Goal: Task Accomplishment & Management: Use online tool/utility

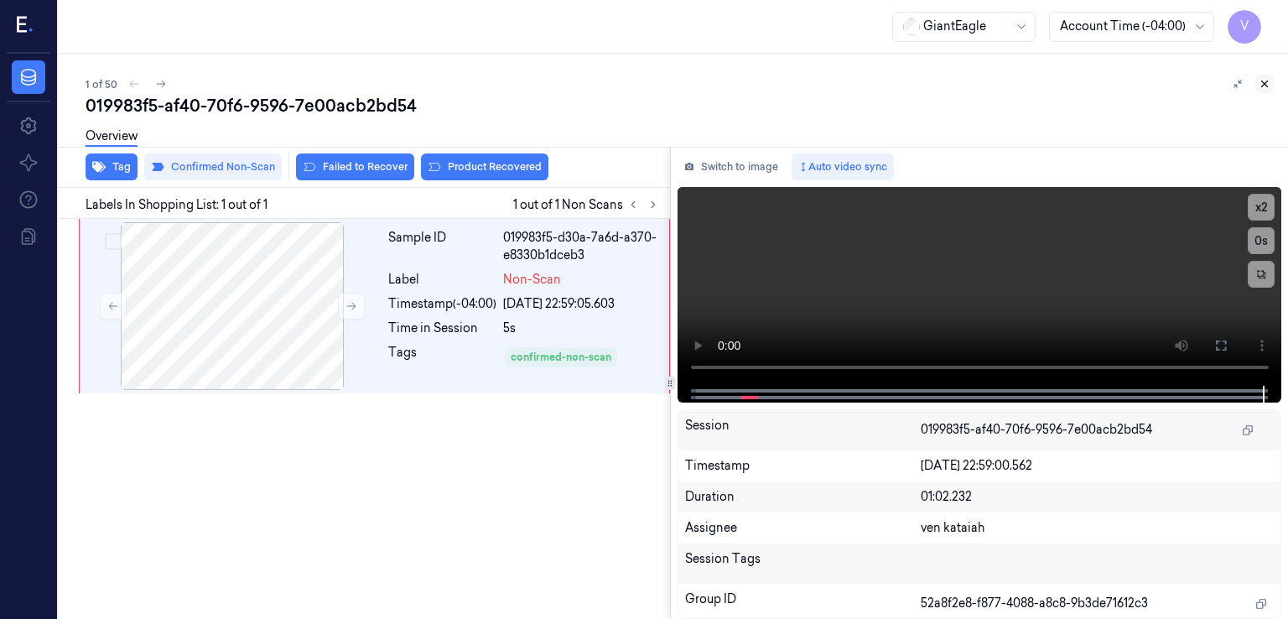
click at [1265, 81] on icon at bounding box center [1265, 84] width 12 height 12
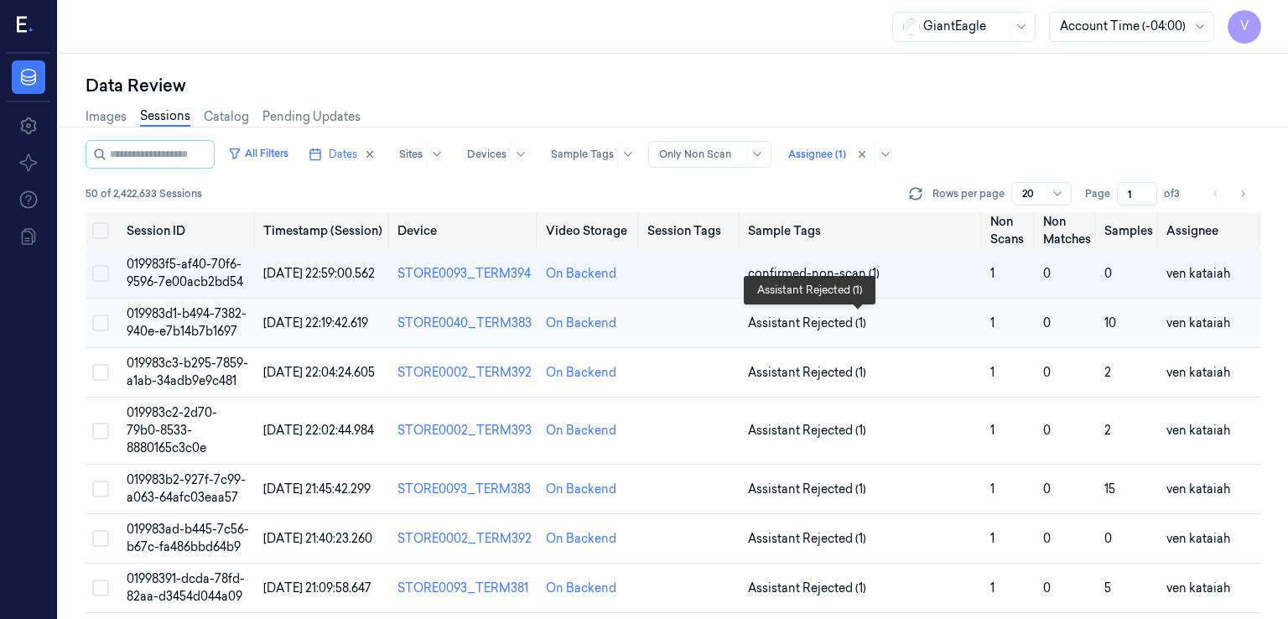
click at [779, 323] on span "Assistant Rejected (1)" at bounding box center [807, 324] width 118 height 18
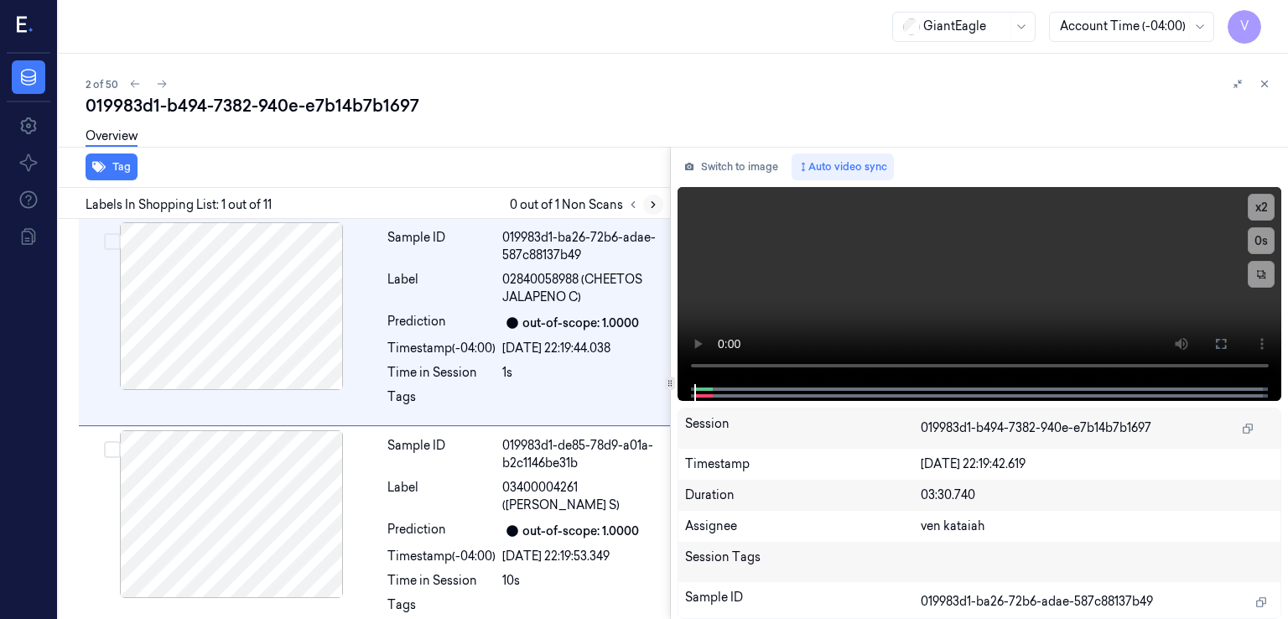
click at [648, 196] on button at bounding box center [653, 205] width 20 height 20
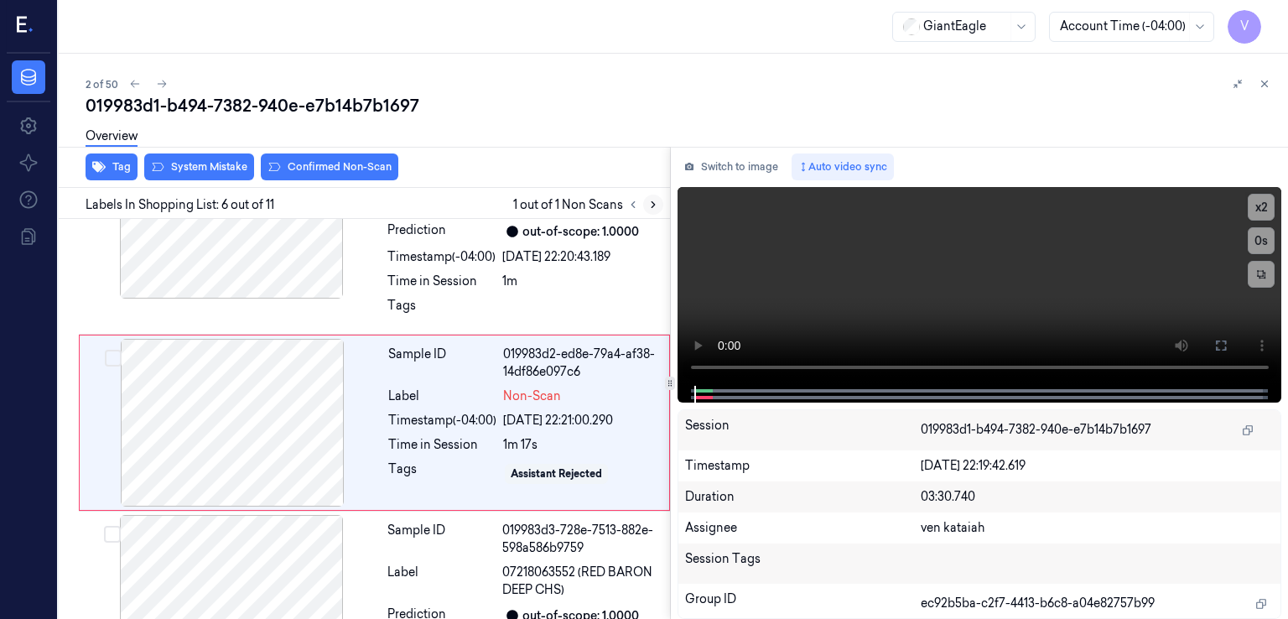
scroll to position [907, 0]
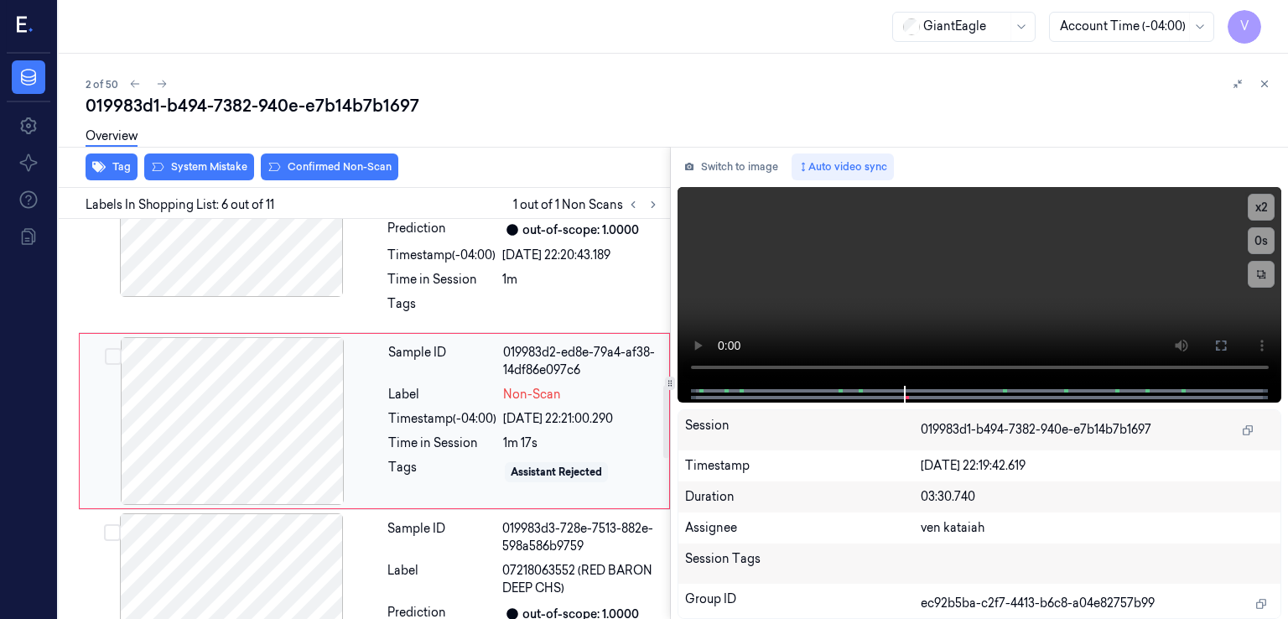
click at [195, 426] on div at bounding box center [232, 421] width 299 height 168
click at [332, 294] on div at bounding box center [231, 213] width 299 height 168
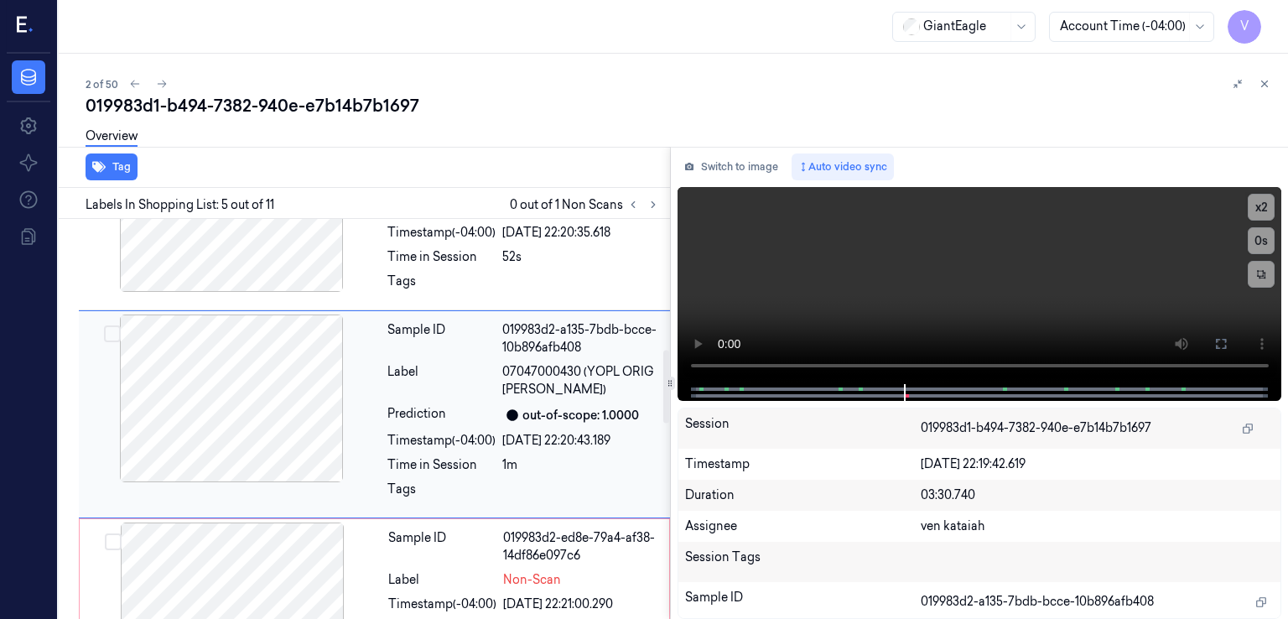
scroll to position [715, 0]
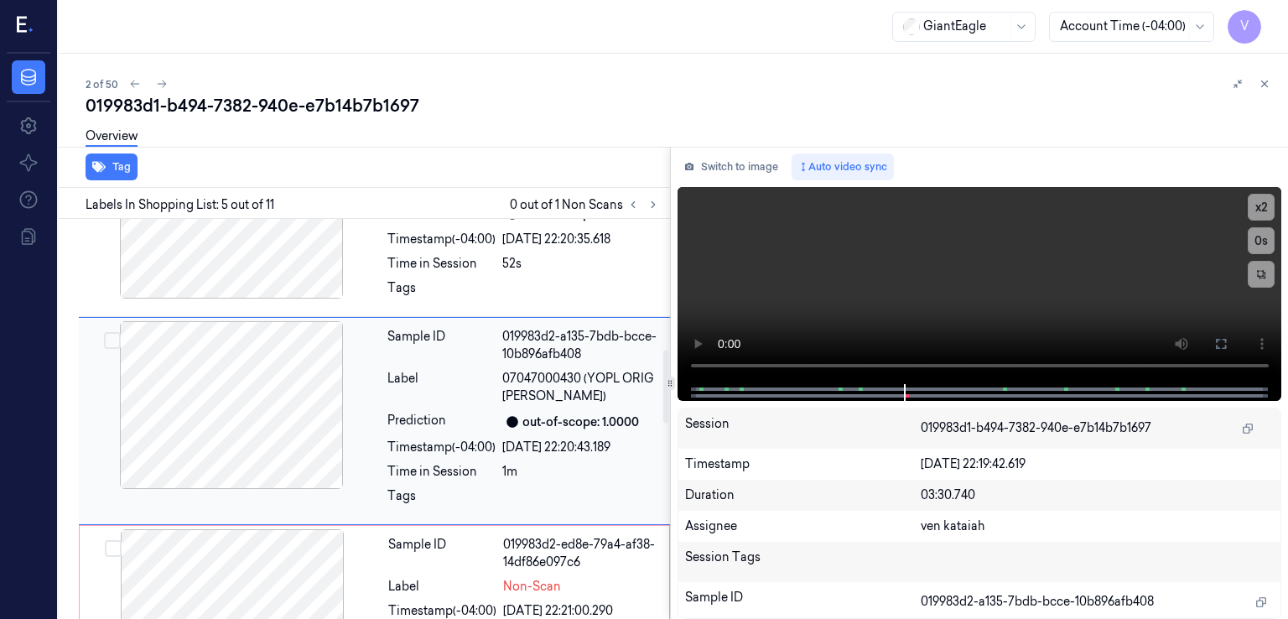
click at [320, 356] on div at bounding box center [231, 405] width 299 height 168
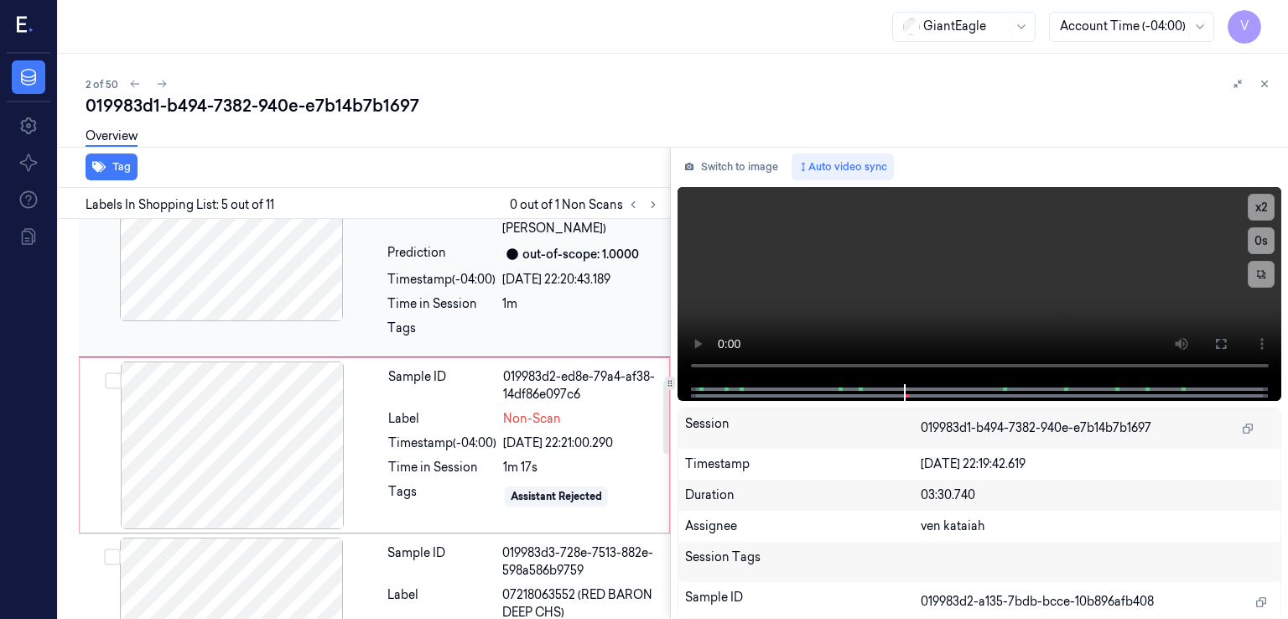
click at [452, 320] on div "Tags" at bounding box center [441, 333] width 108 height 27
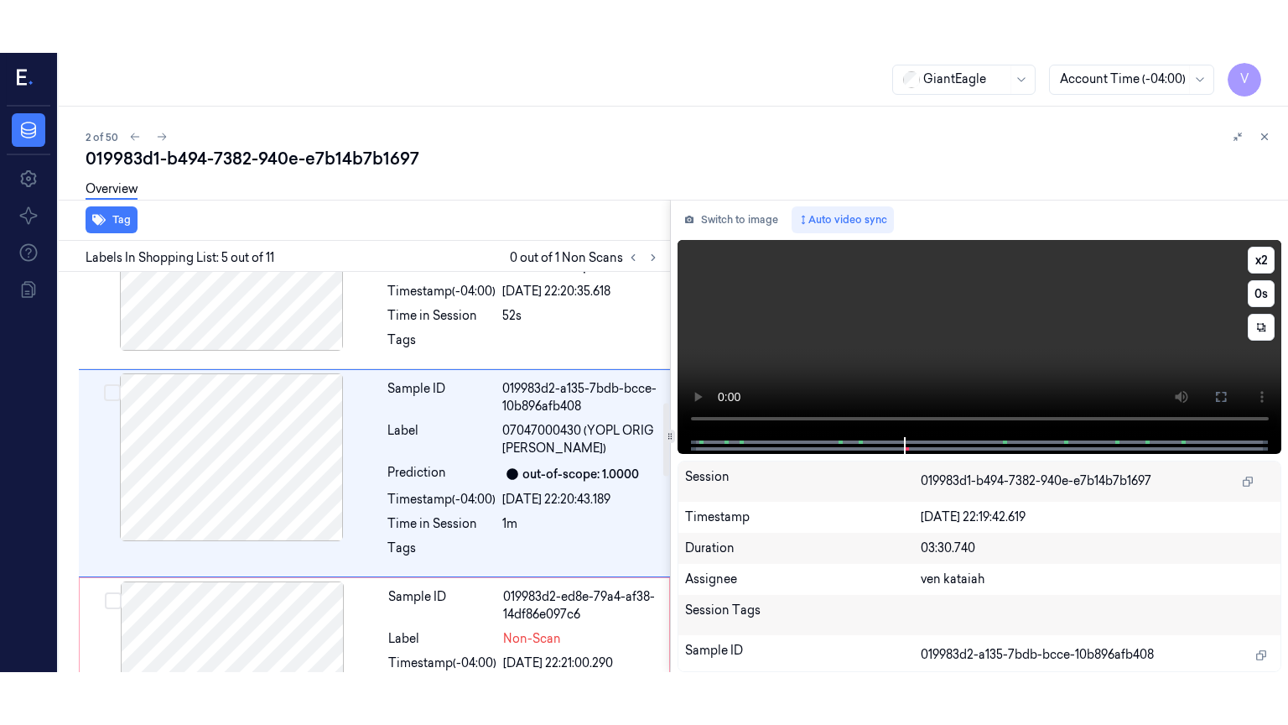
scroll to position [715, 0]
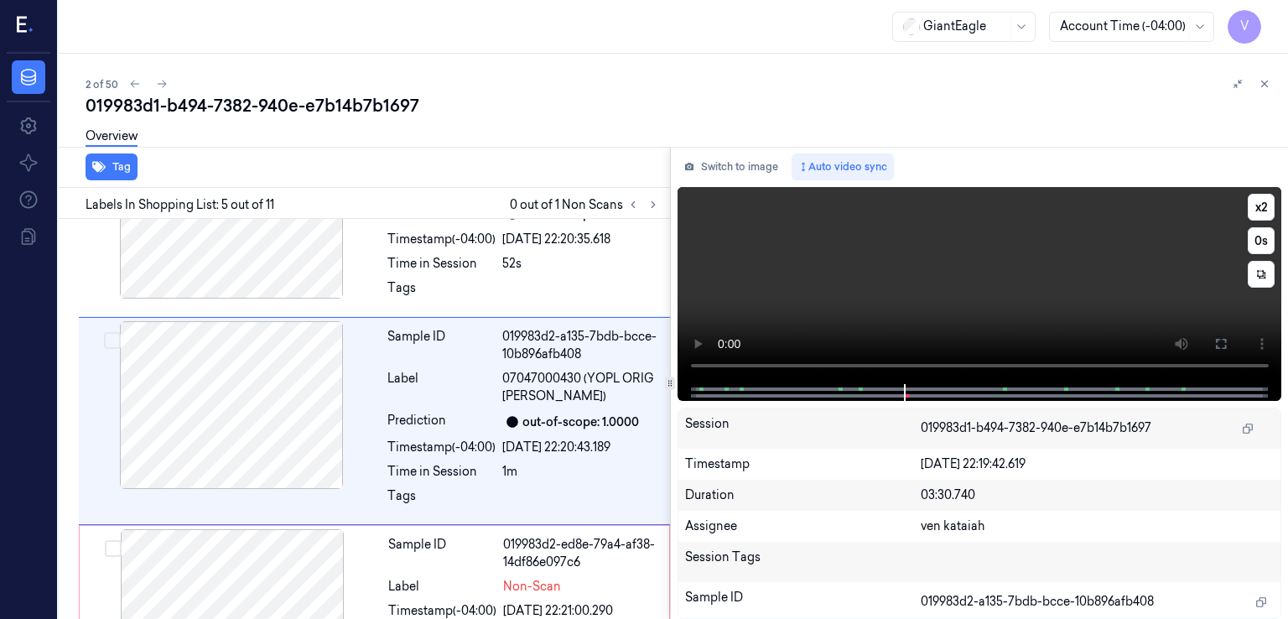
drag, startPoint x: 1228, startPoint y: 344, endPoint x: 1202, endPoint y: 416, distance: 76.7
click at [1228, 344] on button at bounding box center [1221, 343] width 27 height 27
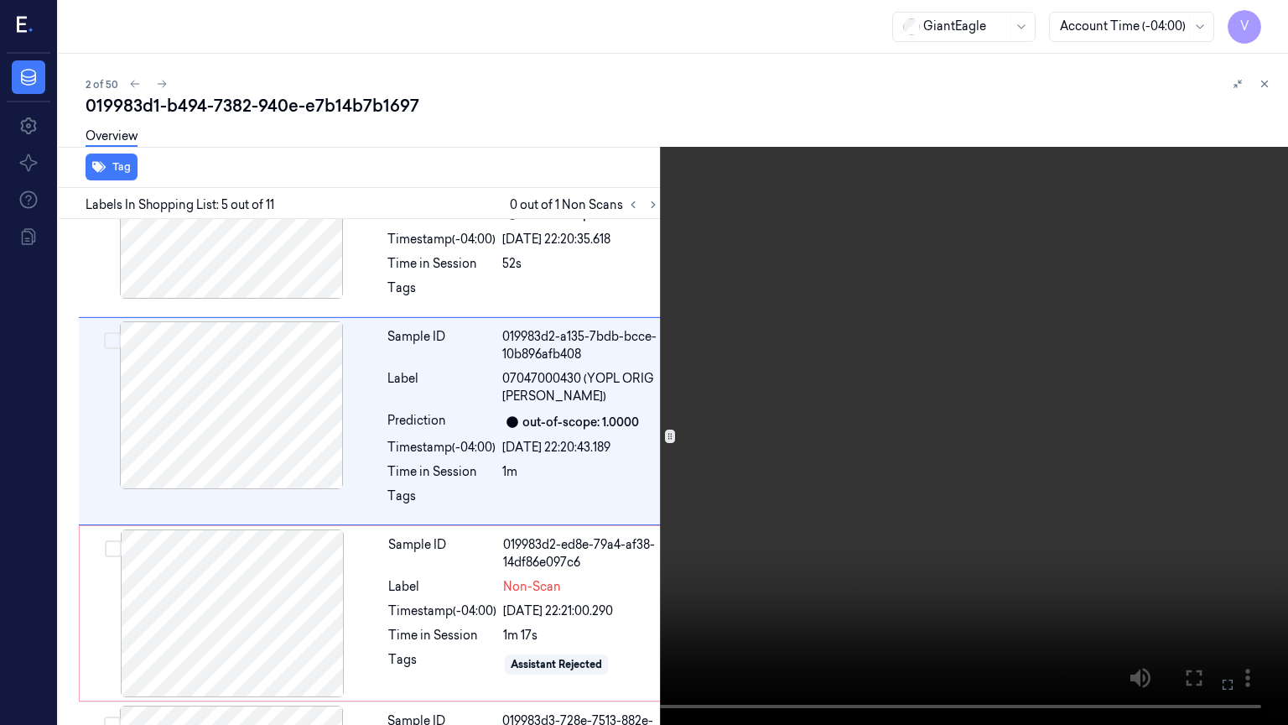
click at [1113, 341] on video at bounding box center [644, 362] width 1288 height 725
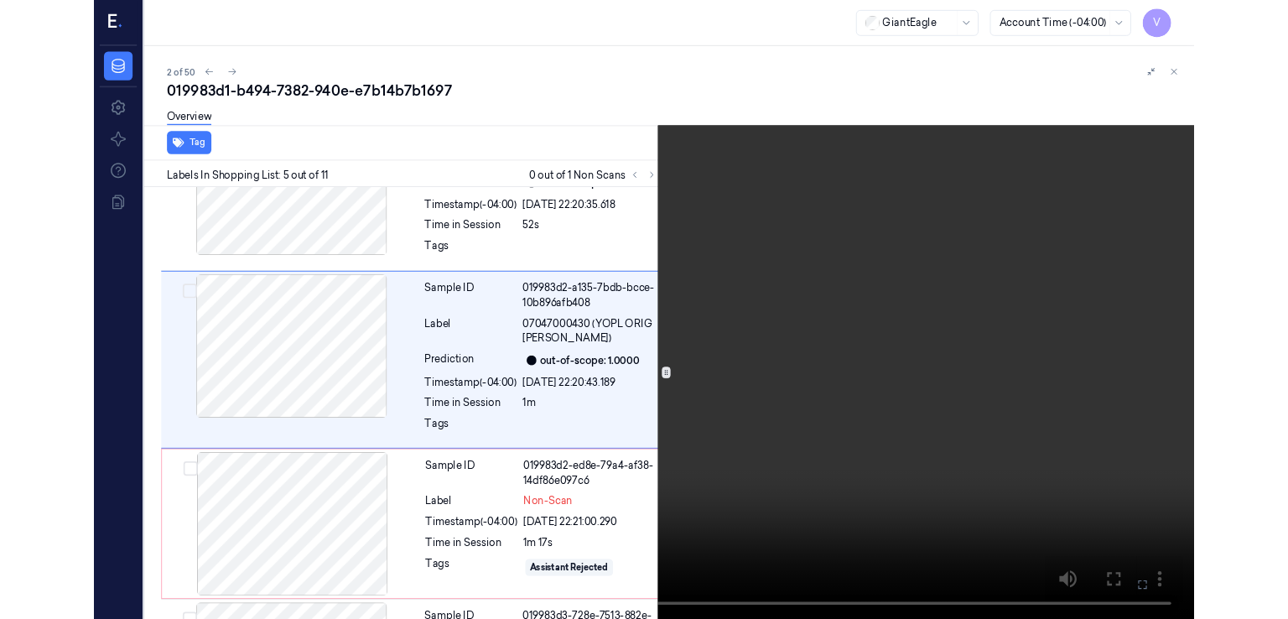
scroll to position [663, 0]
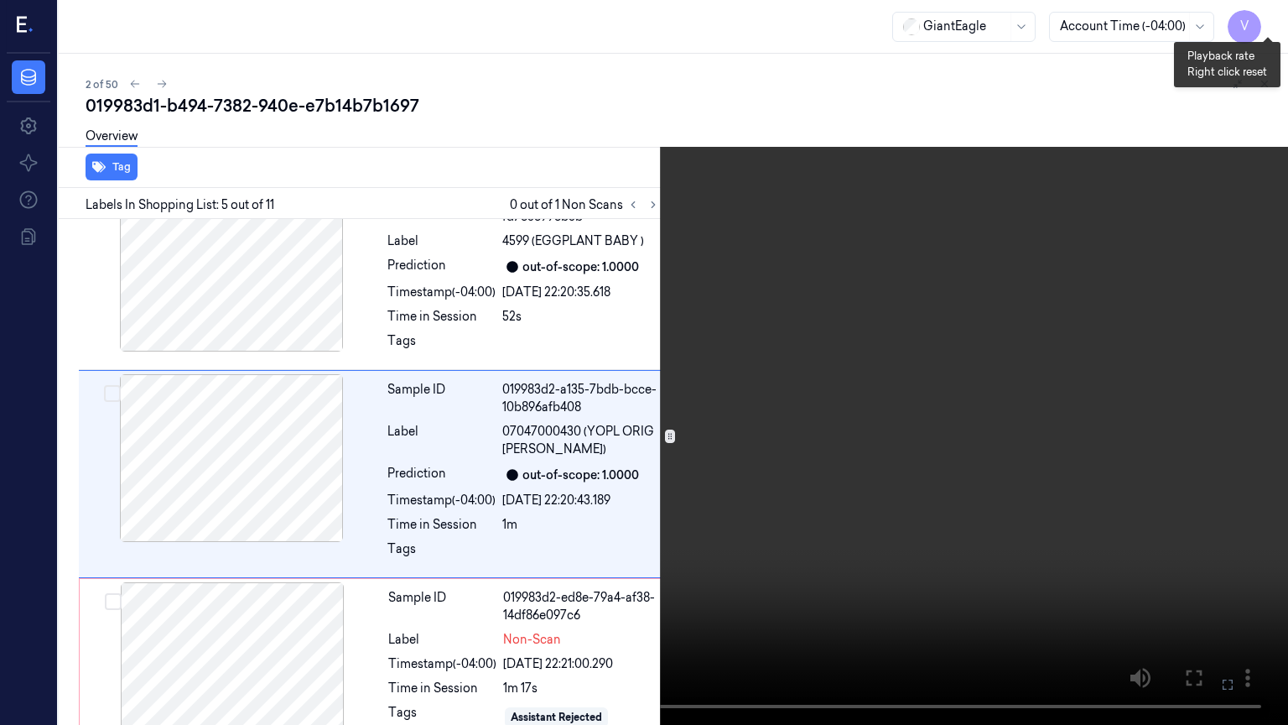
click at [1264, 13] on button "x 2" at bounding box center [1268, 20] width 27 height 27
click at [1264, 13] on button "x 4" at bounding box center [1268, 20] width 27 height 27
click at [0, 0] on icon at bounding box center [0, 0] width 0 height 0
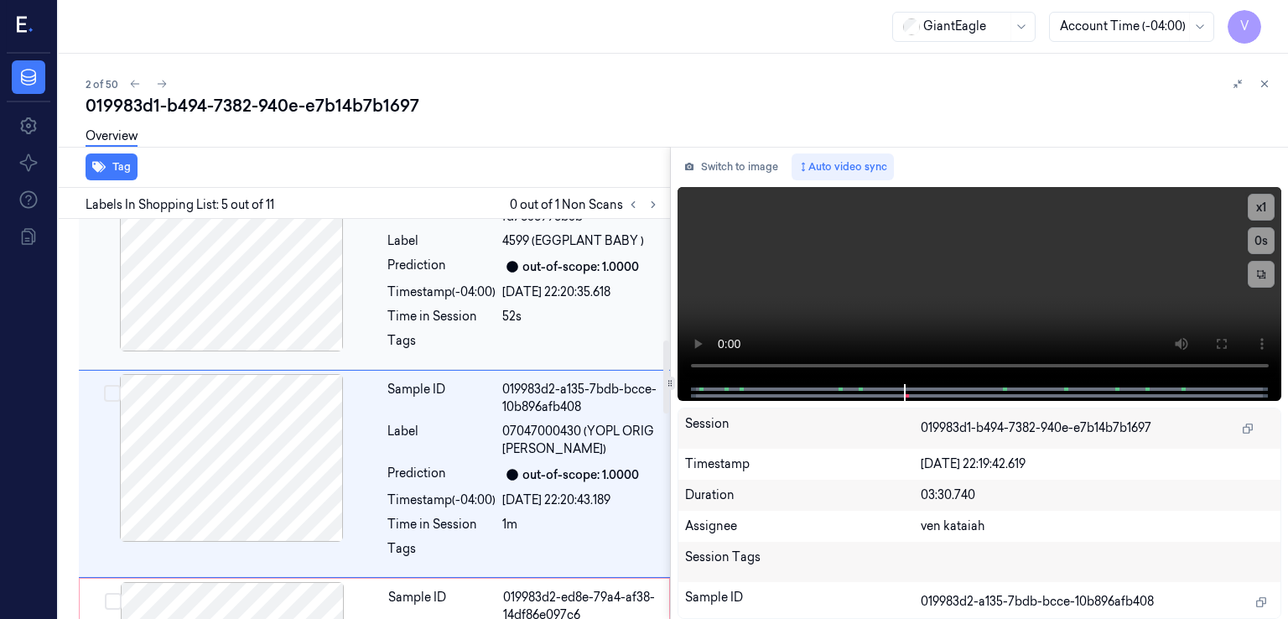
click at [439, 301] on div "Sample ID 019983d2-83a2-75c6-8f9c-fd7636996b3b Label 4599 (EGGPLANT BABY ) Pred…" at bounding box center [524, 275] width 286 height 182
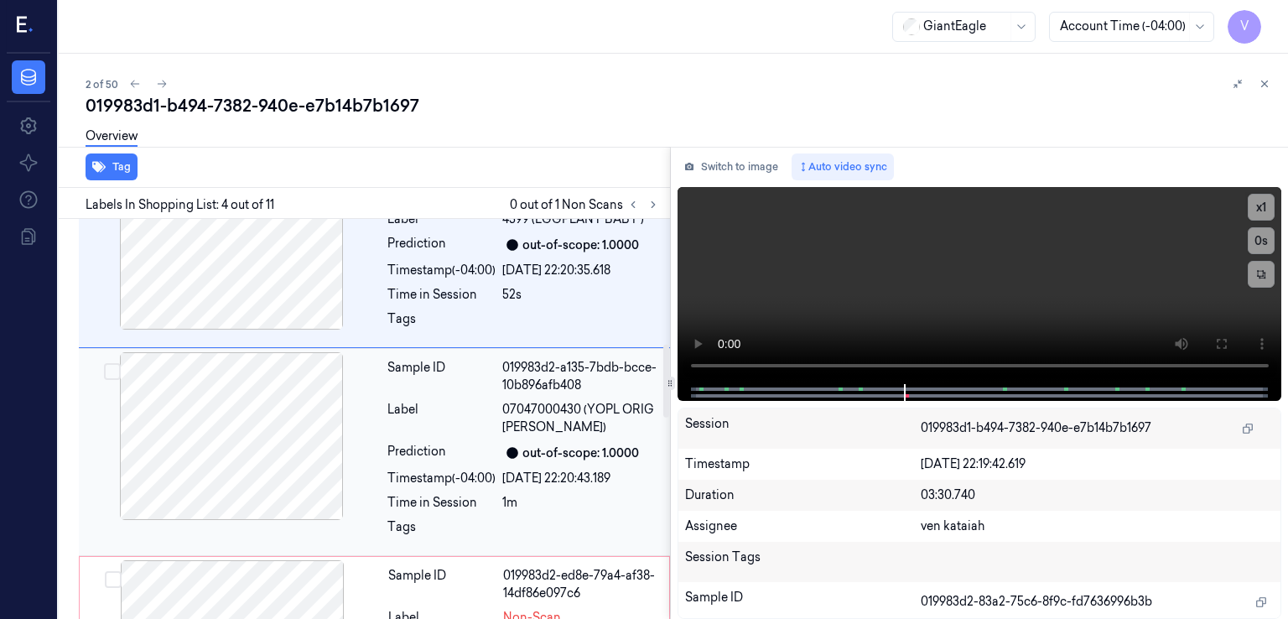
click at [390, 450] on div "Prediction" at bounding box center [441, 453] width 108 height 20
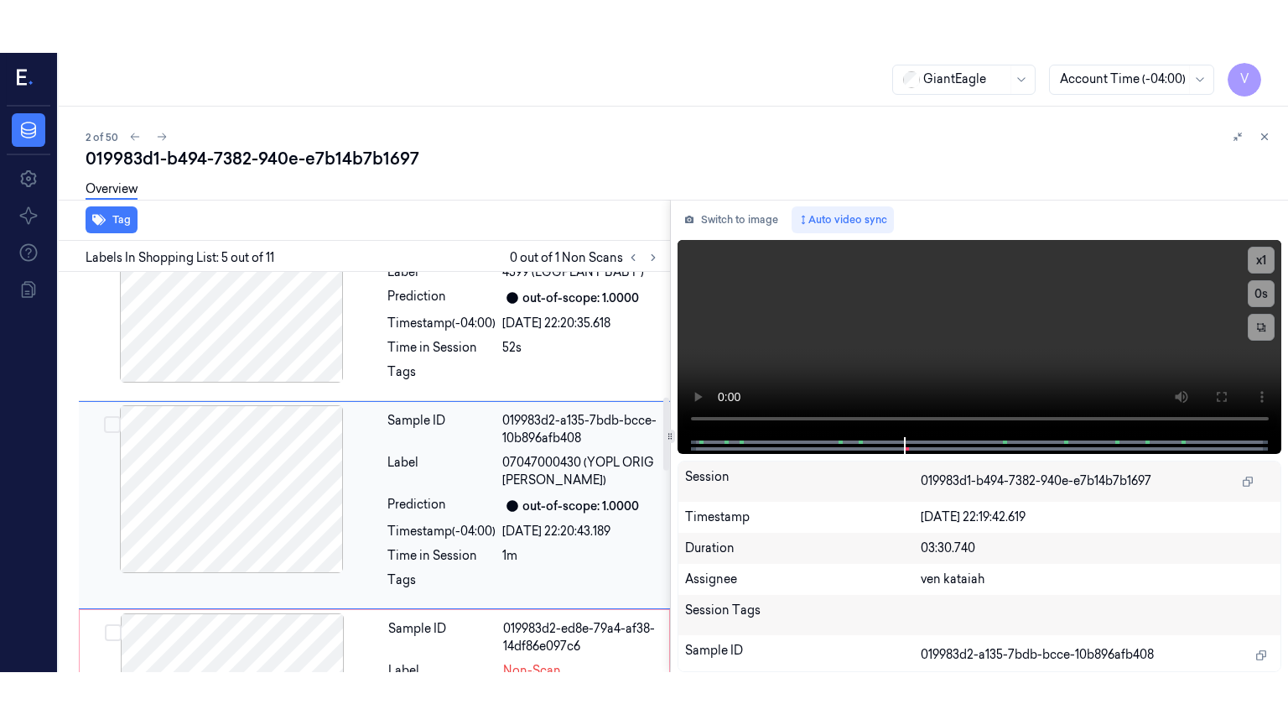
scroll to position [715, 0]
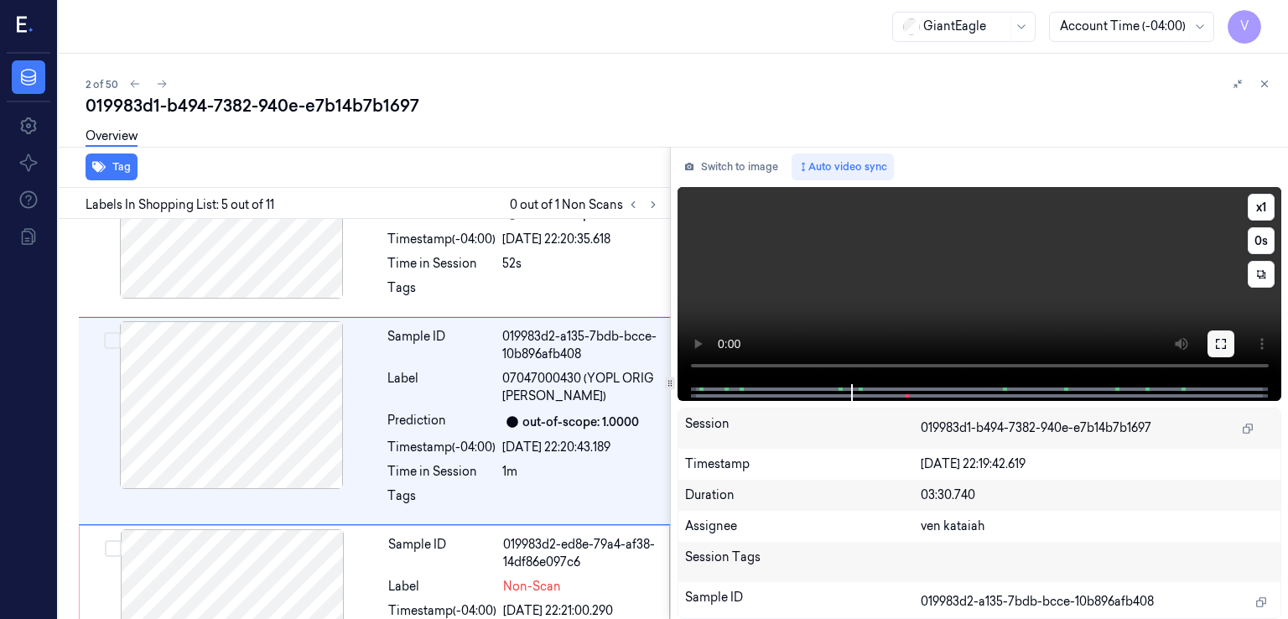
click at [1226, 350] on icon at bounding box center [1220, 343] width 13 height 13
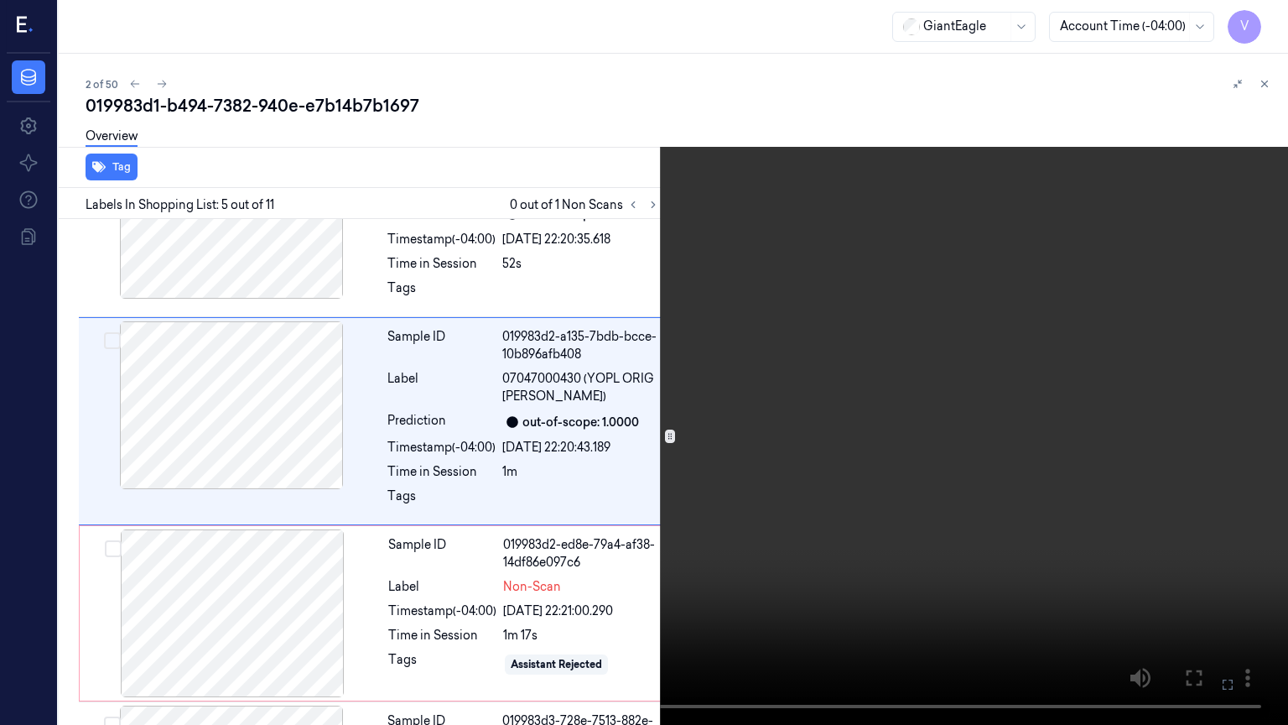
click at [681, 270] on video at bounding box center [644, 362] width 1288 height 725
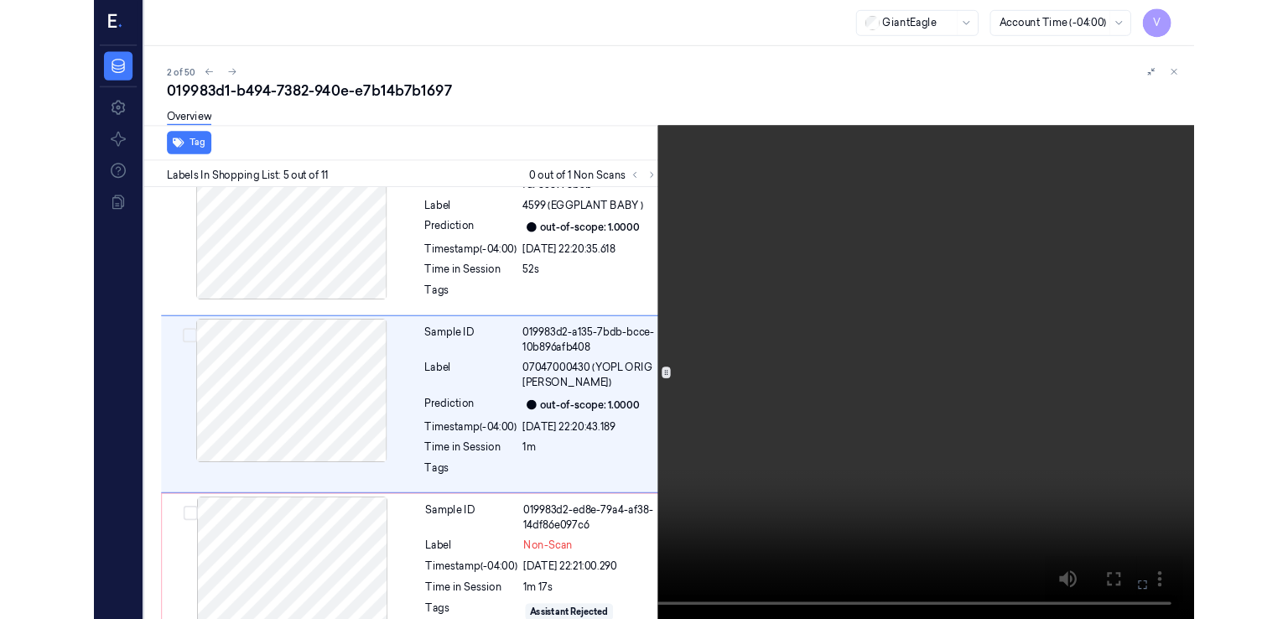
scroll to position [663, 0]
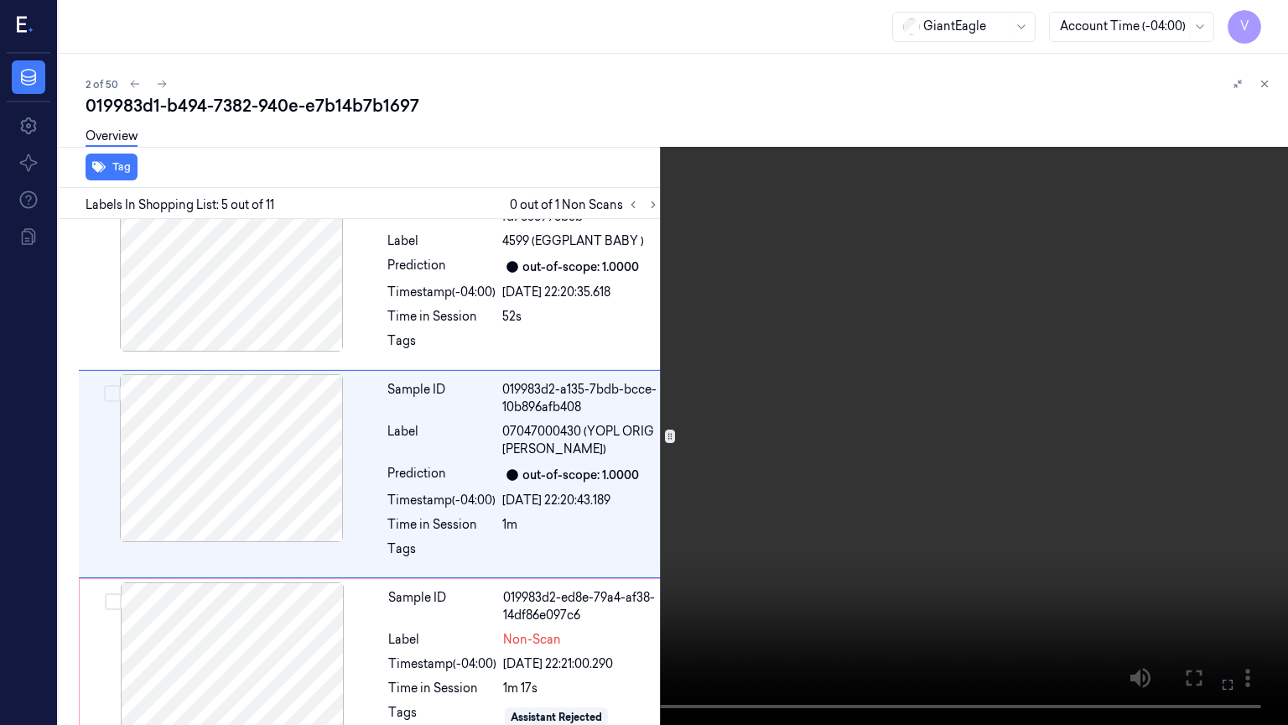
click at [681, 270] on video at bounding box center [644, 362] width 1288 height 725
click at [0, 0] on icon at bounding box center [0, 0] width 0 height 0
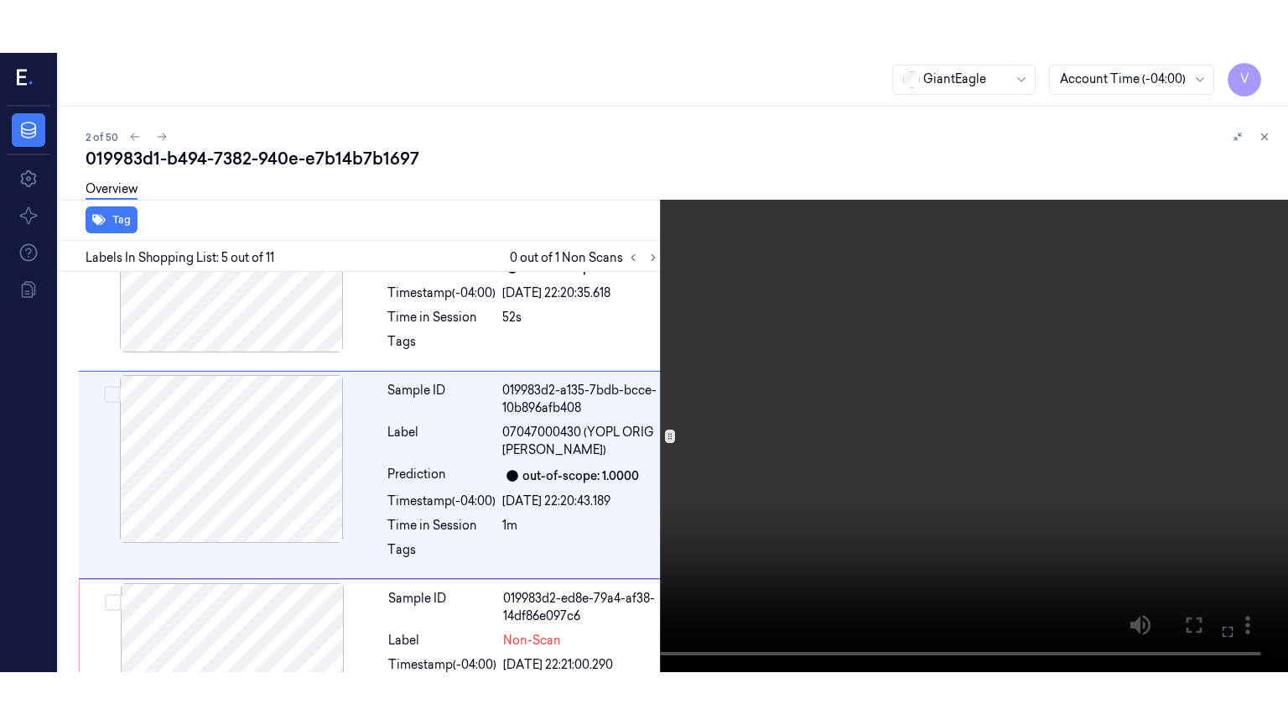
scroll to position [715, 0]
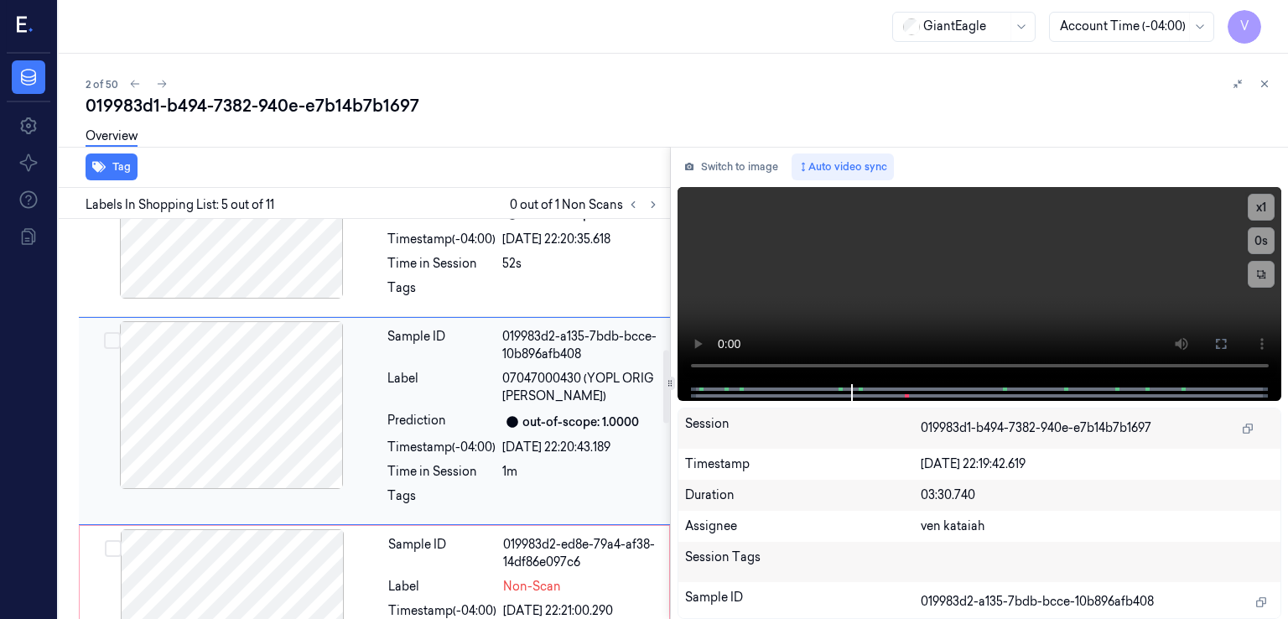
click at [407, 391] on div "Label" at bounding box center [441, 387] width 108 height 35
click at [985, 318] on video at bounding box center [980, 285] width 605 height 197
click at [884, 299] on video at bounding box center [980, 285] width 605 height 197
click at [1227, 354] on button at bounding box center [1221, 343] width 27 height 27
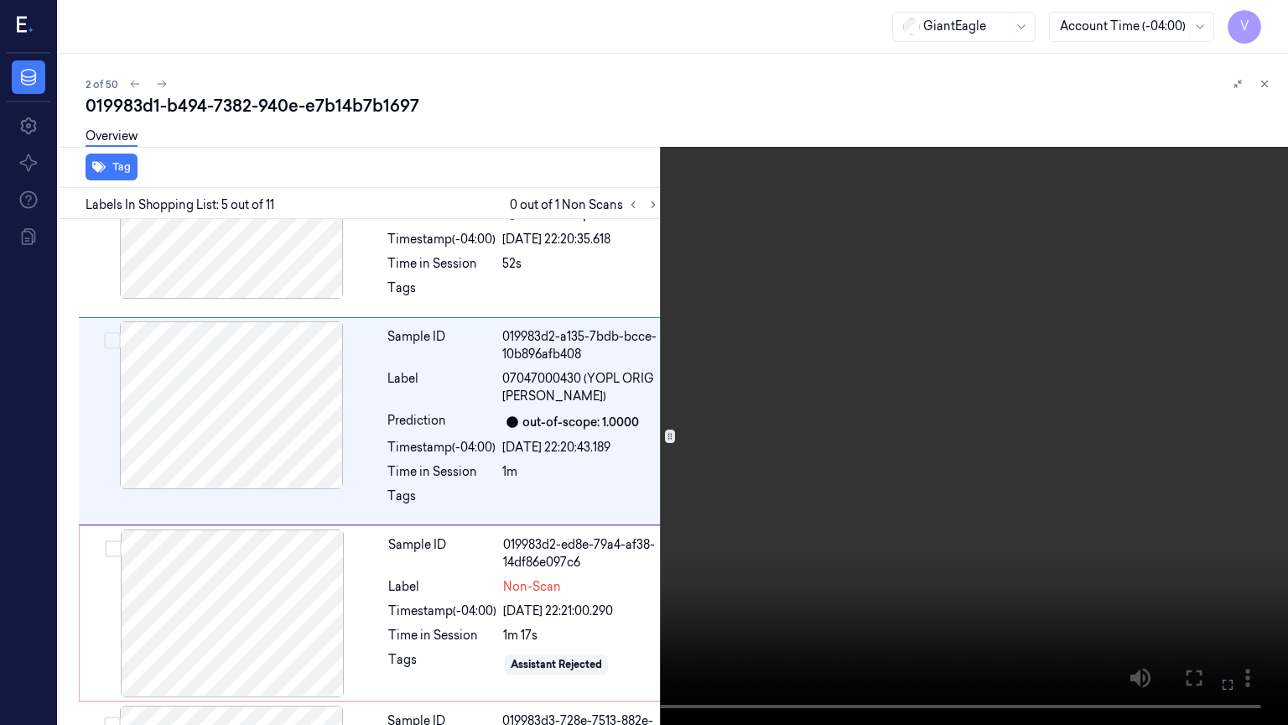
click at [160, 489] on video at bounding box center [644, 362] width 1288 height 725
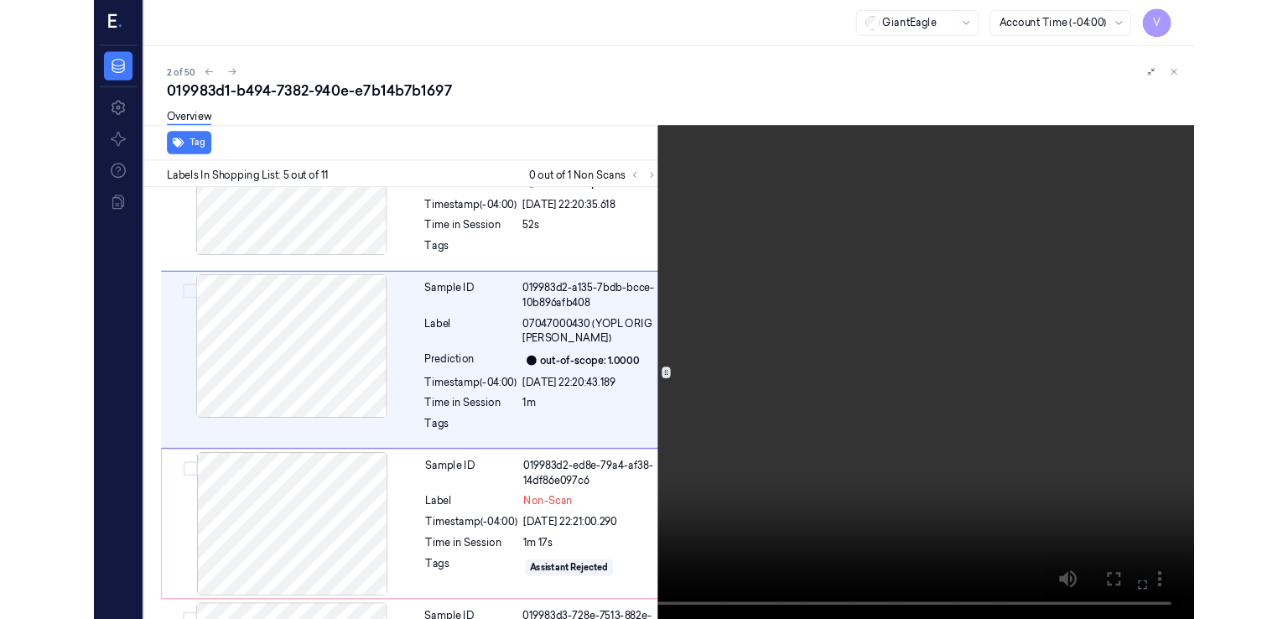
scroll to position [663, 0]
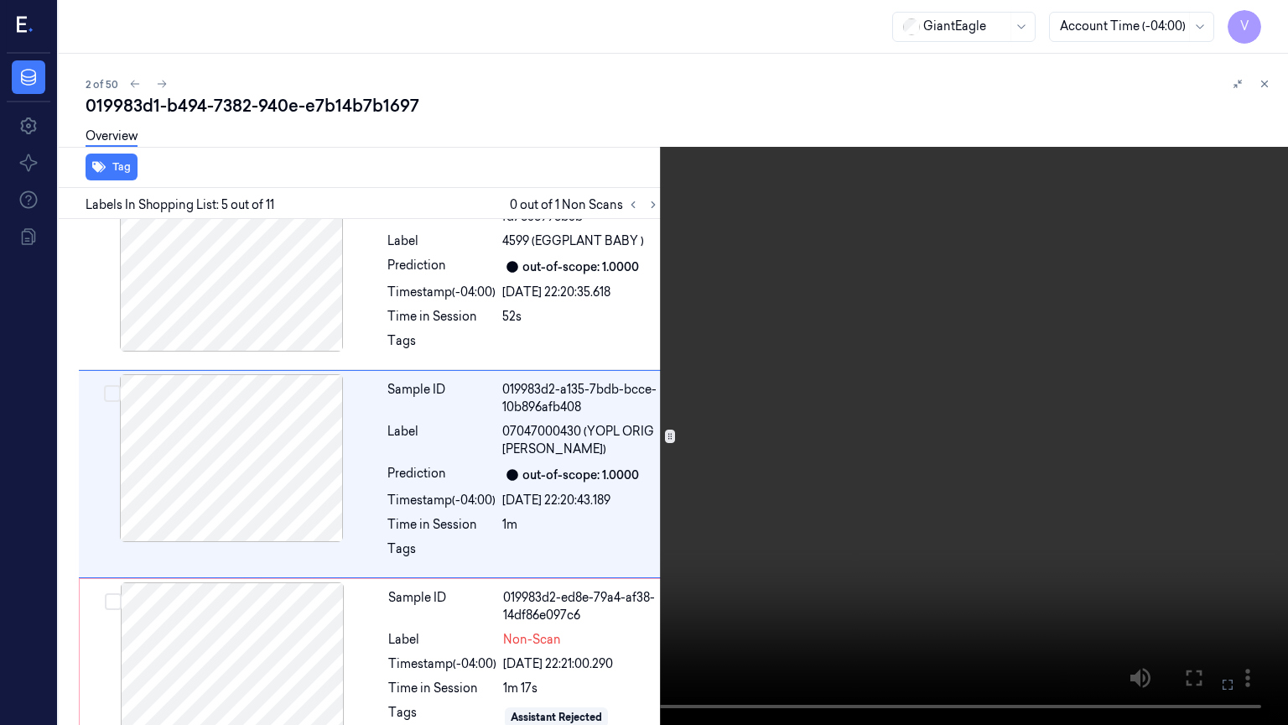
click at [0, 0] on icon at bounding box center [0, 0] width 0 height 0
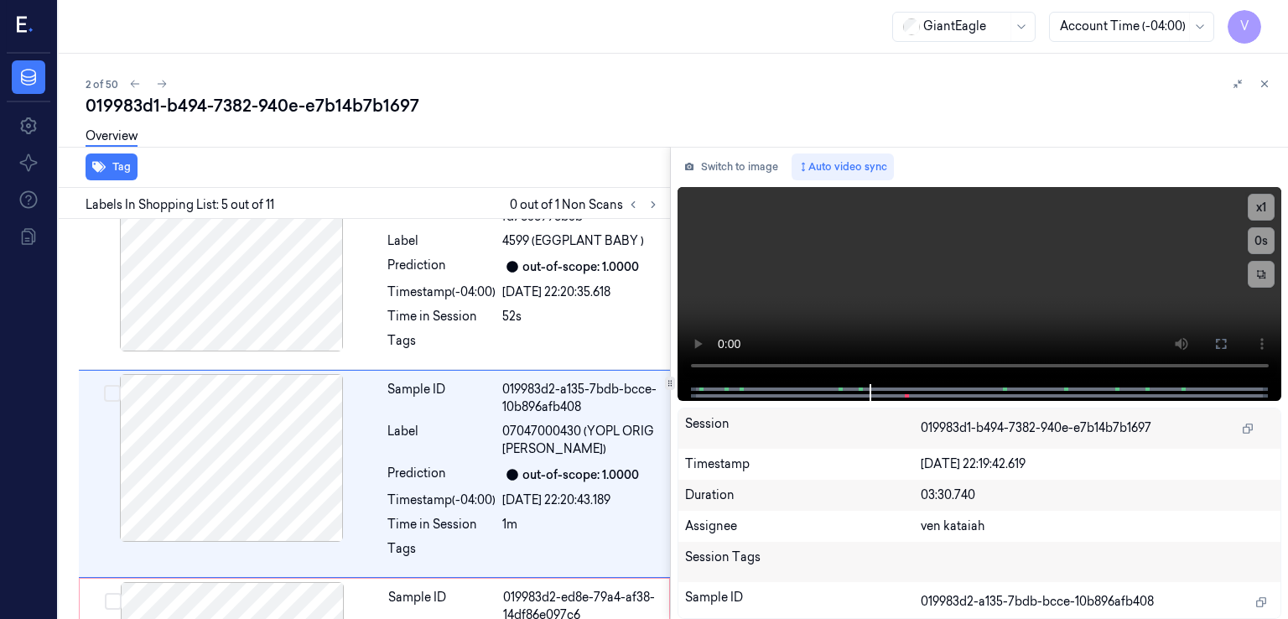
click at [751, 180] on div "Switch to image Auto video sync x 1 0 s Session 019983d1-b494-7382-940e-e7b14b7…" at bounding box center [980, 383] width 618 height 472
click at [367, 459] on div at bounding box center [231, 458] width 299 height 168
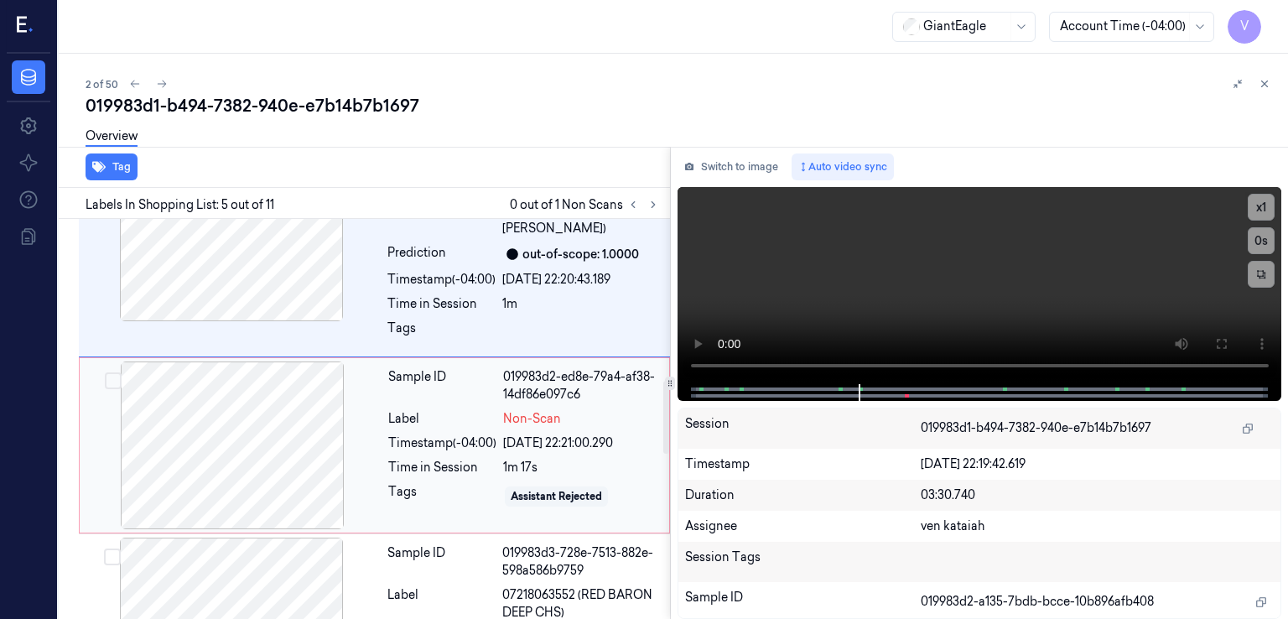
click at [361, 460] on div at bounding box center [232, 445] width 299 height 168
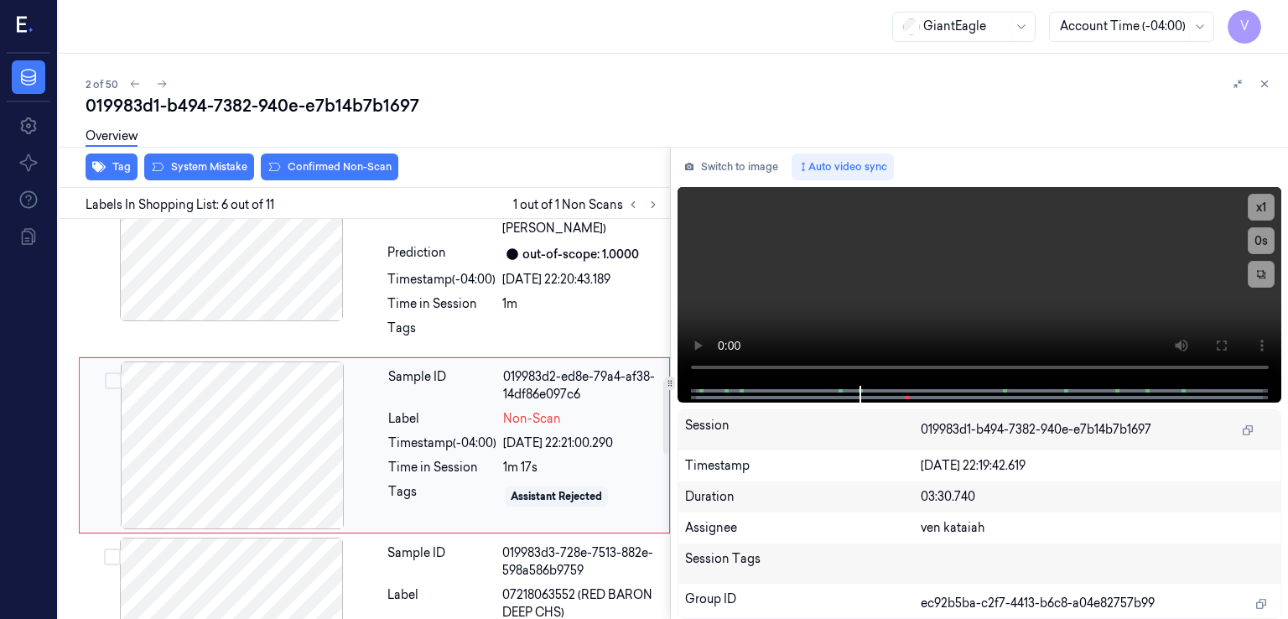
scroll to position [907, 0]
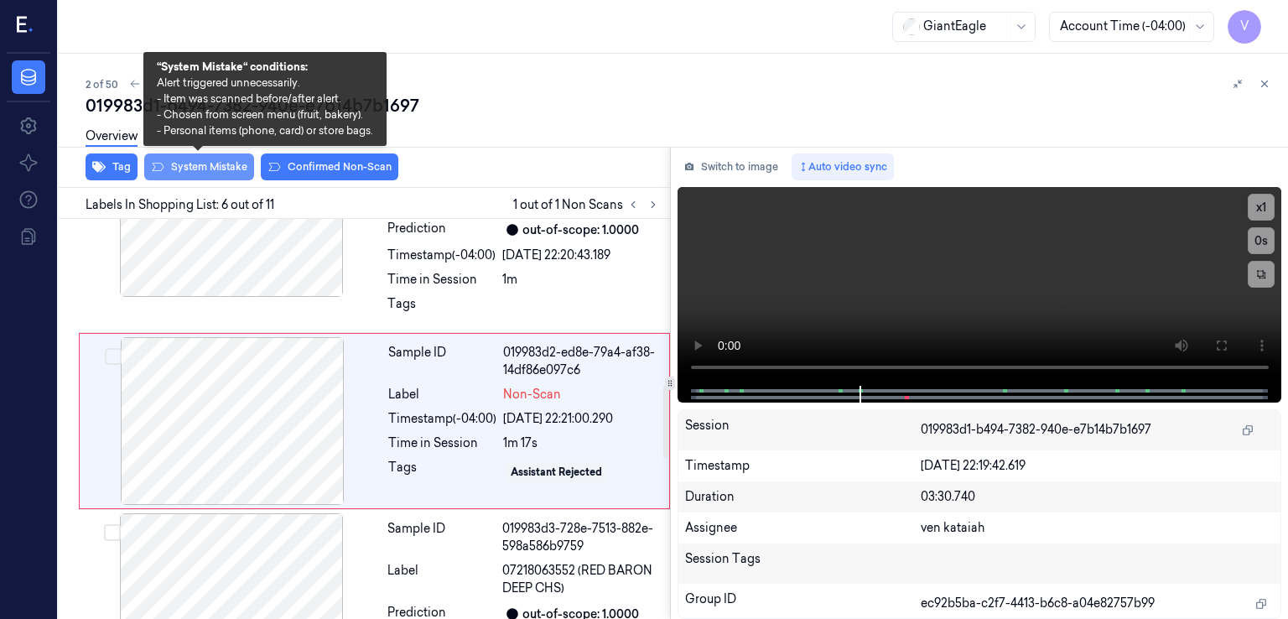
click at [205, 164] on button "System Mistake" at bounding box center [199, 166] width 110 height 27
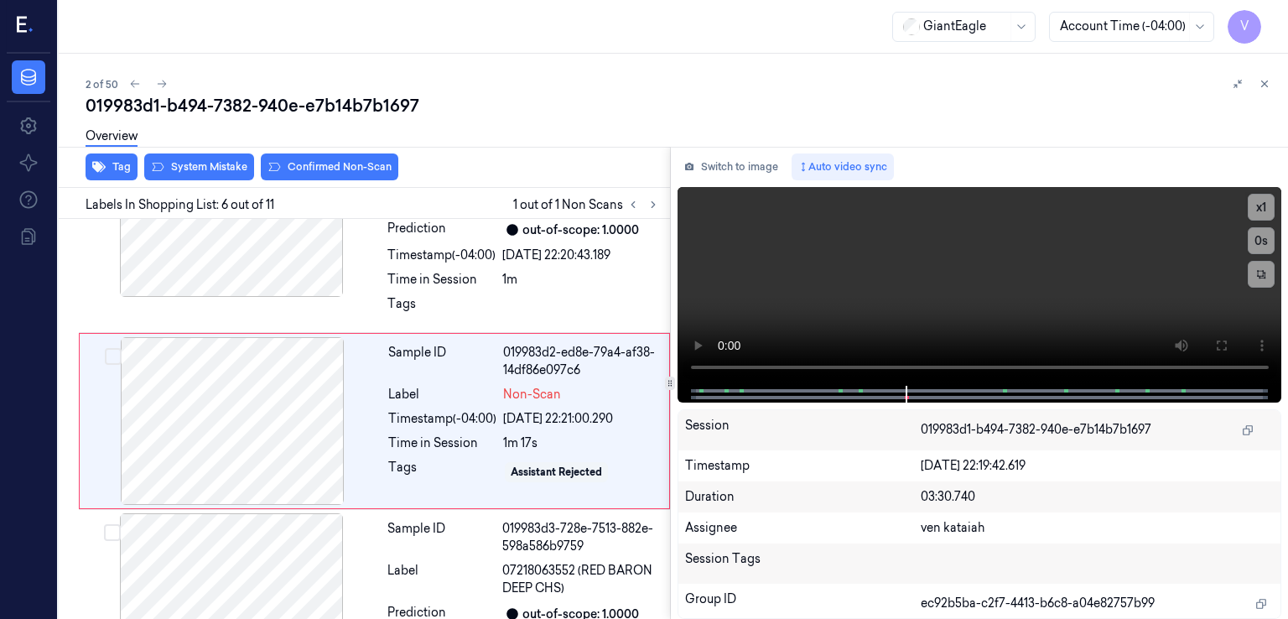
scroll to position [912, 0]
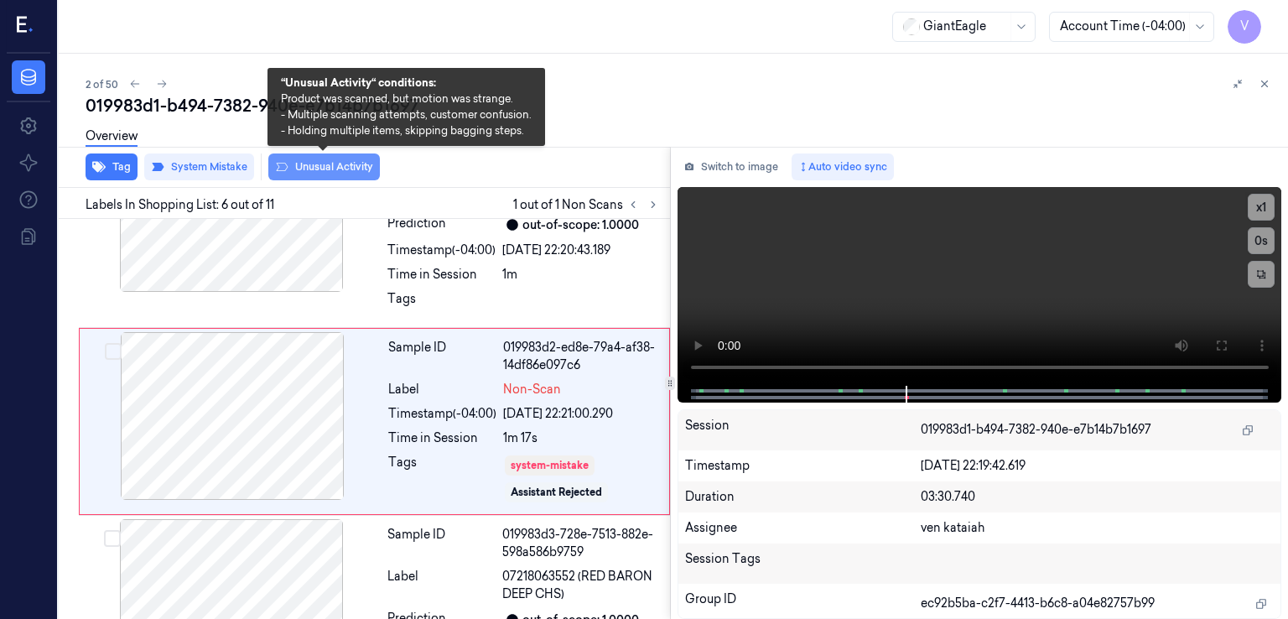
click at [356, 172] on button "Unusual Activity" at bounding box center [324, 166] width 112 height 27
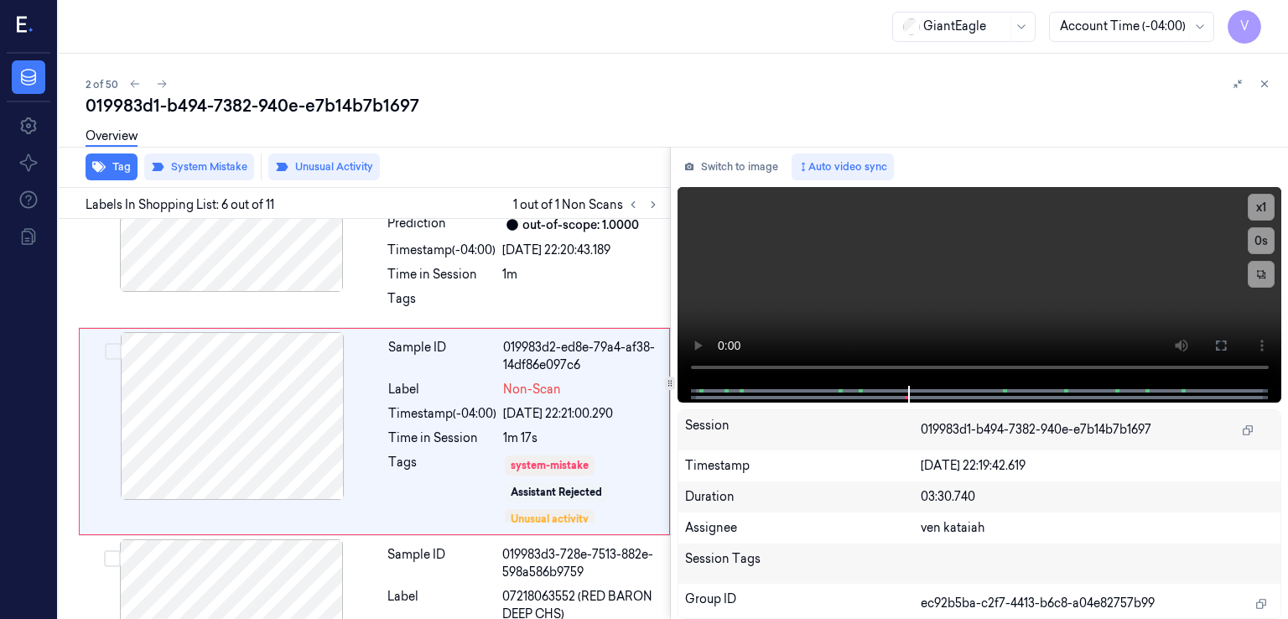
scroll to position [923, 0]
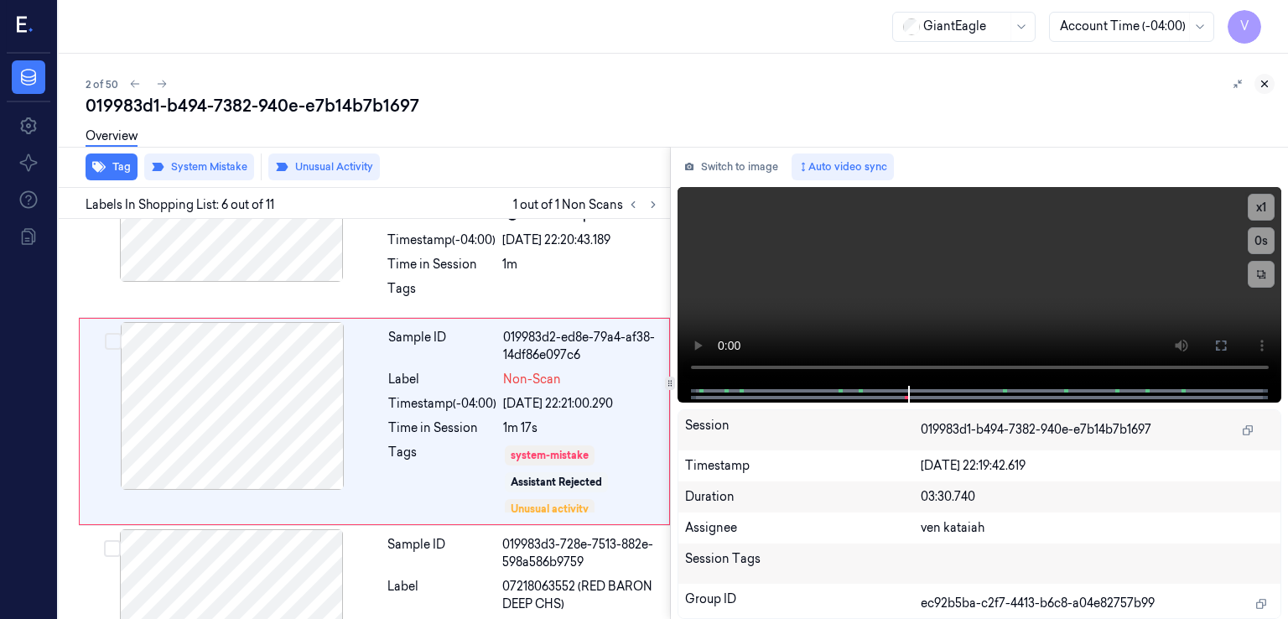
click at [1266, 78] on icon at bounding box center [1265, 84] width 12 height 12
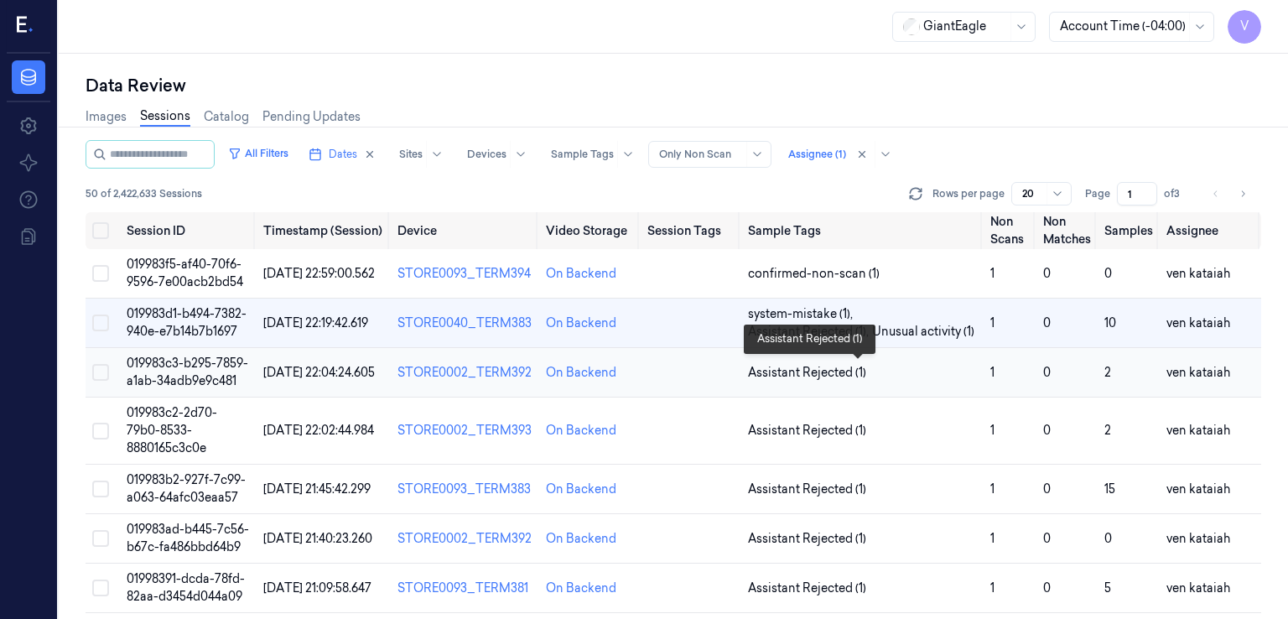
click at [792, 376] on span "Assistant Rejected (1)" at bounding box center [807, 373] width 118 height 18
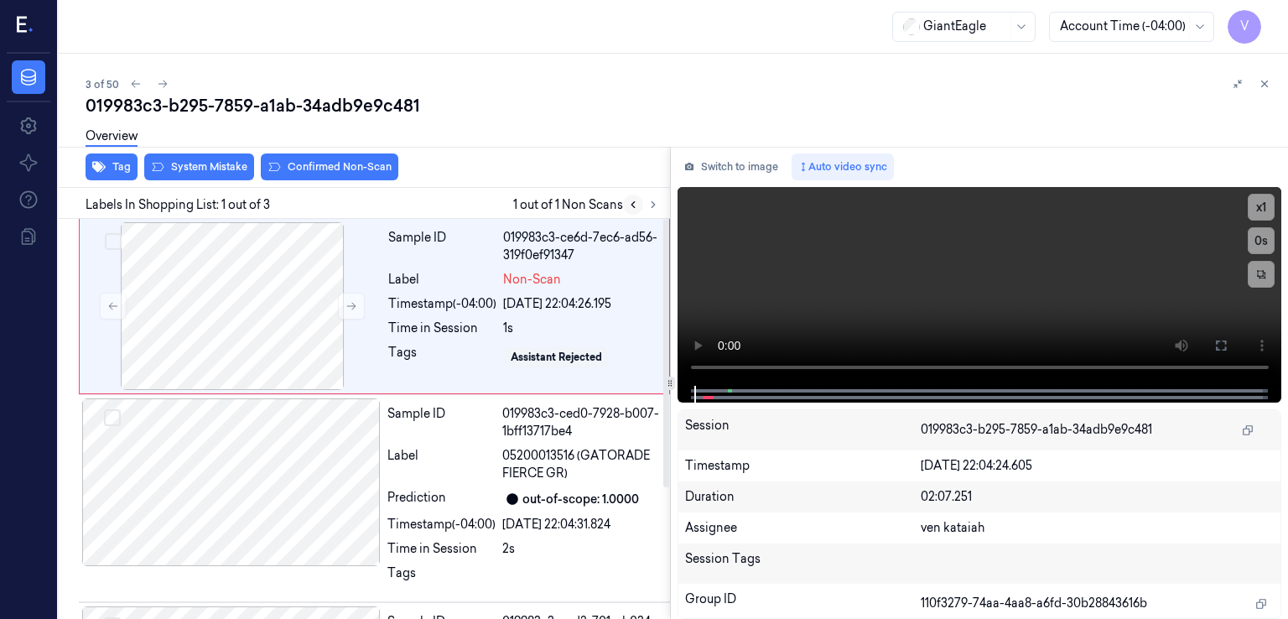
click at [640, 202] on button at bounding box center [633, 205] width 20 height 20
click at [652, 208] on icon at bounding box center [653, 205] width 12 height 12
click at [325, 328] on div at bounding box center [232, 306] width 299 height 168
click at [773, 155] on button "Switch to image" at bounding box center [731, 166] width 107 height 27
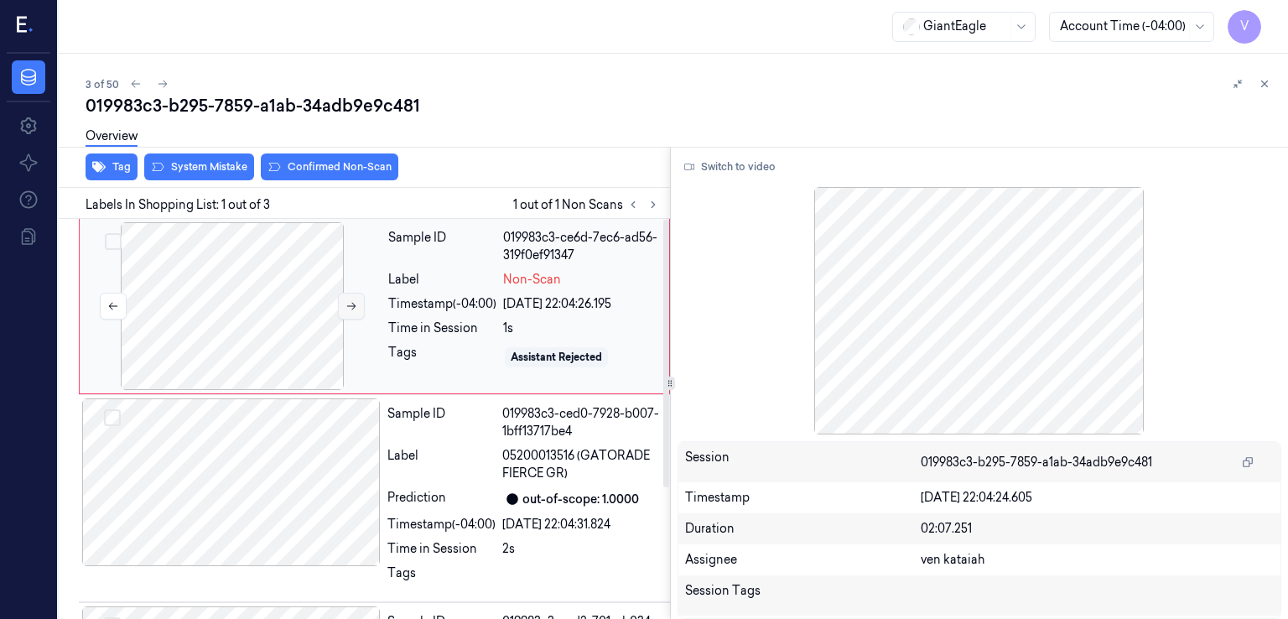
click at [346, 303] on icon at bounding box center [352, 306] width 12 height 12
click at [289, 297] on div at bounding box center [232, 306] width 299 height 168
click at [751, 166] on button "Switch to video" at bounding box center [730, 166] width 105 height 27
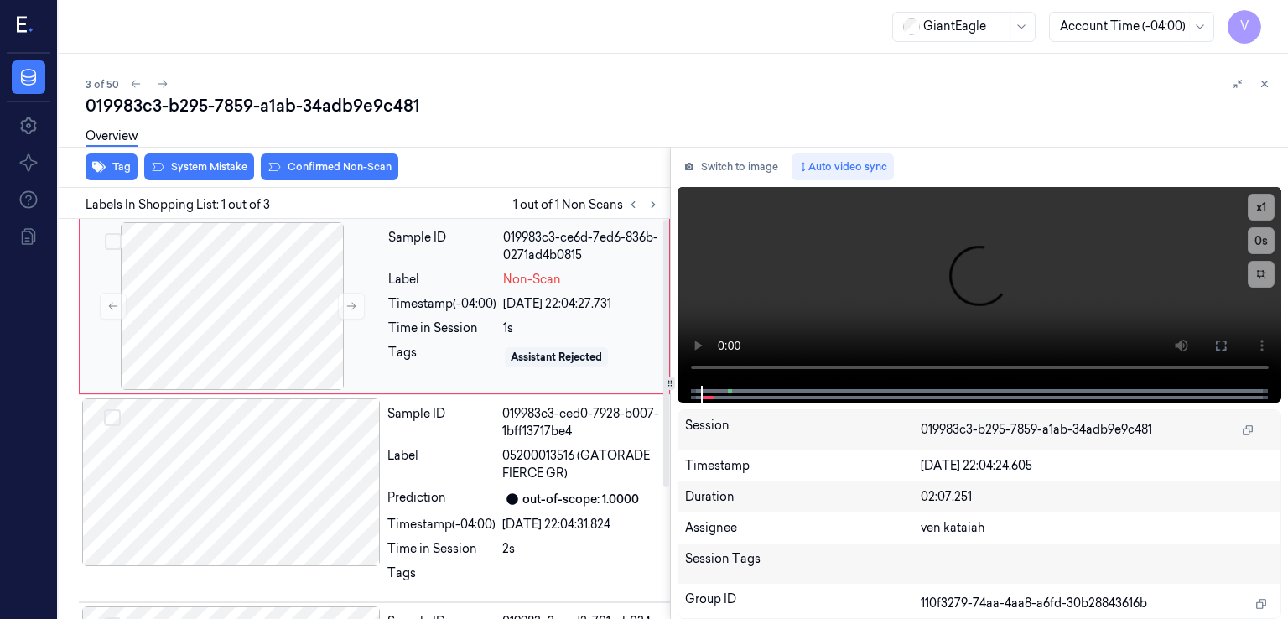
click at [403, 323] on div "Time in Session" at bounding box center [442, 329] width 108 height 18
click at [335, 309] on div at bounding box center [232, 306] width 299 height 168
click at [346, 309] on icon at bounding box center [352, 306] width 12 height 12
click at [607, 381] on div "Tag System Mistake Confirmed Non-Scan Labels In Shopping List: 1 out of 3 1 out…" at bounding box center [670, 383] width 1236 height 472
click at [1224, 344] on icon at bounding box center [1220, 345] width 13 height 13
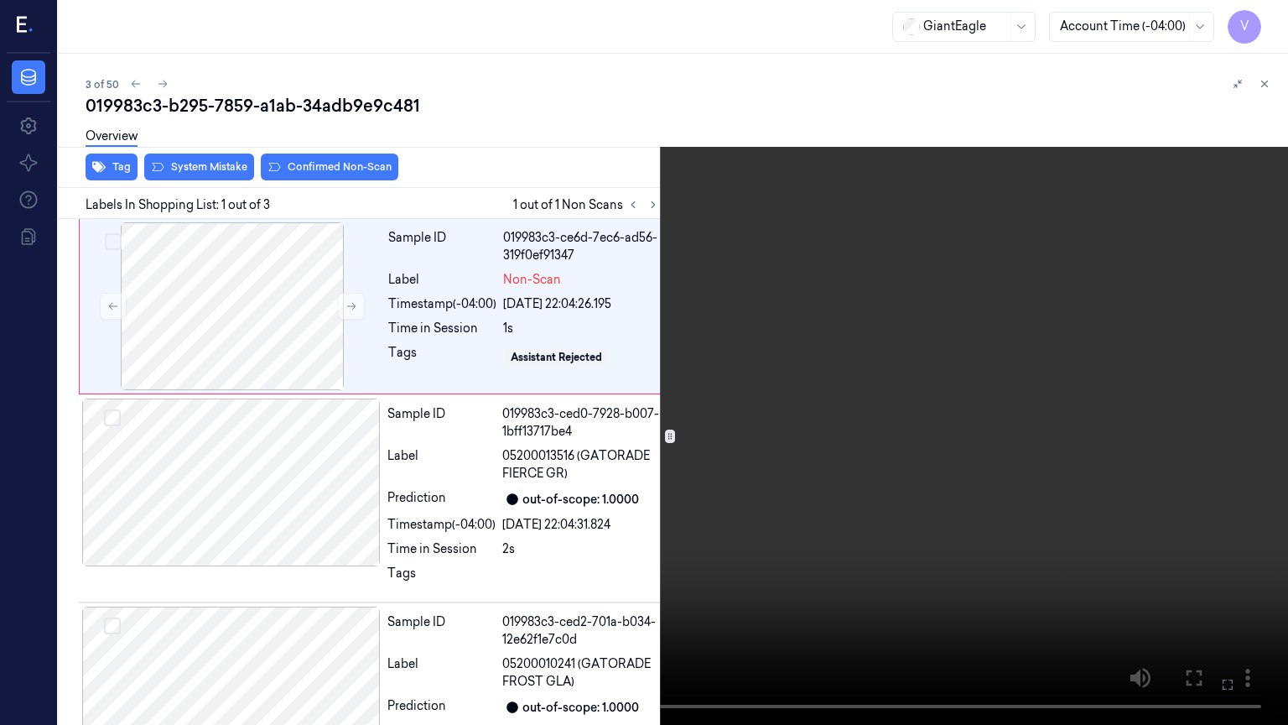
drag, startPoint x: 1228, startPoint y: 688, endPoint x: 1228, endPoint y: 615, distance: 73.0
click at [0, 0] on icon at bounding box center [0, 0] width 0 height 0
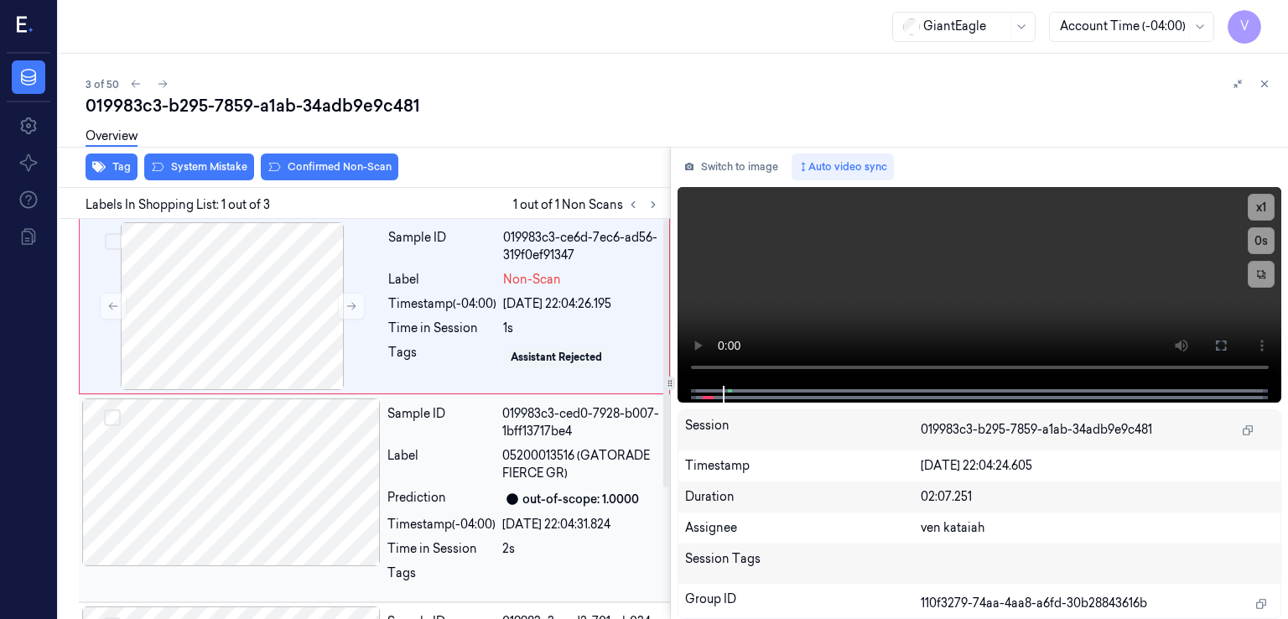
click at [342, 438] on div at bounding box center [231, 482] width 299 height 168
click at [393, 318] on div "Sample ID 019983c3-ce6d-7ec6-ad56-319f0ef91347 Label Non-Scan Timestamp (-04:00…" at bounding box center [524, 306] width 284 height 168
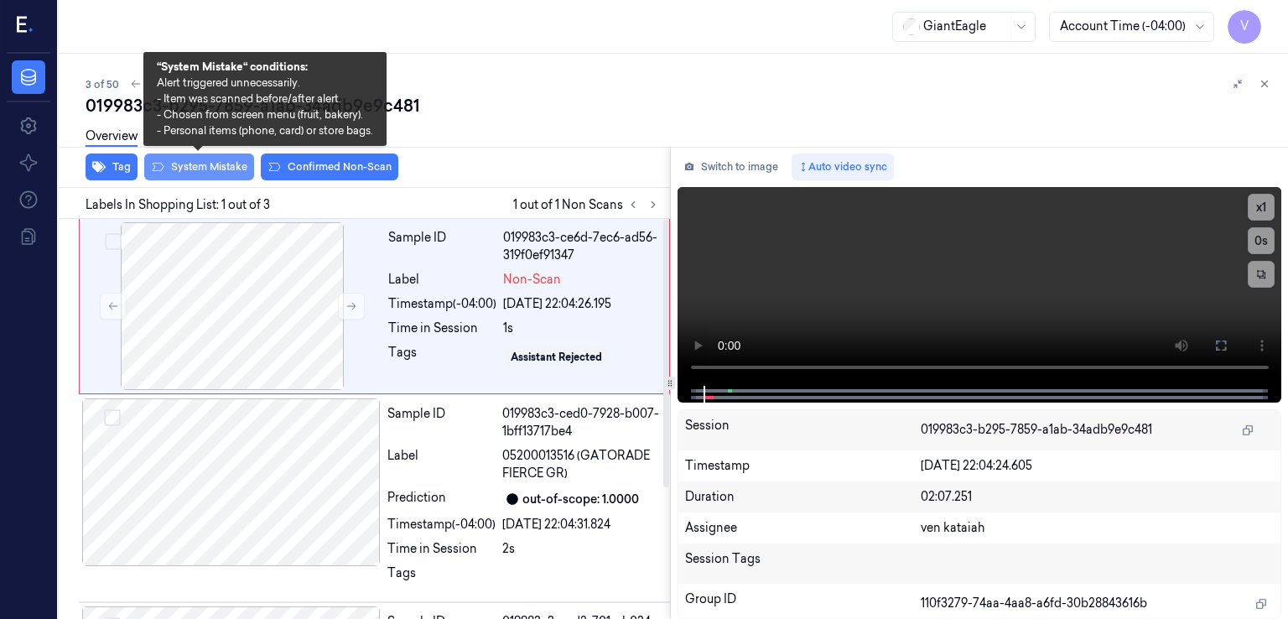
click at [178, 170] on button "System Mistake" at bounding box center [199, 166] width 110 height 27
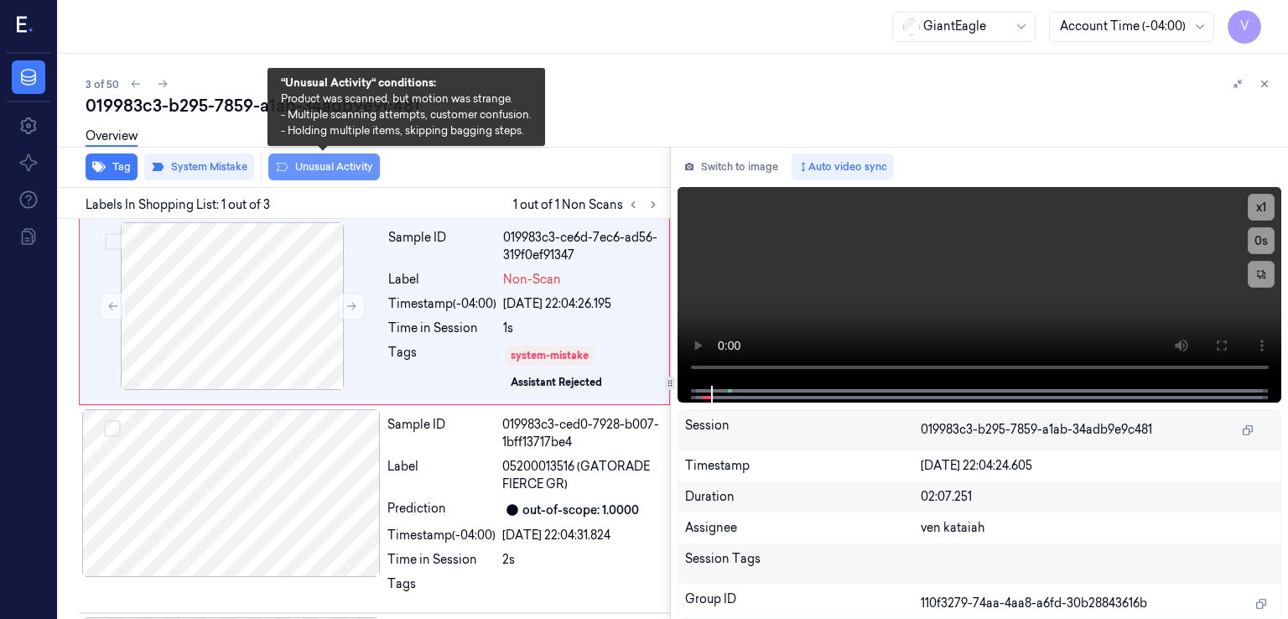
click at [308, 164] on button "Unusual Activity" at bounding box center [324, 166] width 112 height 27
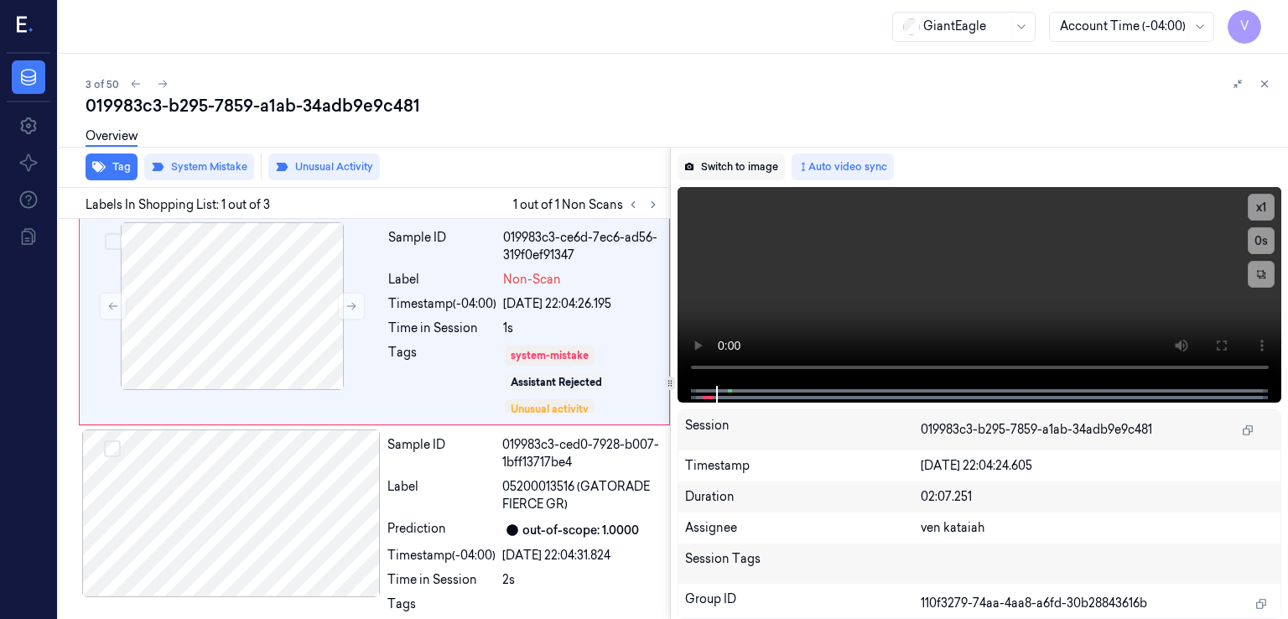
click at [736, 169] on button "Switch to image" at bounding box center [731, 166] width 107 height 27
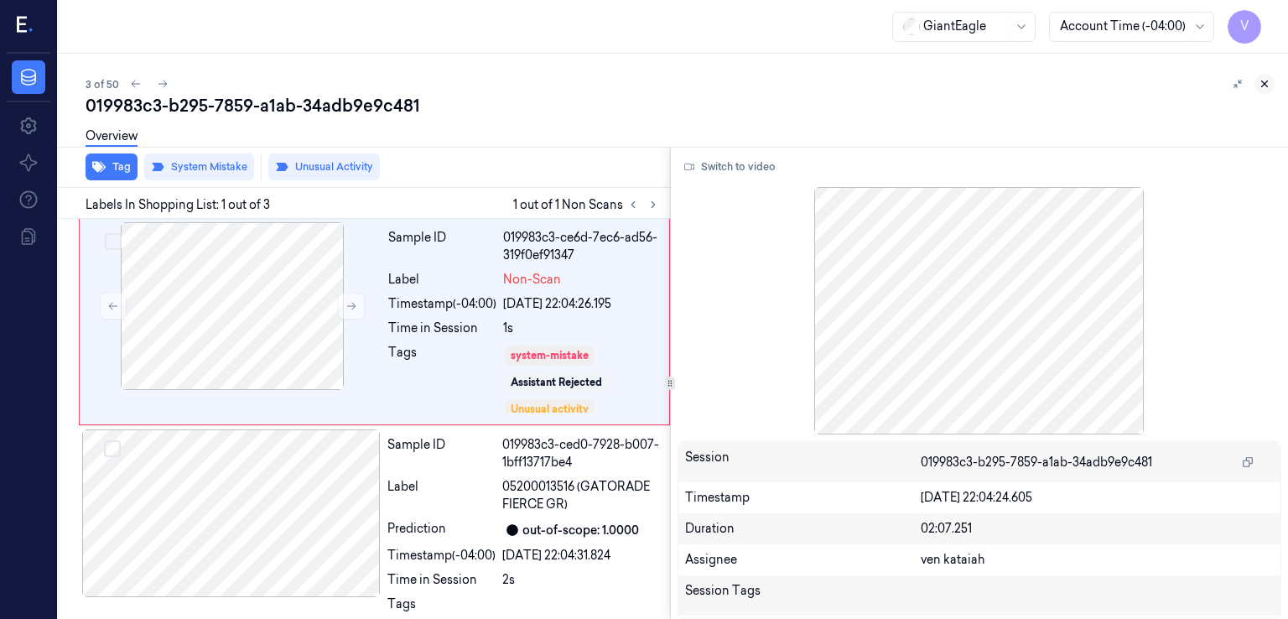
click at [1255, 84] on button at bounding box center [1265, 84] width 20 height 20
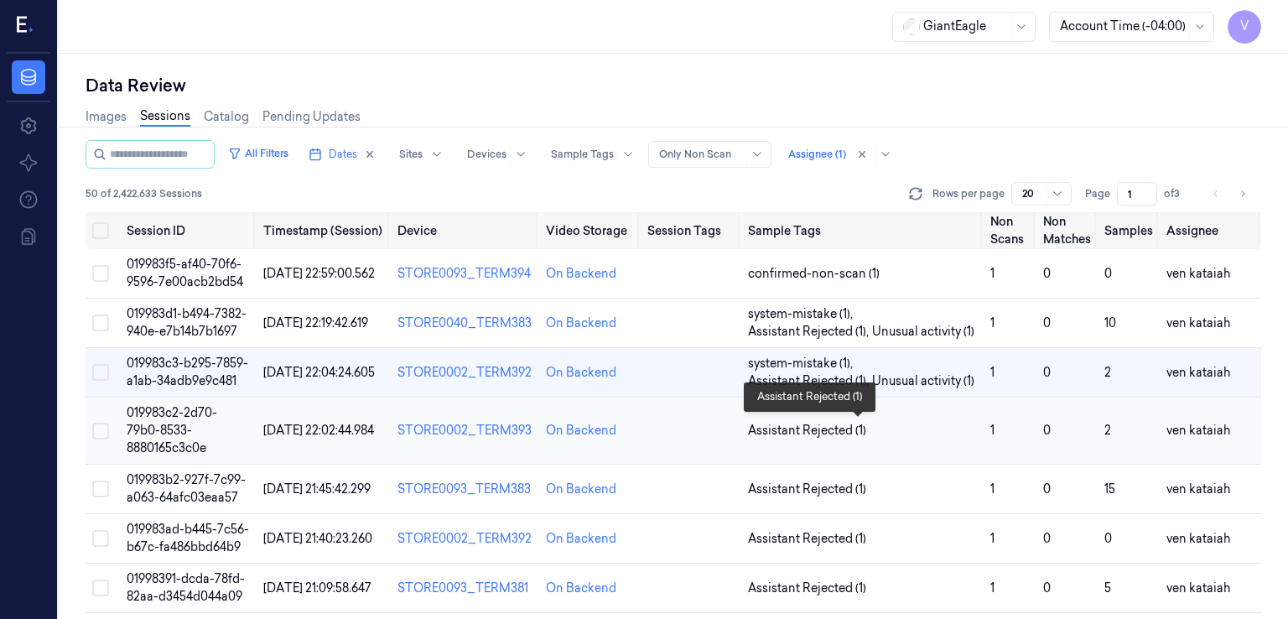
click at [835, 427] on span "Assistant Rejected (1)" at bounding box center [807, 431] width 118 height 18
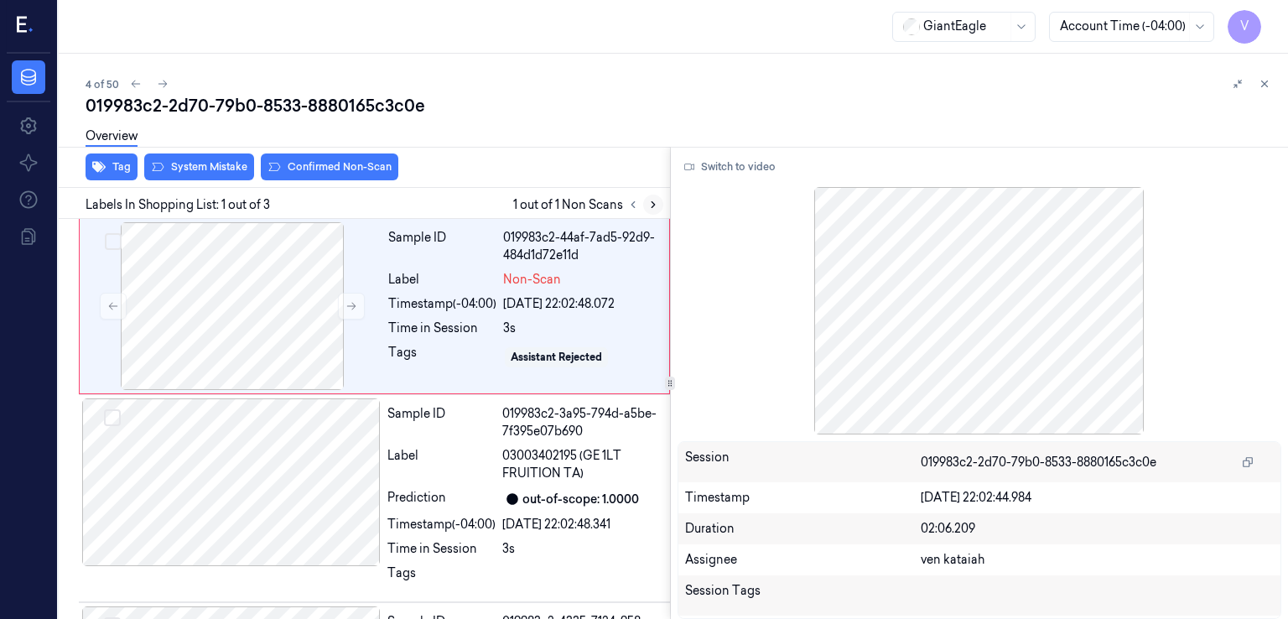
click at [650, 206] on icon at bounding box center [653, 205] width 12 height 12
click at [346, 309] on icon at bounding box center [352, 306] width 12 height 12
click at [354, 308] on icon at bounding box center [352, 306] width 12 height 12
click at [768, 164] on button "Switch to video" at bounding box center [730, 166] width 105 height 27
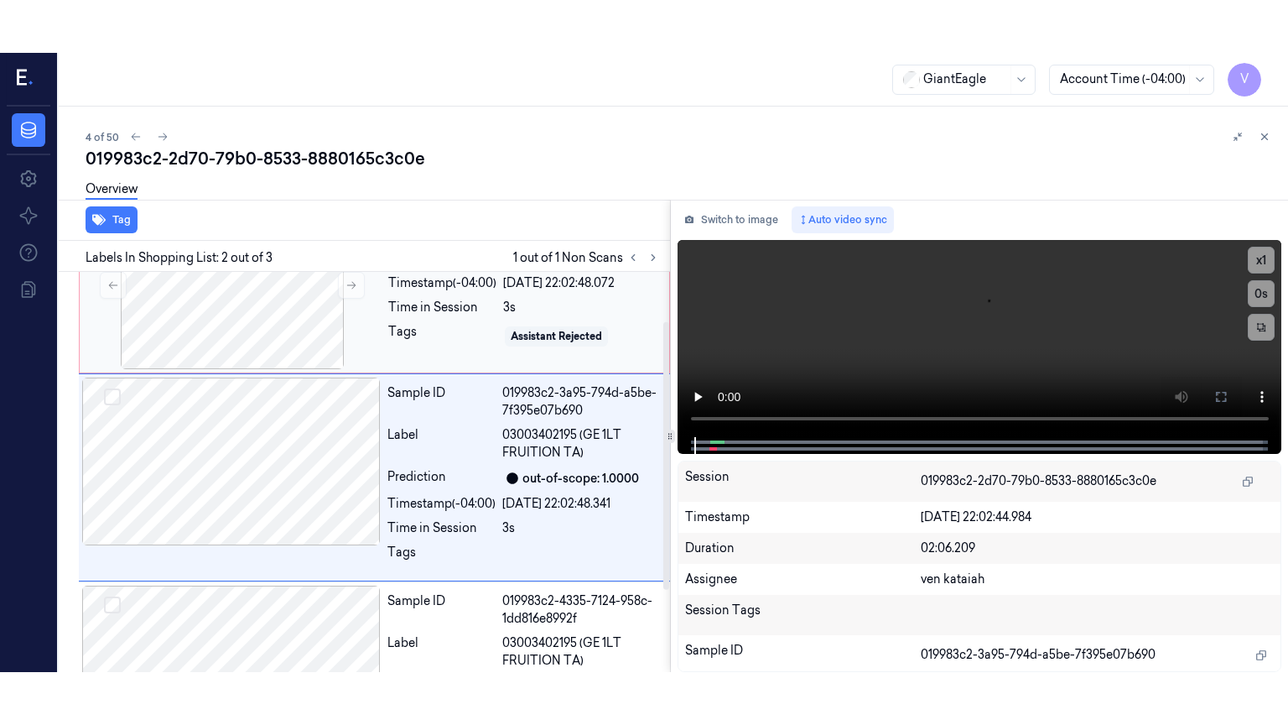
scroll to position [78, 0]
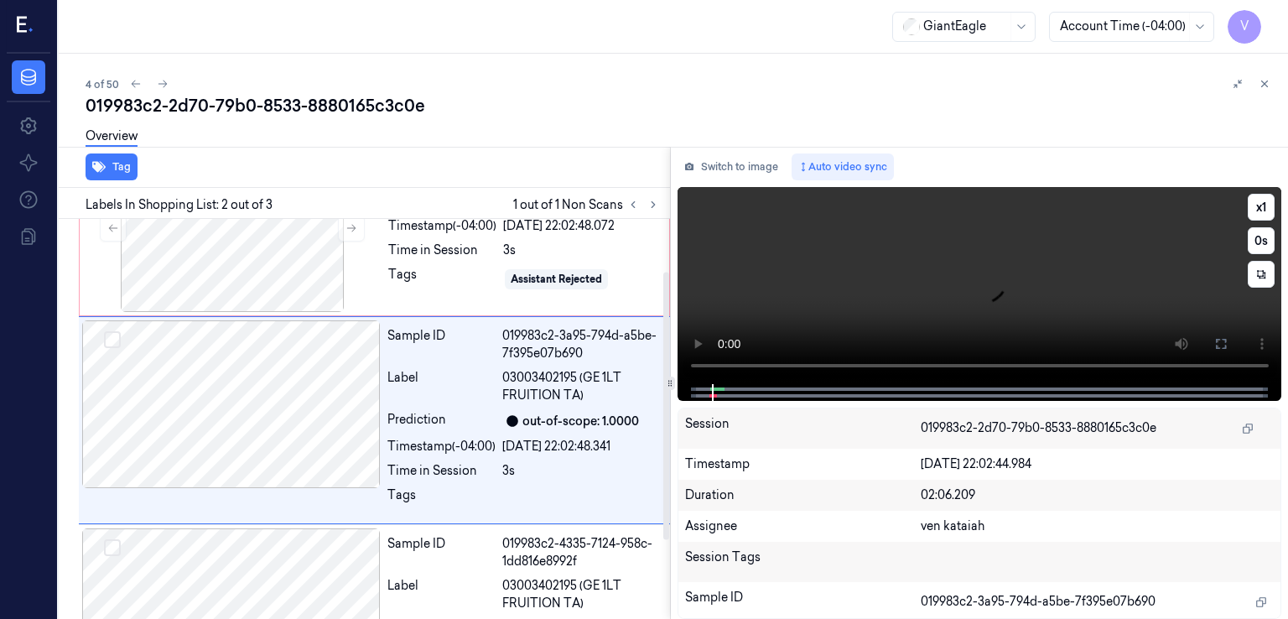
click at [1080, 318] on video at bounding box center [980, 285] width 605 height 197
click at [1231, 335] on button at bounding box center [1221, 343] width 27 height 27
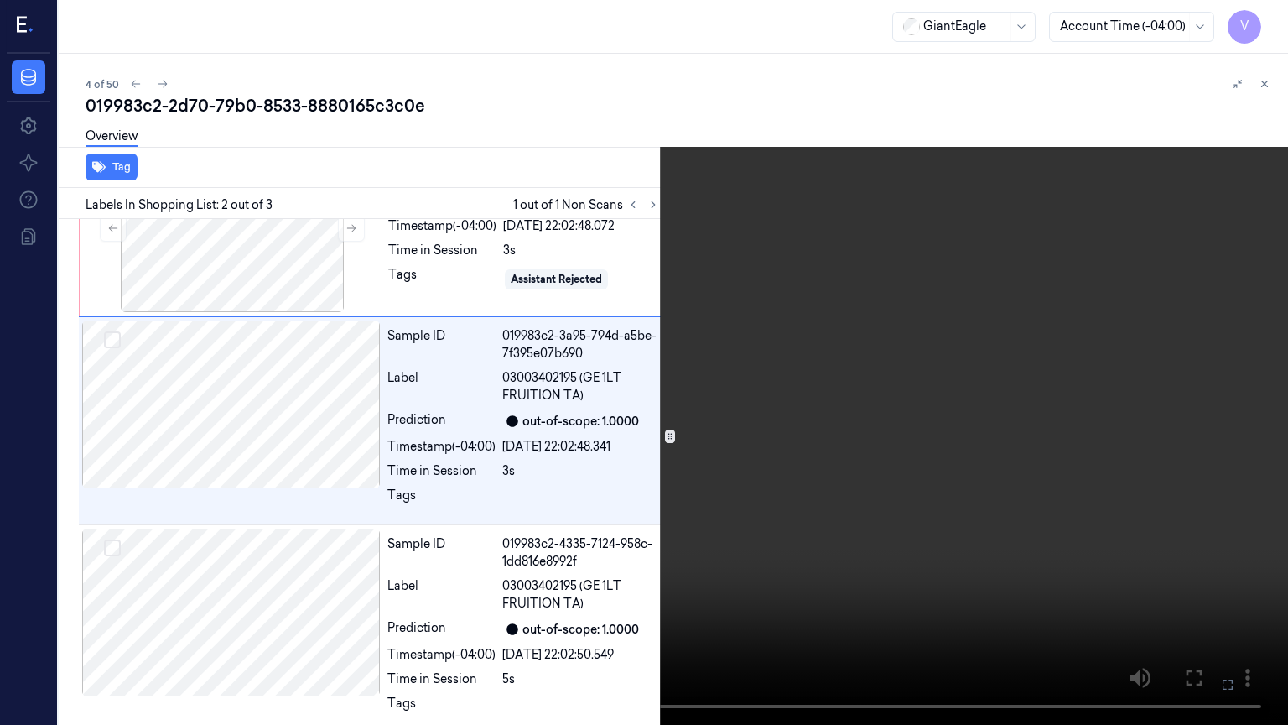
click at [257, 522] on video at bounding box center [644, 362] width 1288 height 725
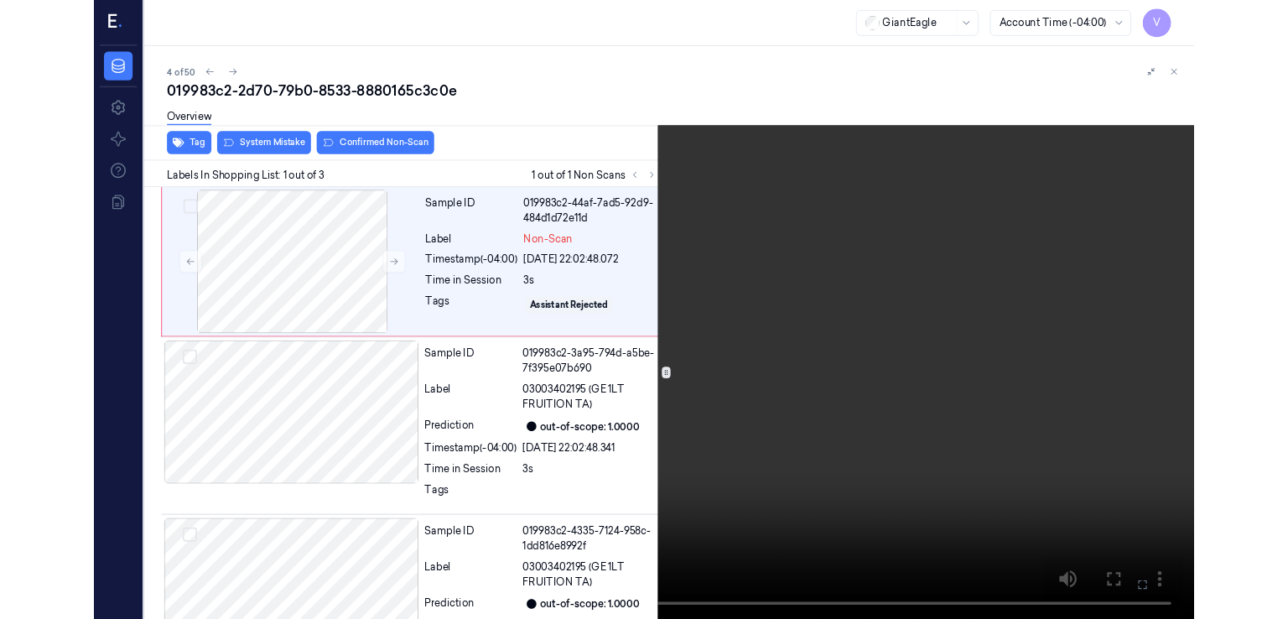
scroll to position [25, 0]
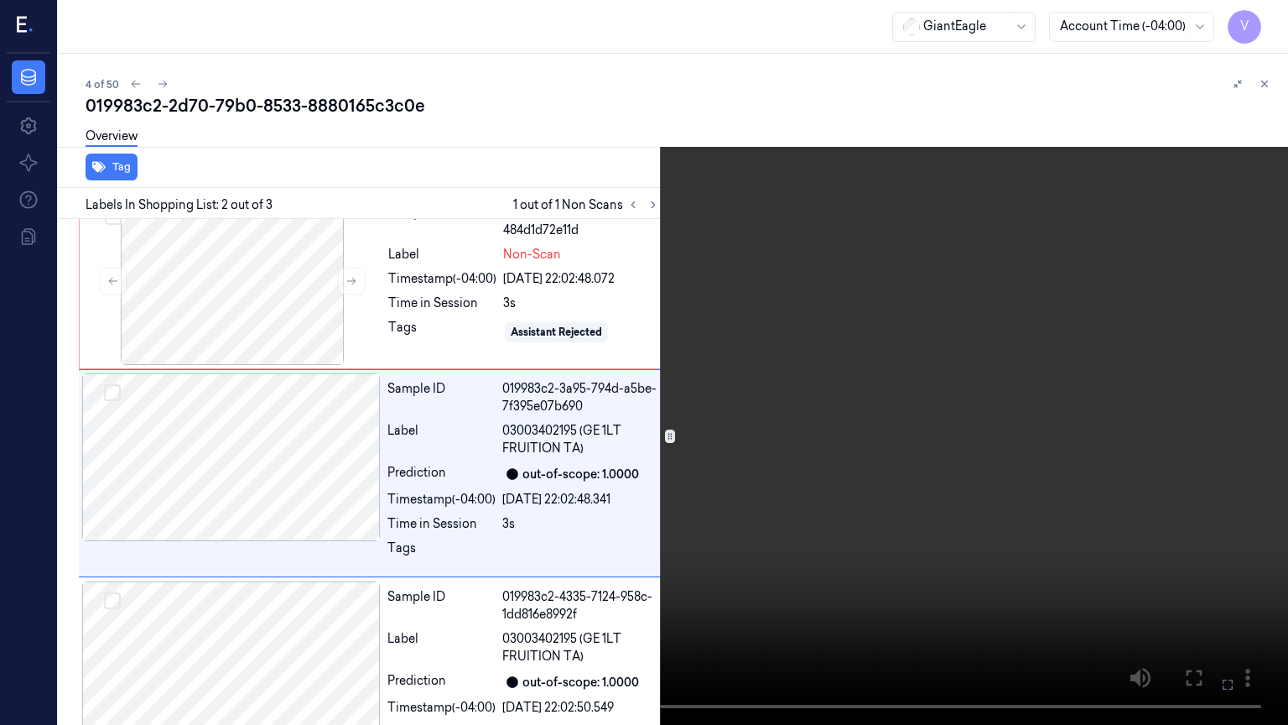
click at [0, 0] on icon at bounding box center [0, 0] width 0 height 0
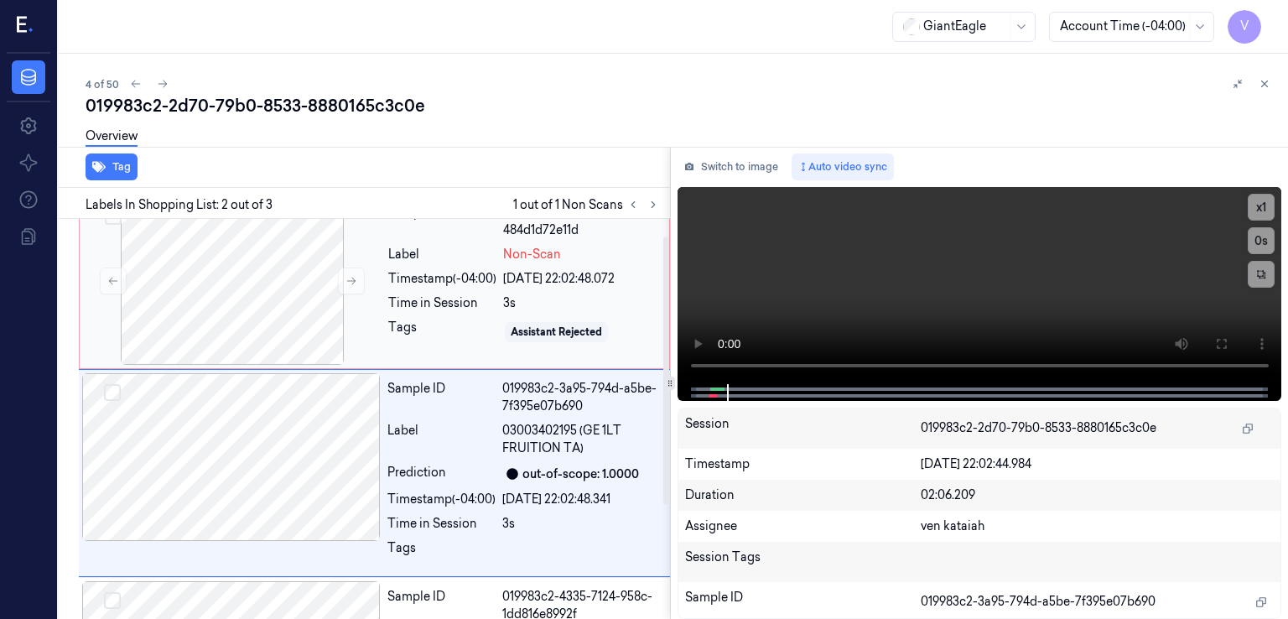
click at [534, 303] on div "3s" at bounding box center [581, 303] width 156 height 18
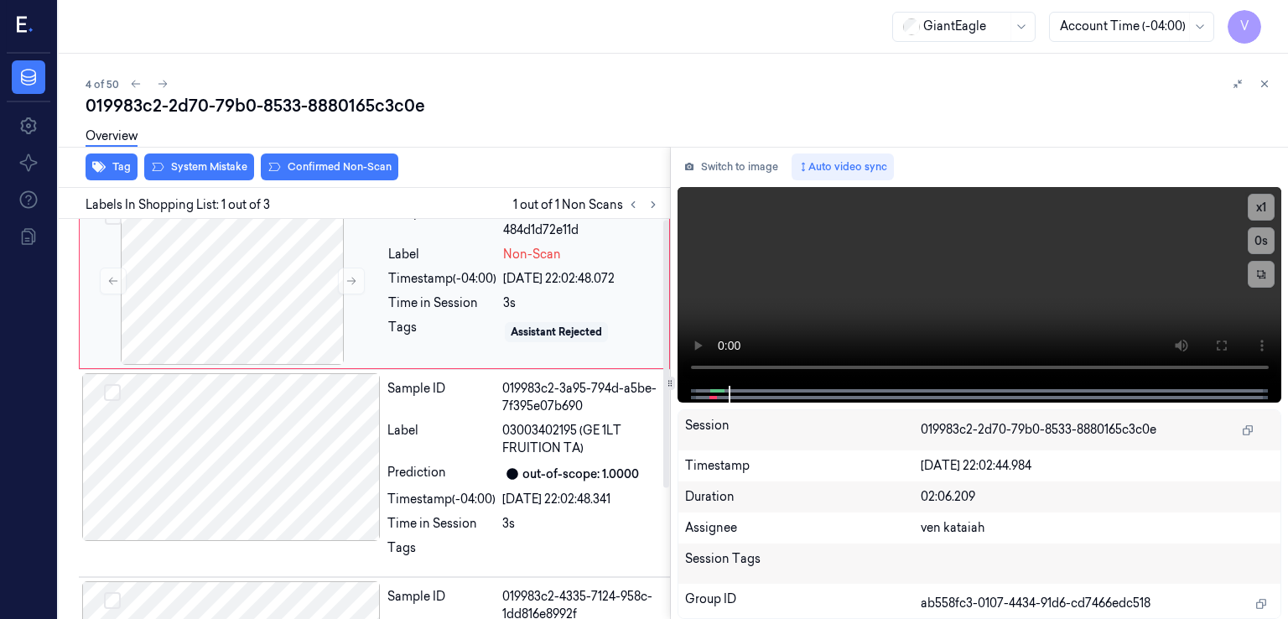
scroll to position [0, 0]
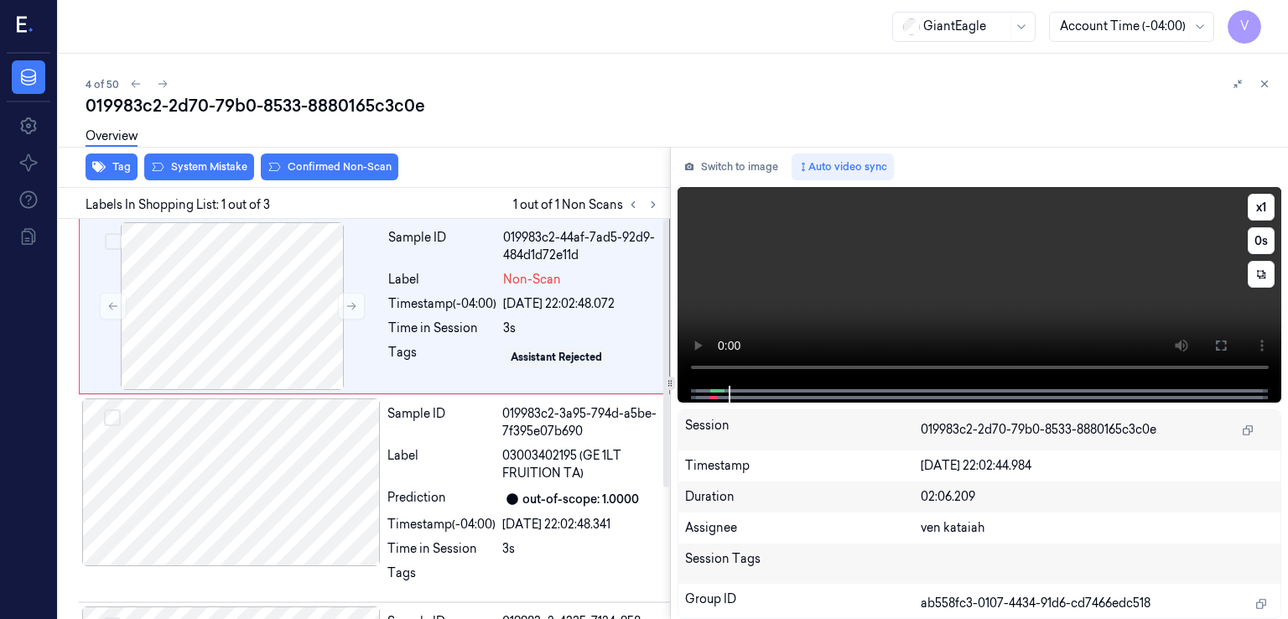
click at [814, 270] on video at bounding box center [980, 286] width 605 height 199
click at [449, 424] on div "Sample ID" at bounding box center [441, 422] width 108 height 35
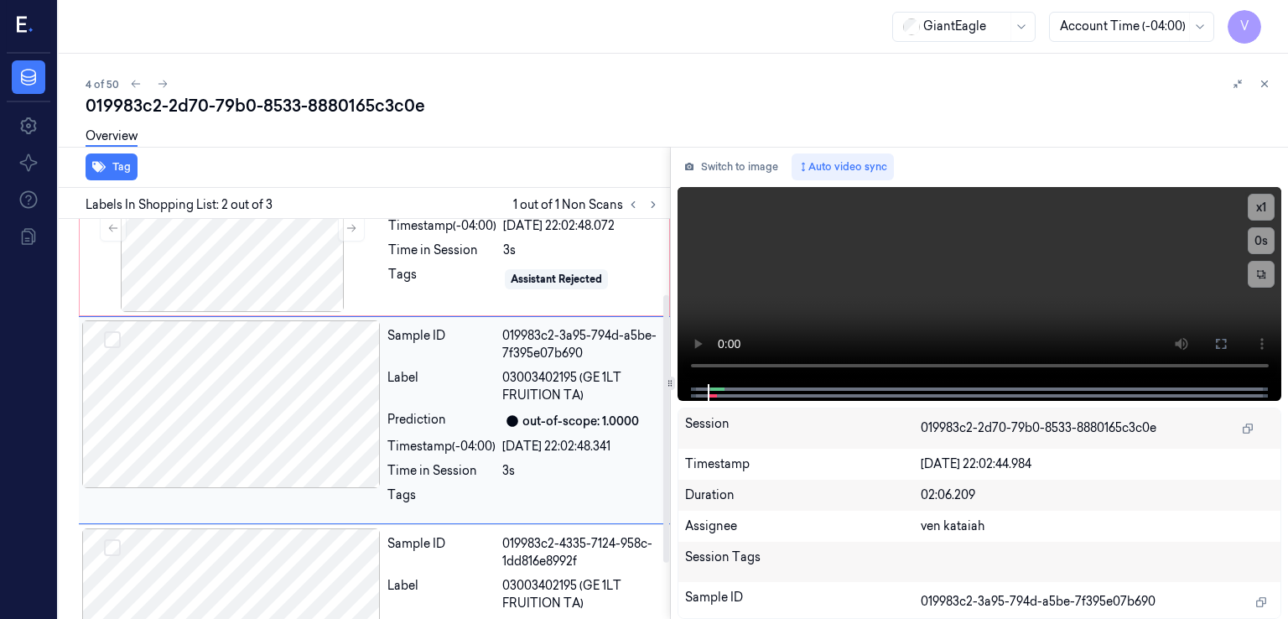
scroll to position [195, 0]
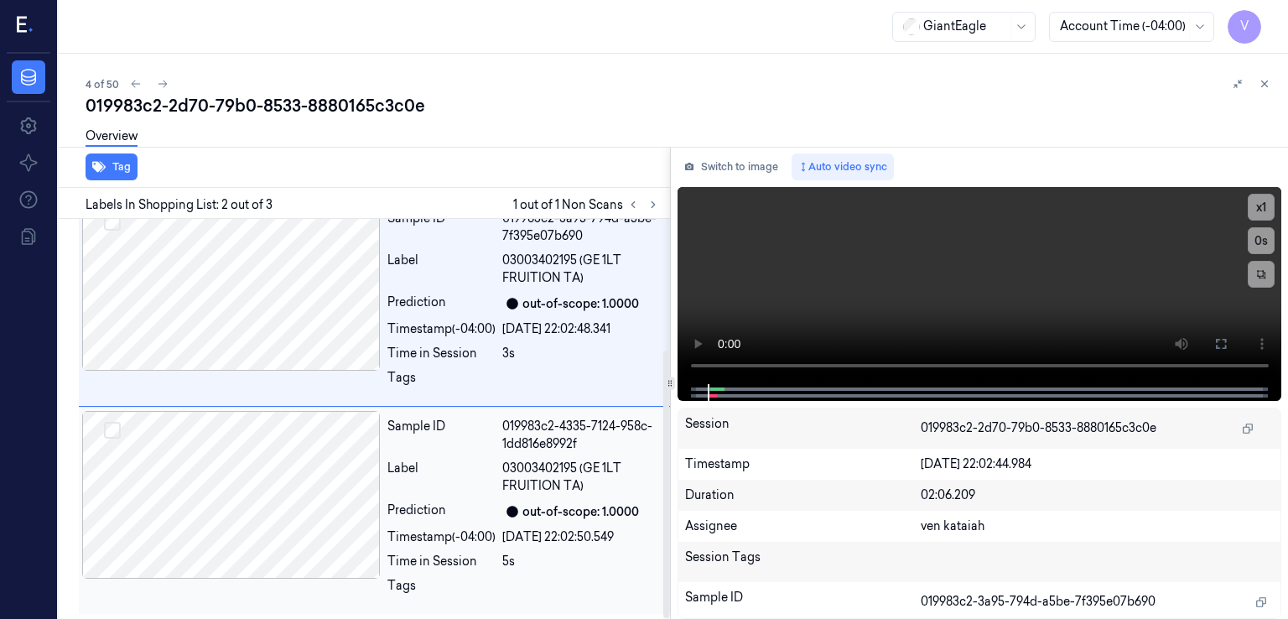
click at [441, 440] on div "Sample ID" at bounding box center [441, 435] width 108 height 35
click at [708, 176] on button "Switch to image" at bounding box center [731, 166] width 107 height 27
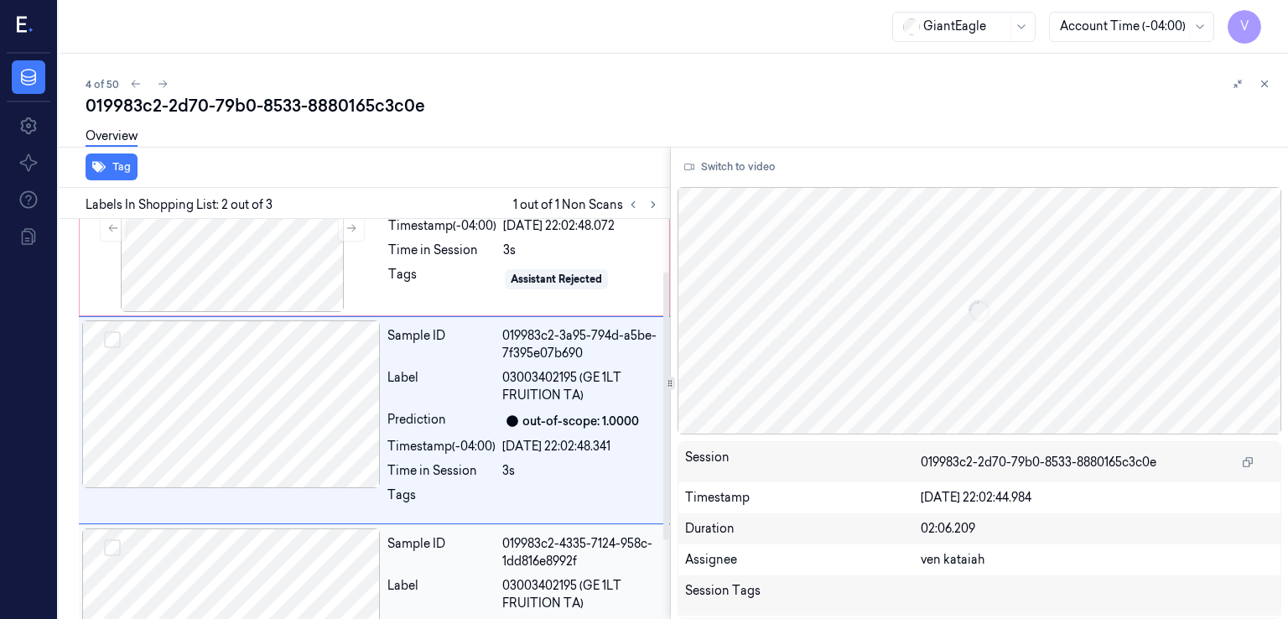
click at [482, 554] on div "Sample ID" at bounding box center [441, 552] width 108 height 35
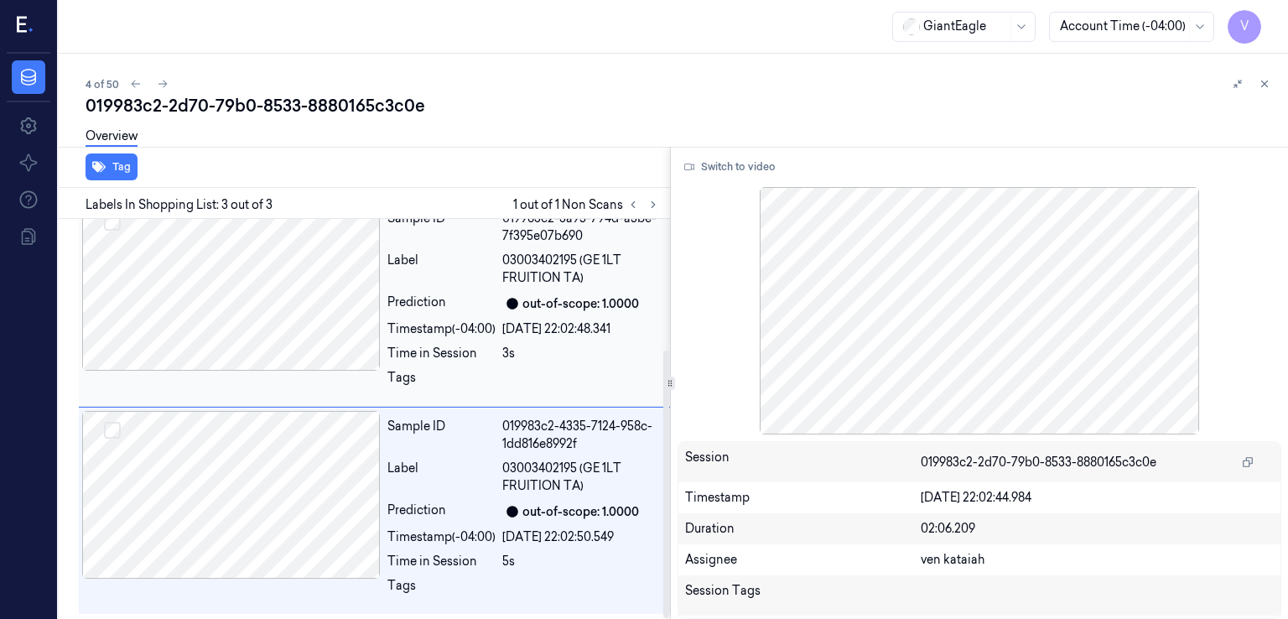
click at [589, 303] on div "out-of-scope: 1.0000" at bounding box center [581, 304] width 117 height 18
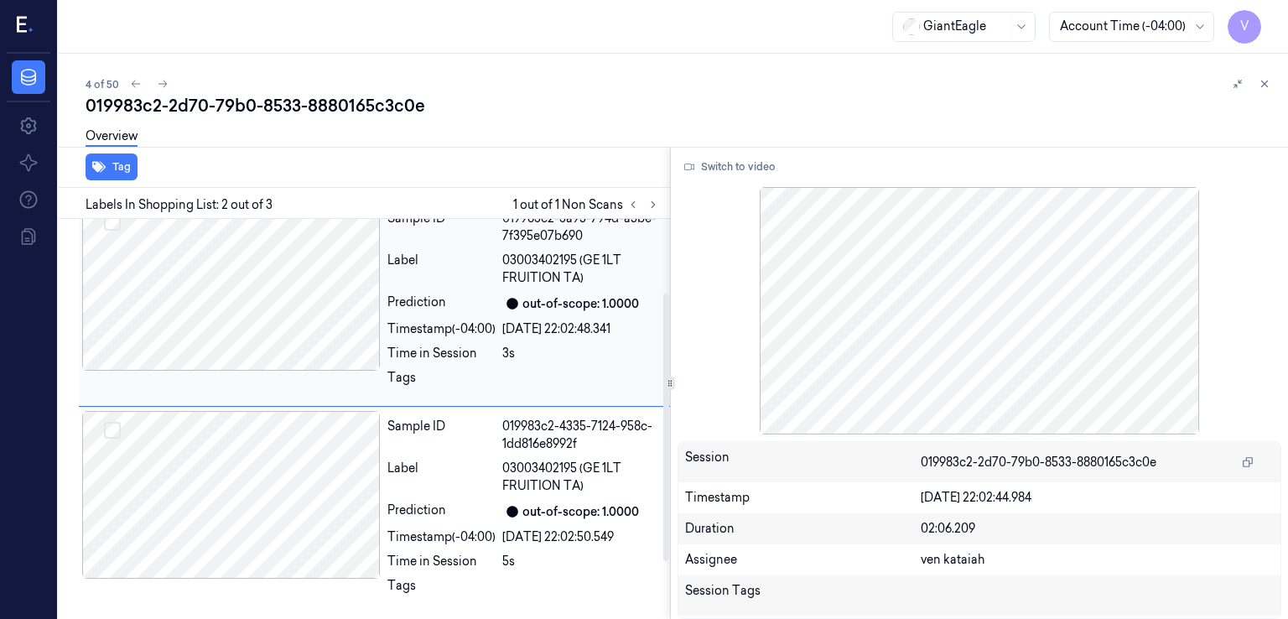
scroll to position [78, 0]
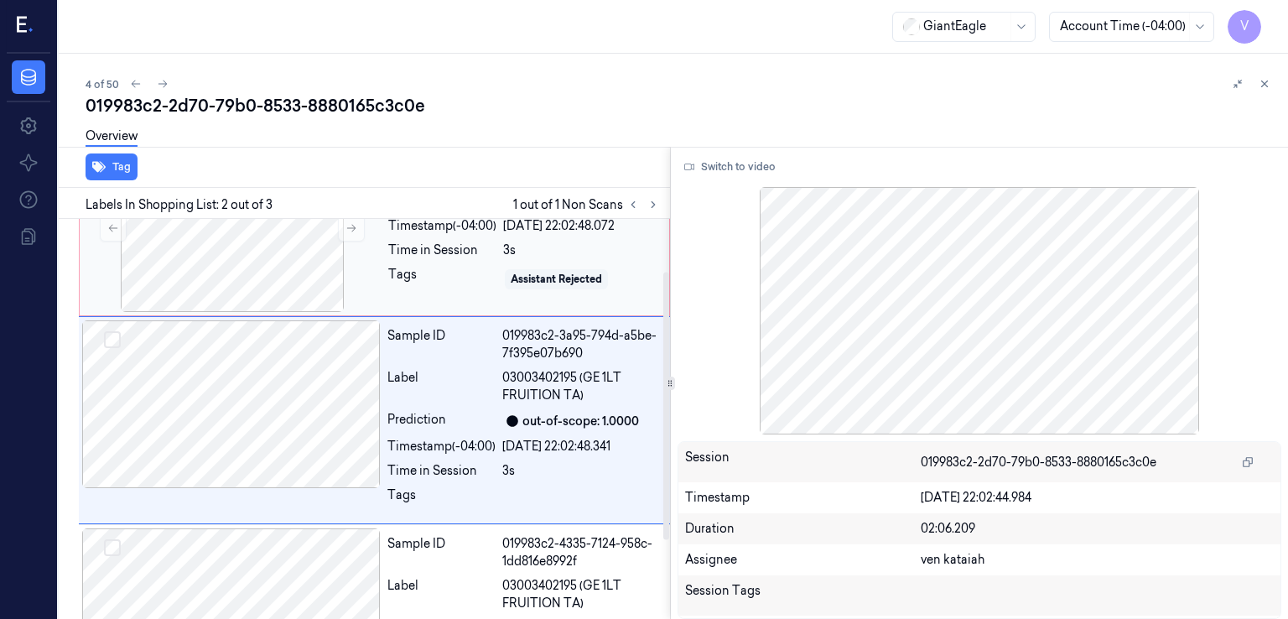
click at [445, 266] on div "Tags" at bounding box center [442, 279] width 108 height 27
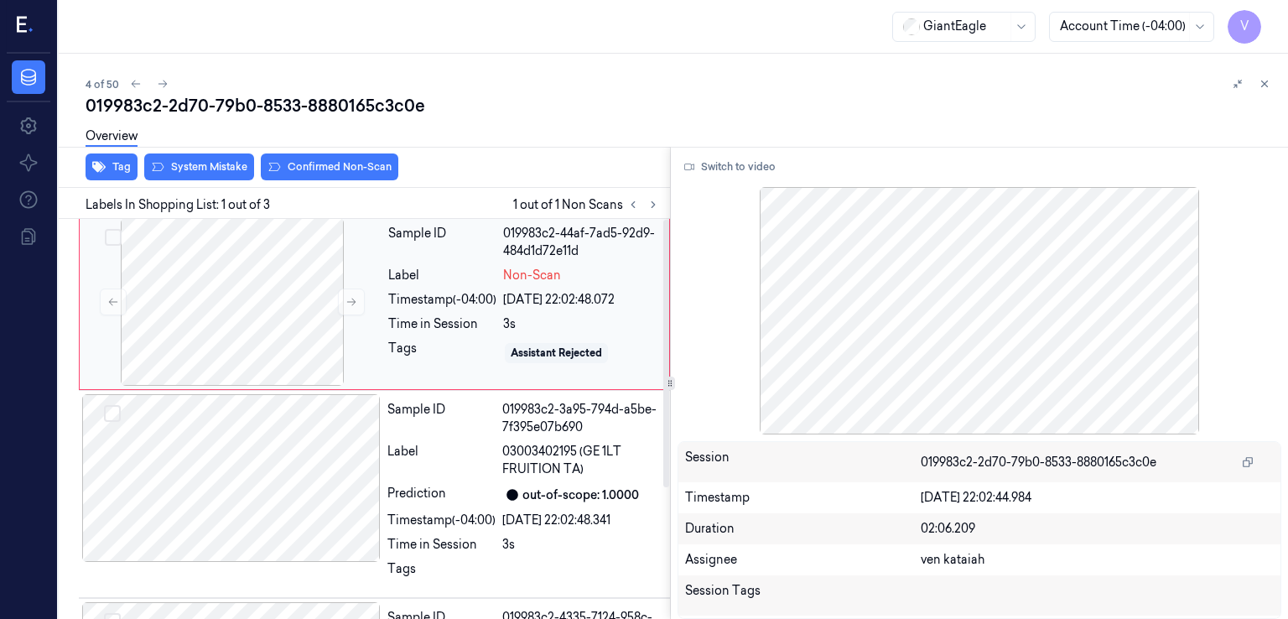
scroll to position [0, 0]
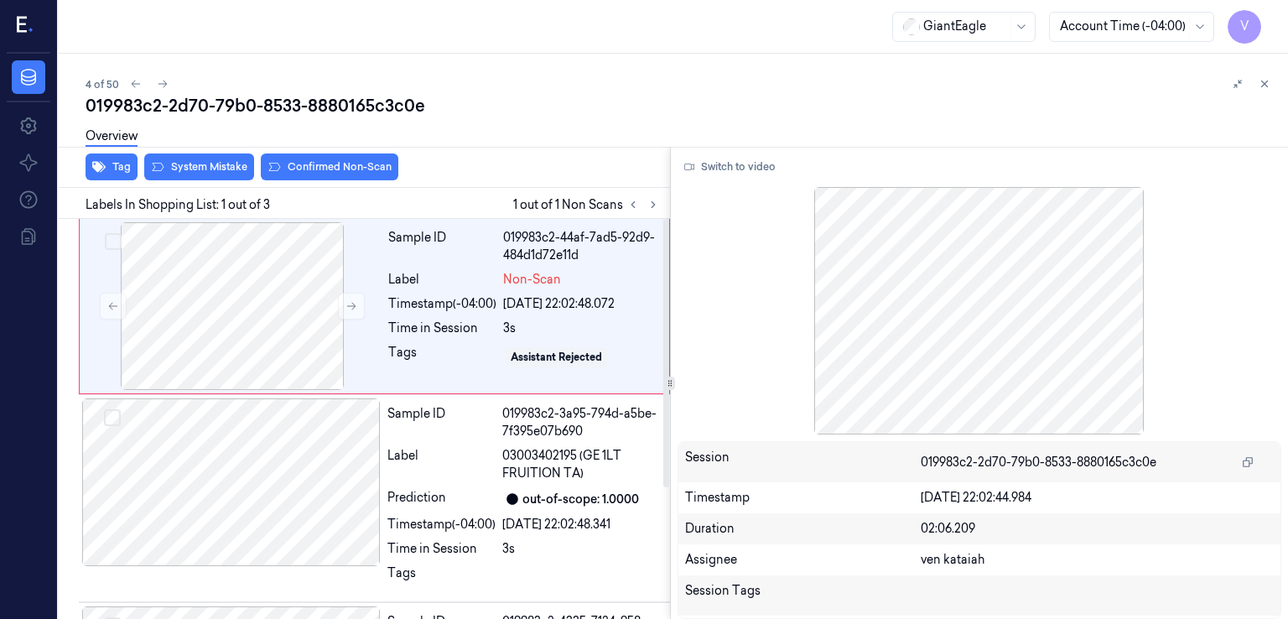
click at [205, 158] on div "Overview" at bounding box center [680, 138] width 1189 height 43
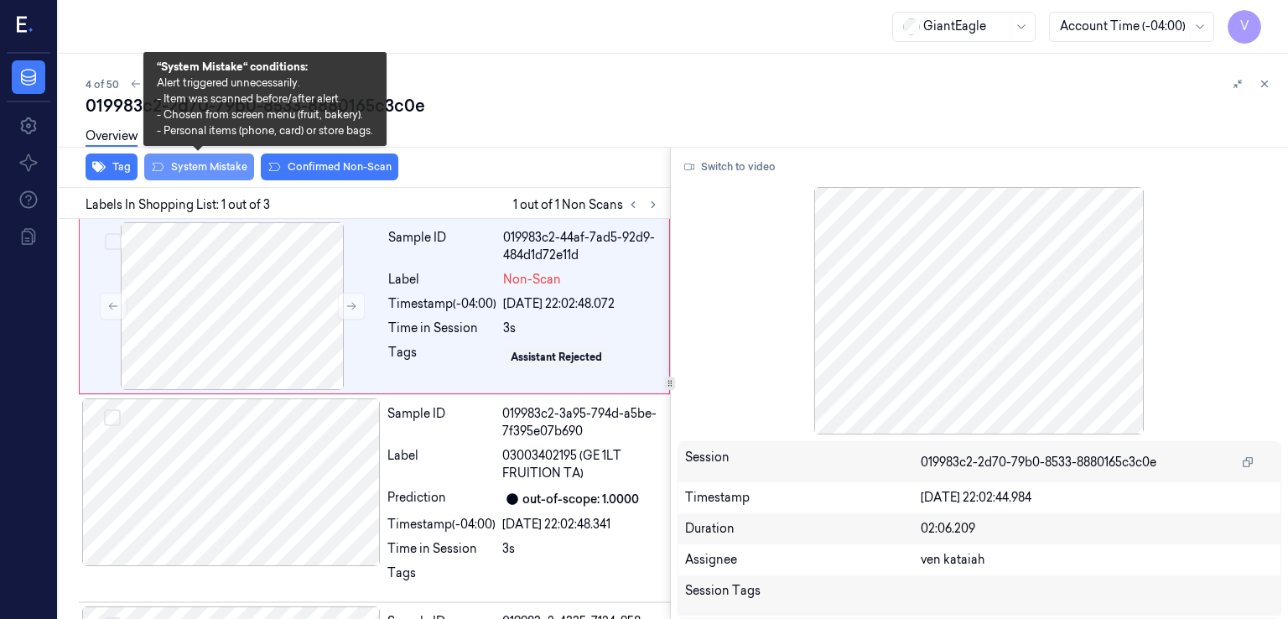
click at [201, 165] on button "System Mistake" at bounding box center [199, 166] width 110 height 27
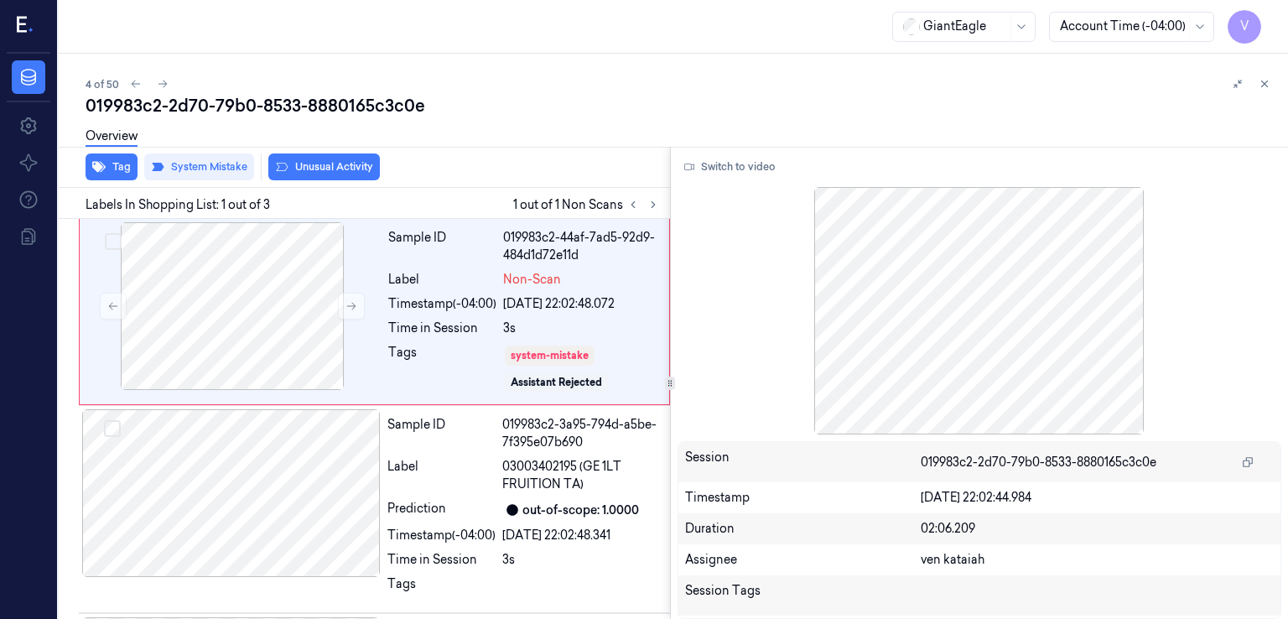
click at [355, 169] on button "Unusual Activity" at bounding box center [324, 166] width 112 height 27
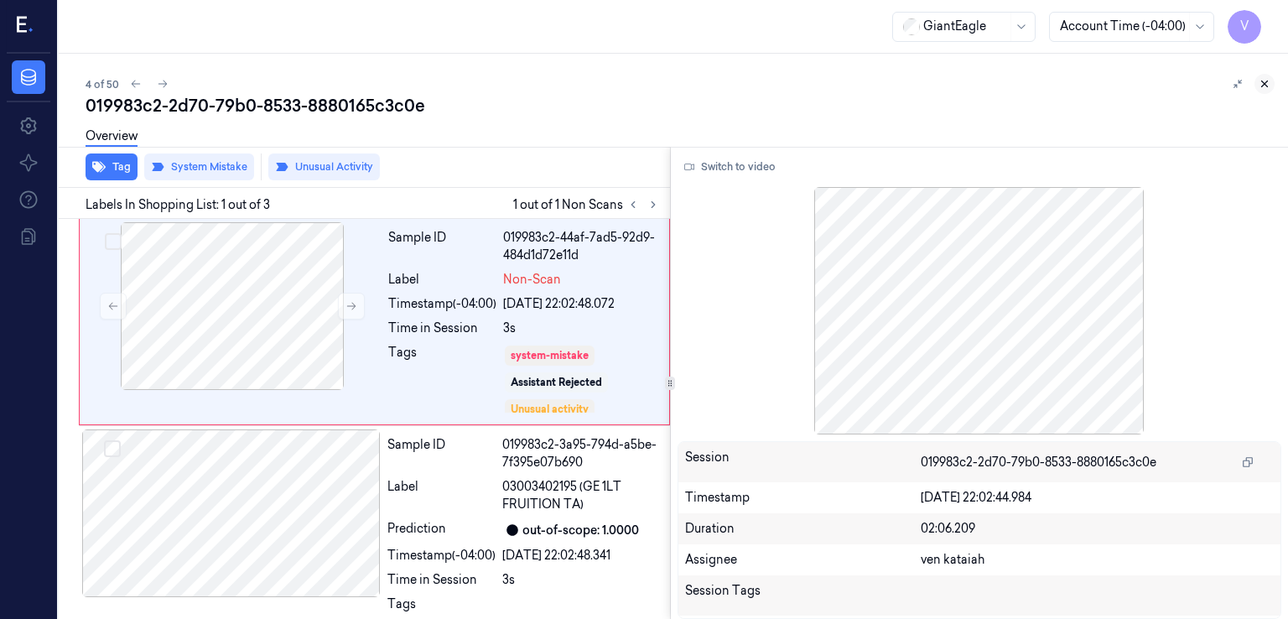
click at [1268, 84] on icon at bounding box center [1265, 84] width 12 height 12
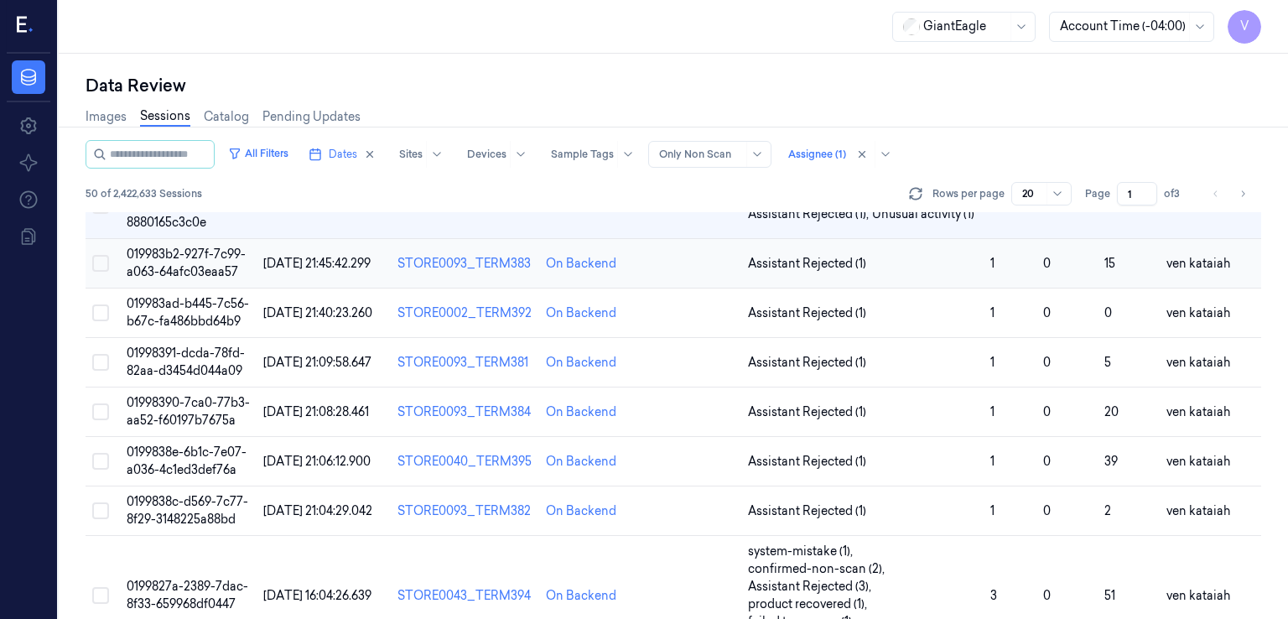
scroll to position [58, 0]
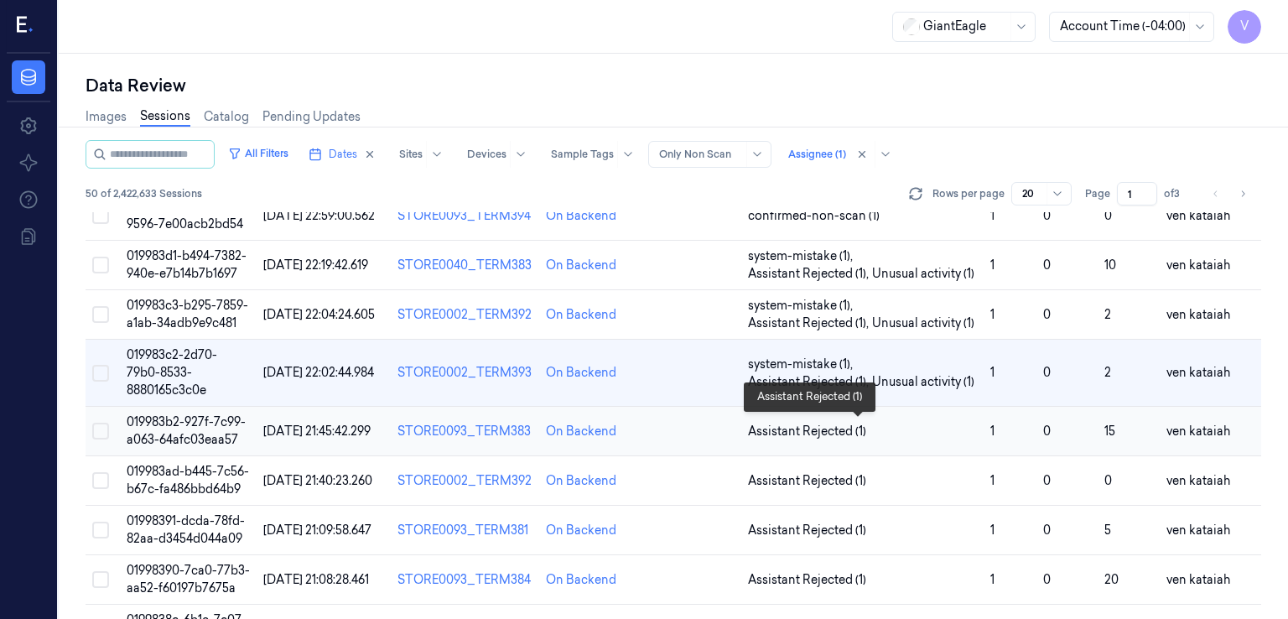
click at [815, 427] on span "Assistant Rejected (1)" at bounding box center [807, 432] width 118 height 18
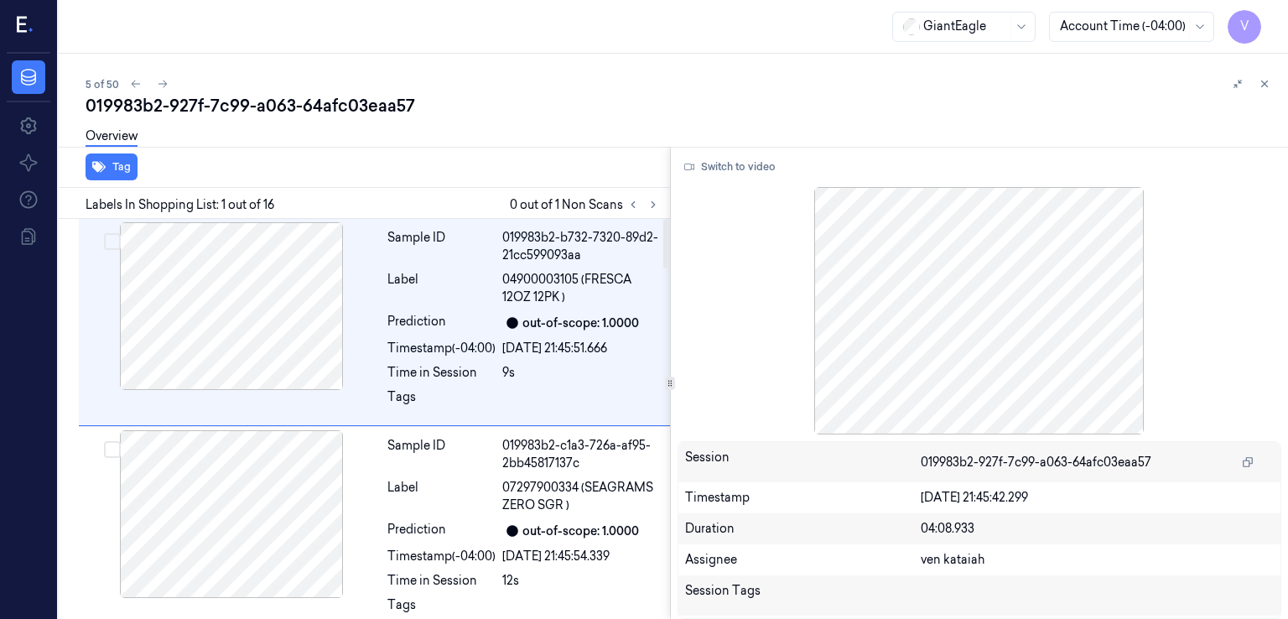
click at [647, 213] on div at bounding box center [643, 205] width 40 height 20
click at [654, 204] on icon at bounding box center [653, 205] width 3 height 6
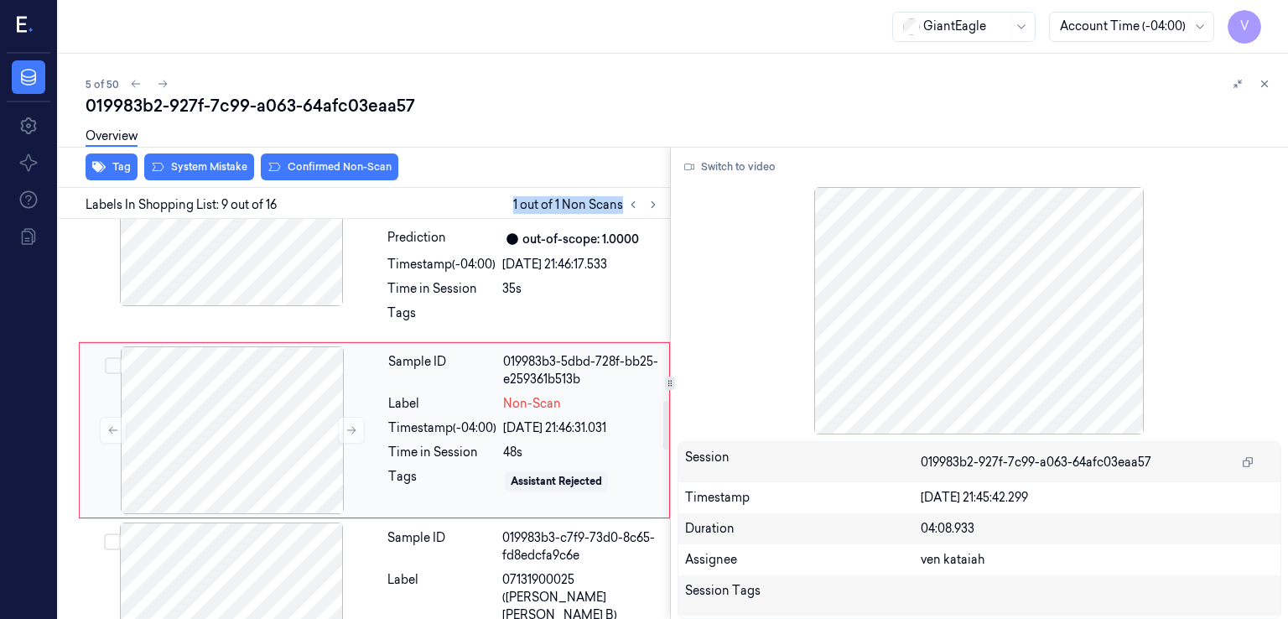
scroll to position [1548, 0]
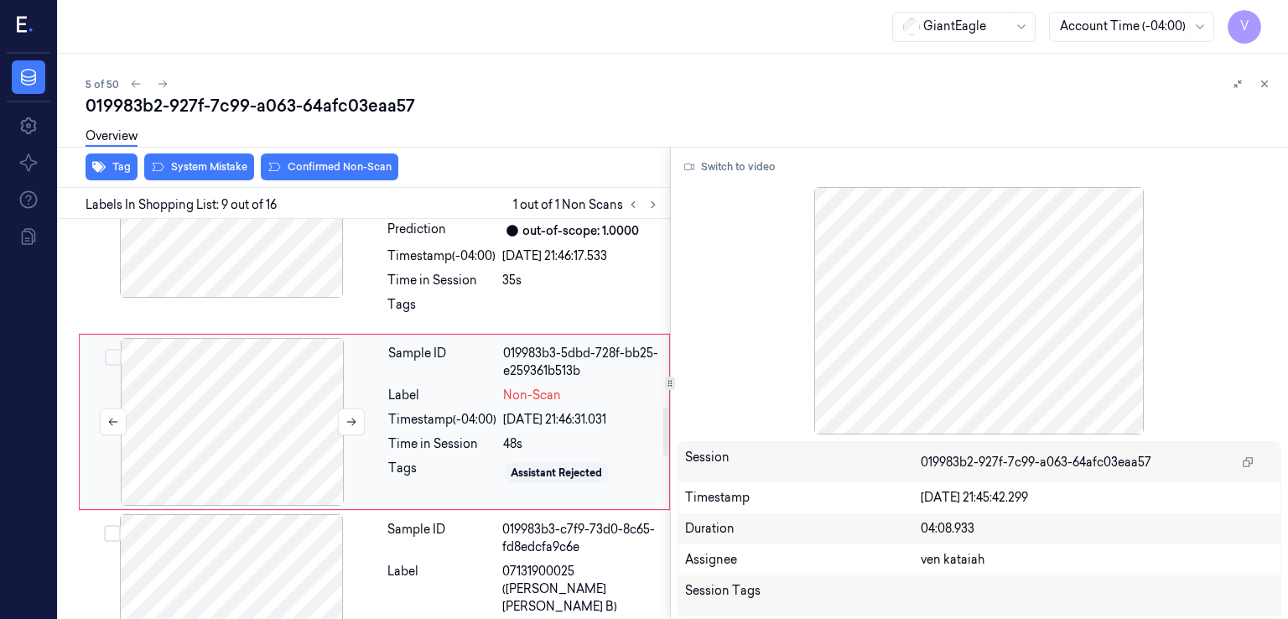
click at [309, 408] on div at bounding box center [232, 422] width 299 height 168
click at [443, 311] on div "Tags" at bounding box center [441, 309] width 108 height 27
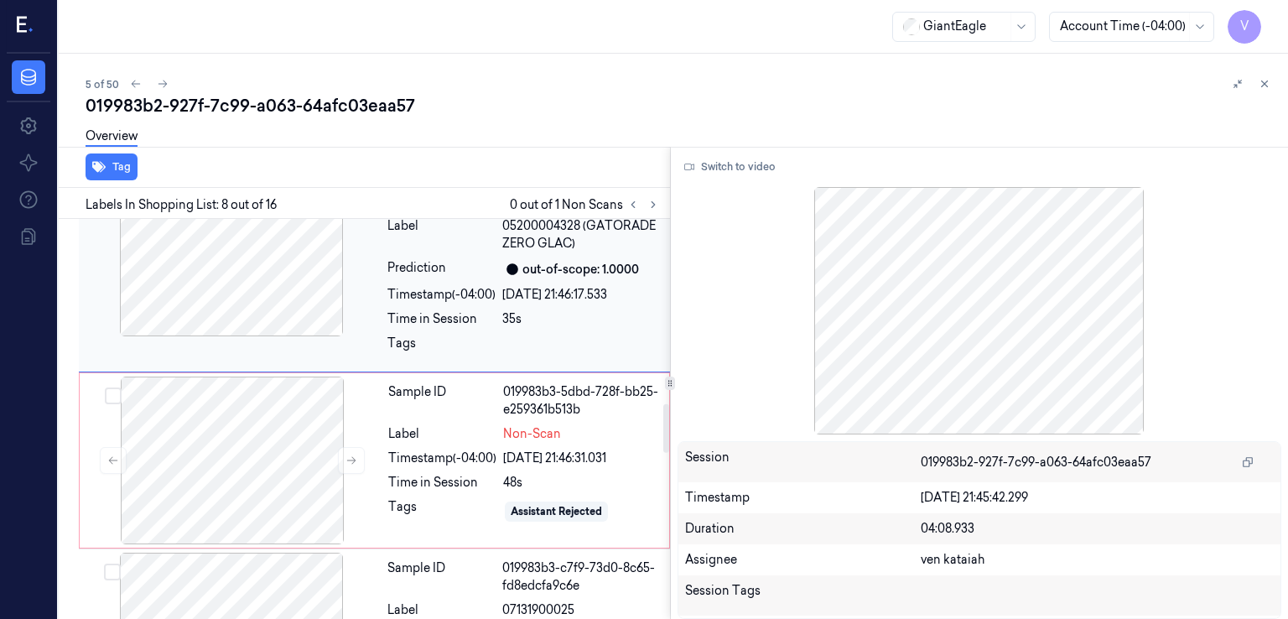
scroll to position [1524, 0]
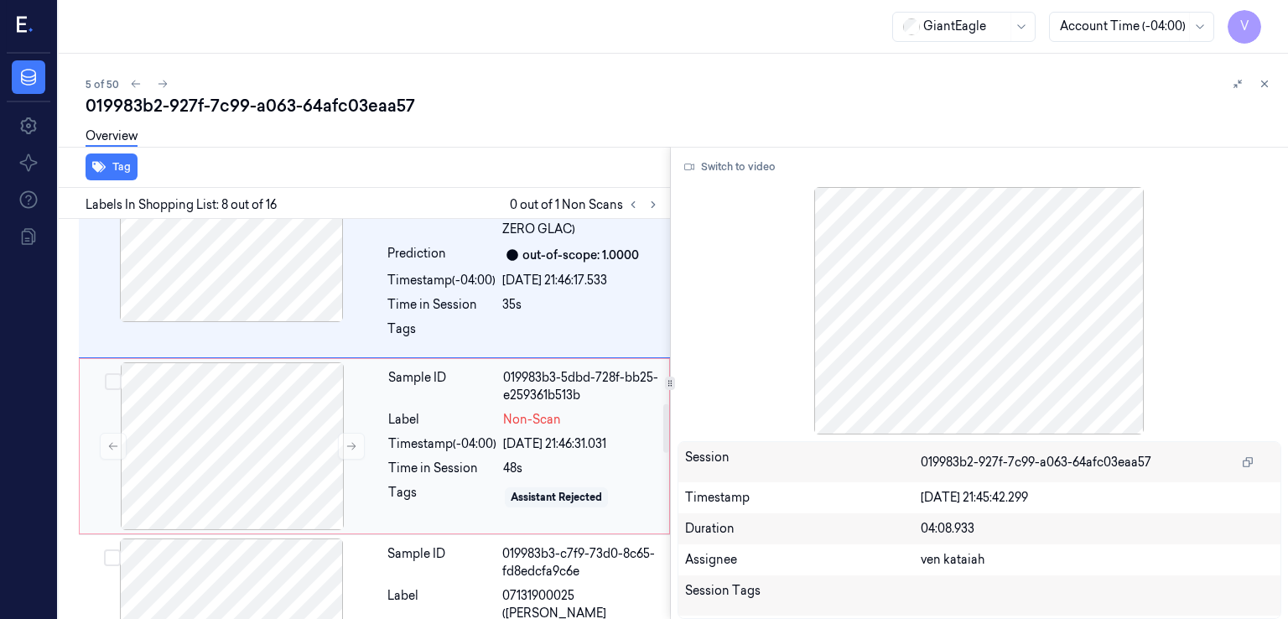
click at [591, 374] on div "019983b3-5dbd-728f-bb25-e259361b513b" at bounding box center [581, 386] width 156 height 35
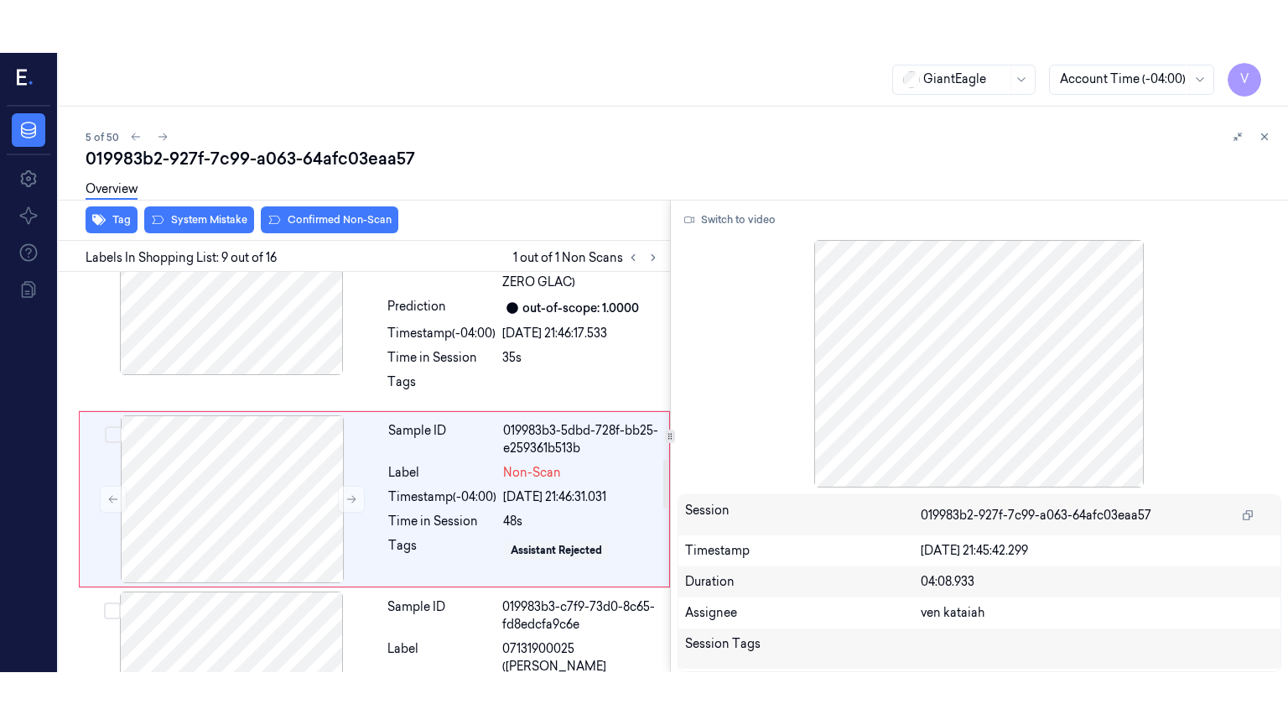
scroll to position [1548, 0]
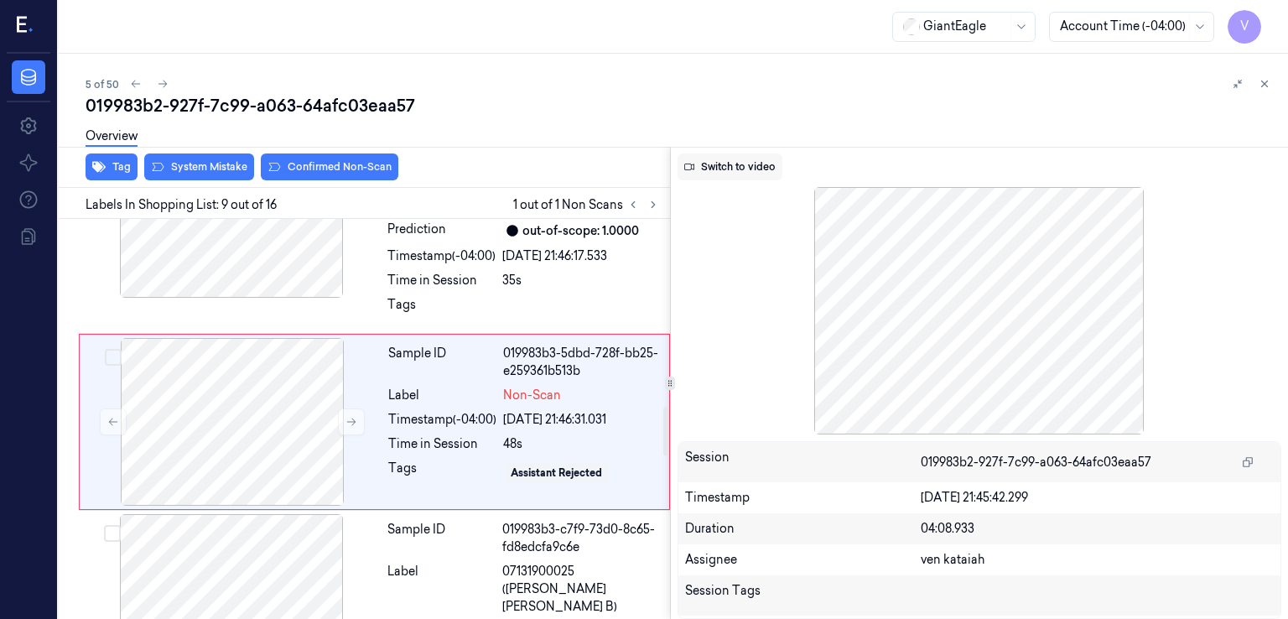
click at [781, 169] on button "Switch to video" at bounding box center [730, 166] width 105 height 27
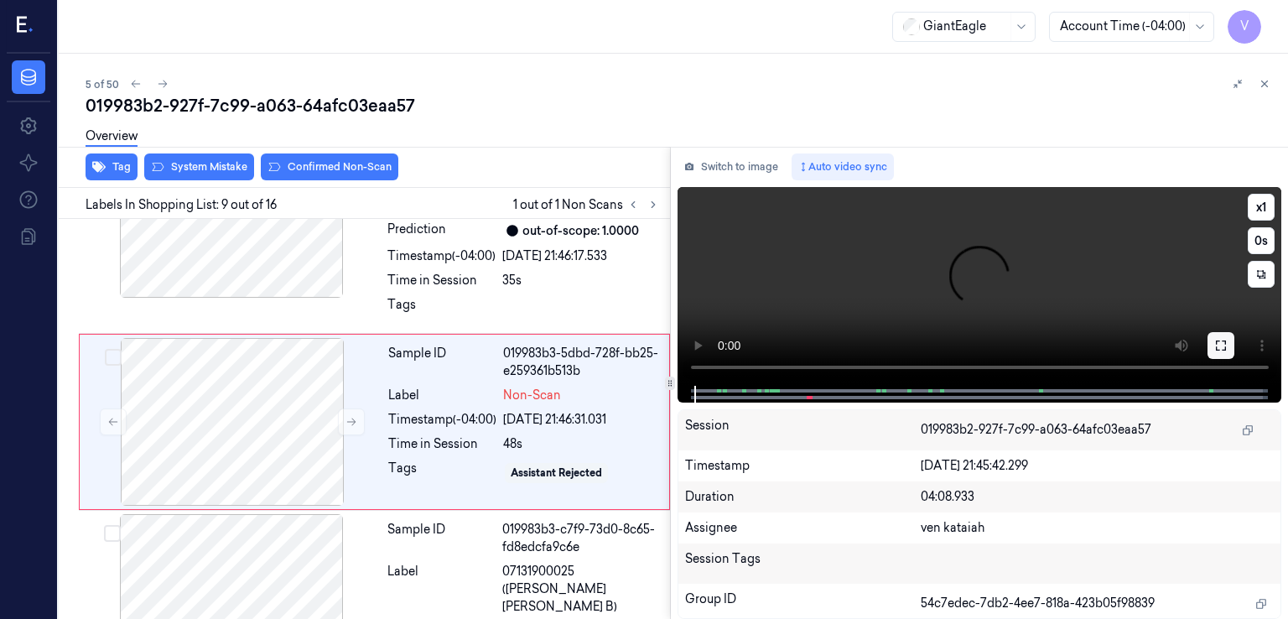
click at [1227, 346] on icon at bounding box center [1220, 345] width 13 height 13
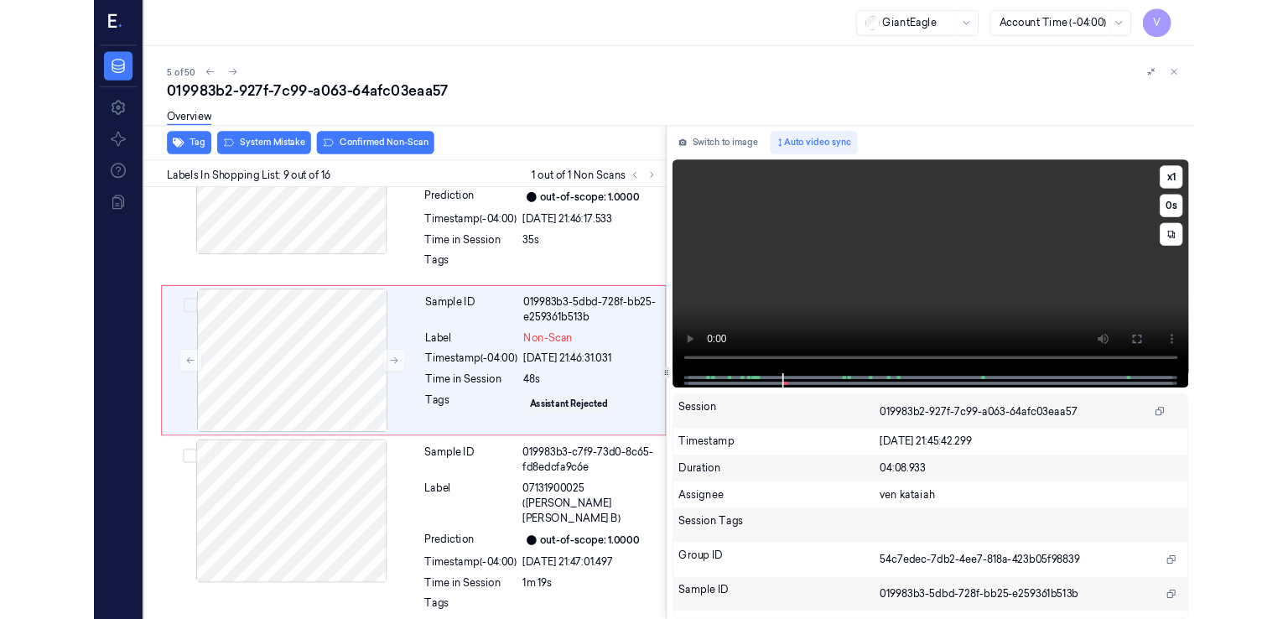
scroll to position [1495, 0]
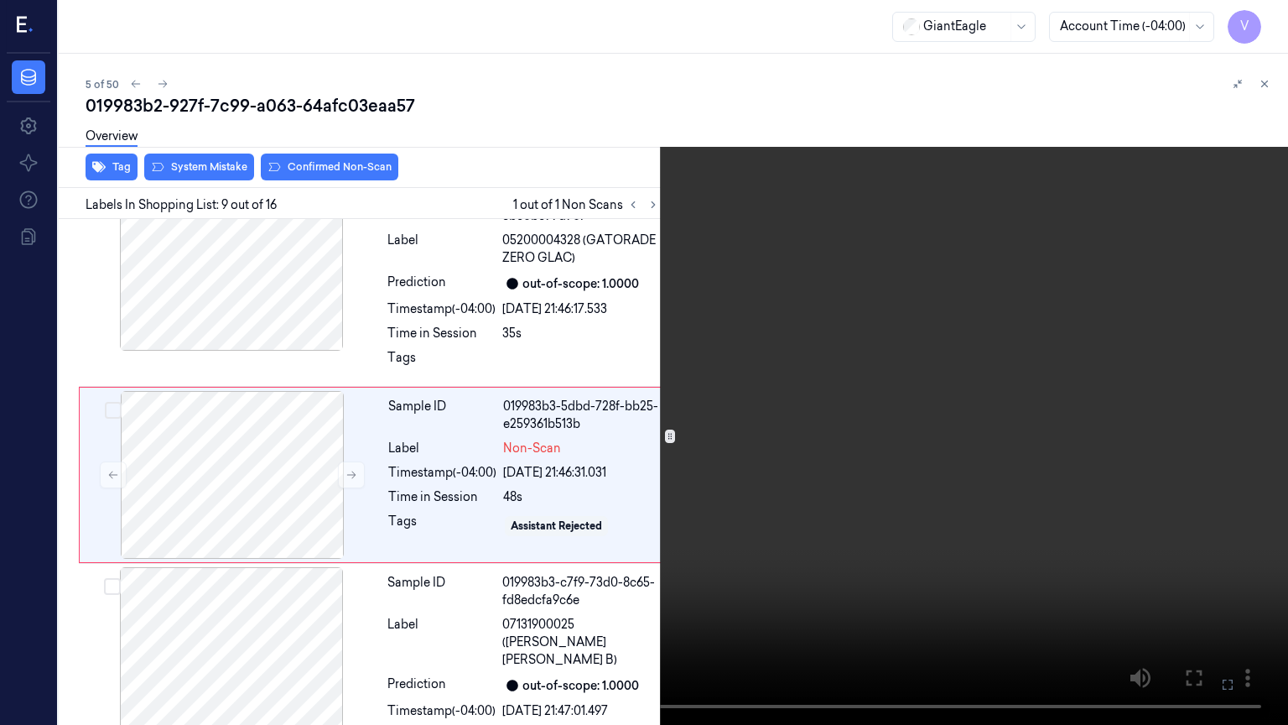
click at [0, 0] on icon at bounding box center [0, 0] width 0 height 0
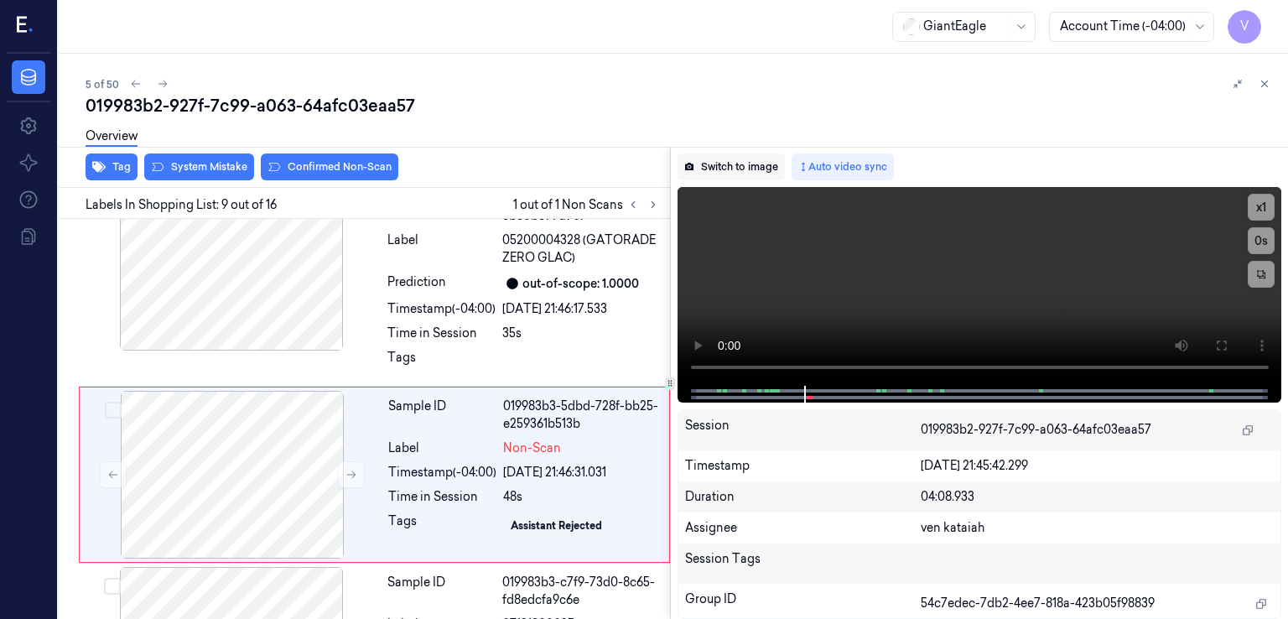
click at [765, 174] on button "Switch to image" at bounding box center [731, 166] width 107 height 27
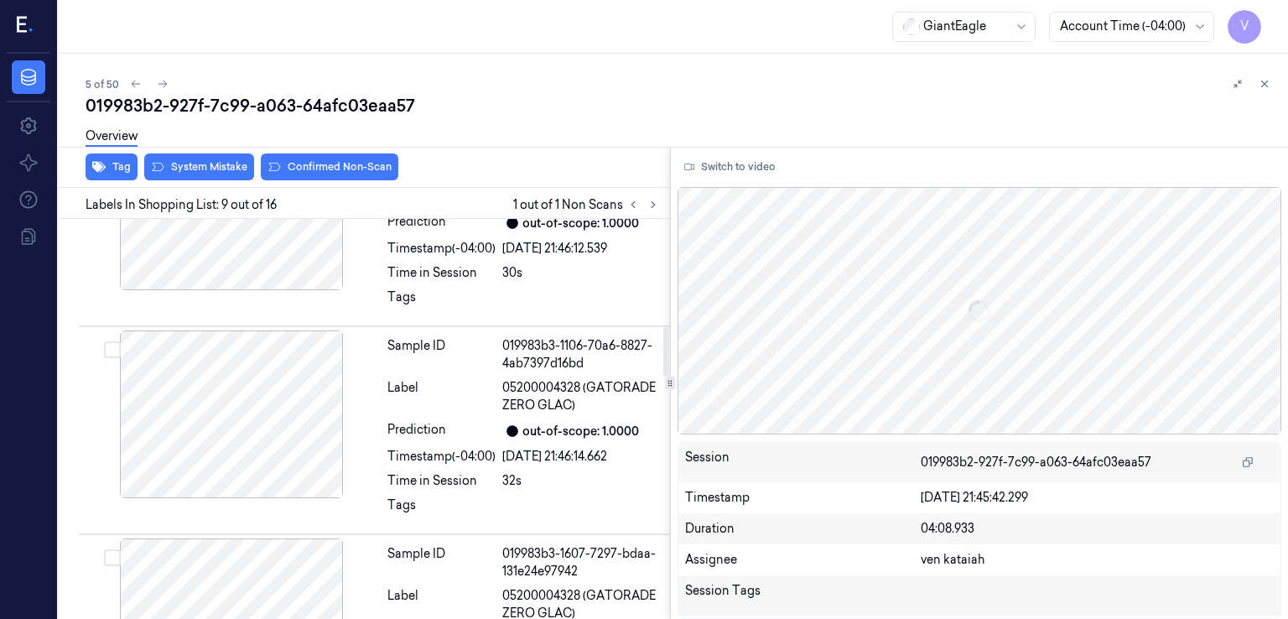
scroll to position [877, 0]
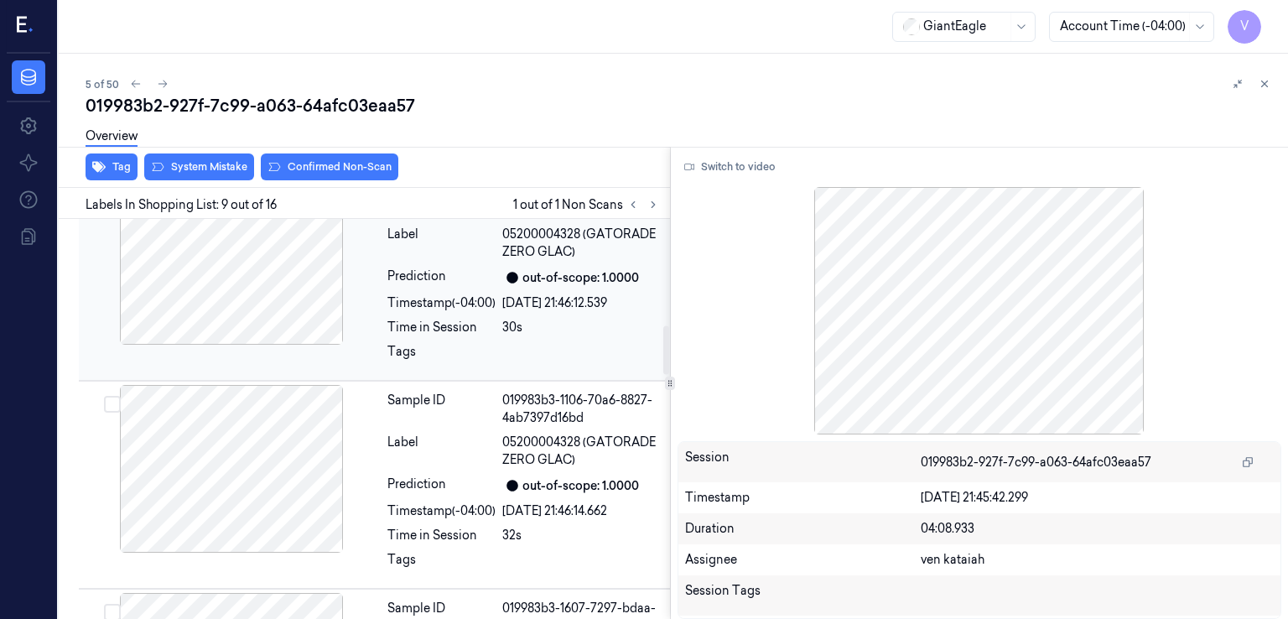
click at [442, 359] on div "Tags" at bounding box center [441, 356] width 108 height 27
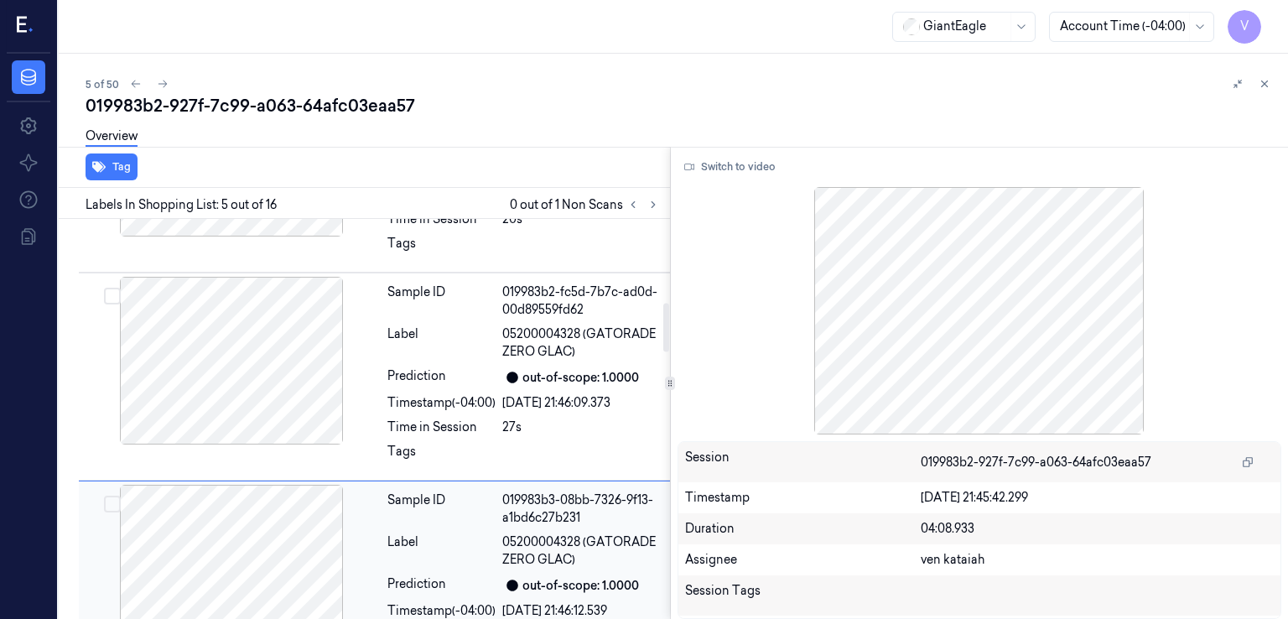
scroll to position [733, 0]
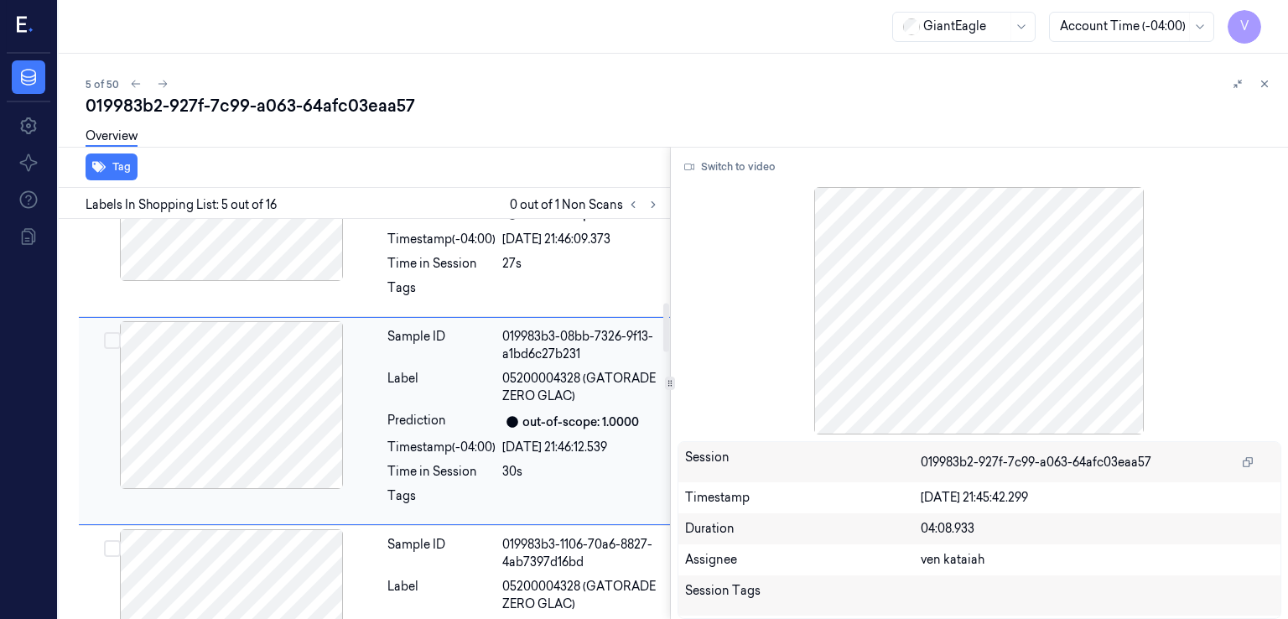
click at [442, 359] on div "Sample ID" at bounding box center [441, 345] width 108 height 35
click at [476, 275] on div "Sample ID 019983b2-fc5d-7b7c-ad0d-00d89559fd62 Label 05200004328 (GATORADE ZERO…" at bounding box center [524, 213] width 286 height 200
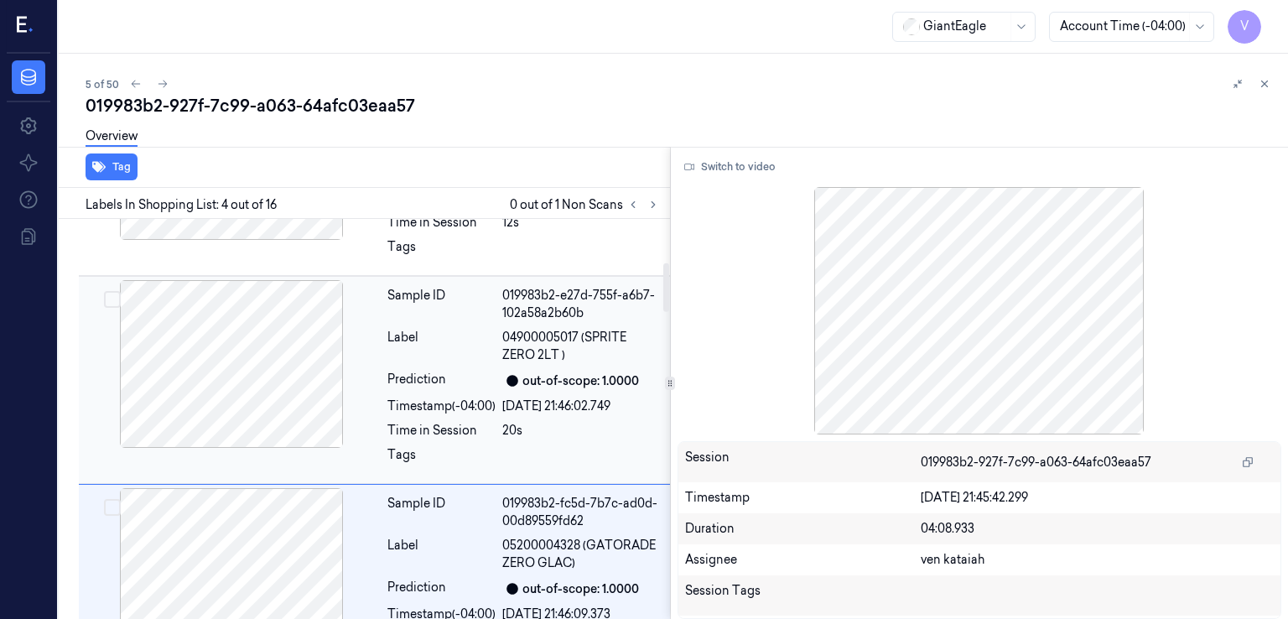
click at [465, 304] on div "Sample ID" at bounding box center [441, 304] width 108 height 35
click at [465, 312] on div "Sample ID" at bounding box center [441, 304] width 108 height 35
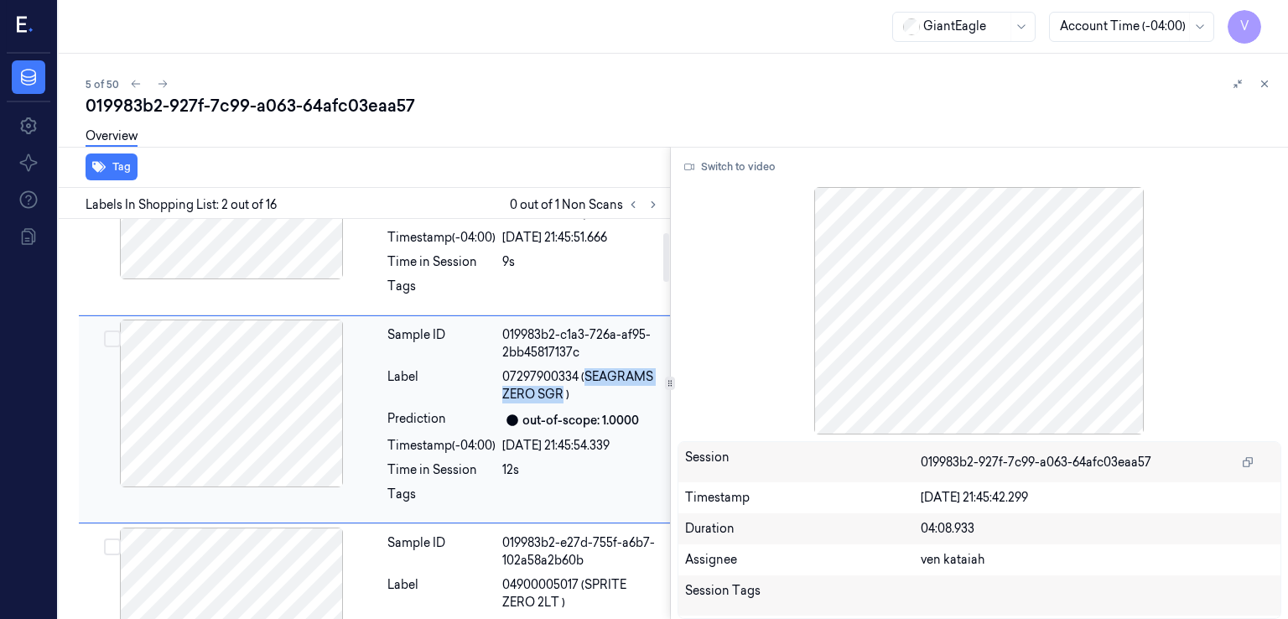
drag, startPoint x: 585, startPoint y: 373, endPoint x: 562, endPoint y: 392, distance: 29.9
click at [562, 392] on span "07297900334 (SEAGRAMS ZERO SGR )" at bounding box center [581, 385] width 158 height 35
copy span "SEAGRAMS ZERO SGR"
click at [403, 278] on div "Tags" at bounding box center [441, 291] width 108 height 27
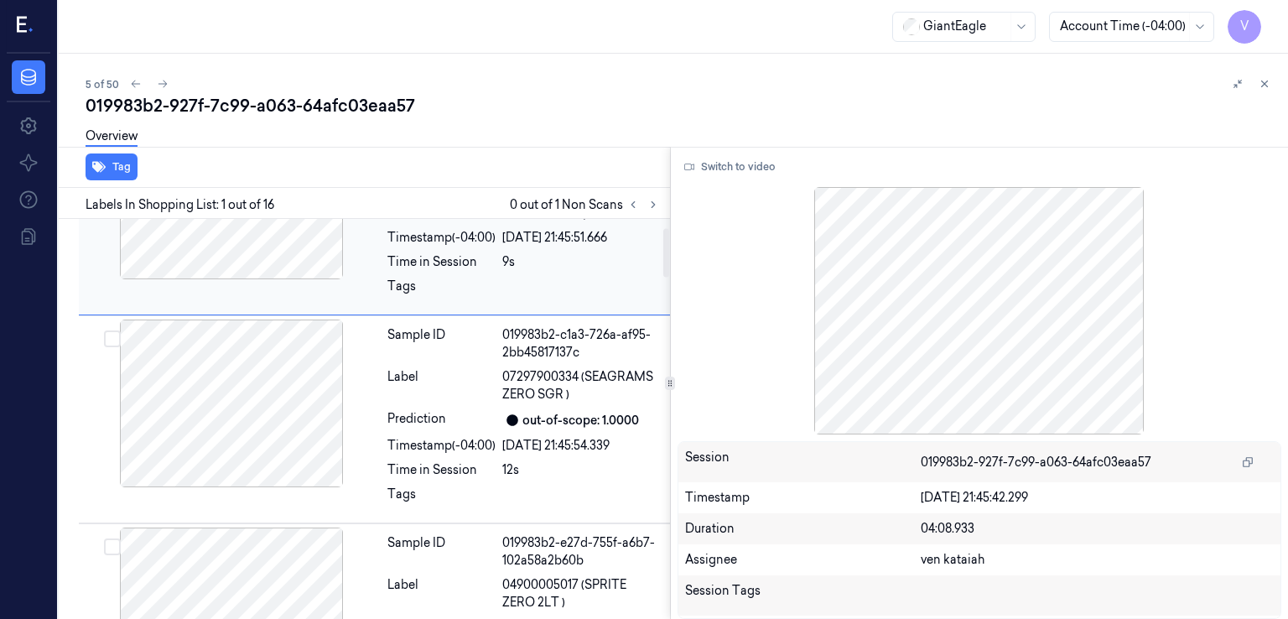
scroll to position [0, 0]
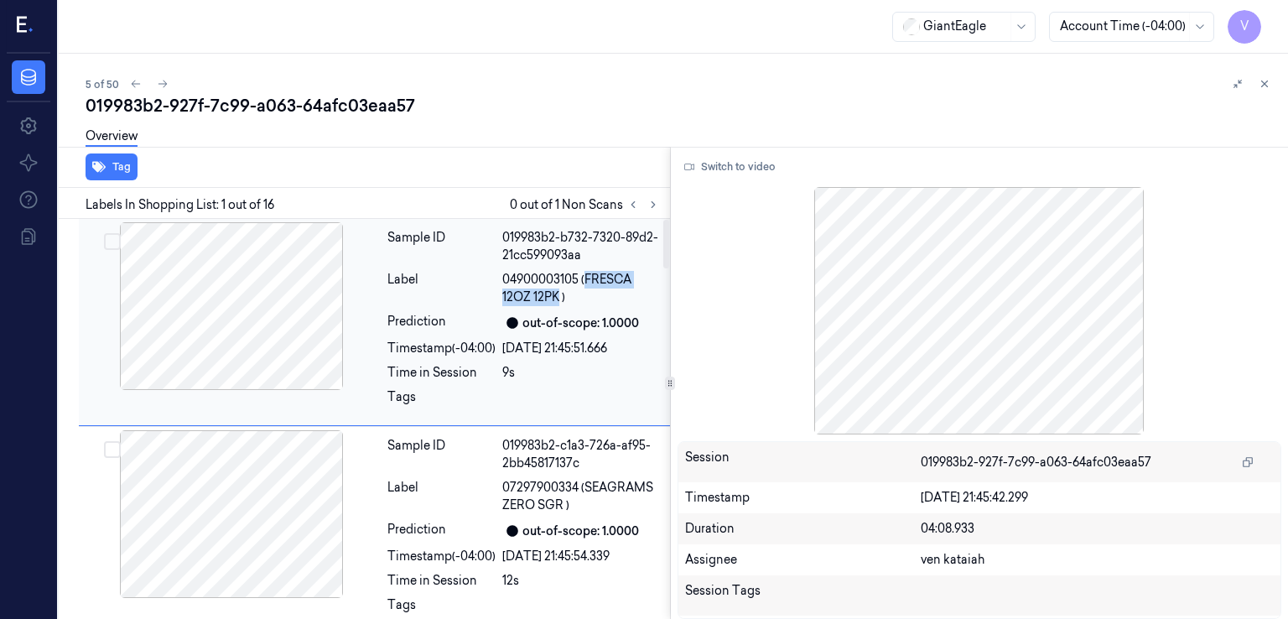
drag, startPoint x: 587, startPoint y: 279, endPoint x: 559, endPoint y: 303, distance: 36.3
click at [559, 303] on span "04900003105 (FRESCA 12OZ 12PK )" at bounding box center [581, 288] width 158 height 35
copy span "FRESCA 12OZ 12PK"
click at [492, 233] on div "Sample ID" at bounding box center [441, 246] width 108 height 35
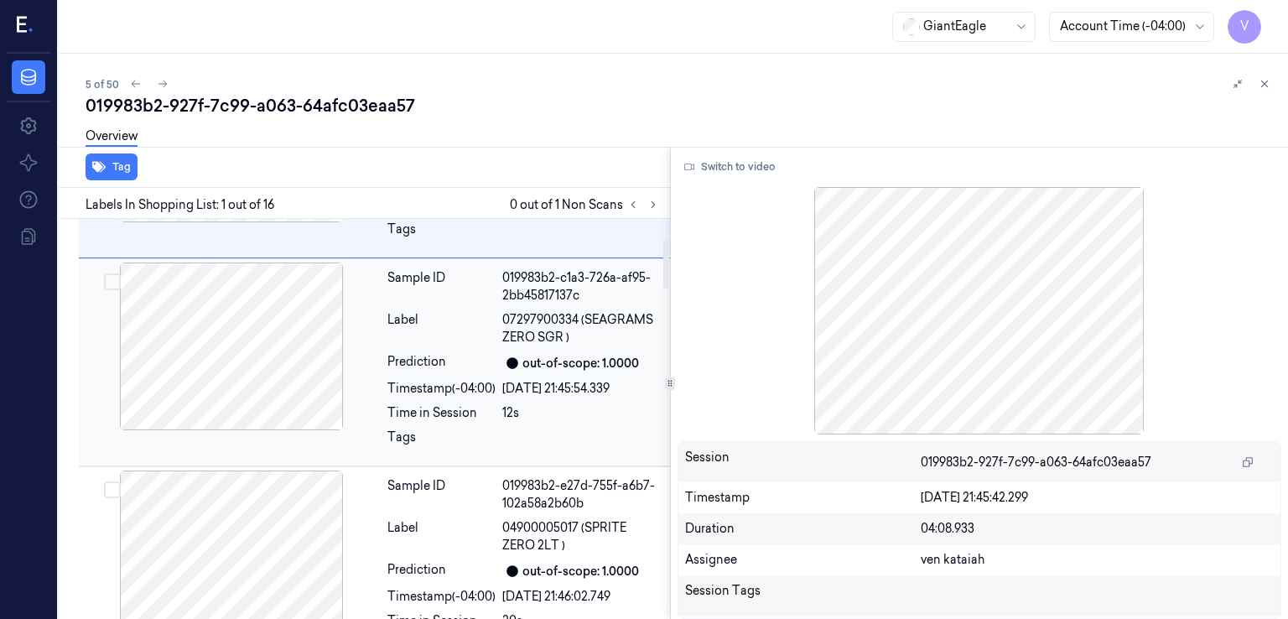
click at [481, 372] on div "Sample ID 019983b2-c1a3-726a-af95-2bb45817137c Label 07297900334 (SEAGRAMS ZERO…" at bounding box center [524, 363] width 286 height 200
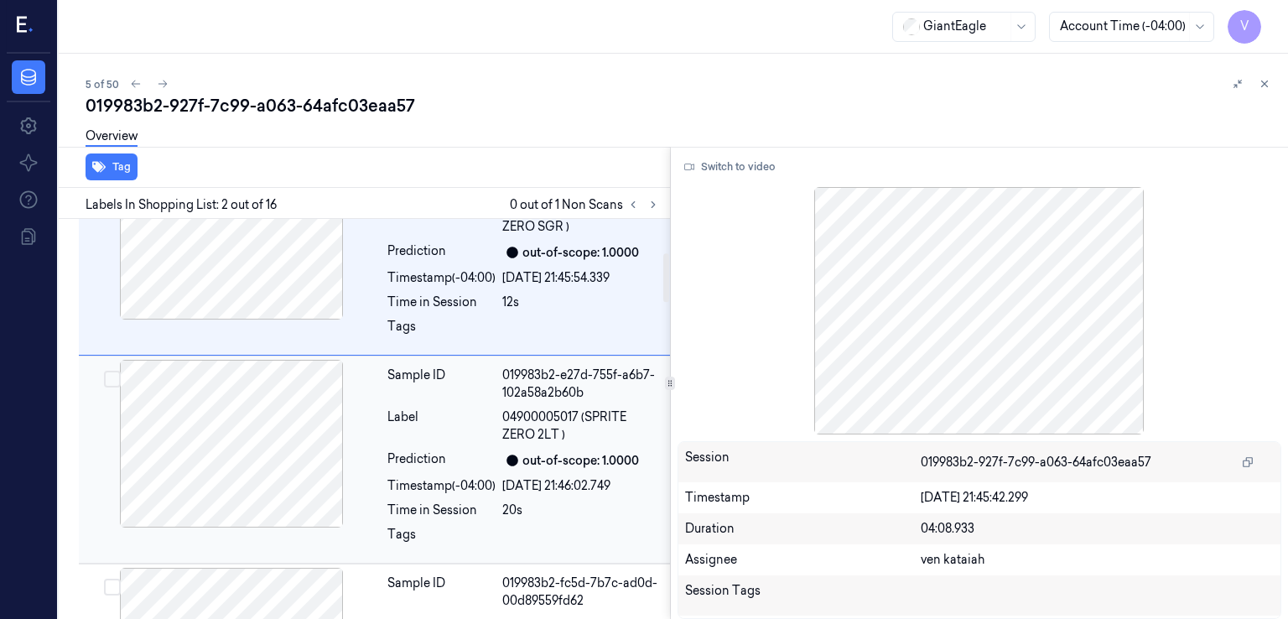
click at [460, 400] on div "Sample ID" at bounding box center [441, 384] width 108 height 35
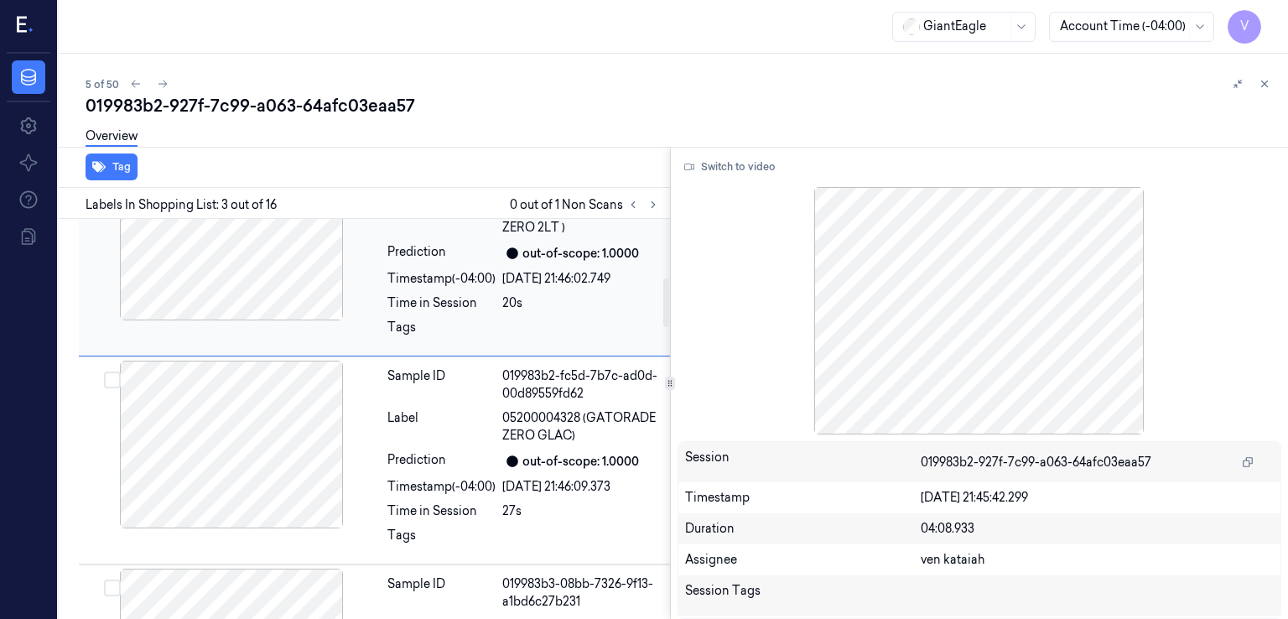
click at [460, 400] on div "Sample ID" at bounding box center [441, 384] width 108 height 35
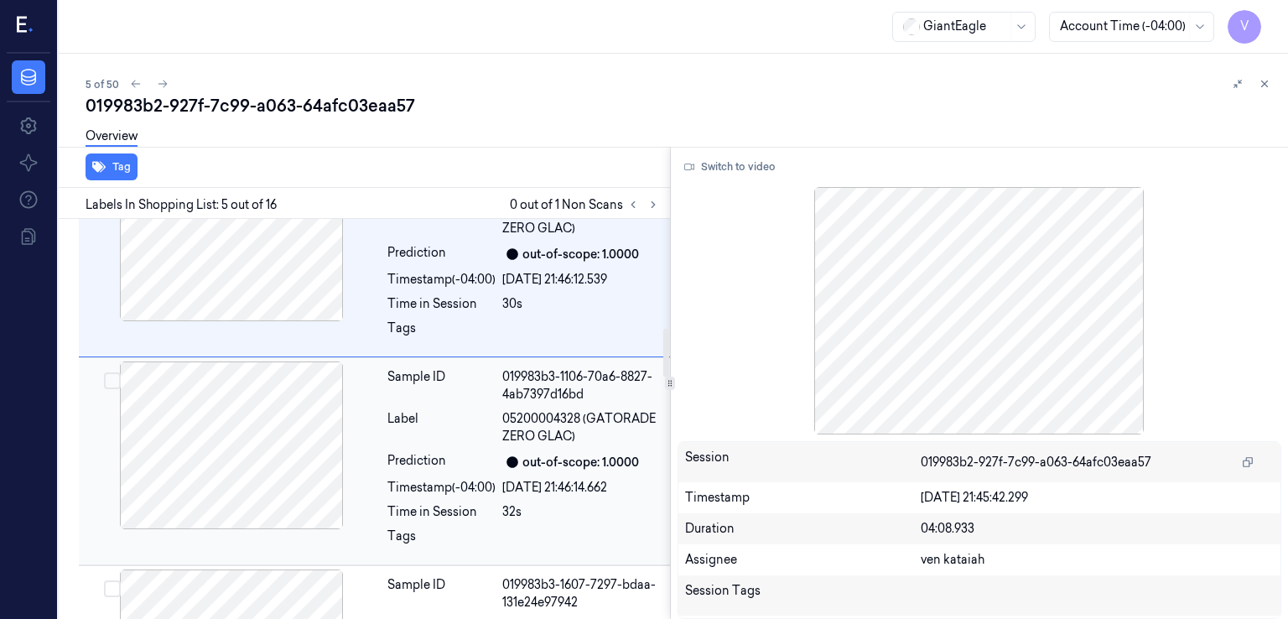
click at [459, 401] on div "Sample ID 019983b3-1106-70a6-8827-4ab7397d16bd Label 05200004328 (GATORADE ZERO…" at bounding box center [524, 461] width 286 height 200
click at [456, 403] on div "Sample ID 019983b3-1607-7297-bdaa-131e24e97942 Label 05200004328 (GATORADE ZERO…" at bounding box center [524, 461] width 286 height 200
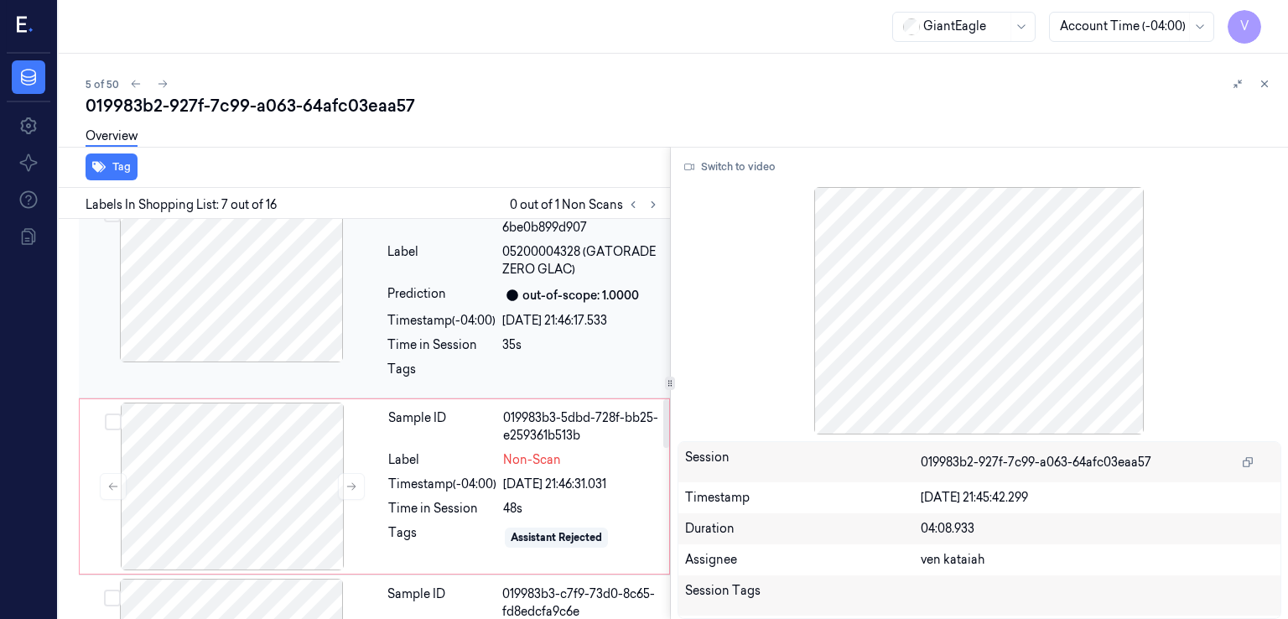
click at [451, 289] on div "Prediction" at bounding box center [441, 295] width 108 height 20
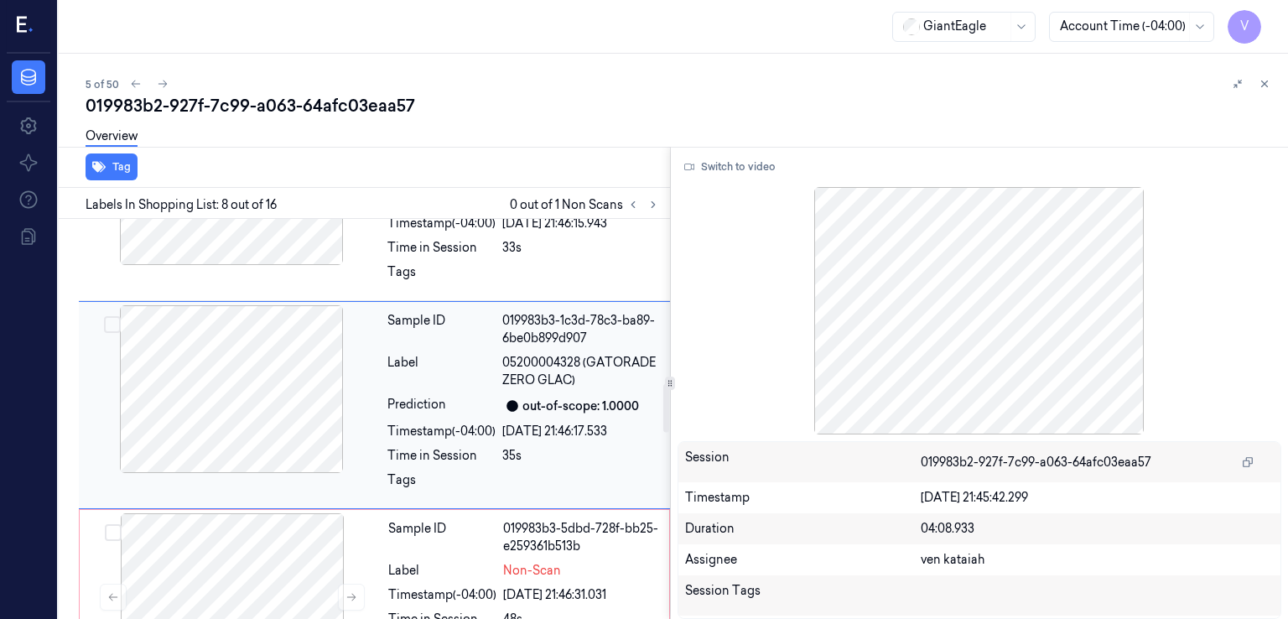
scroll to position [1356, 0]
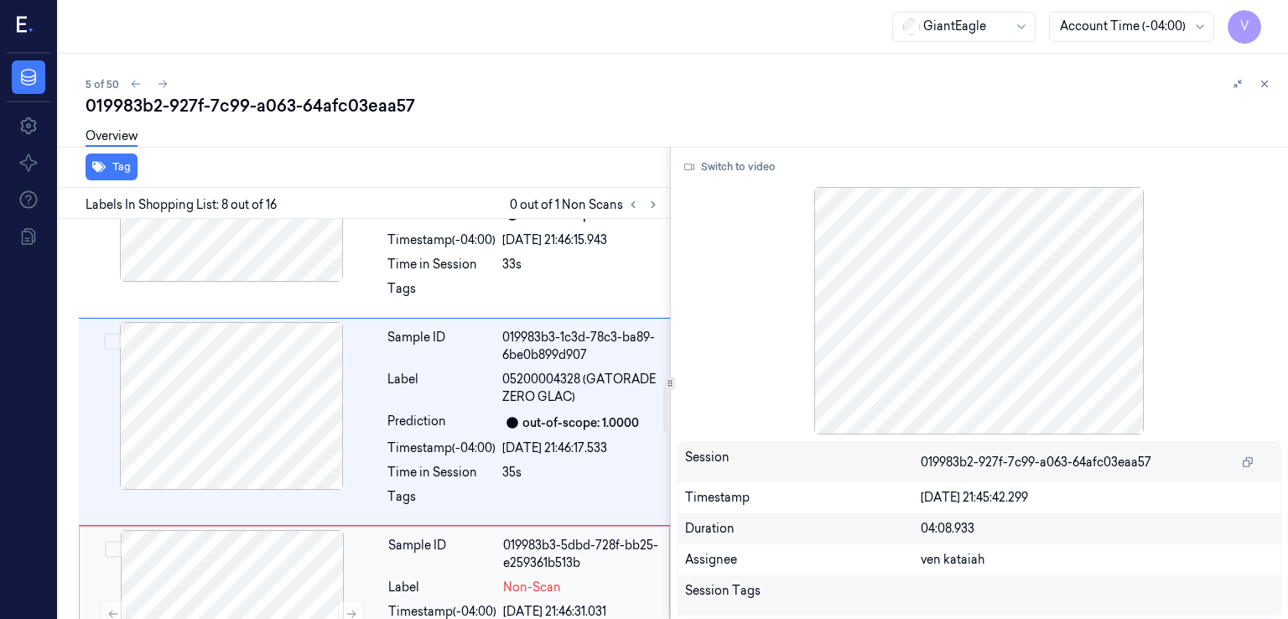
click at [401, 543] on div "Sample ID" at bounding box center [442, 554] width 108 height 35
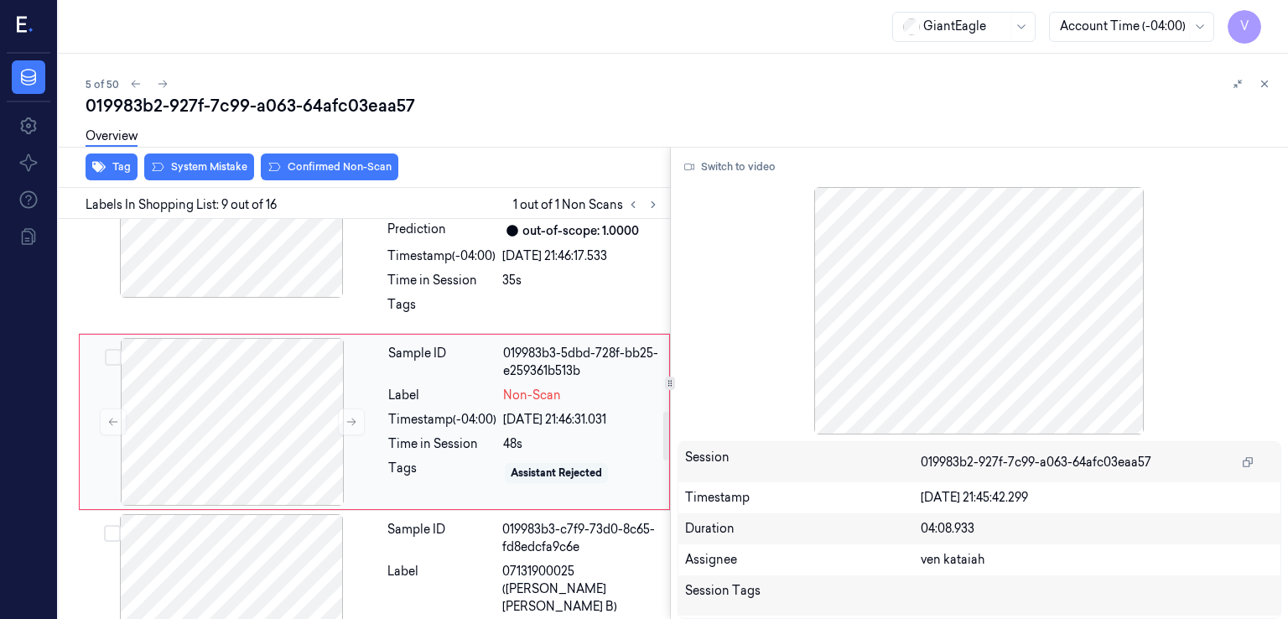
scroll to position [1716, 0]
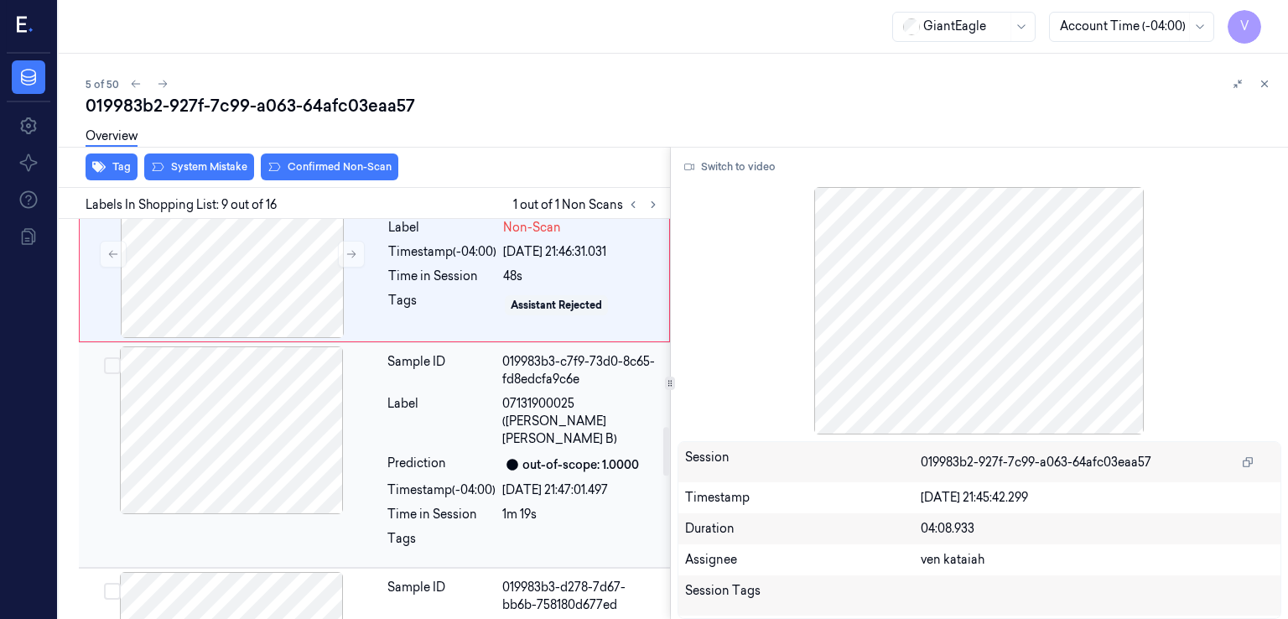
click at [473, 419] on div "Label" at bounding box center [441, 421] width 108 height 53
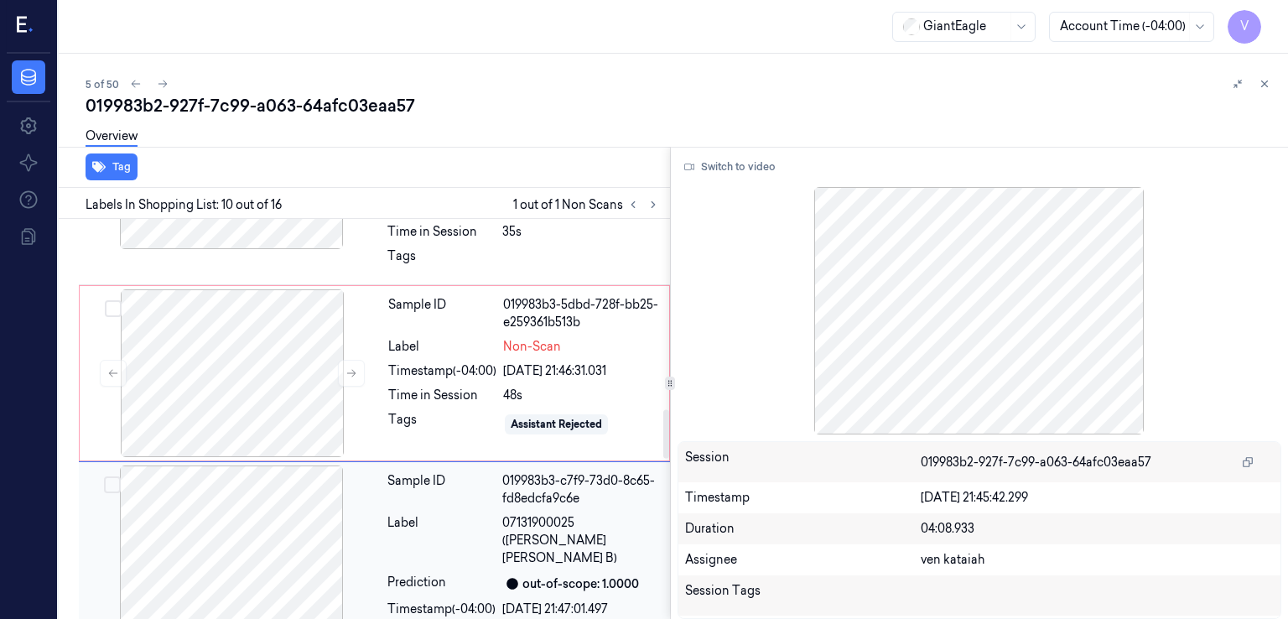
scroll to position [1572, 0]
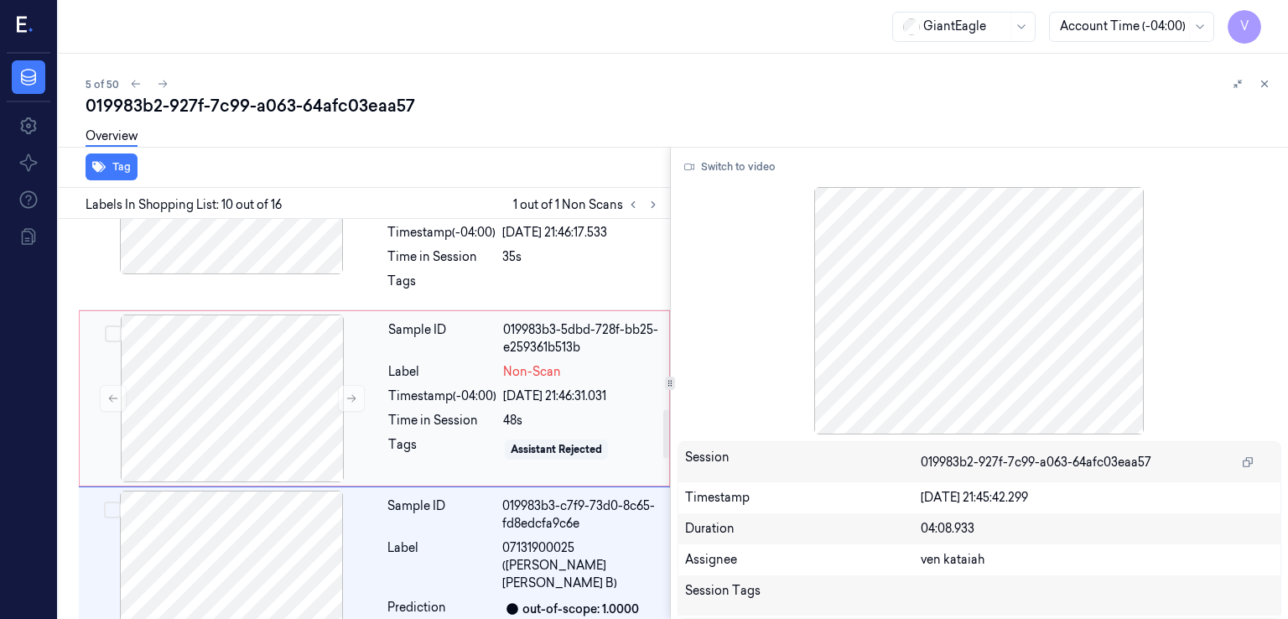
click at [422, 376] on div "Label" at bounding box center [442, 372] width 108 height 18
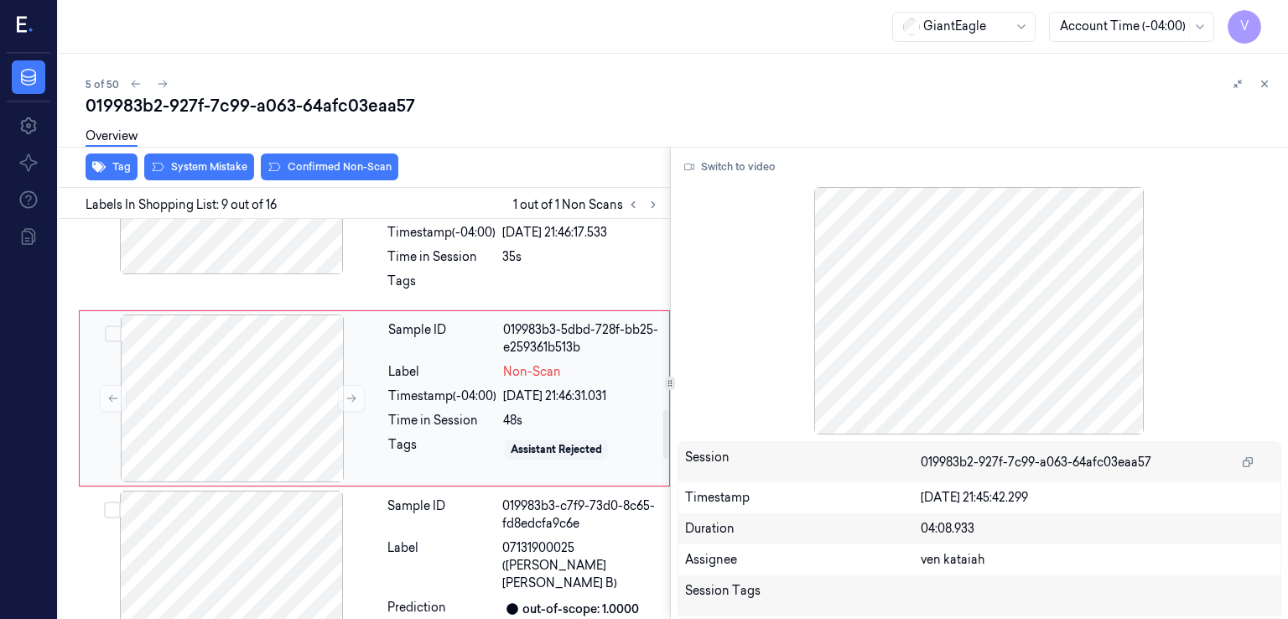
scroll to position [1548, 0]
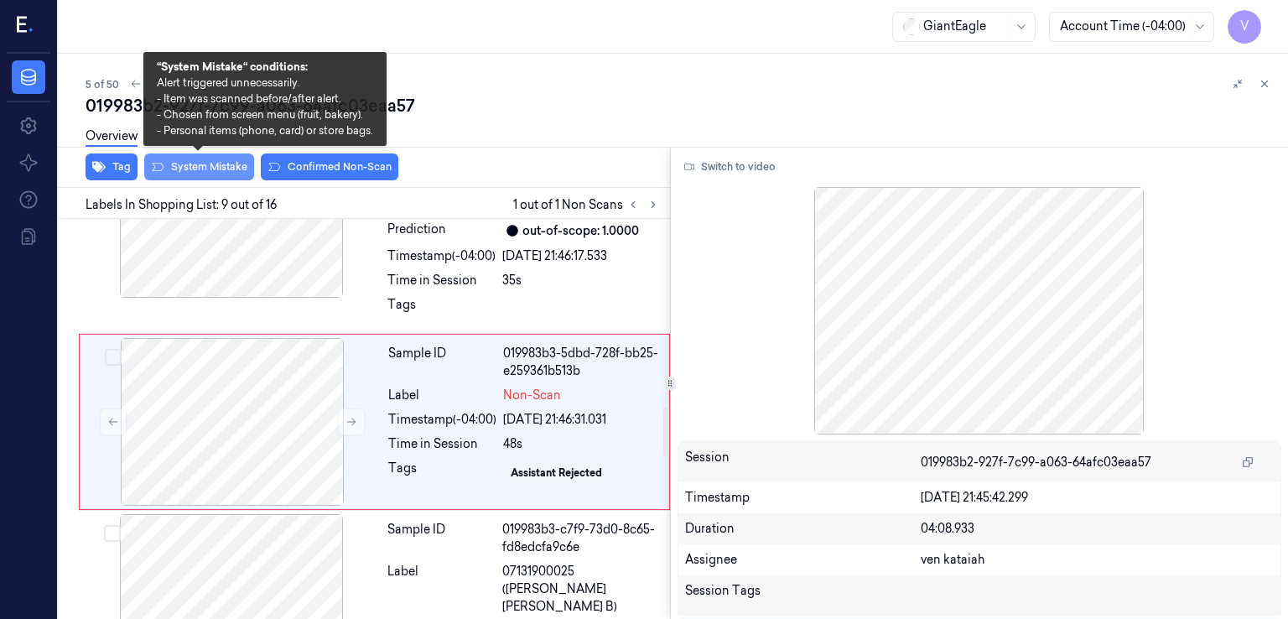
click at [219, 171] on button "System Mistake" at bounding box center [199, 166] width 110 height 27
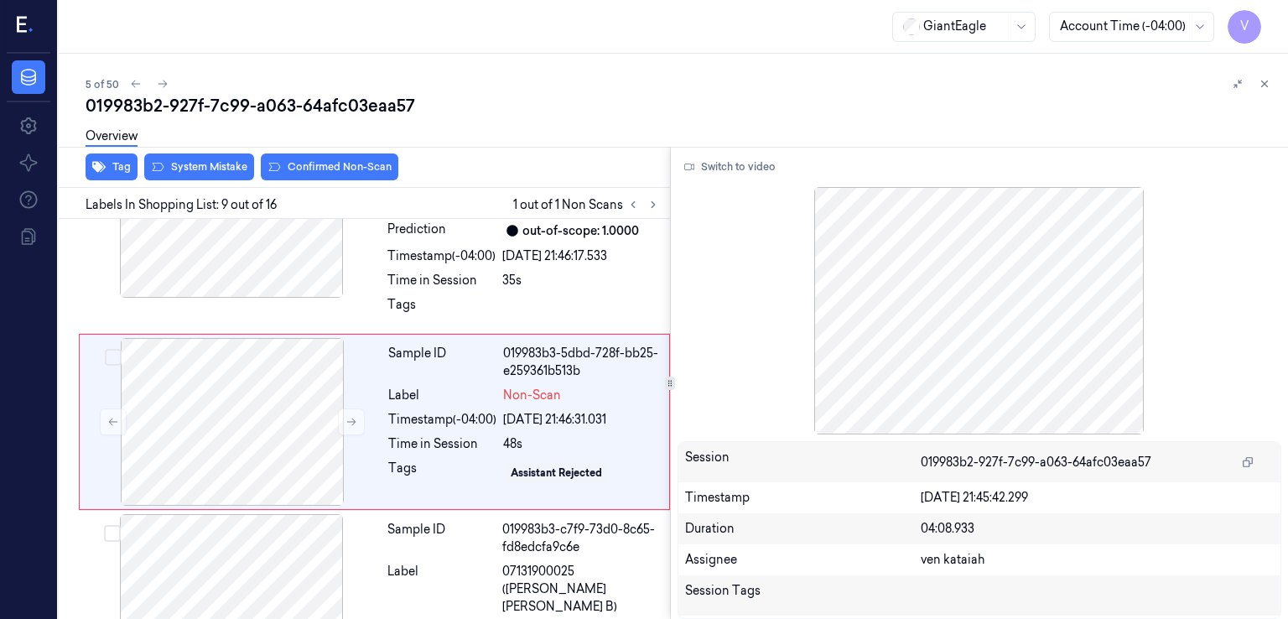
scroll to position [1553, 0]
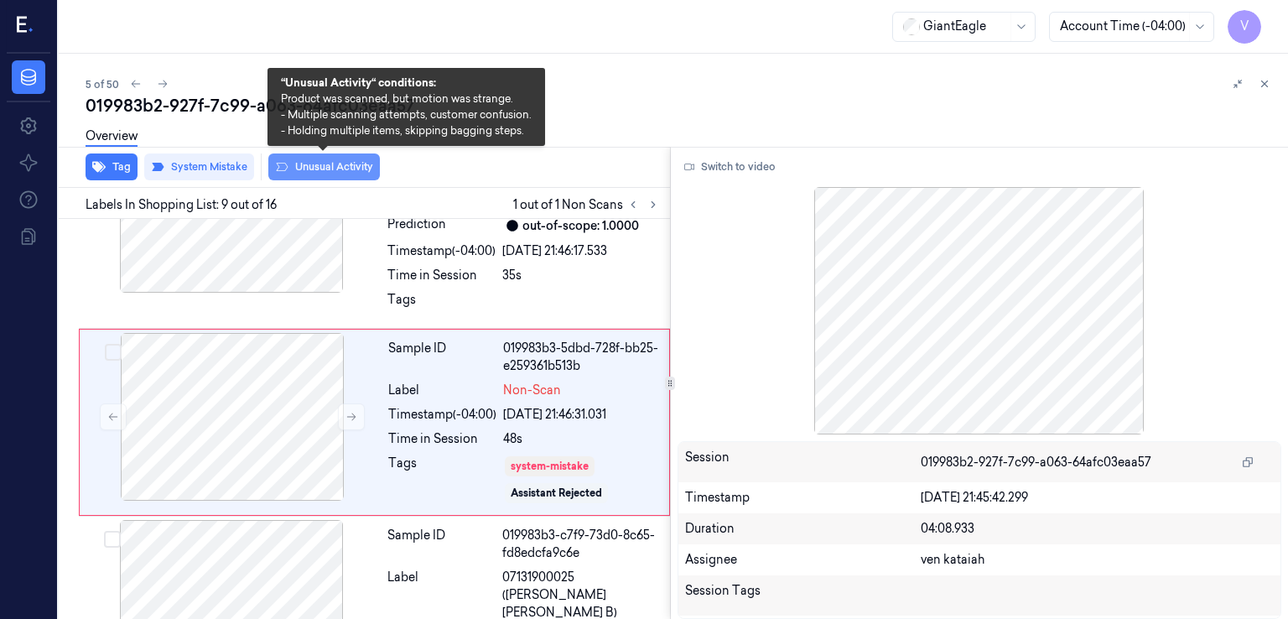
click at [335, 172] on button "Unusual Activity" at bounding box center [324, 166] width 112 height 27
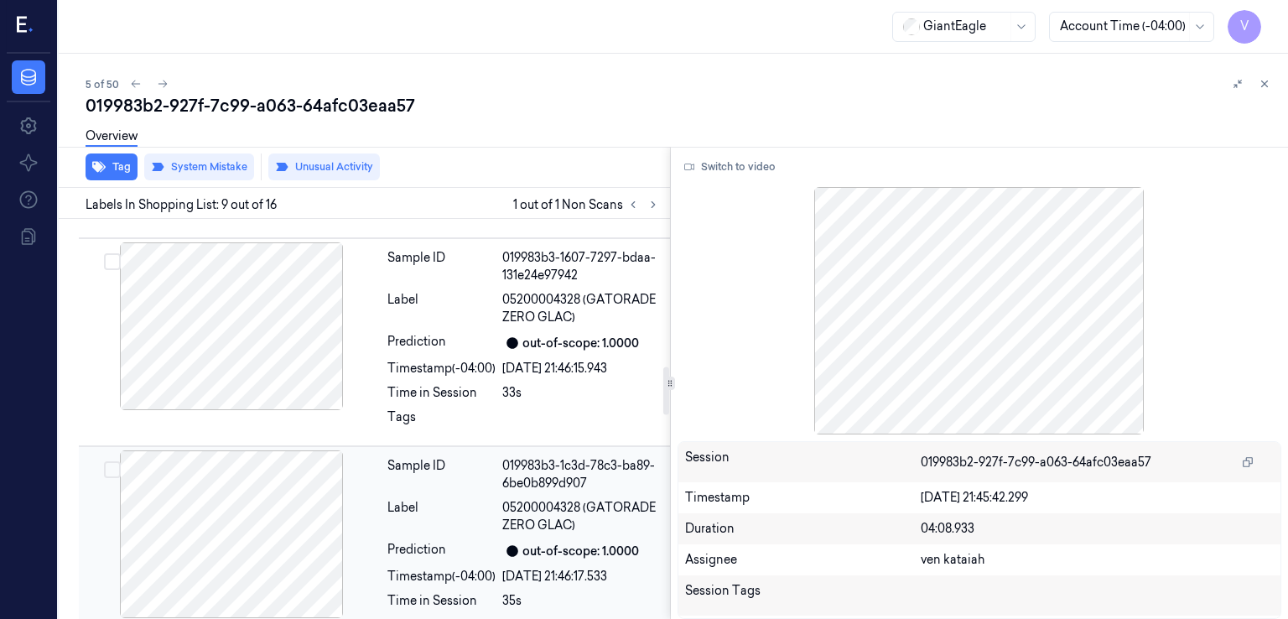
click at [471, 541] on div "Prediction" at bounding box center [441, 551] width 108 height 20
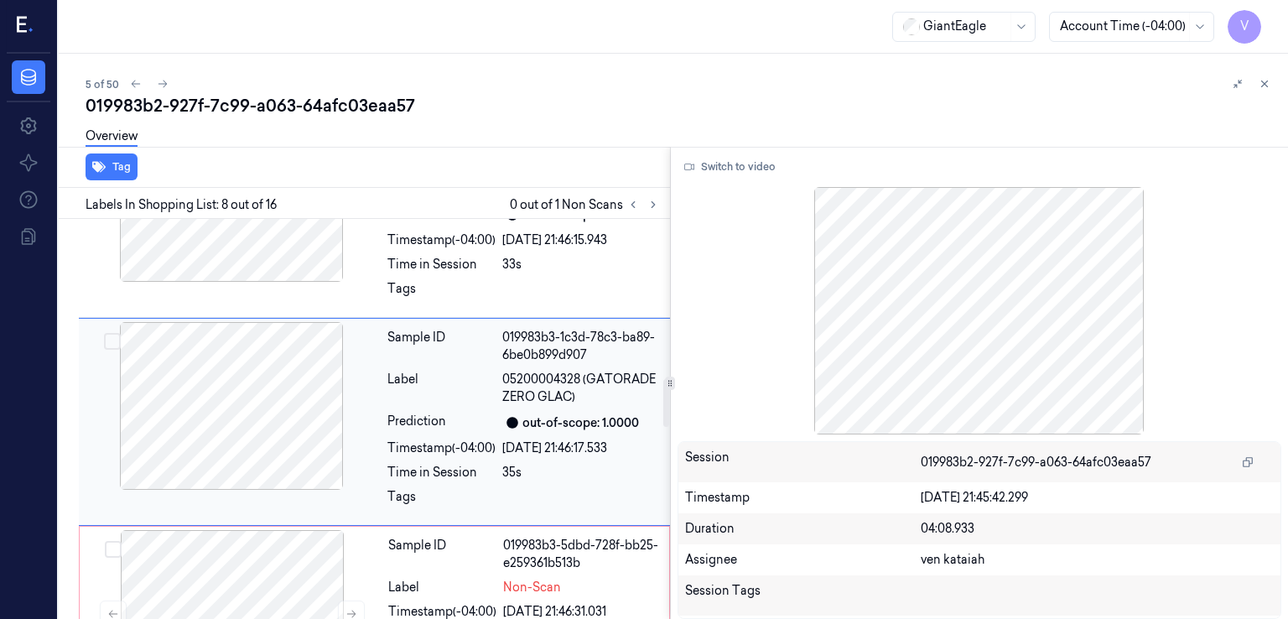
click at [465, 363] on div "Sample ID 019983b3-1c3d-78c3-ba89-6be0b899d907 Label 05200004328 (GATORADE ZERO…" at bounding box center [524, 422] width 286 height 200
click at [470, 275] on div "Sample ID 019983b3-1607-7297-bdaa-131e24e97942 Label 05200004328 (GATORADE ZERO…" at bounding box center [524, 214] width 286 height 200
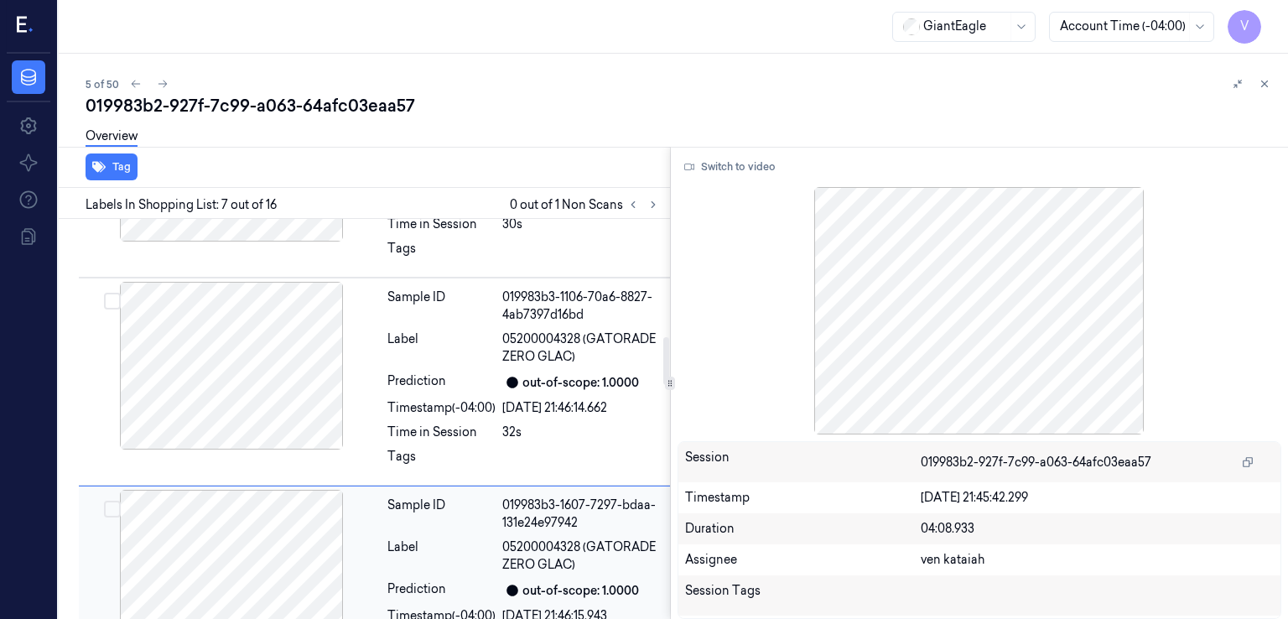
click at [466, 340] on div "Label" at bounding box center [441, 347] width 108 height 35
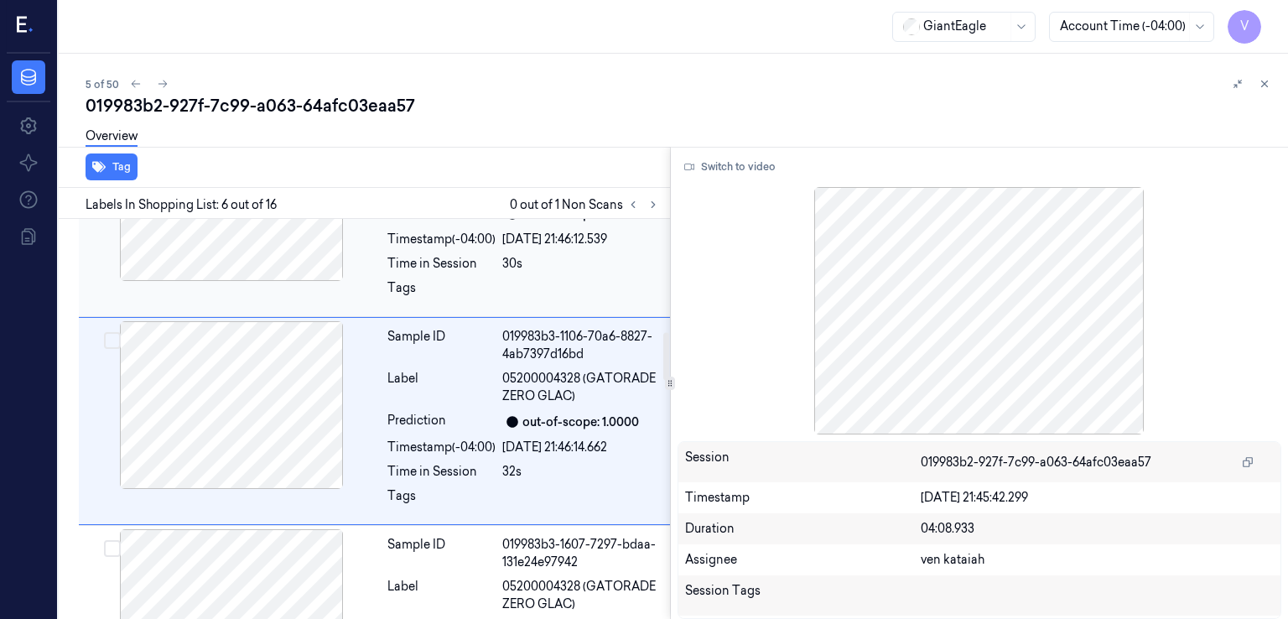
click at [481, 270] on div "Sample ID 019983b3-08bb-7326-9f13-a1bd6c27b231 Label 05200004328 (GATORADE ZERO…" at bounding box center [524, 213] width 286 height 200
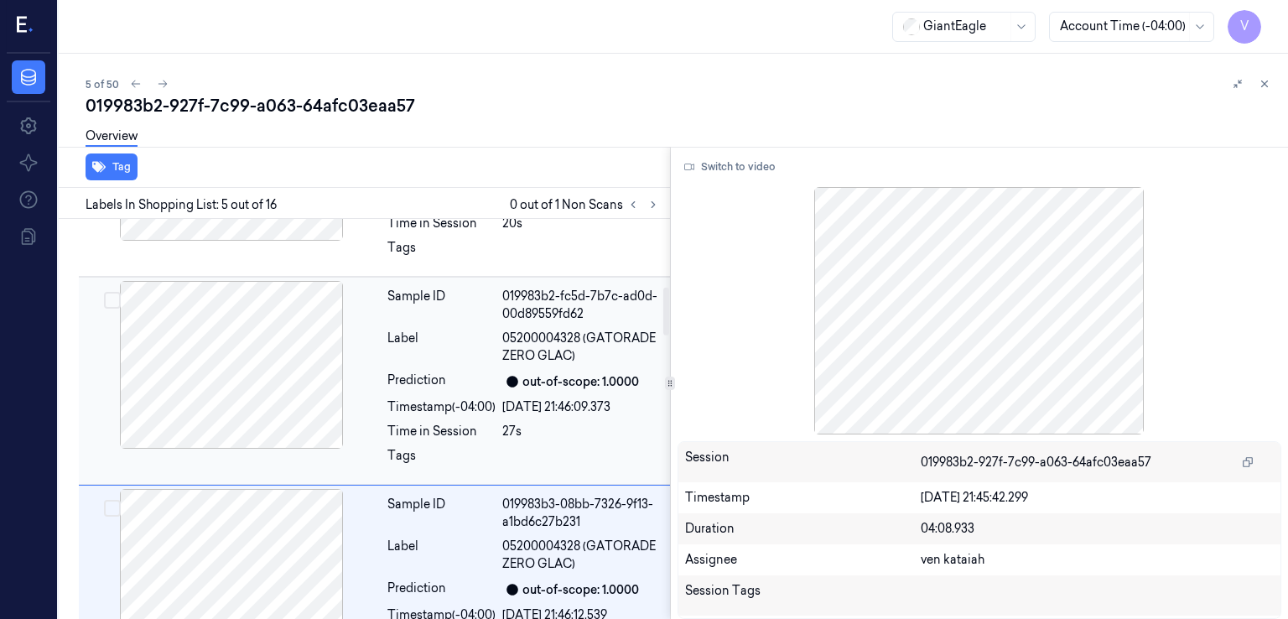
click at [440, 361] on div "Label" at bounding box center [441, 347] width 108 height 35
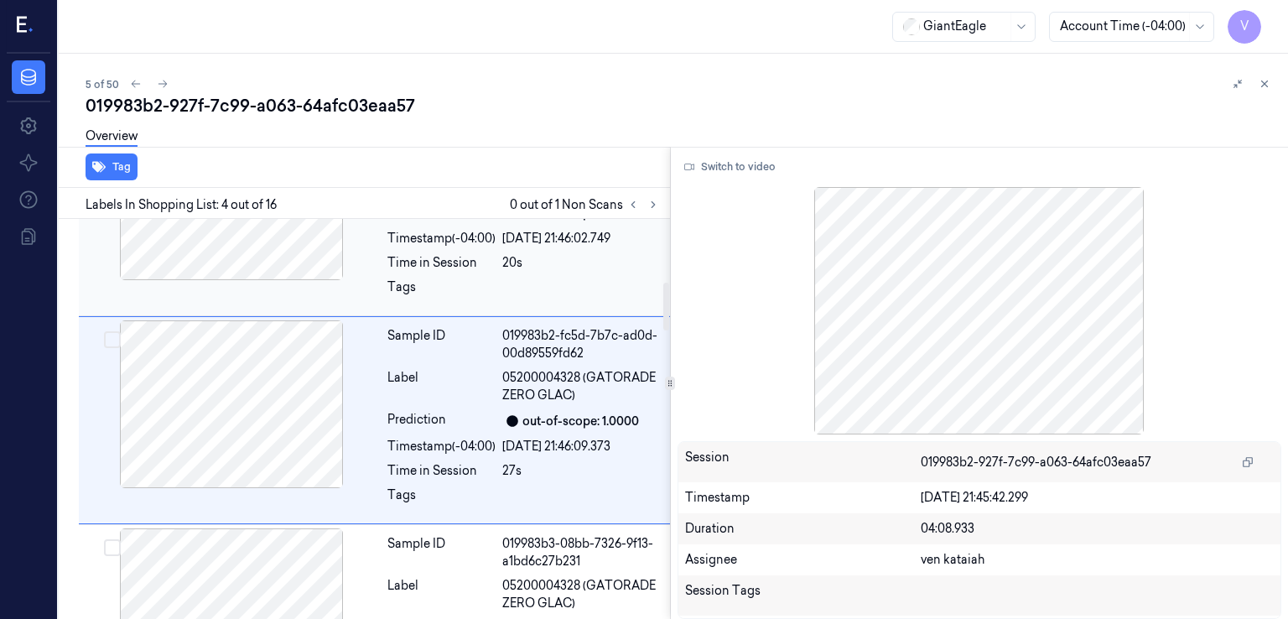
click at [450, 278] on div "Tags" at bounding box center [441, 291] width 108 height 27
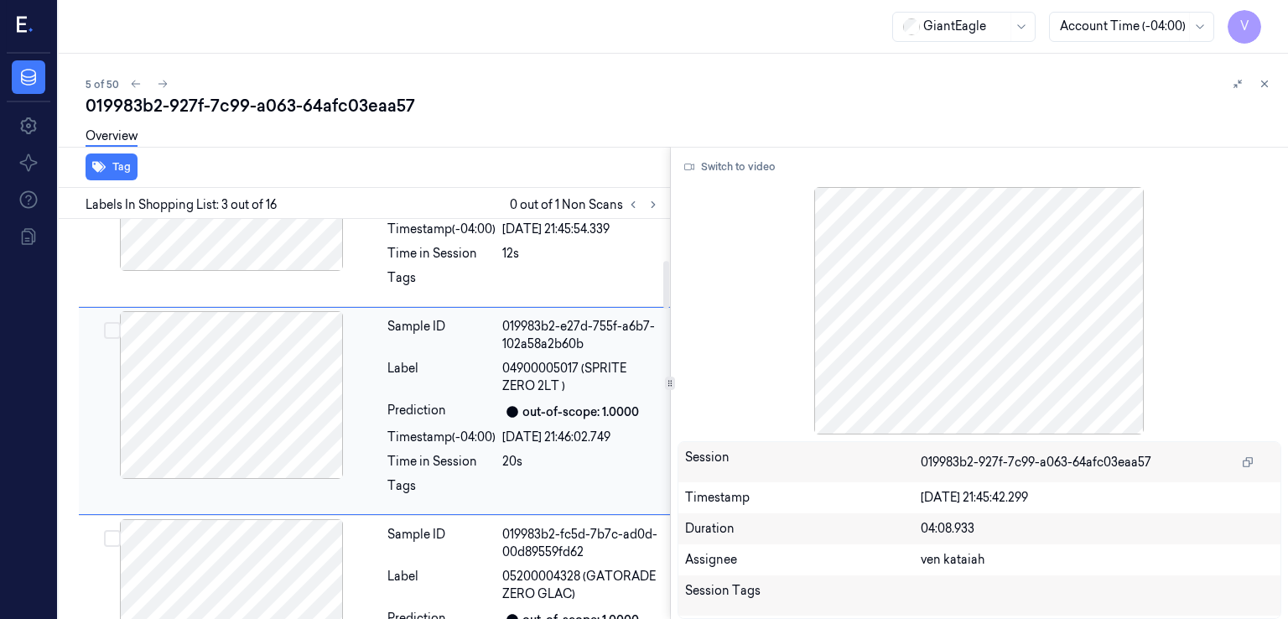
scroll to position [318, 0]
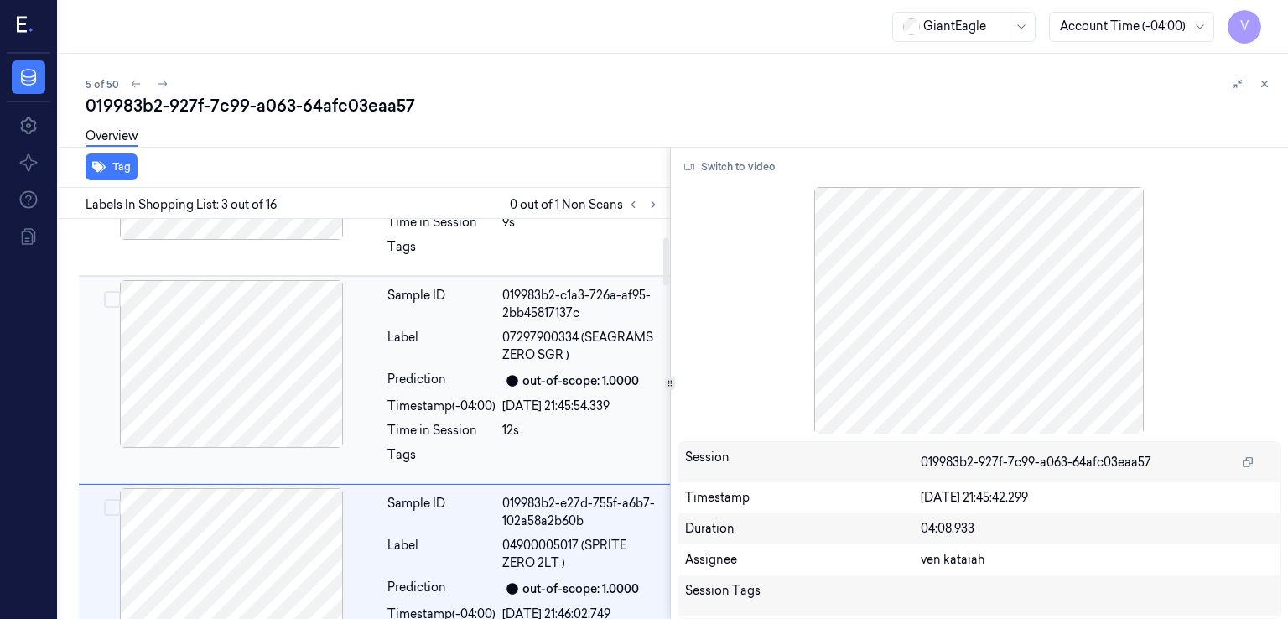
click at [460, 346] on div "Label" at bounding box center [441, 346] width 108 height 35
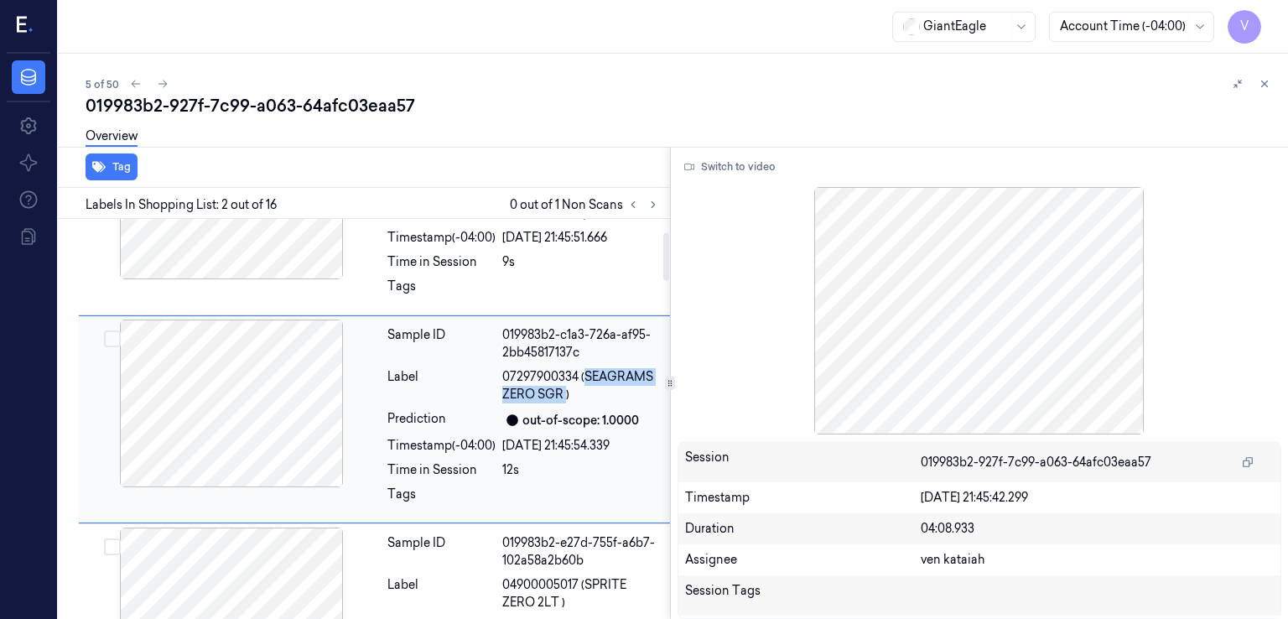
drag, startPoint x: 585, startPoint y: 377, endPoint x: 565, endPoint y: 394, distance: 26.1
click at [565, 394] on span "07297900334 (SEAGRAMS ZERO SGR )" at bounding box center [581, 385] width 158 height 35
copy span "SEAGRAMS ZERO SGR"
click at [611, 296] on div at bounding box center [581, 291] width 158 height 27
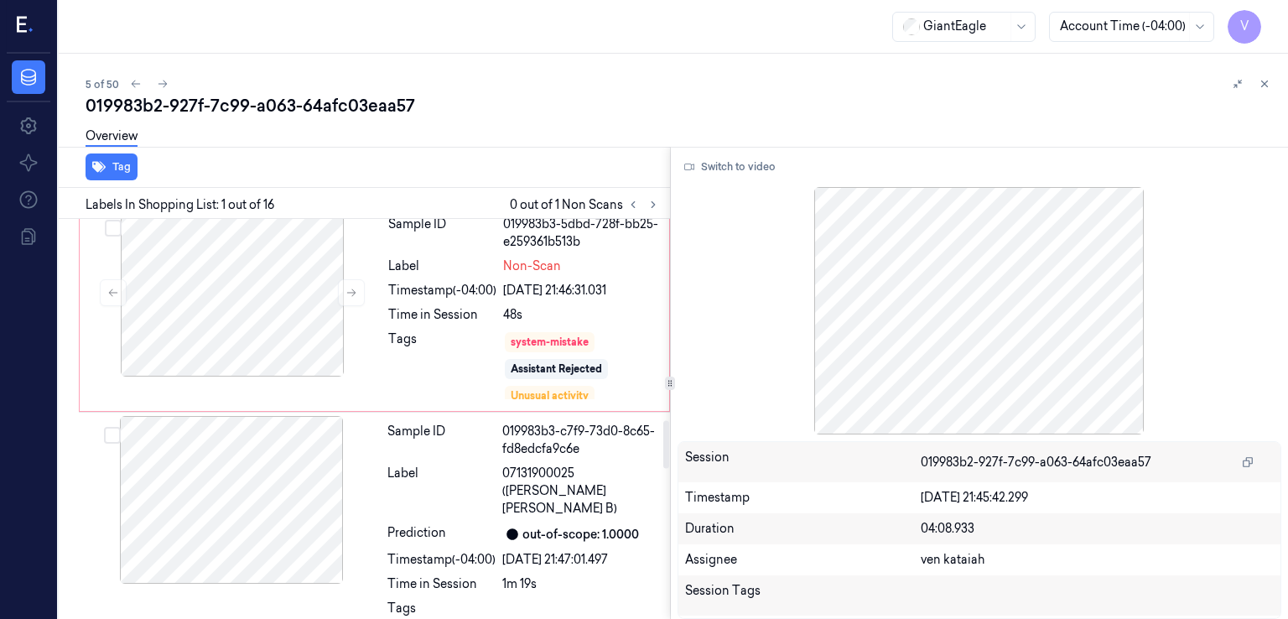
scroll to position [6, 0]
click at [1267, 87] on icon at bounding box center [1265, 84] width 12 height 12
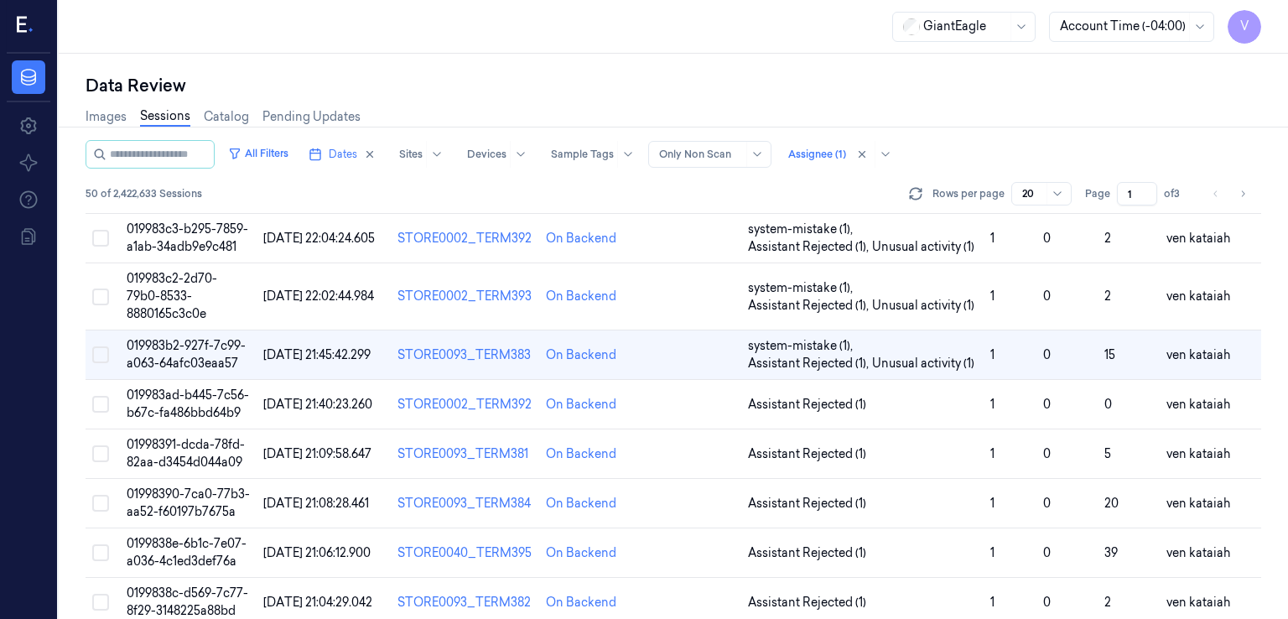
scroll to position [107, 0]
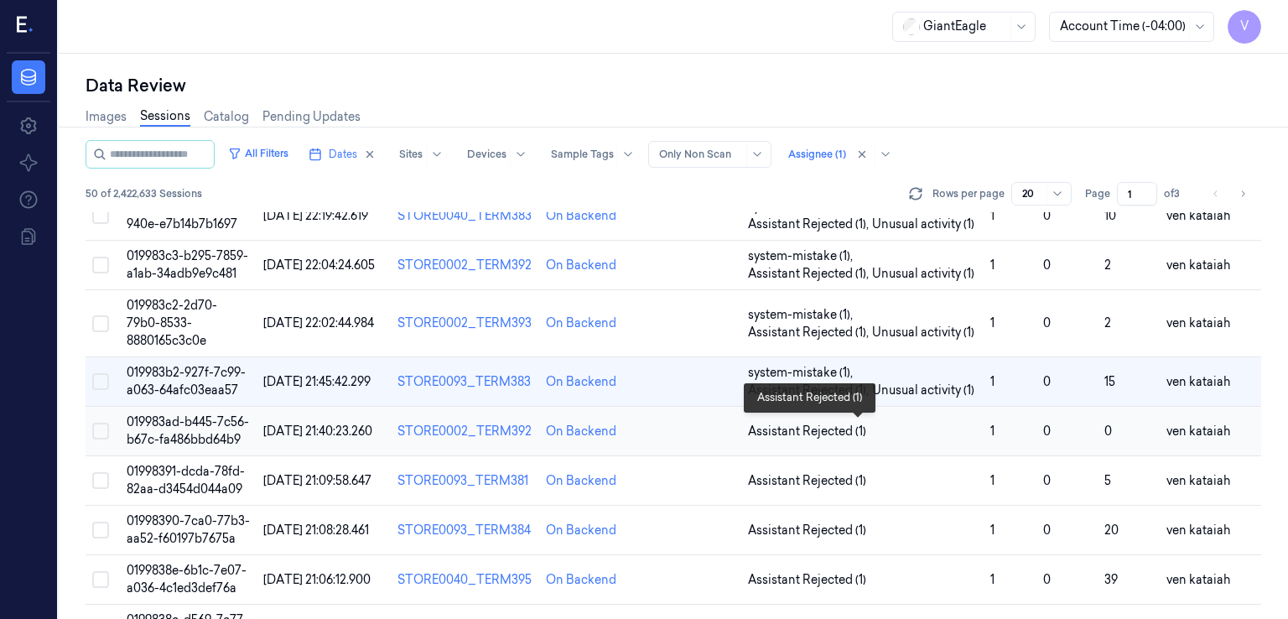
click at [831, 429] on span "Assistant Rejected (1)" at bounding box center [807, 432] width 118 height 18
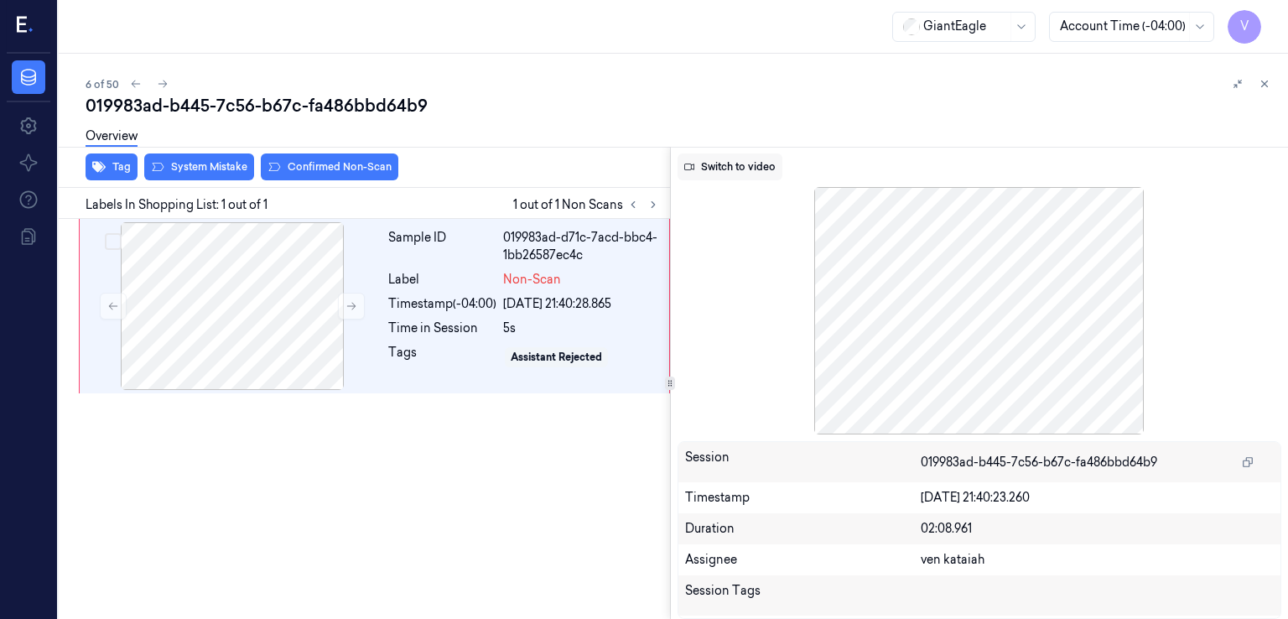
click at [744, 178] on button "Switch to video" at bounding box center [730, 166] width 105 height 27
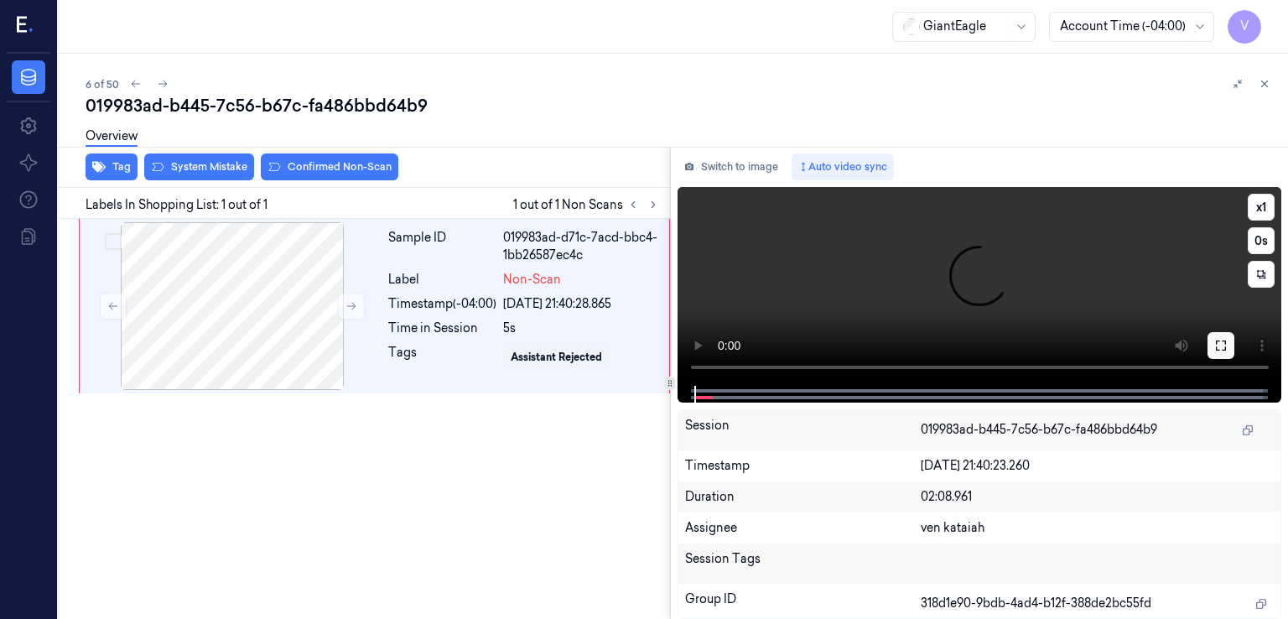
click at [1228, 342] on button at bounding box center [1221, 345] width 27 height 27
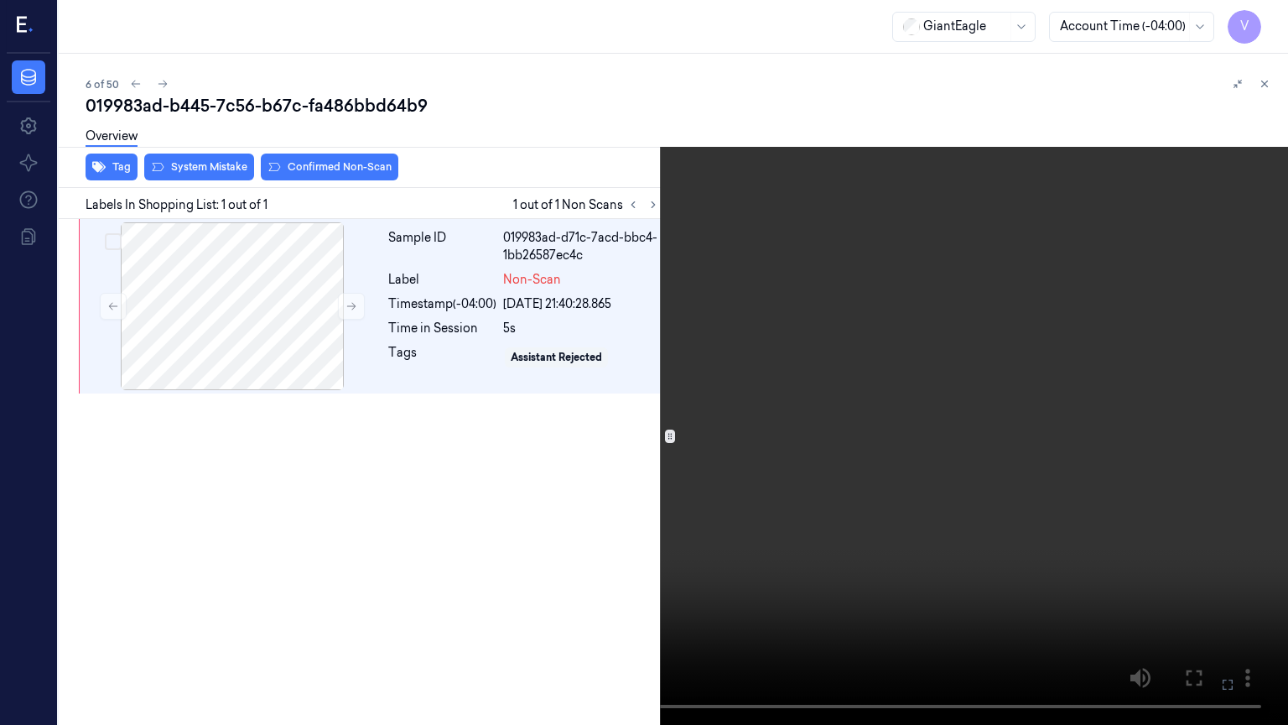
click at [0, 0] on icon at bounding box center [0, 0] width 0 height 0
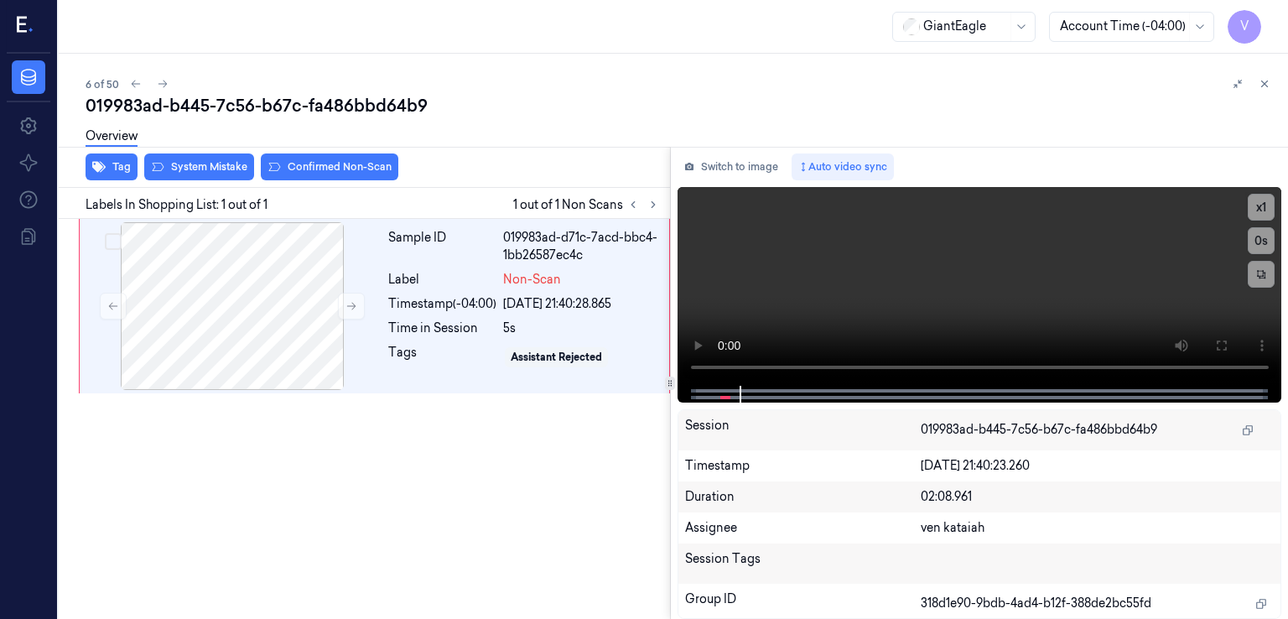
click at [745, 179] on div "Switch to image Auto video sync x 1 0 s Session 019983ad-b445-7c56-b67c-fa486bb…" at bounding box center [980, 383] width 618 height 472
click at [335, 280] on div at bounding box center [232, 306] width 299 height 168
click at [742, 178] on button "Switch to image" at bounding box center [731, 166] width 107 height 27
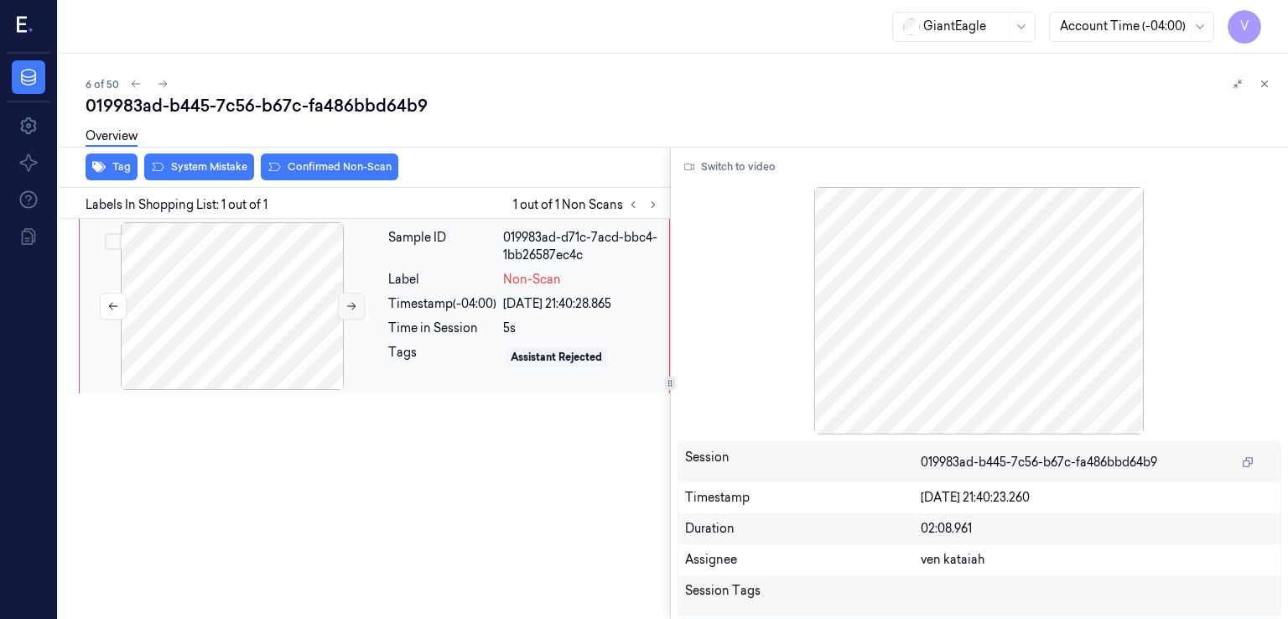
click at [342, 309] on button at bounding box center [351, 306] width 27 height 27
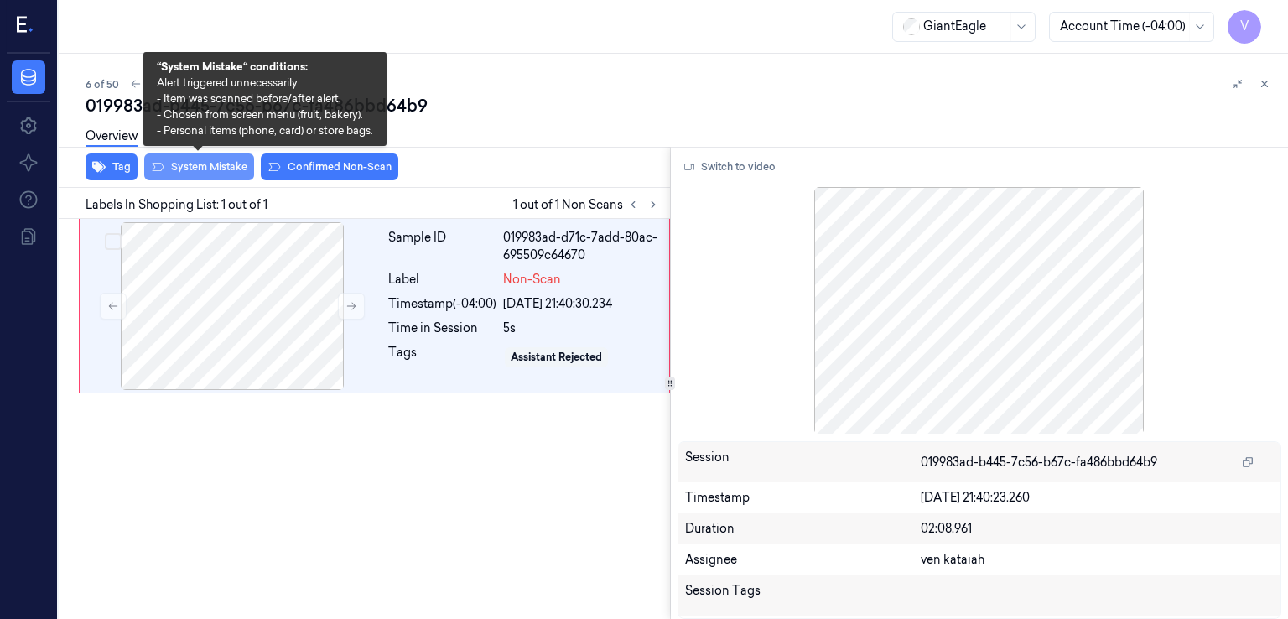
click at [180, 172] on button "System Mistake" at bounding box center [199, 166] width 110 height 27
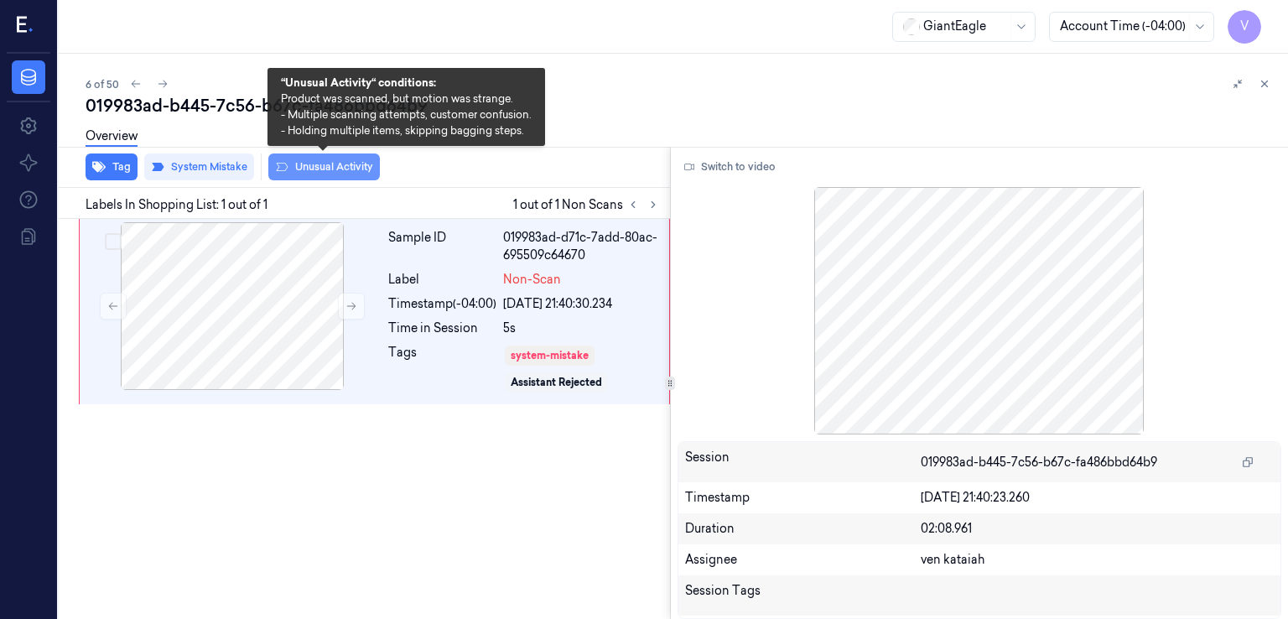
click at [297, 179] on button "Unusual Activity" at bounding box center [324, 166] width 112 height 27
click at [309, 169] on button "Unusual Activity" at bounding box center [324, 166] width 112 height 27
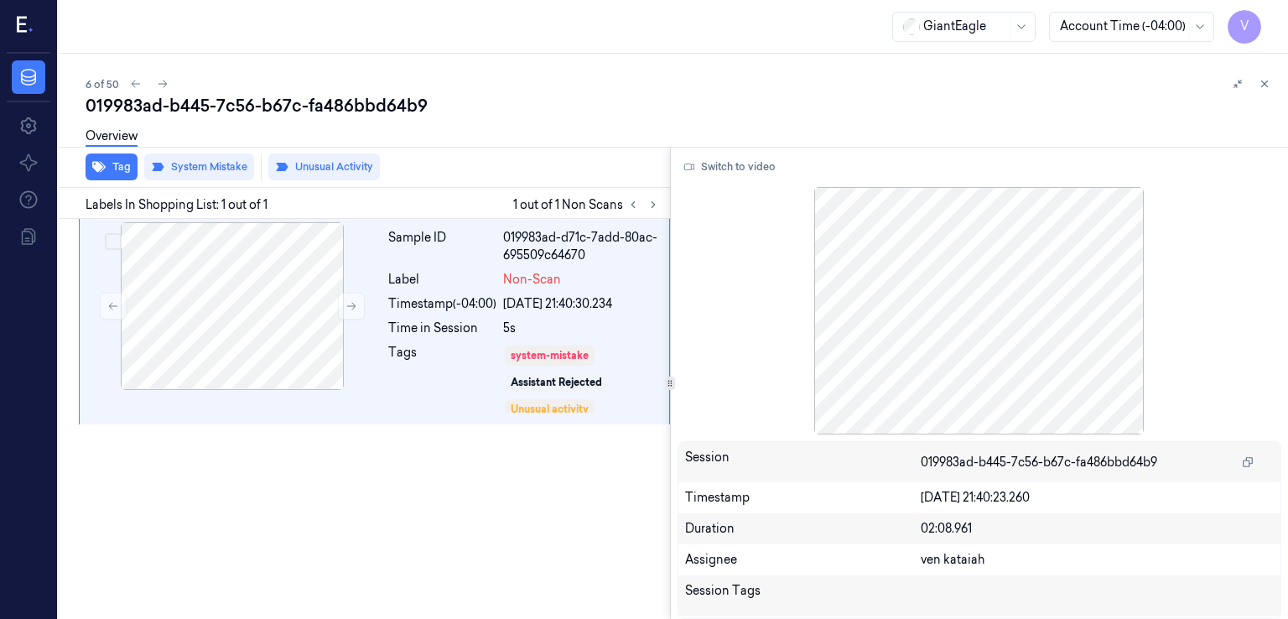
click at [1271, 84] on button at bounding box center [1265, 84] width 20 height 20
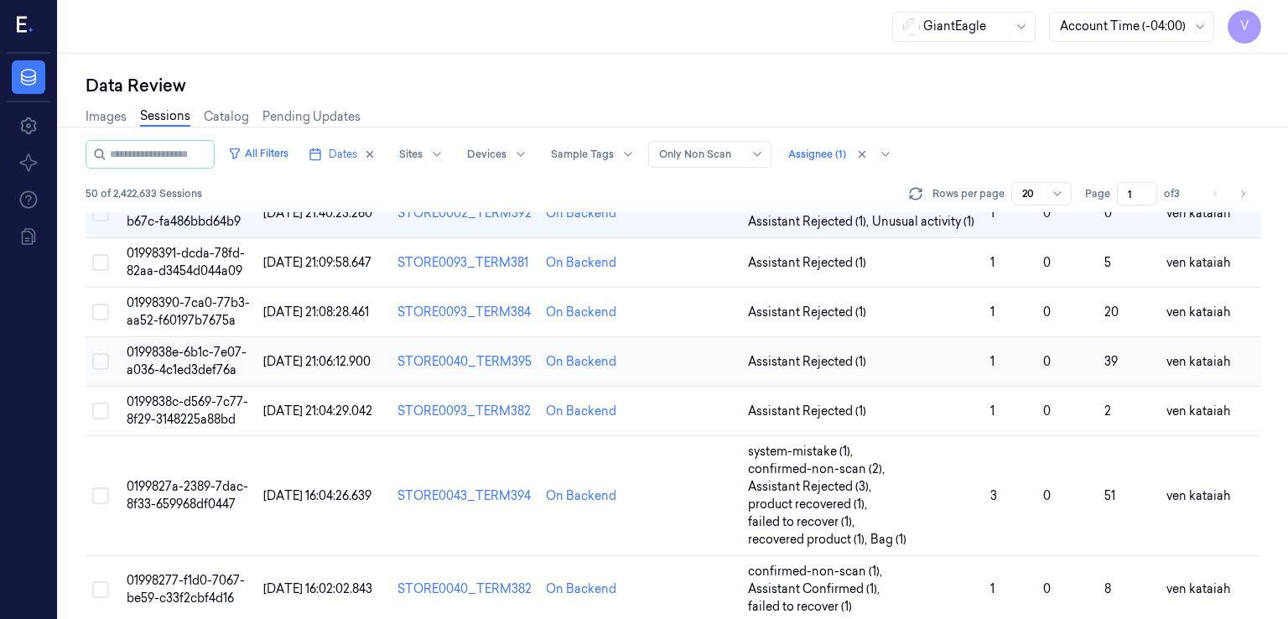
scroll to position [158, 0]
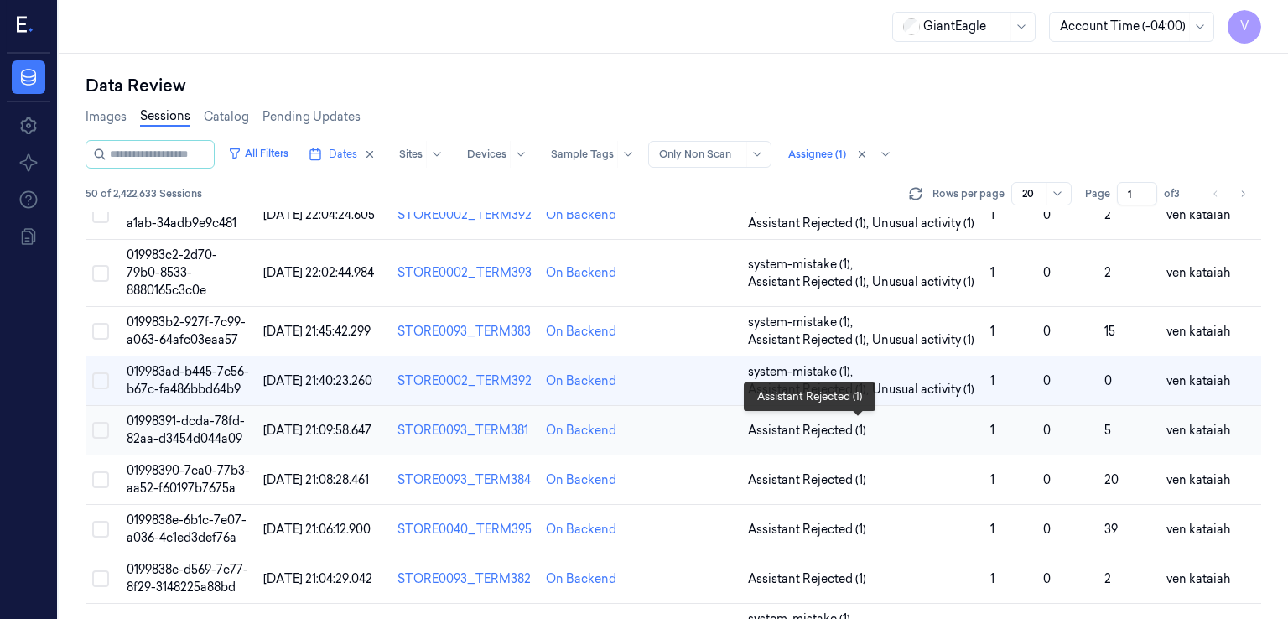
click at [792, 434] on span "Assistant Rejected (1)" at bounding box center [807, 431] width 118 height 18
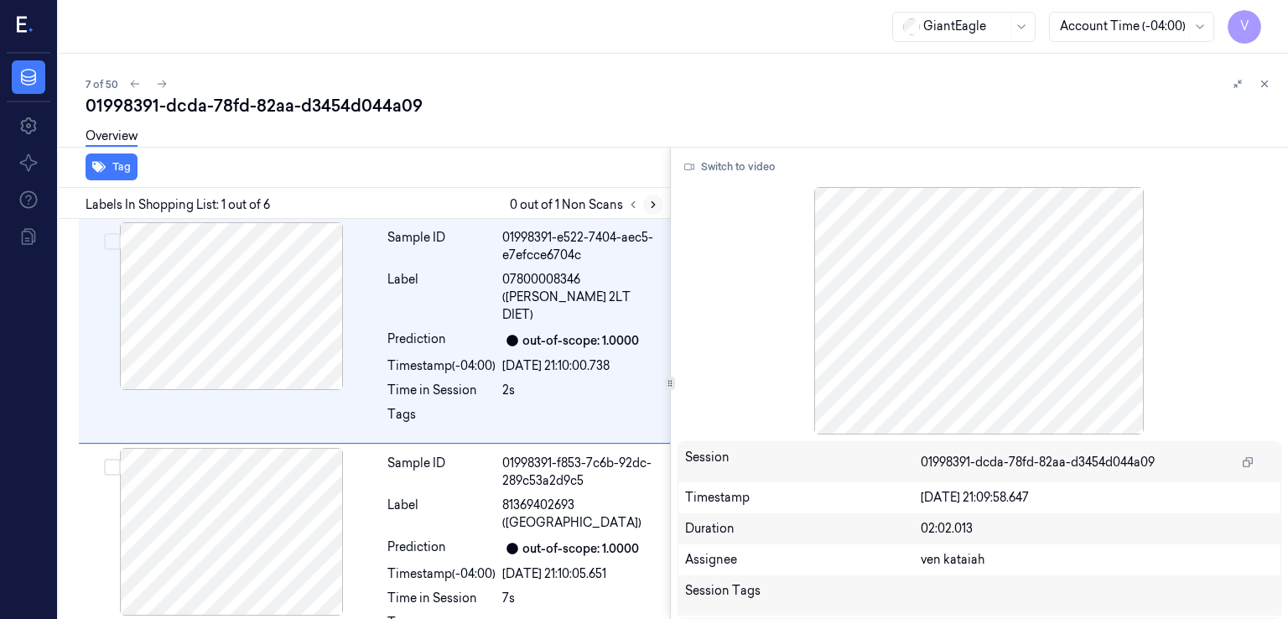
click at [649, 200] on icon at bounding box center [653, 205] width 12 height 12
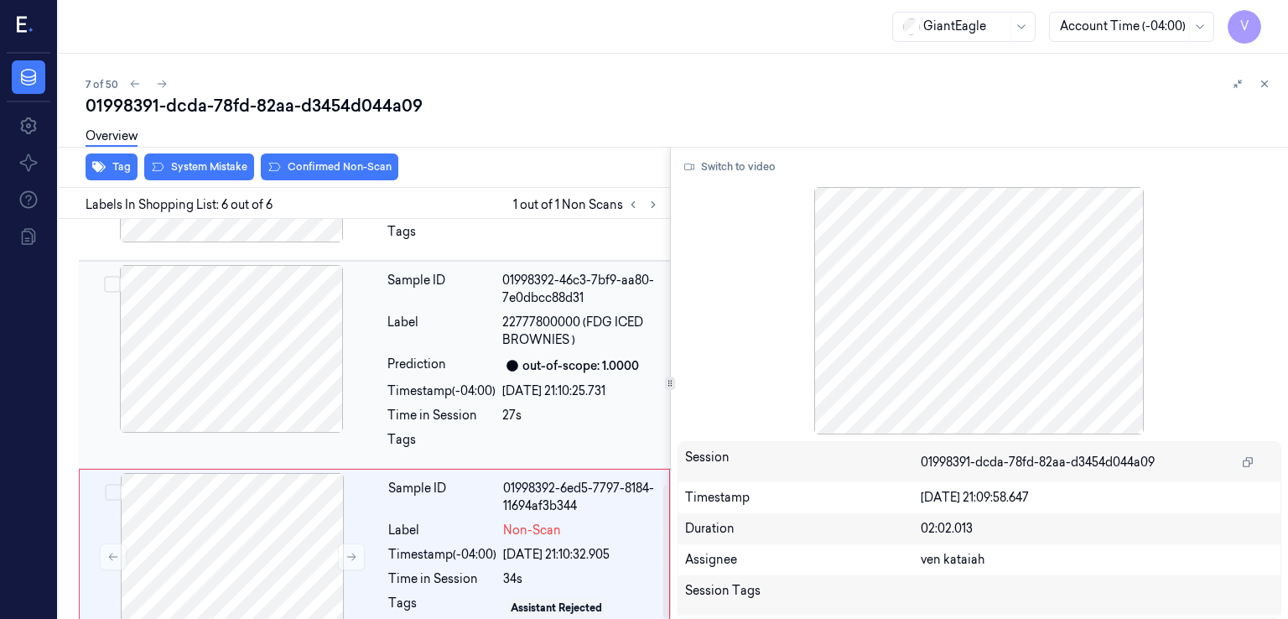
scroll to position [801, 0]
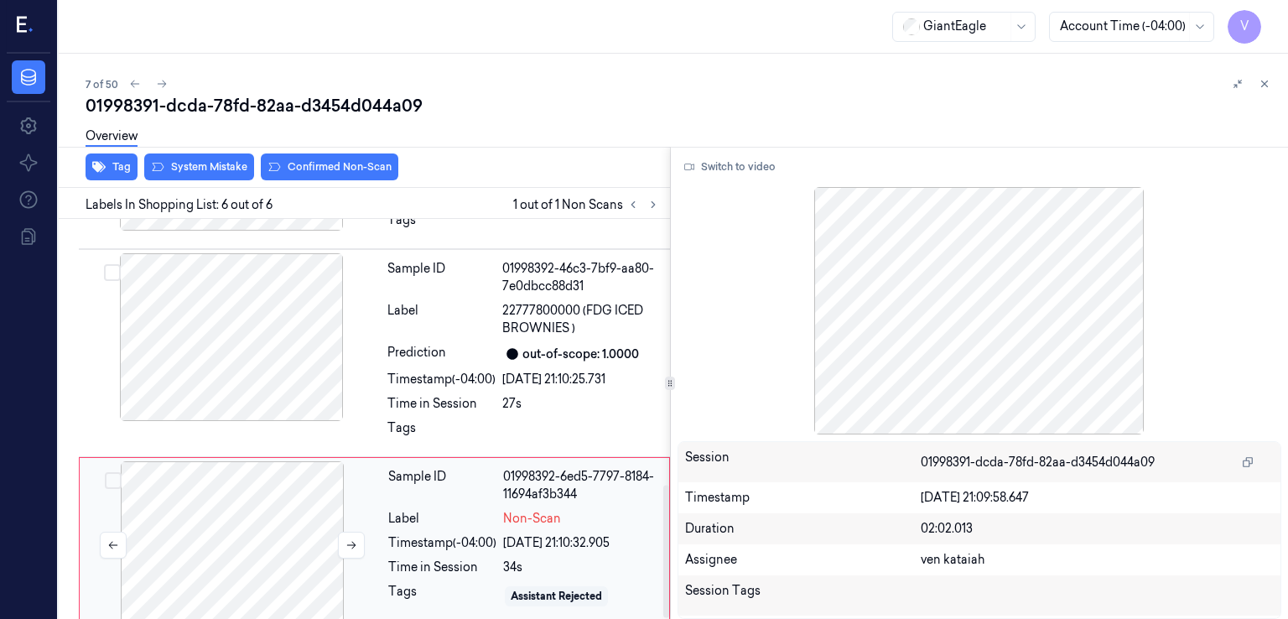
click at [234, 461] on div at bounding box center [232, 545] width 299 height 168
click at [299, 384] on div at bounding box center [231, 337] width 299 height 168
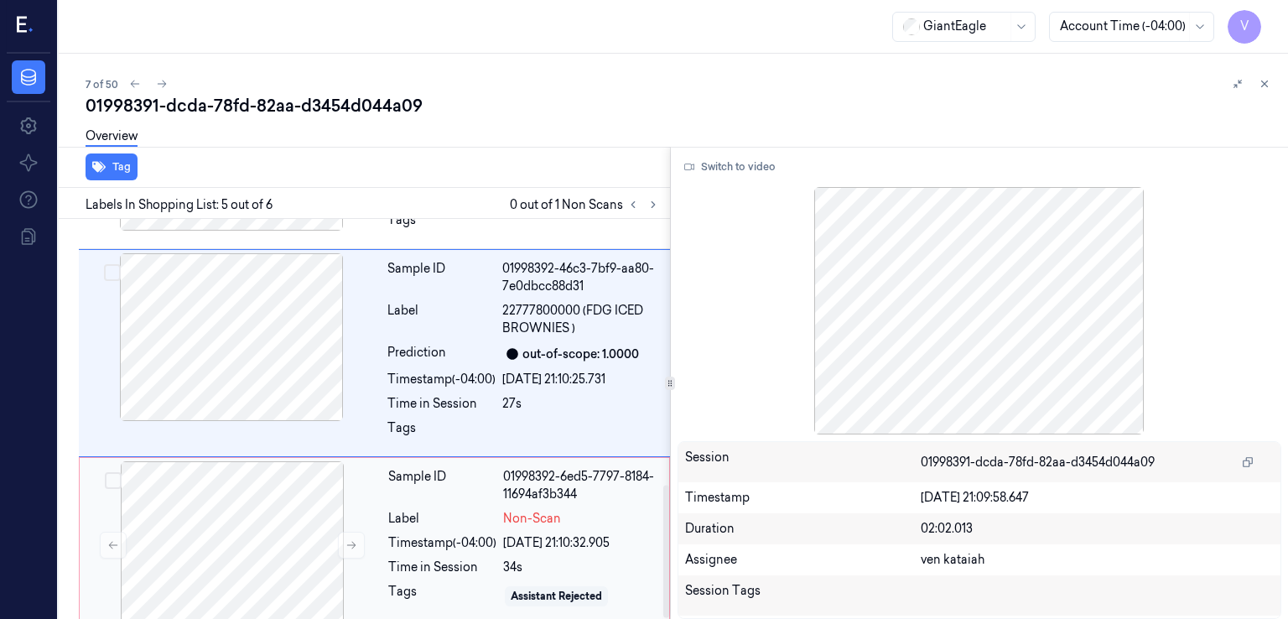
click at [535, 534] on div "[DATE] 21:10:32.905" at bounding box center [581, 543] width 156 height 18
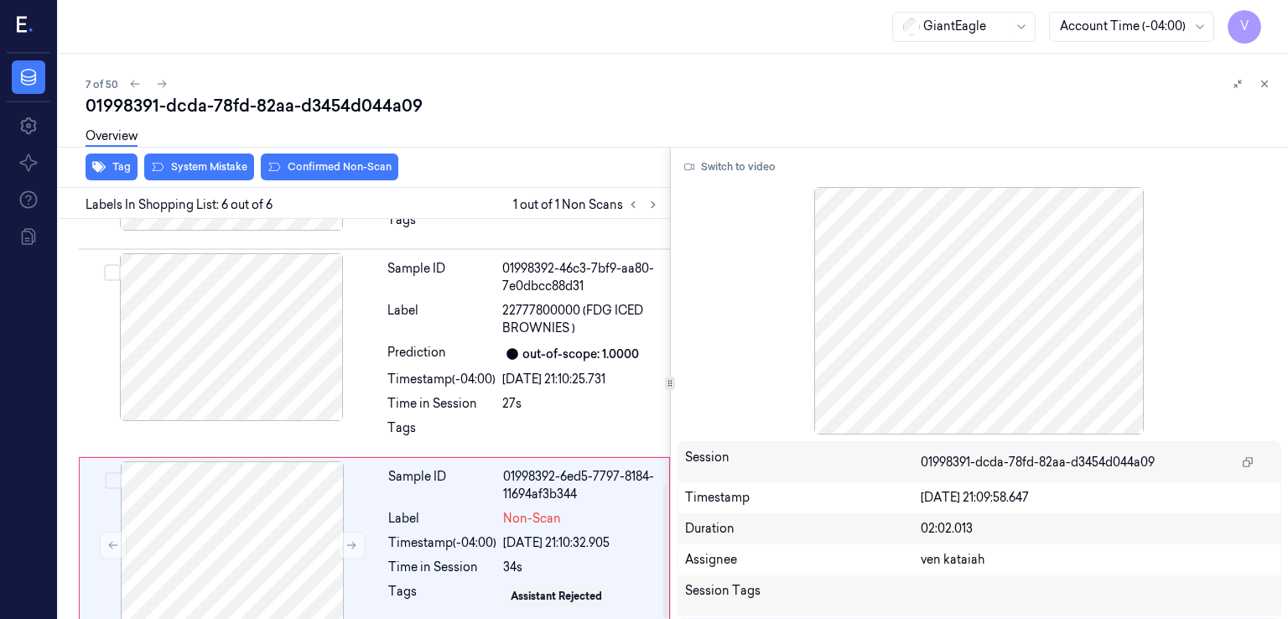
click at [755, 152] on div "Switch to video Session 01998391-dcda-78fd-82aa-d3454d044a09 Timestamp [DATE] 2…" at bounding box center [980, 383] width 618 height 472
click at [749, 155] on button "Switch to video" at bounding box center [730, 166] width 105 height 27
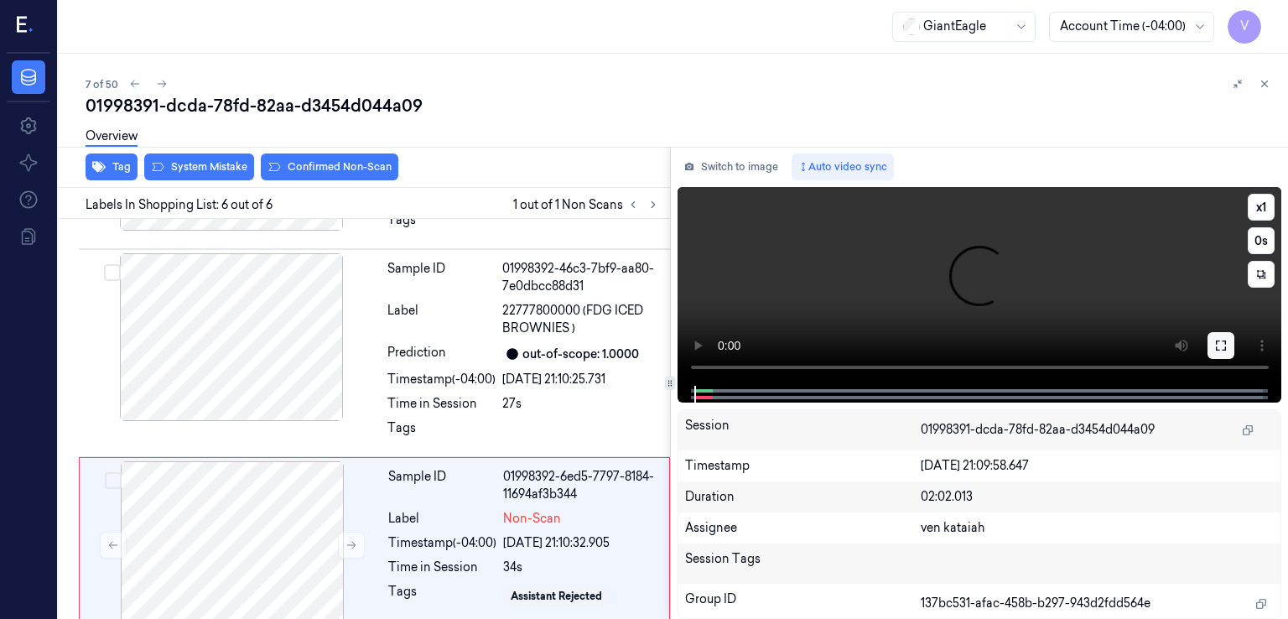
click at [1221, 341] on icon at bounding box center [1220, 345] width 13 height 13
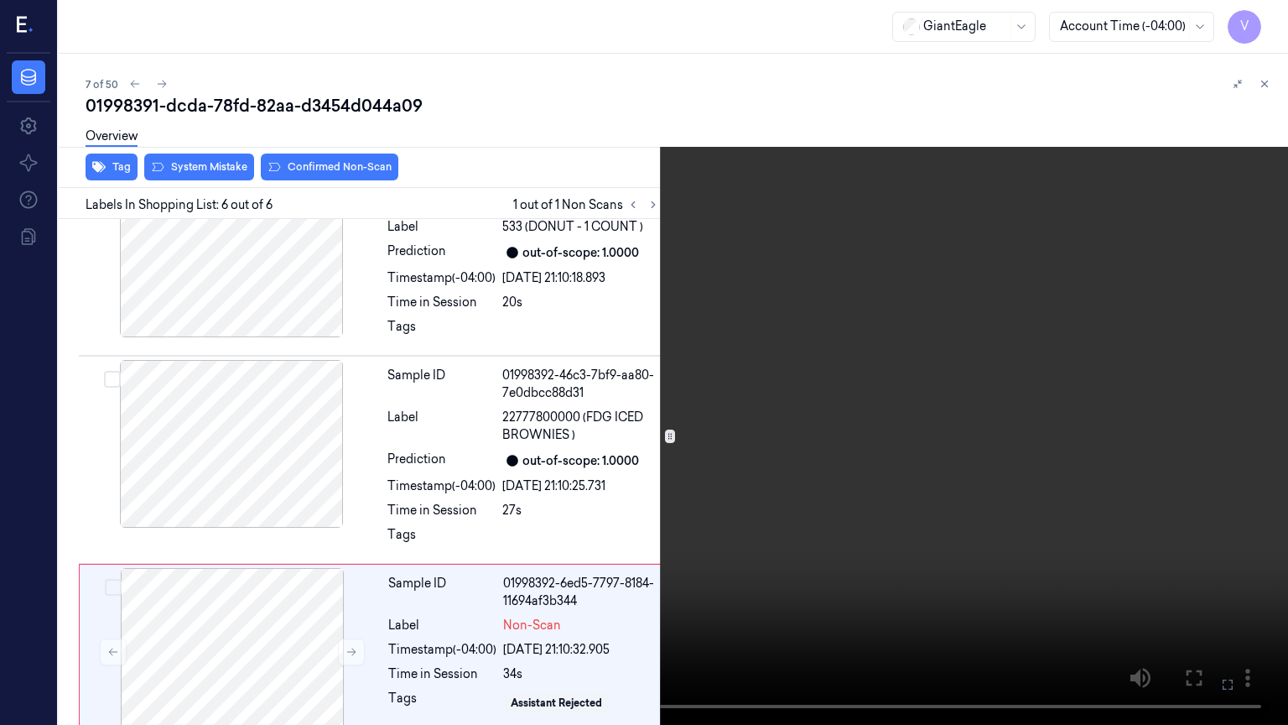
click at [0, 0] on icon at bounding box center [0, 0] width 0 height 0
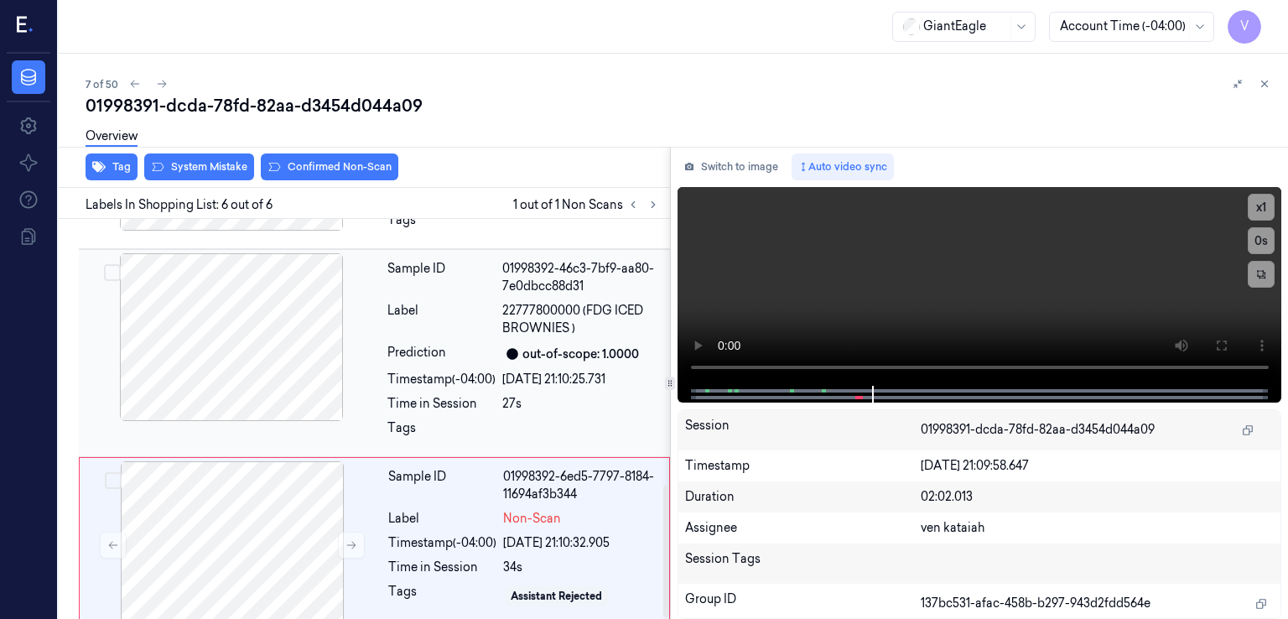
click at [500, 322] on div "Sample ID 01998392-46c3-7bf9-aa80-7e0dbcc88d31 Label 22777800000 (FDG ICED BROW…" at bounding box center [524, 353] width 286 height 200
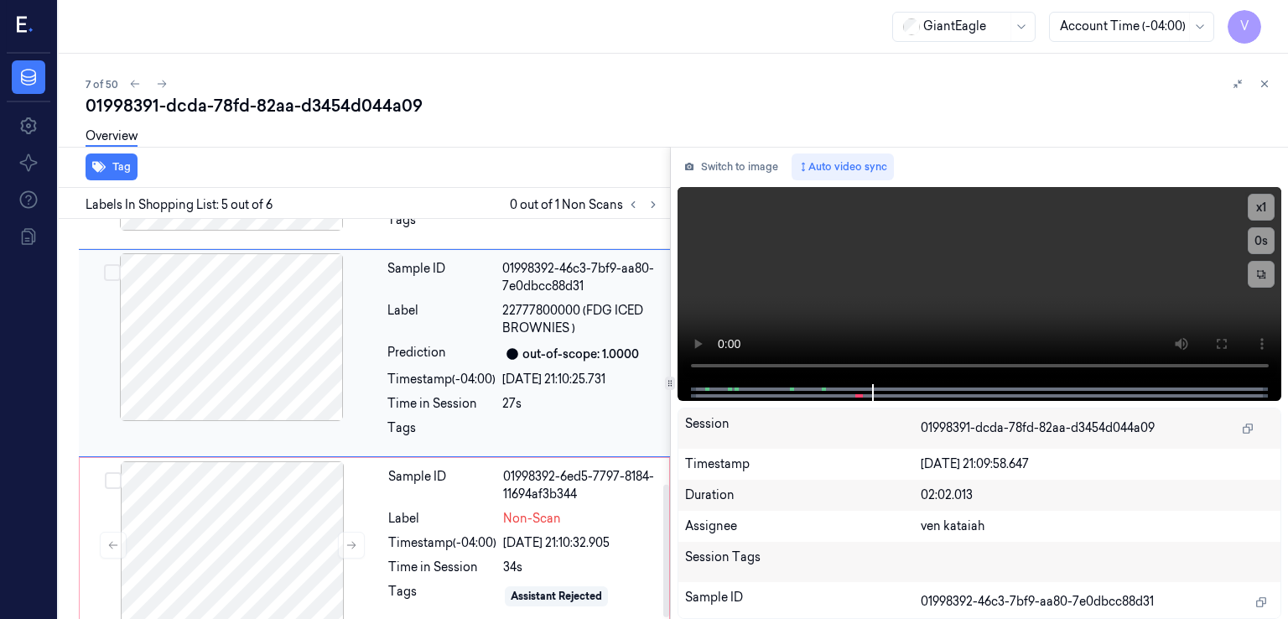
scroll to position [715, 0]
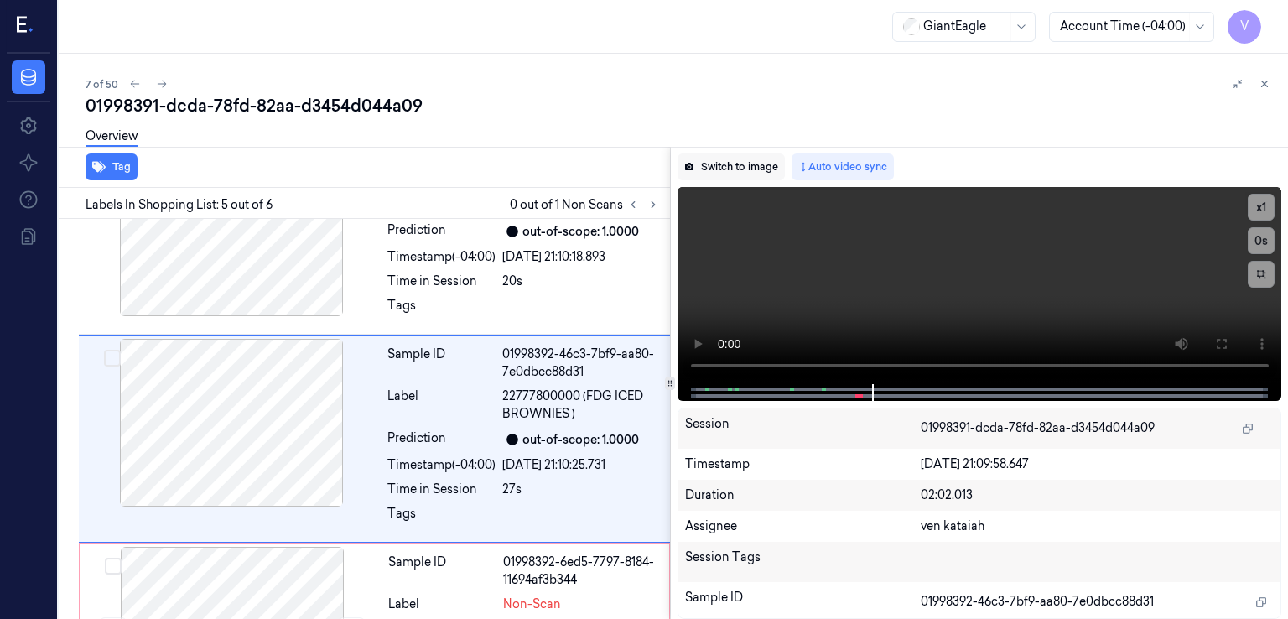
click at [752, 168] on button "Switch to image" at bounding box center [731, 166] width 107 height 27
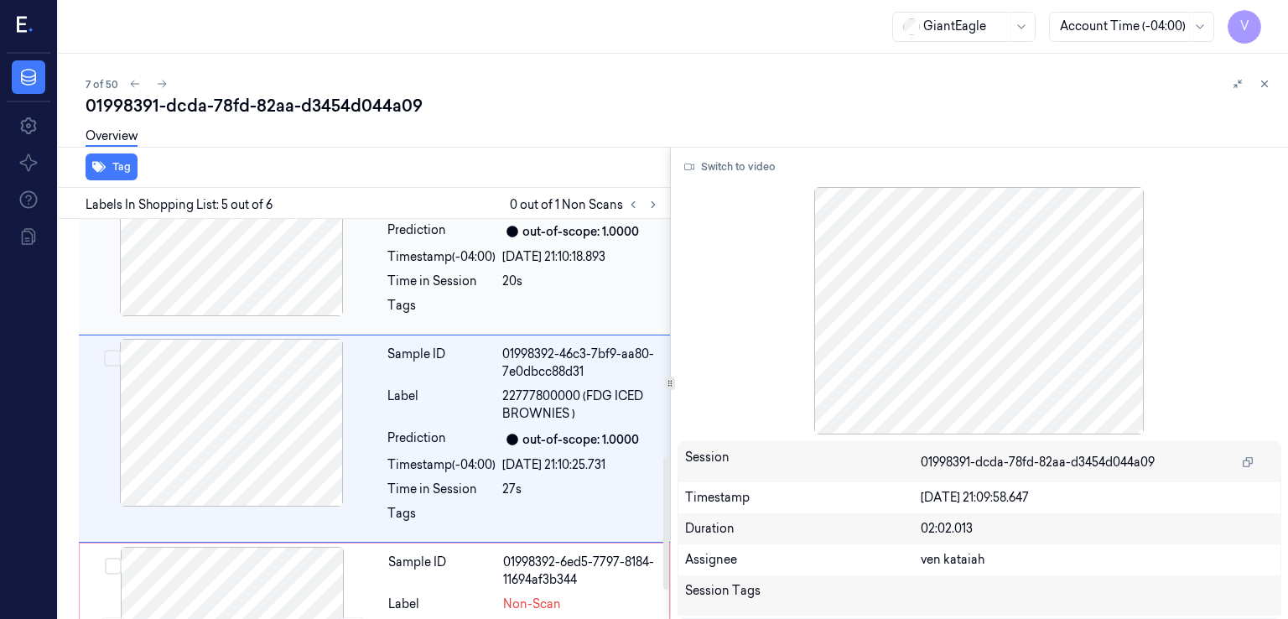
click at [377, 306] on div "Sample ID 01998392-2c0d-7d5d-a651-2520f8367216 Label 533 (DONUT - 1 COUNT ) Pre…" at bounding box center [374, 239] width 591 height 190
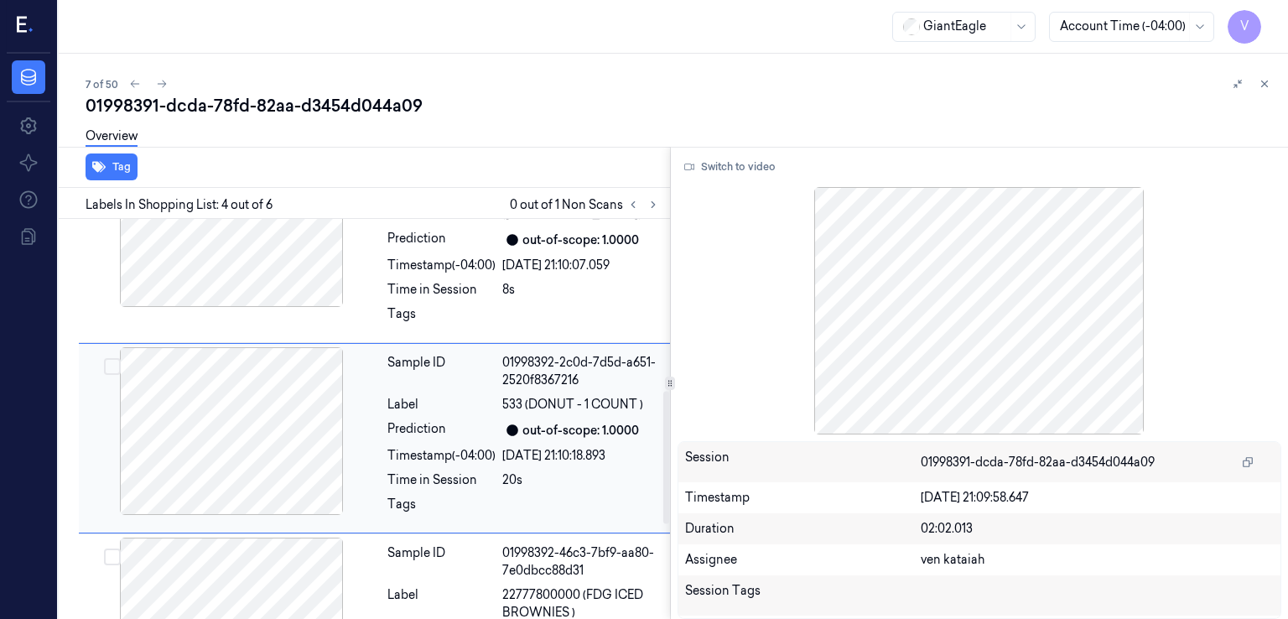
scroll to position [349, 0]
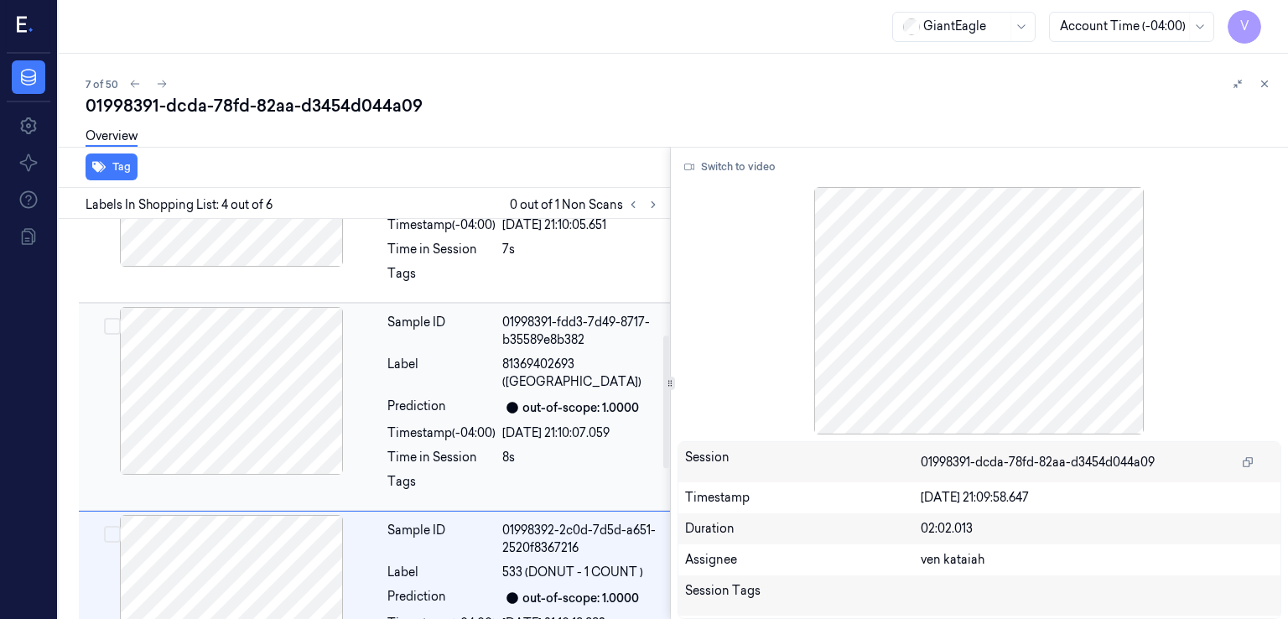
click at [480, 314] on div "Sample ID" at bounding box center [441, 331] width 108 height 35
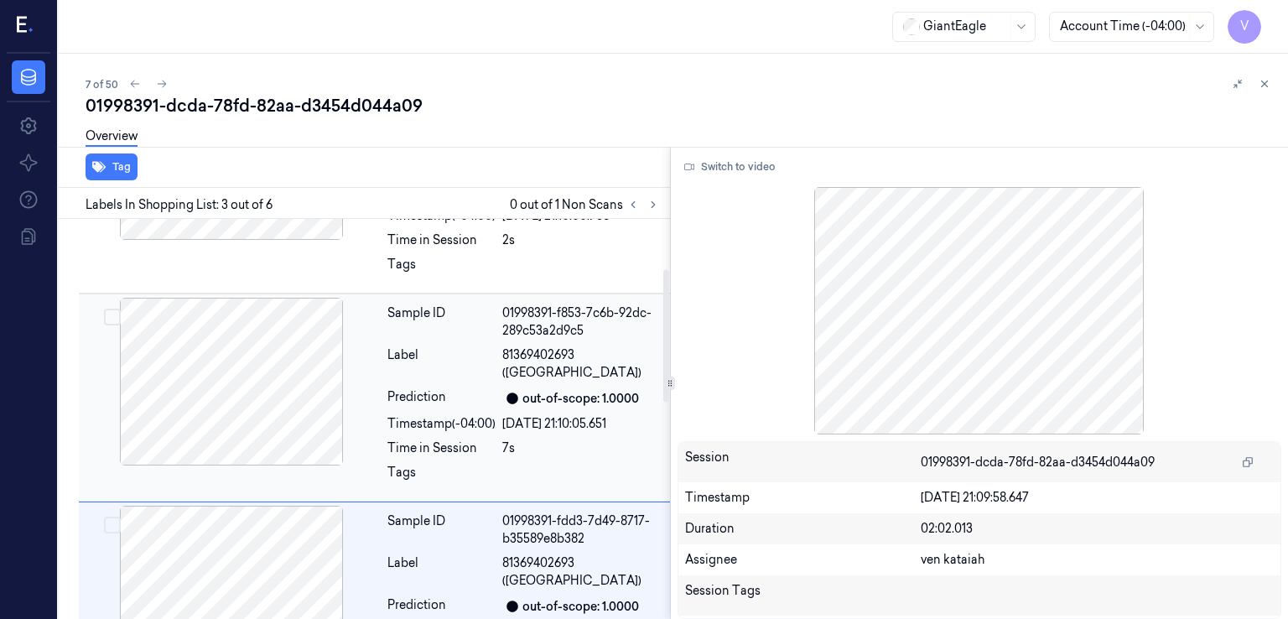
click at [416, 388] on div "Prediction" at bounding box center [441, 398] width 108 height 20
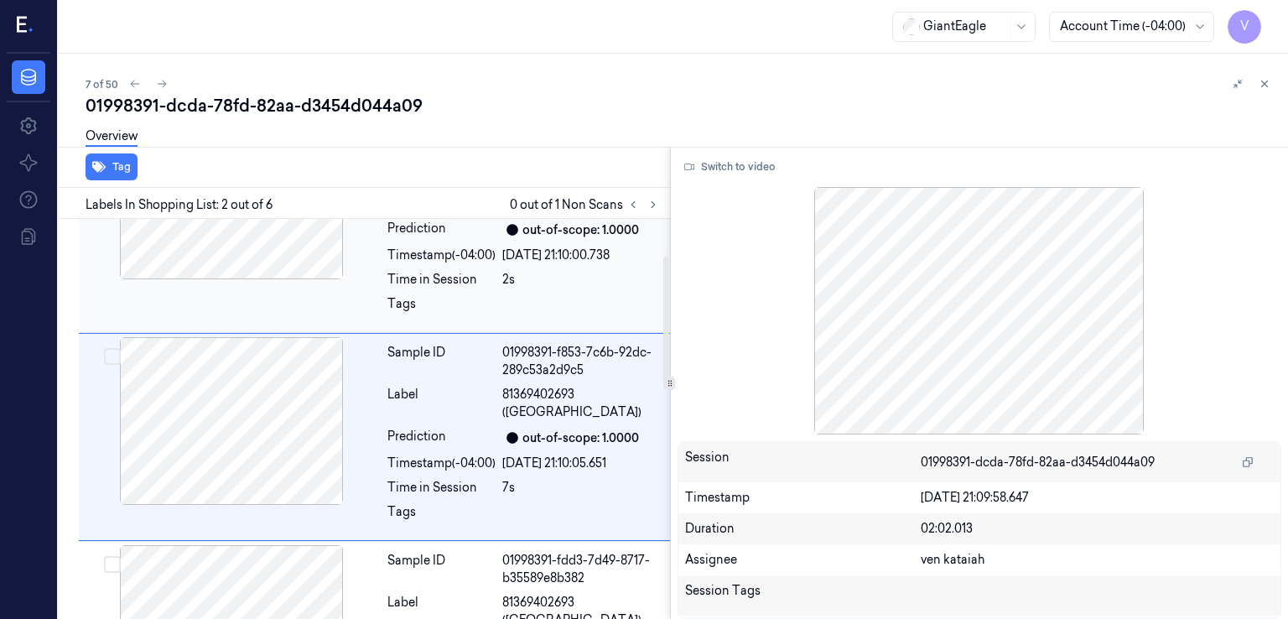
click at [441, 251] on div "Sample ID 01998391-e522-7404-aec5-e7efcce6704c Label 07800008346 ([PERSON_NAME]…" at bounding box center [524, 220] width 286 height 217
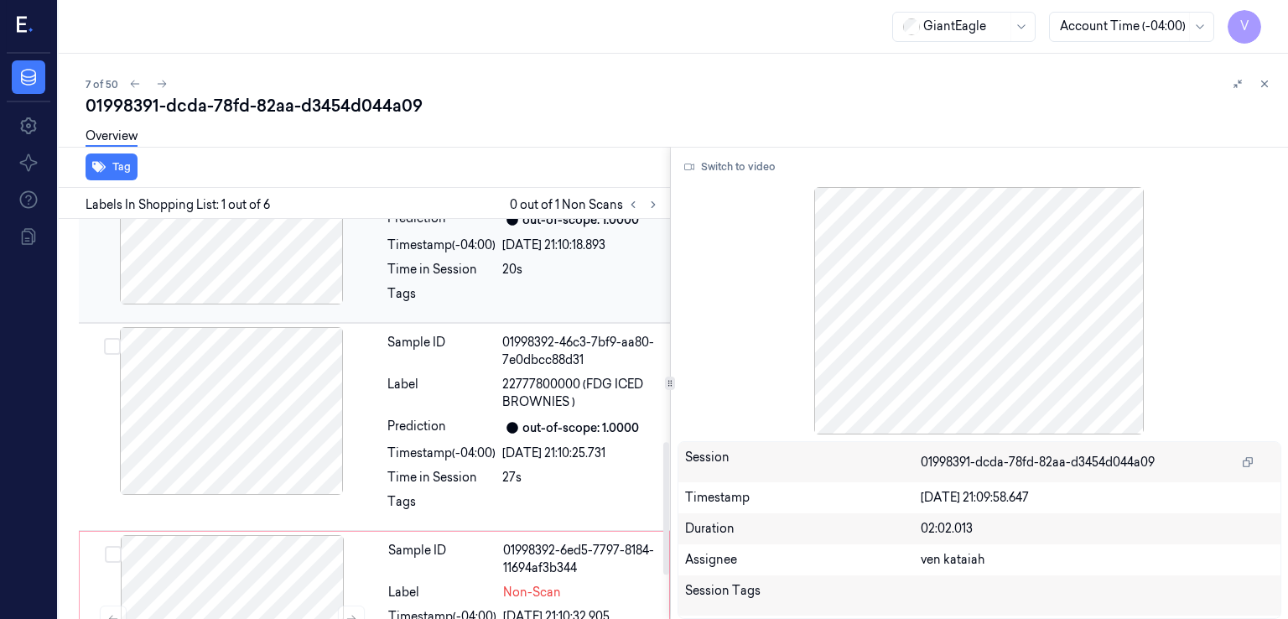
scroll to position [801, 0]
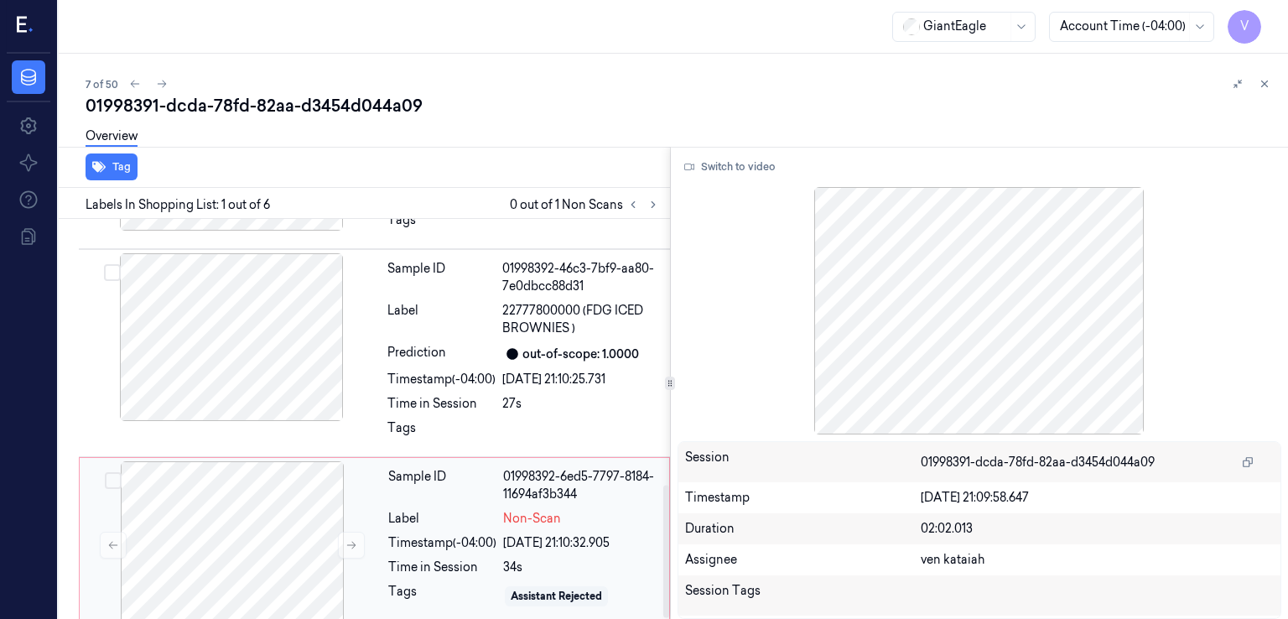
click at [404, 472] on div "Sample ID" at bounding box center [442, 485] width 108 height 35
click at [486, 371] on div "Timestamp (-04:00)" at bounding box center [441, 380] width 108 height 18
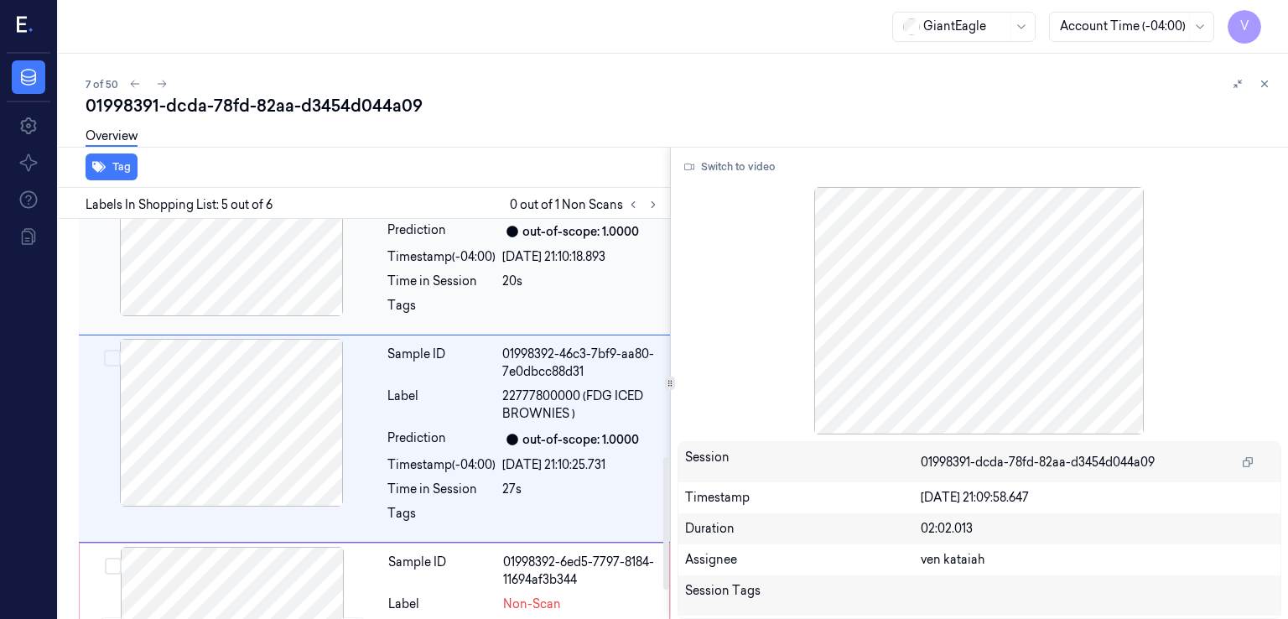
click at [476, 272] on div "Sample ID 01998392-2c0d-7d5d-a651-2520f8367216 Label 533 (DONUT - 1 COUNT ) Pre…" at bounding box center [524, 239] width 286 height 182
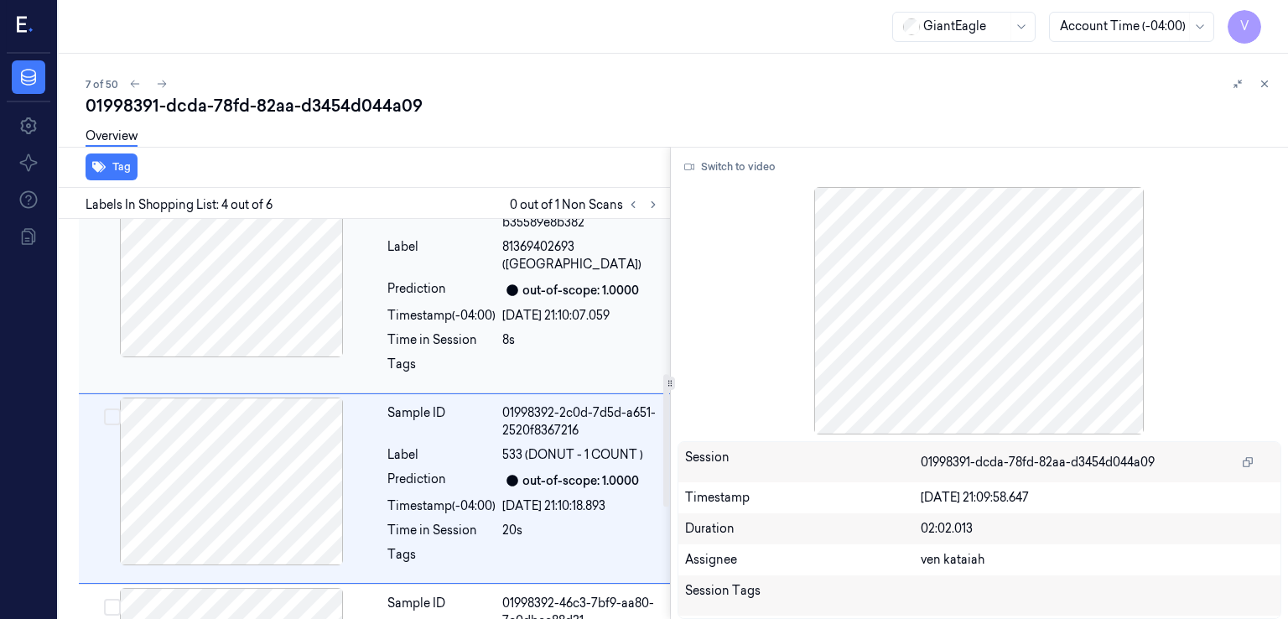
click at [450, 331] on div "Sample ID 01998391-fdd3-7d49-8717-b35589e8b382 Label 81369402693 (BAI SAO PAULO…" at bounding box center [524, 290] width 286 height 200
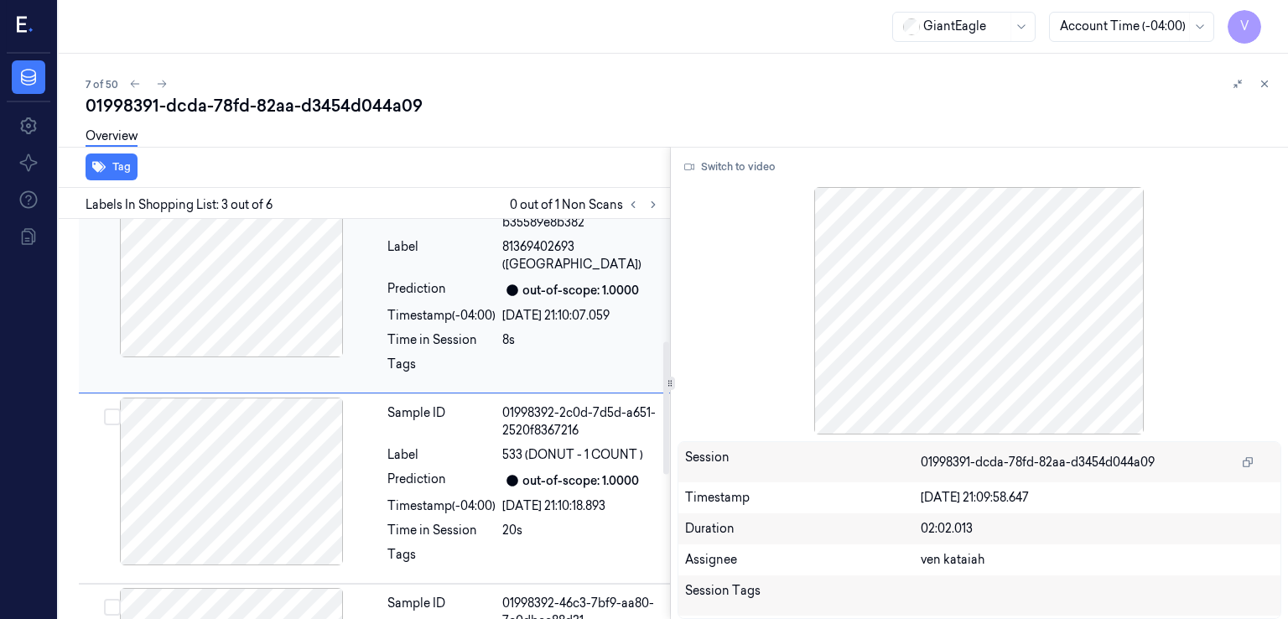
scroll to position [318, 0]
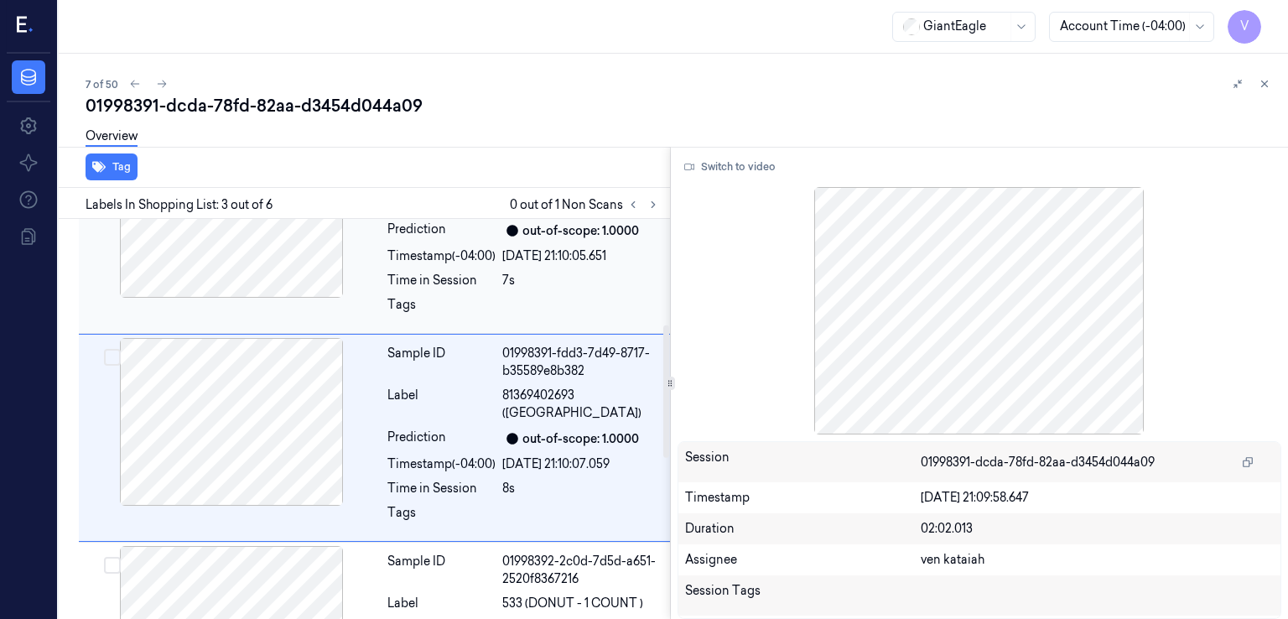
click at [489, 273] on div "Sample ID 01998391-f853-7c6b-92dc-289c53a2d9c5 Label 81369402693 (BAI SAO PAULO…" at bounding box center [524, 230] width 286 height 200
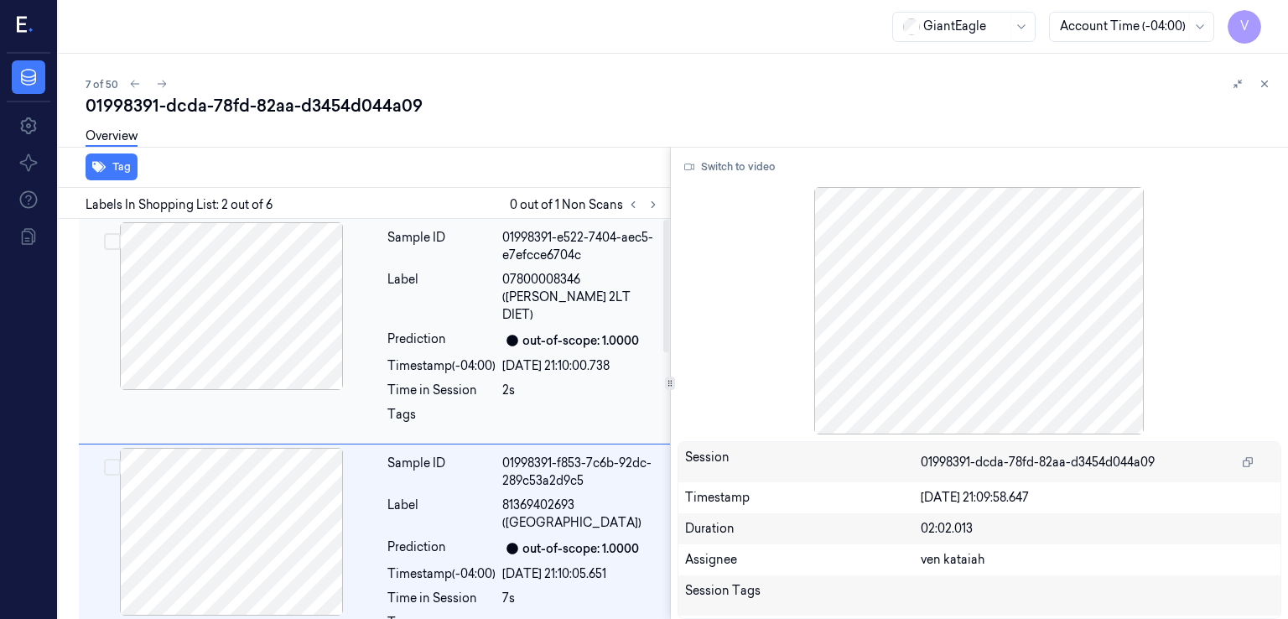
click at [486, 333] on div "Sample ID 01998391-e522-7404-aec5-e7efcce6704c Label 07800008346 ([PERSON_NAME]…" at bounding box center [524, 330] width 286 height 217
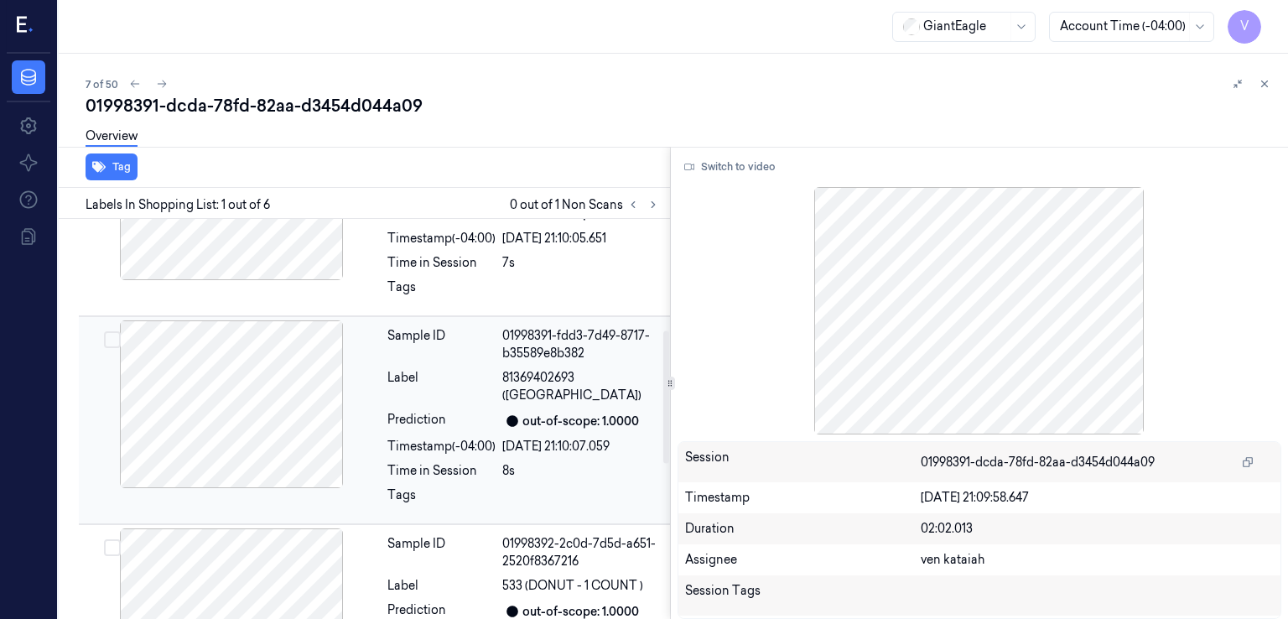
click at [439, 486] on div "Tags" at bounding box center [441, 499] width 108 height 27
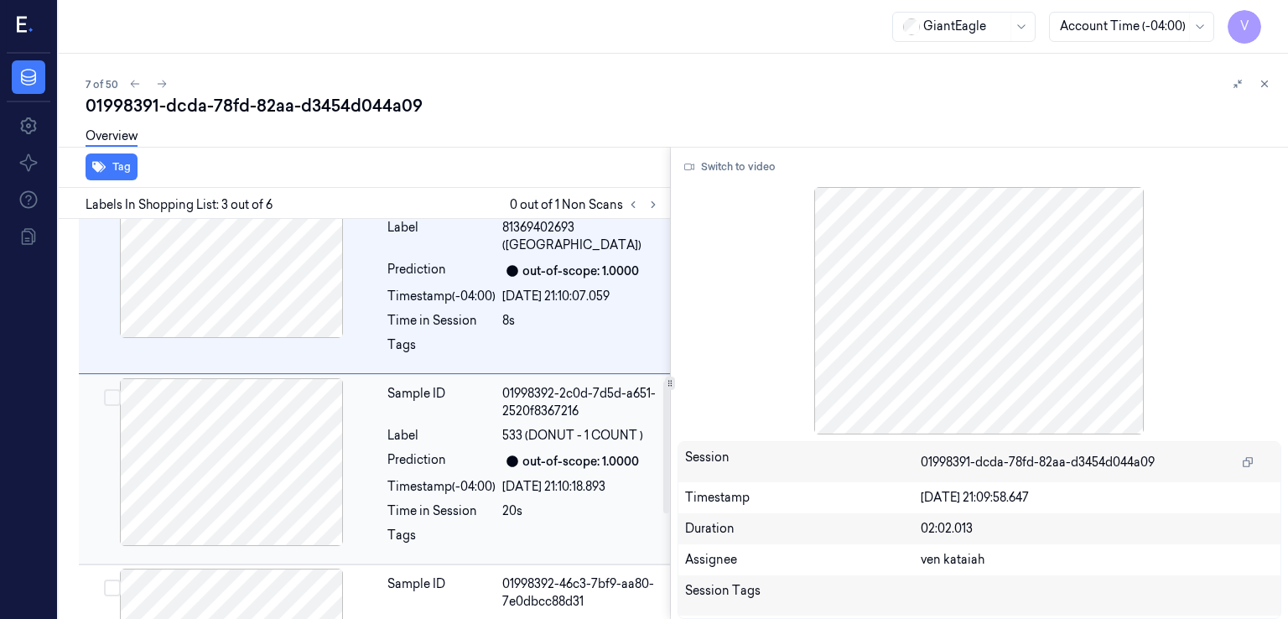
click at [421, 506] on div "Sample ID 01998392-2c0d-7d5d-a651-2520f8367216 Label 533 (DONUT - 1 COUNT ) Pre…" at bounding box center [524, 469] width 286 height 182
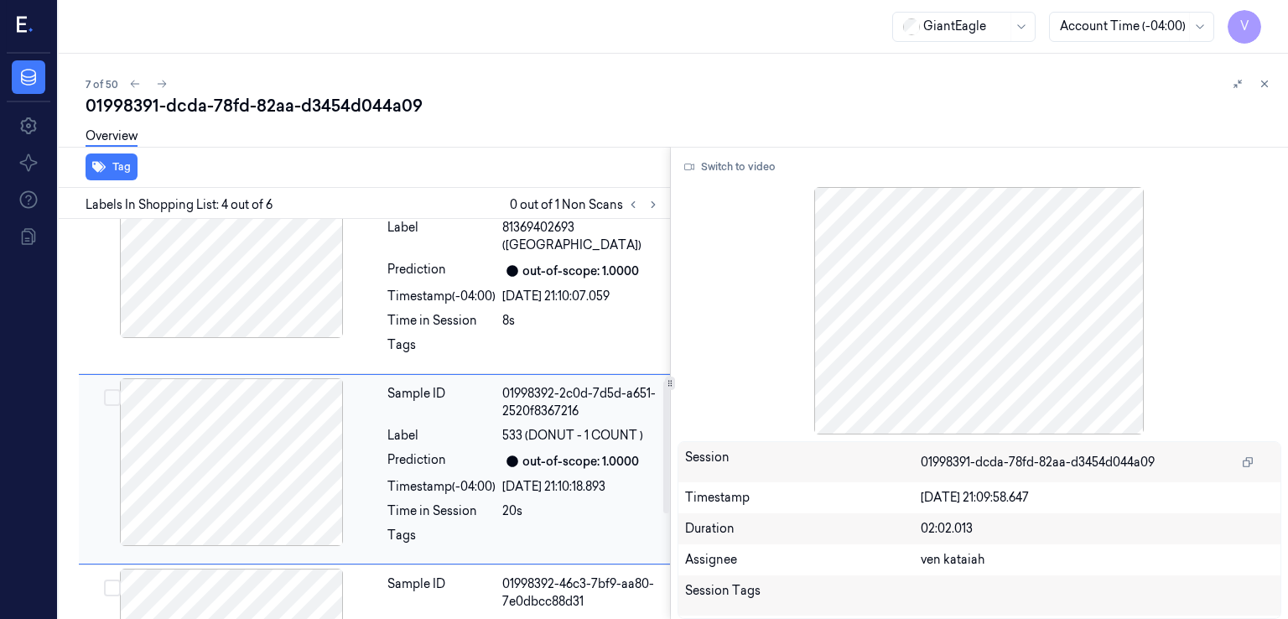
scroll to position [517, 0]
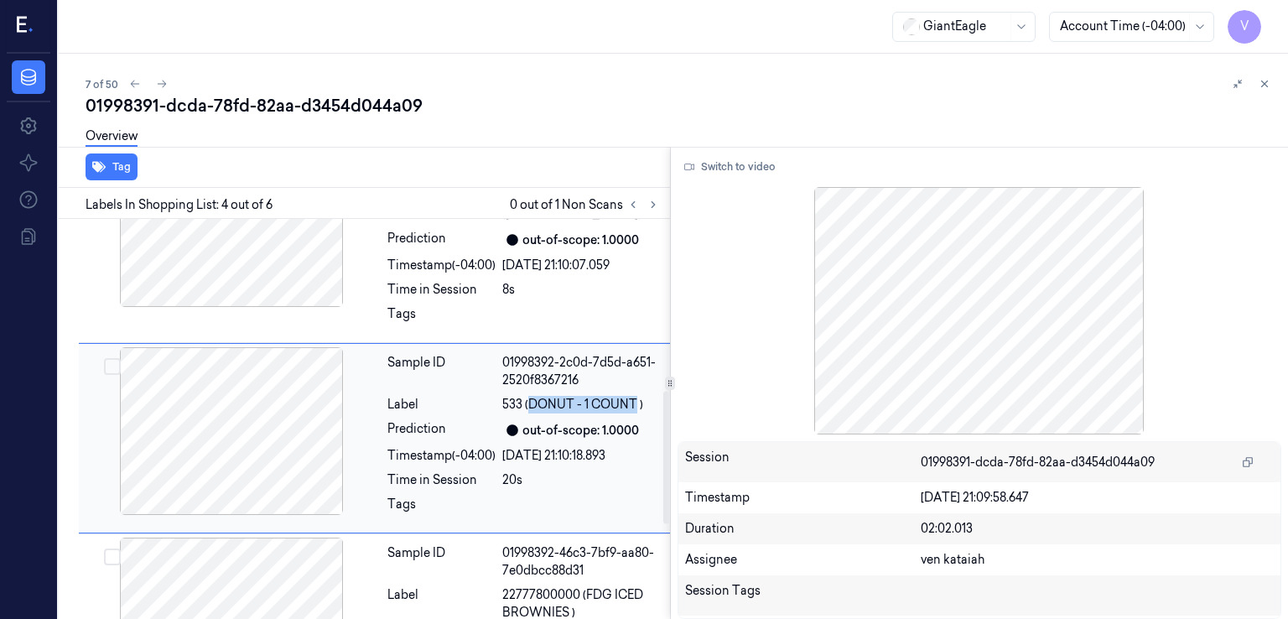
drag, startPoint x: 530, startPoint y: 386, endPoint x: 634, endPoint y: 390, distance: 104.1
click at [634, 396] on span "533 (DONUT - 1 COUNT )" at bounding box center [572, 405] width 141 height 18
copy span "DONUT - 1 COUNT"
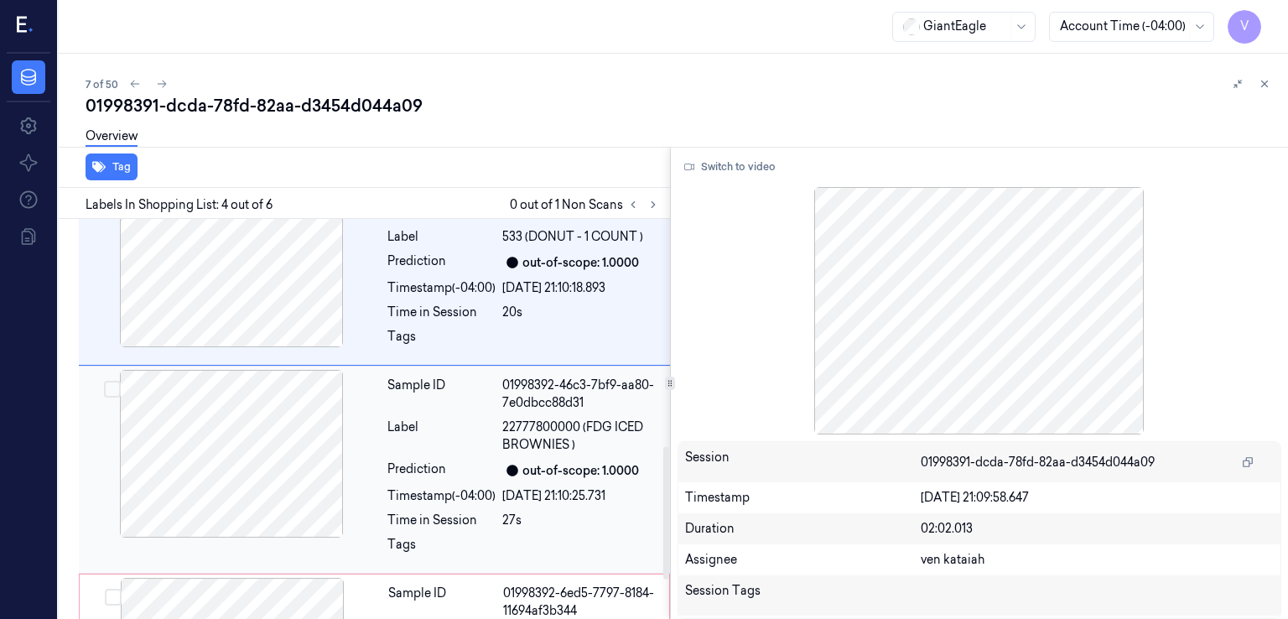
click at [530, 462] on div "out-of-scope: 1.0000" at bounding box center [581, 471] width 117 height 18
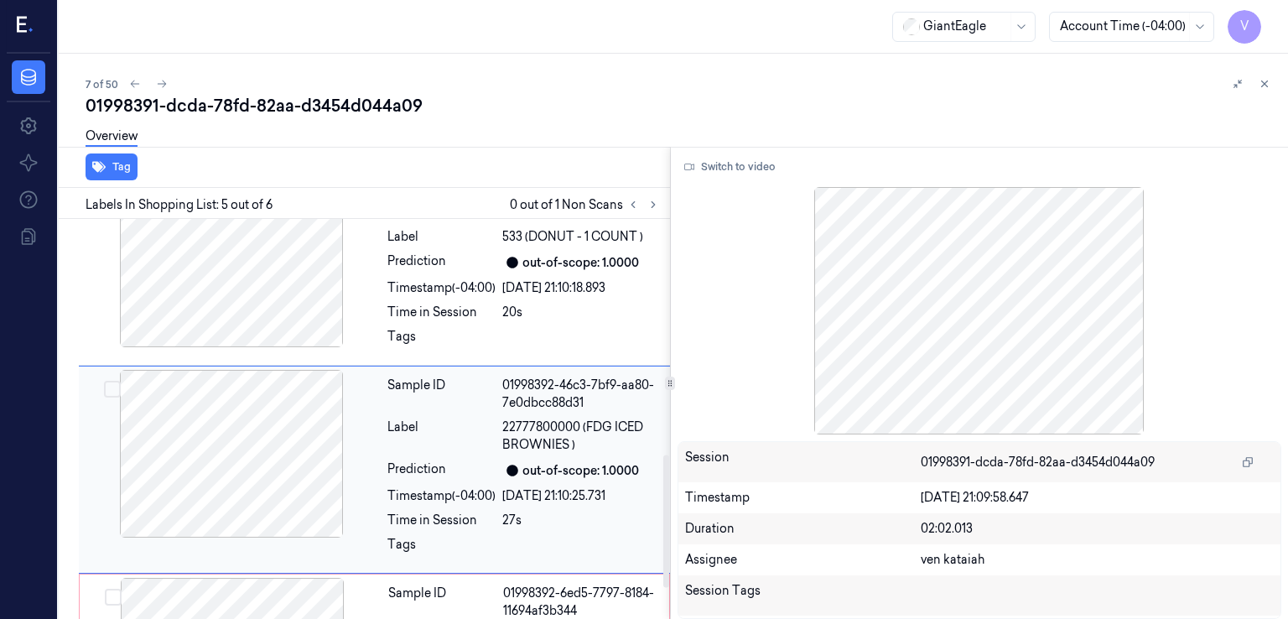
scroll to position [715, 0]
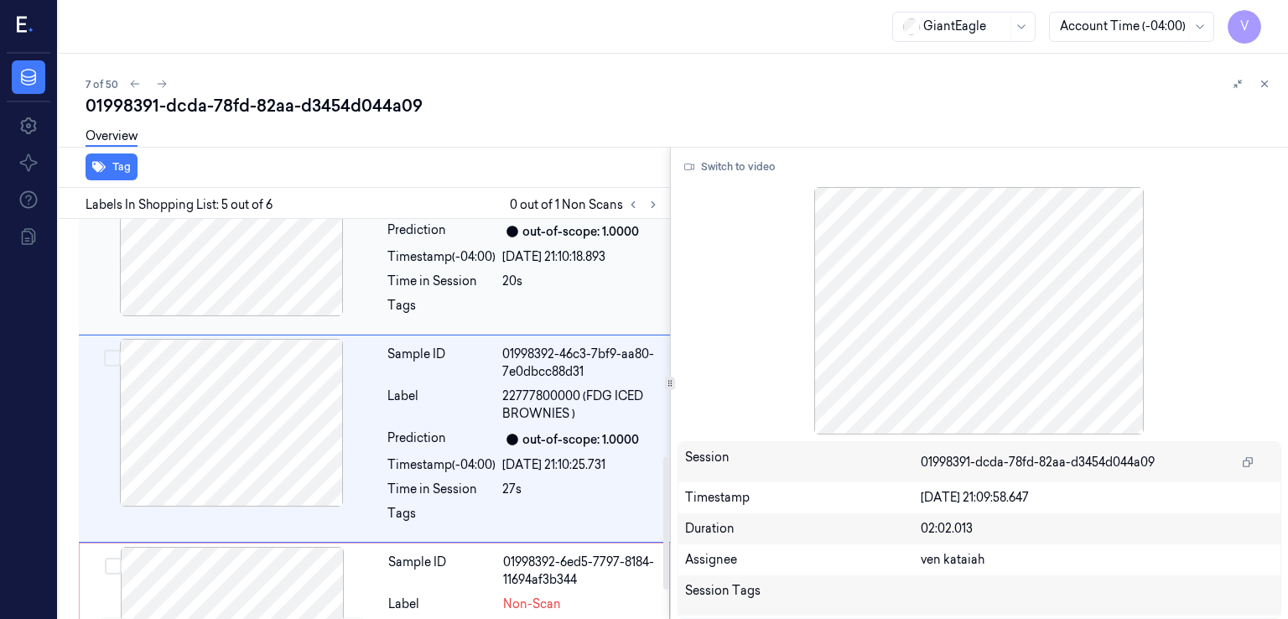
click at [560, 273] on div "20s" at bounding box center [581, 282] width 158 height 18
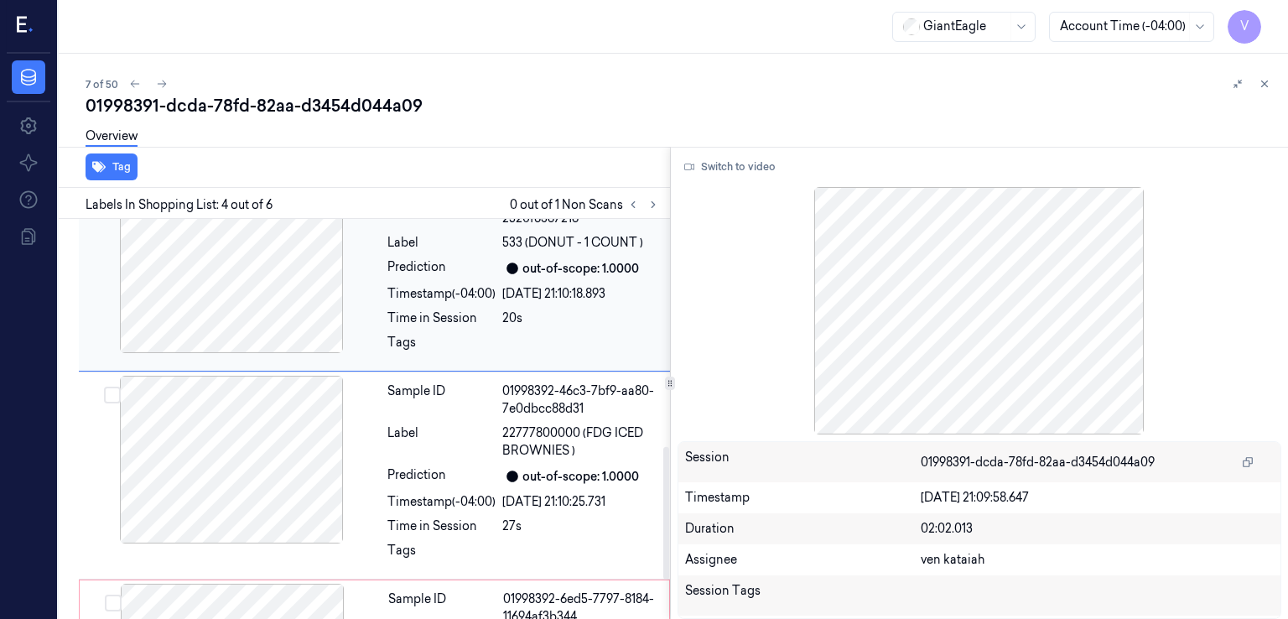
scroll to position [684, 0]
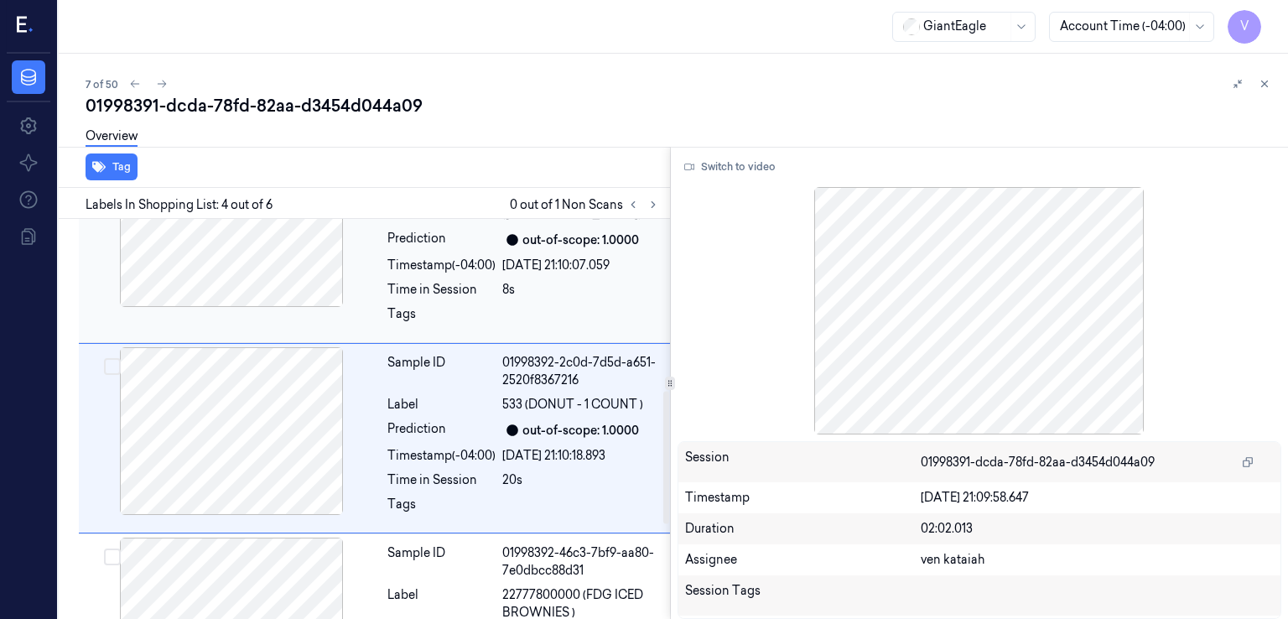
click at [492, 305] on div "Tags" at bounding box center [441, 318] width 108 height 27
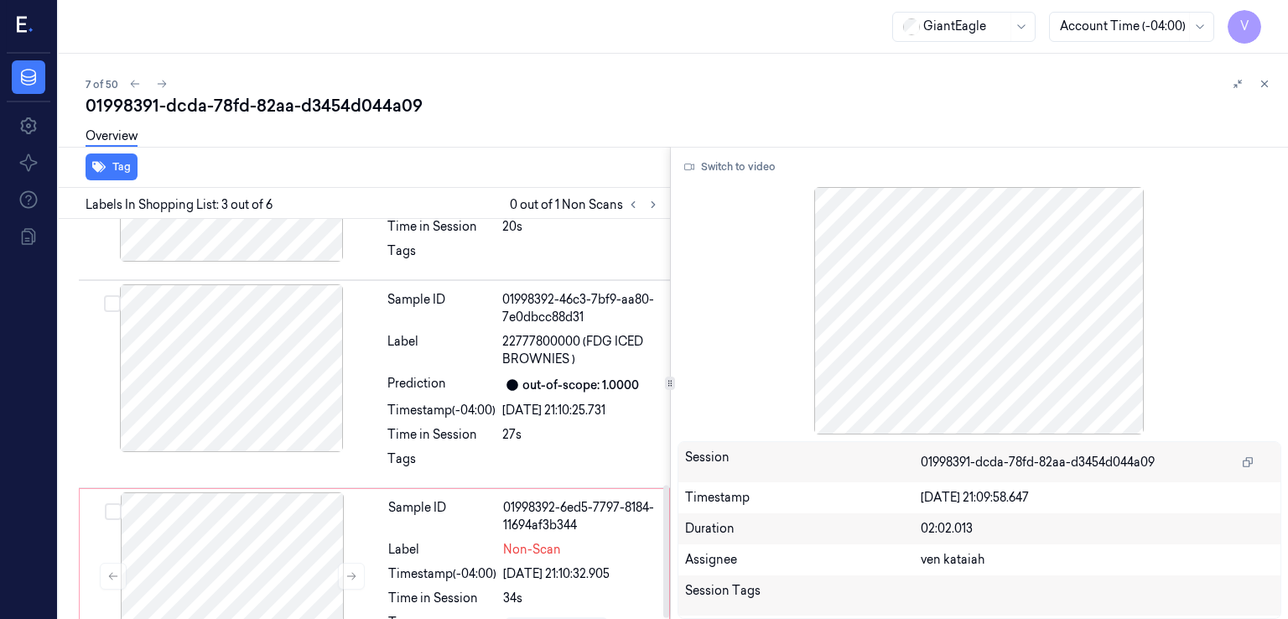
scroll to position [801, 0]
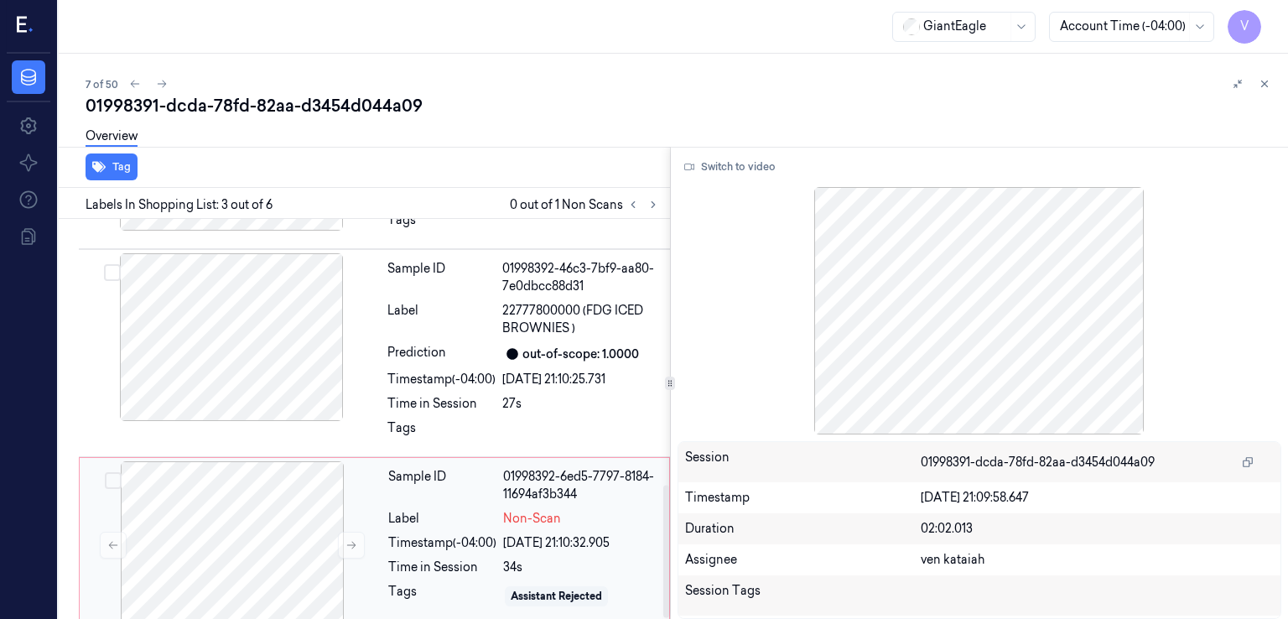
click at [389, 510] on div "Label" at bounding box center [442, 519] width 108 height 18
click at [336, 542] on div at bounding box center [232, 545] width 299 height 168
click at [358, 532] on button at bounding box center [351, 545] width 27 height 27
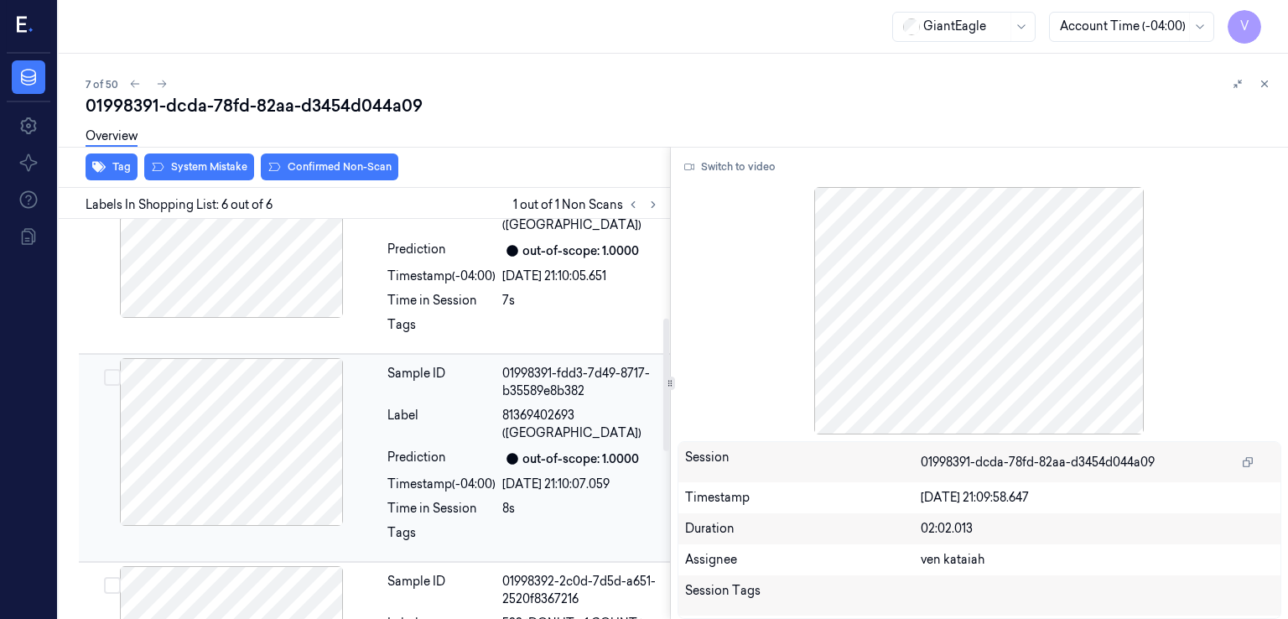
click at [424, 449] on div "Prediction" at bounding box center [441, 459] width 108 height 20
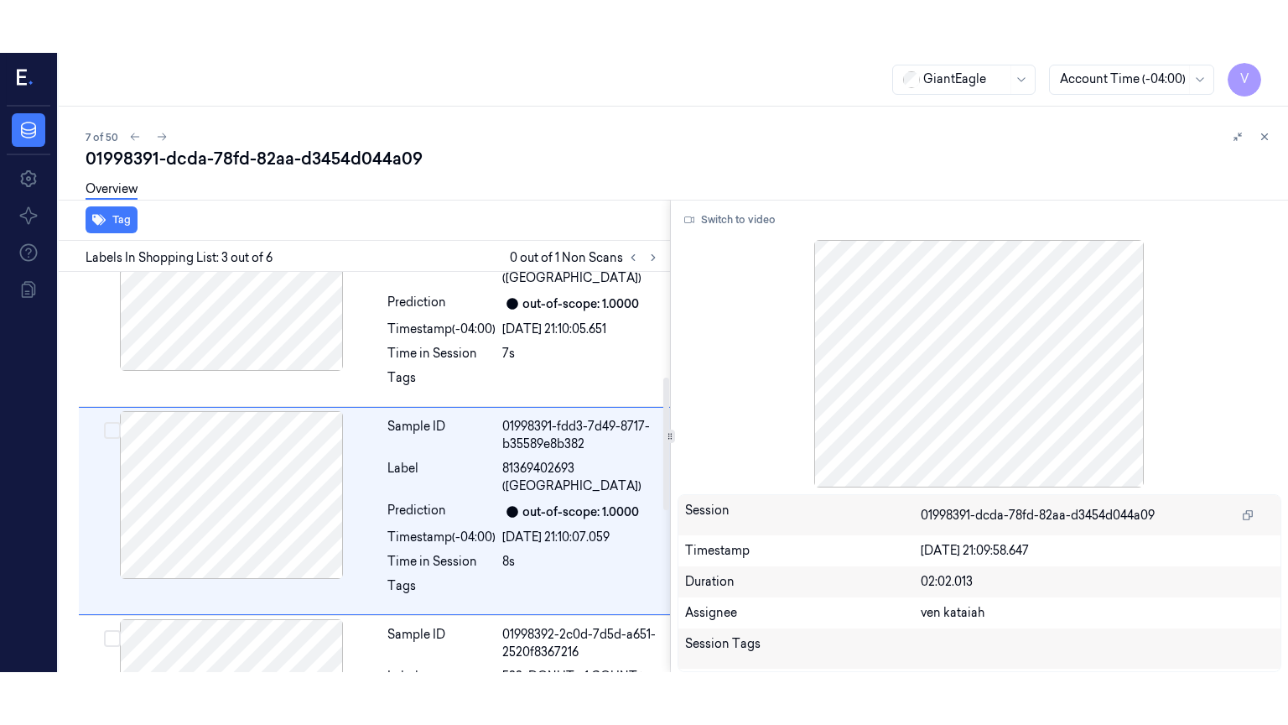
scroll to position [318, 0]
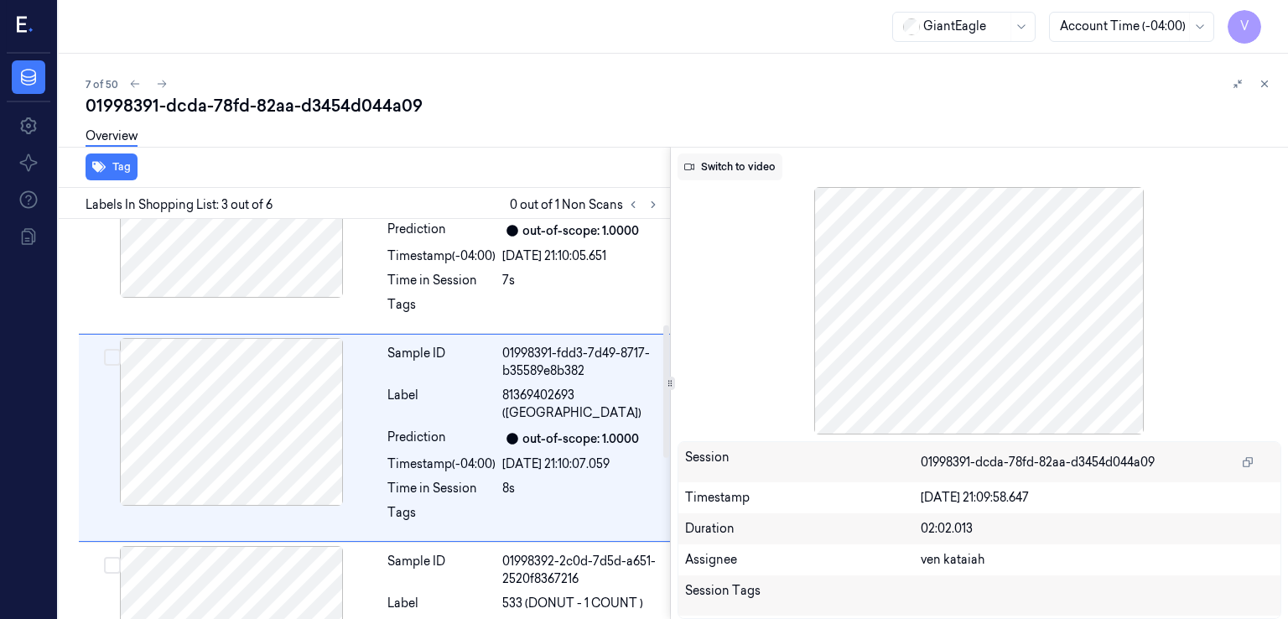
click at [744, 174] on button "Switch to video" at bounding box center [730, 166] width 105 height 27
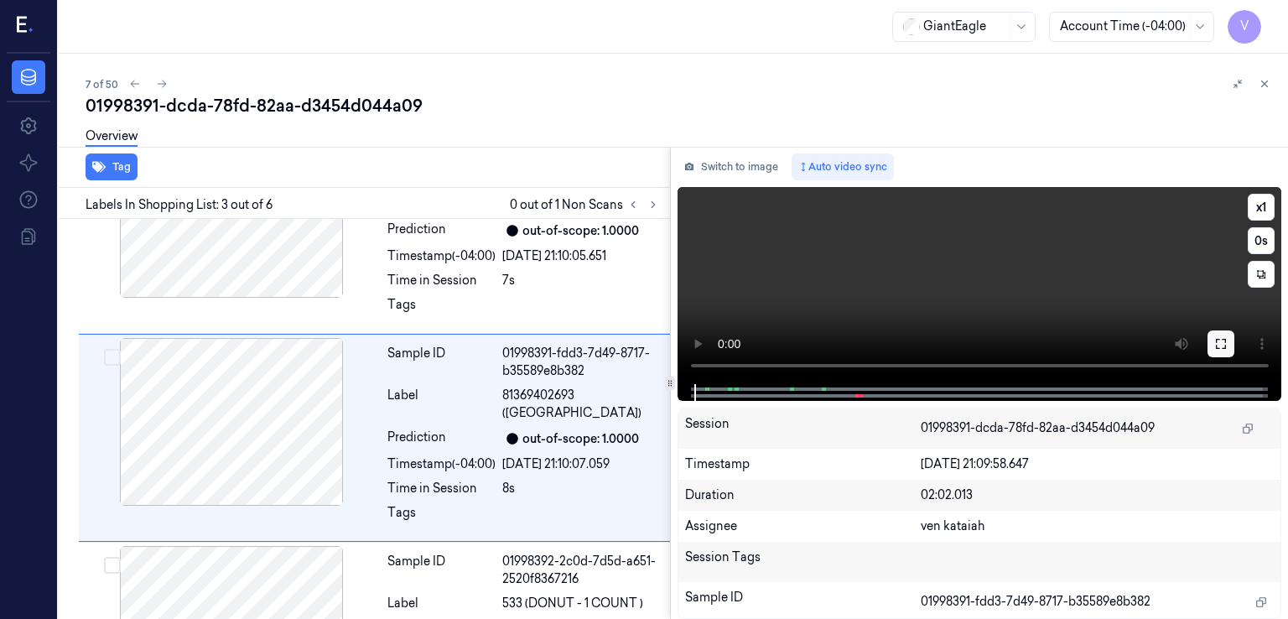
click at [1224, 340] on icon at bounding box center [1221, 344] width 10 height 10
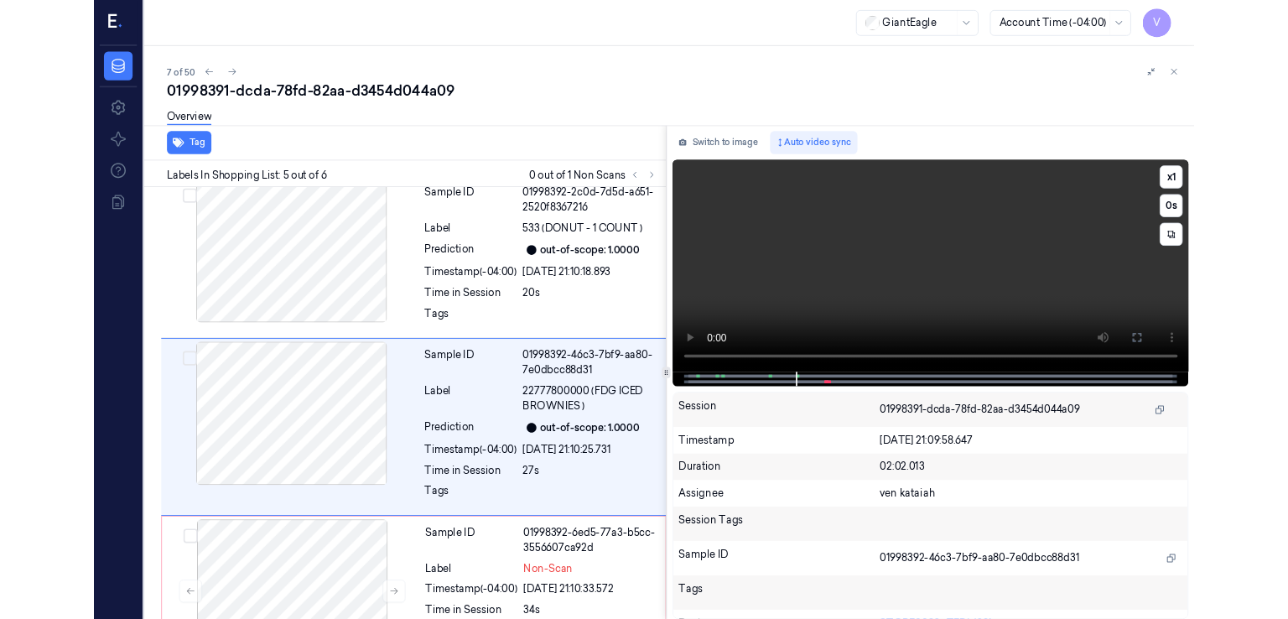
scroll to position [663, 0]
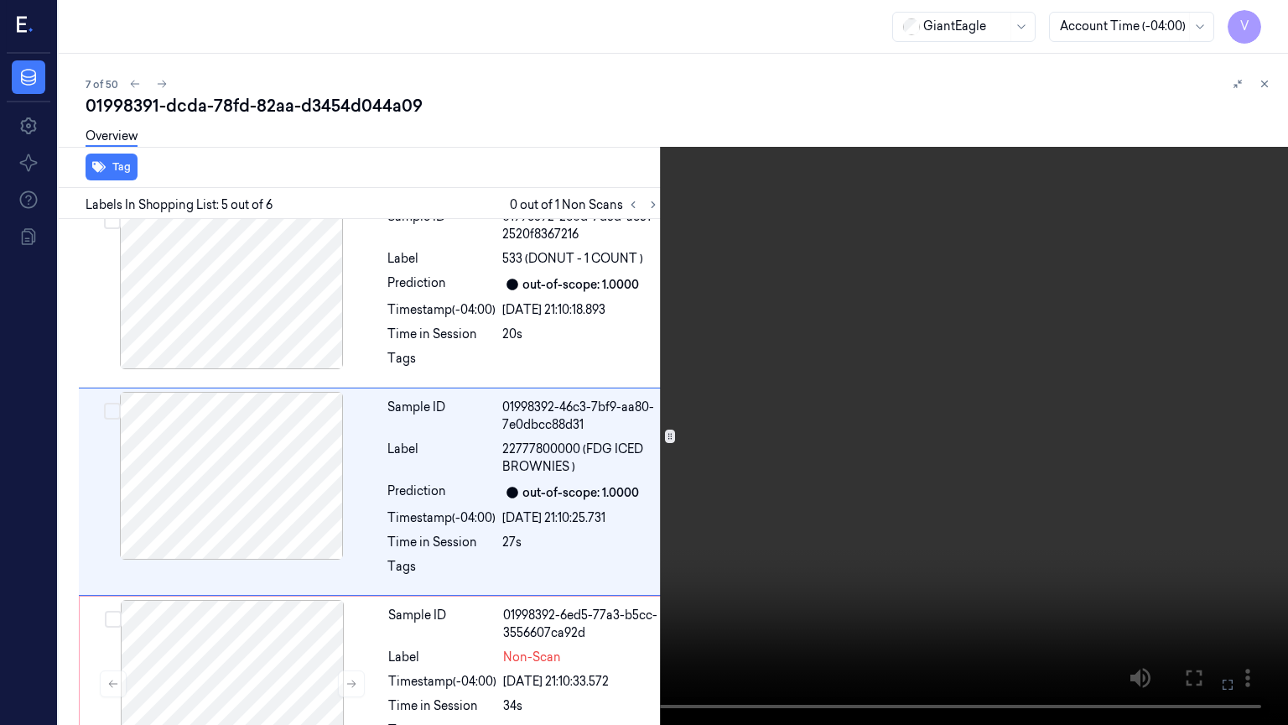
click at [0, 0] on icon at bounding box center [0, 0] width 0 height 0
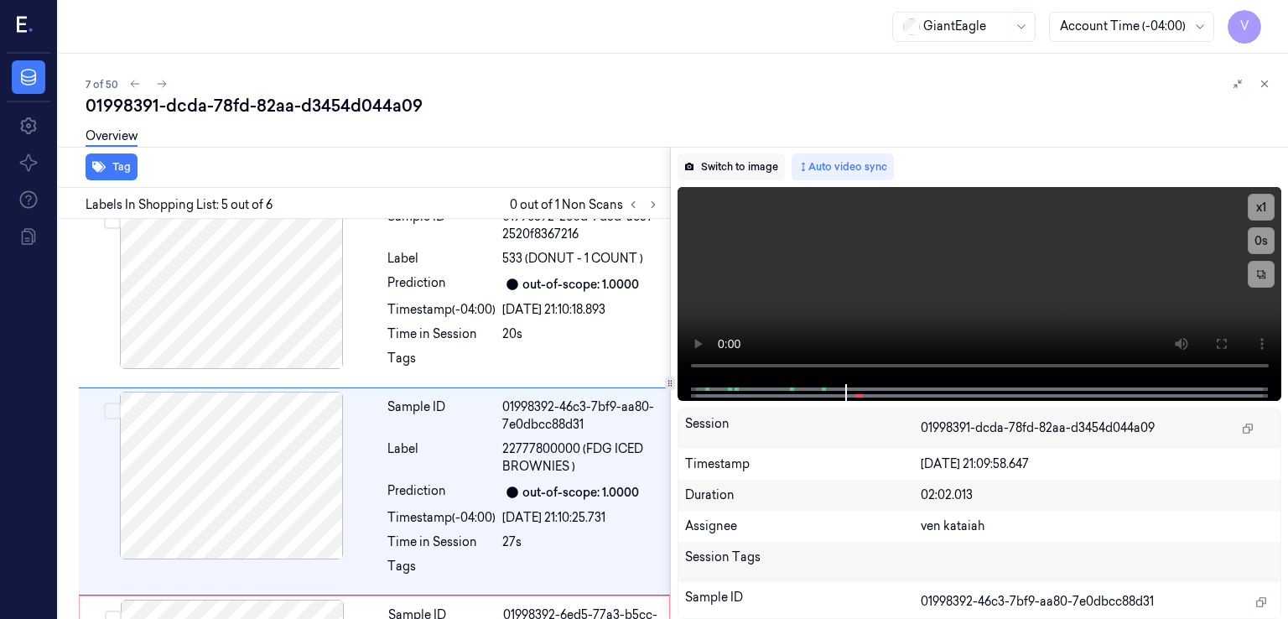
click at [730, 166] on button "Switch to image" at bounding box center [731, 166] width 107 height 27
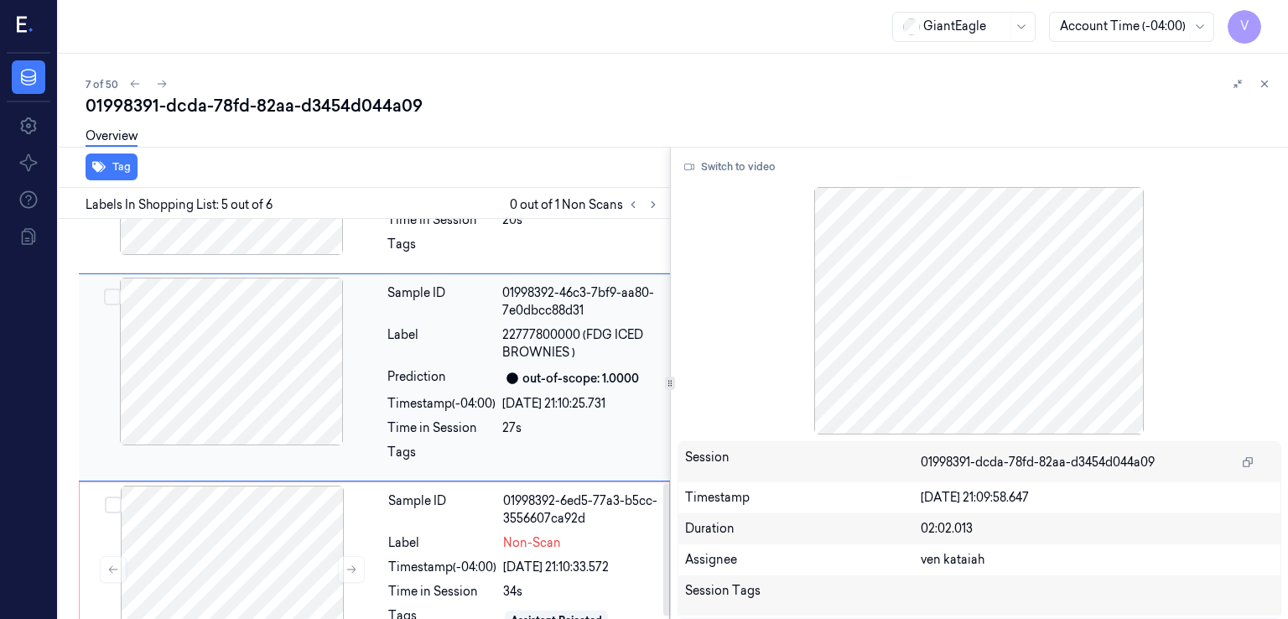
scroll to position [801, 0]
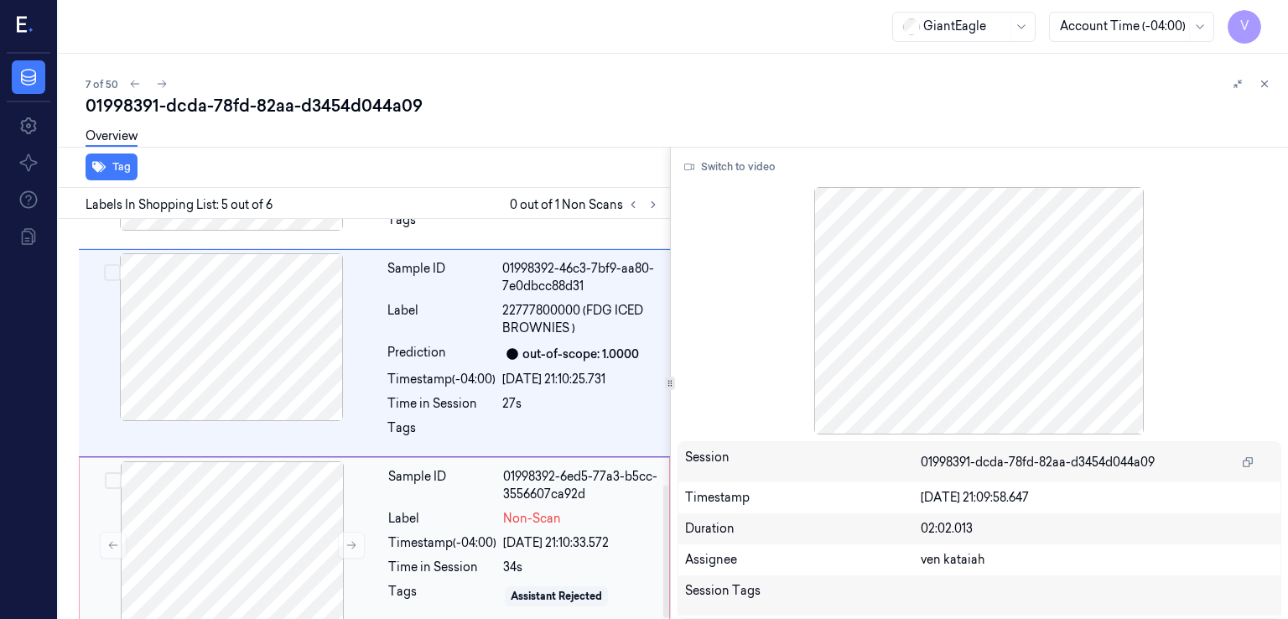
click at [433, 468] on div "Sample ID" at bounding box center [442, 485] width 108 height 35
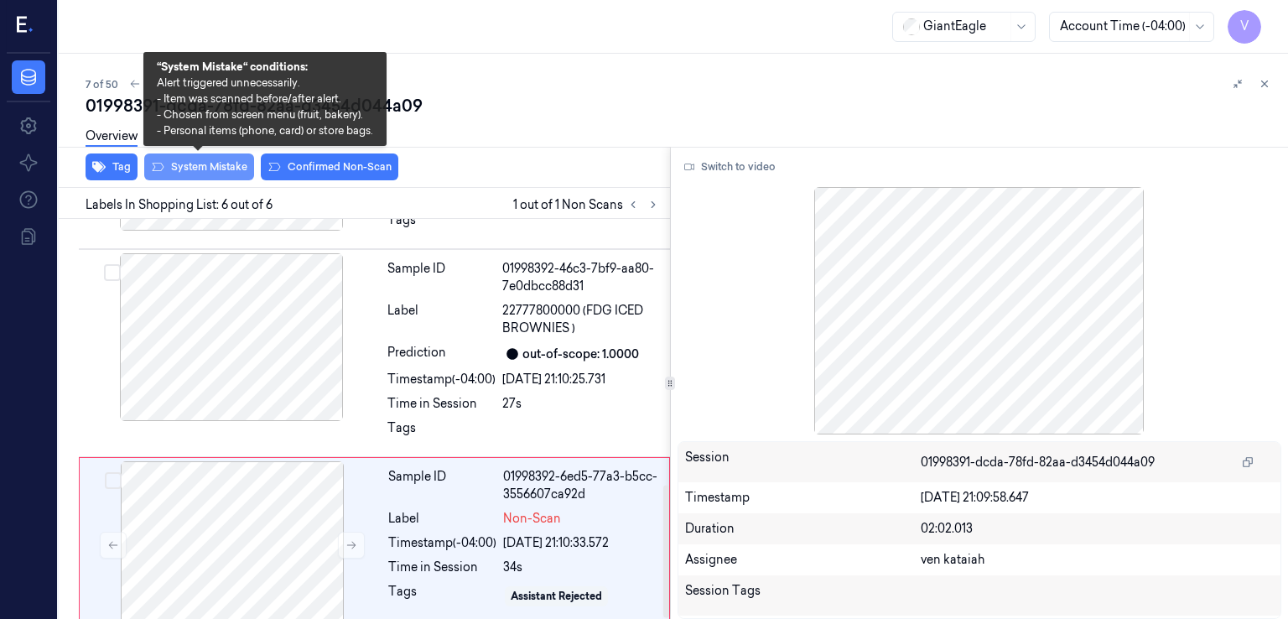
click at [221, 166] on button "System Mistake" at bounding box center [199, 166] width 110 height 27
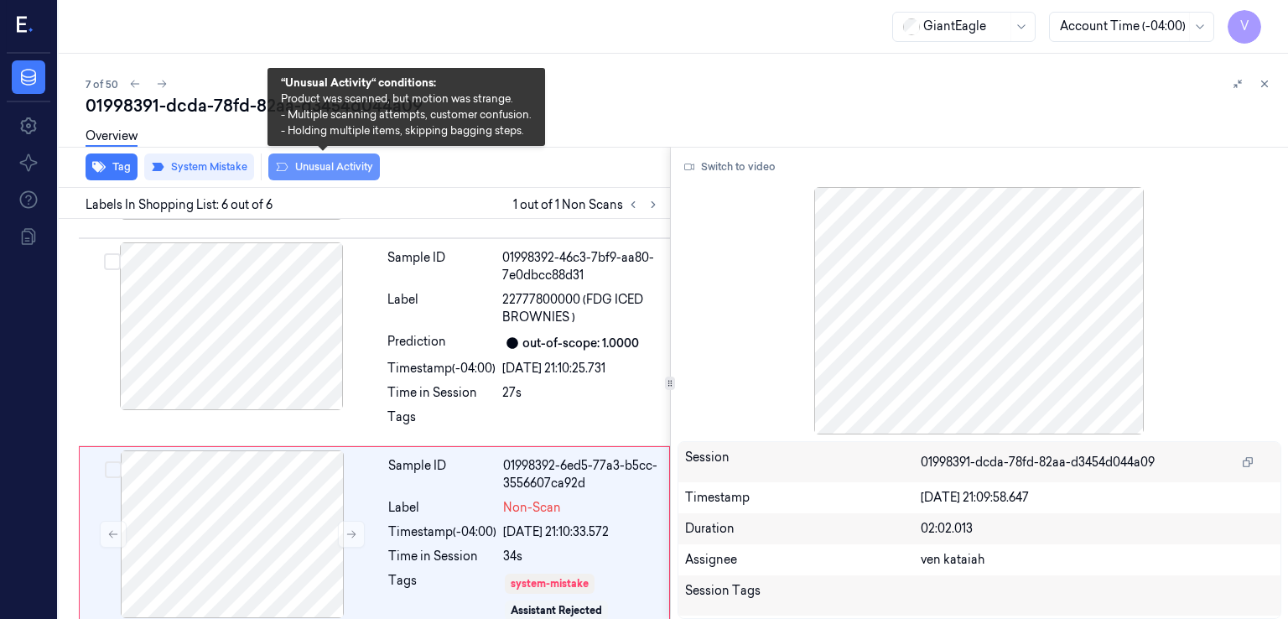
click at [326, 179] on button "Unusual Activity" at bounding box center [324, 166] width 112 height 27
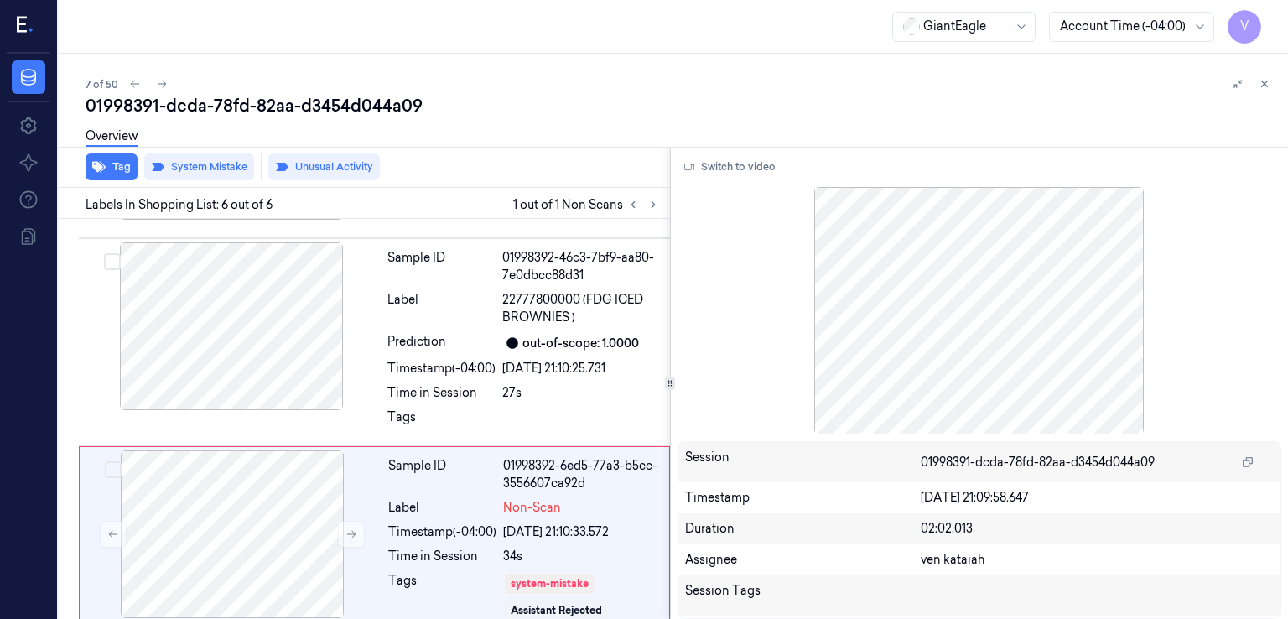
scroll to position [832, 0]
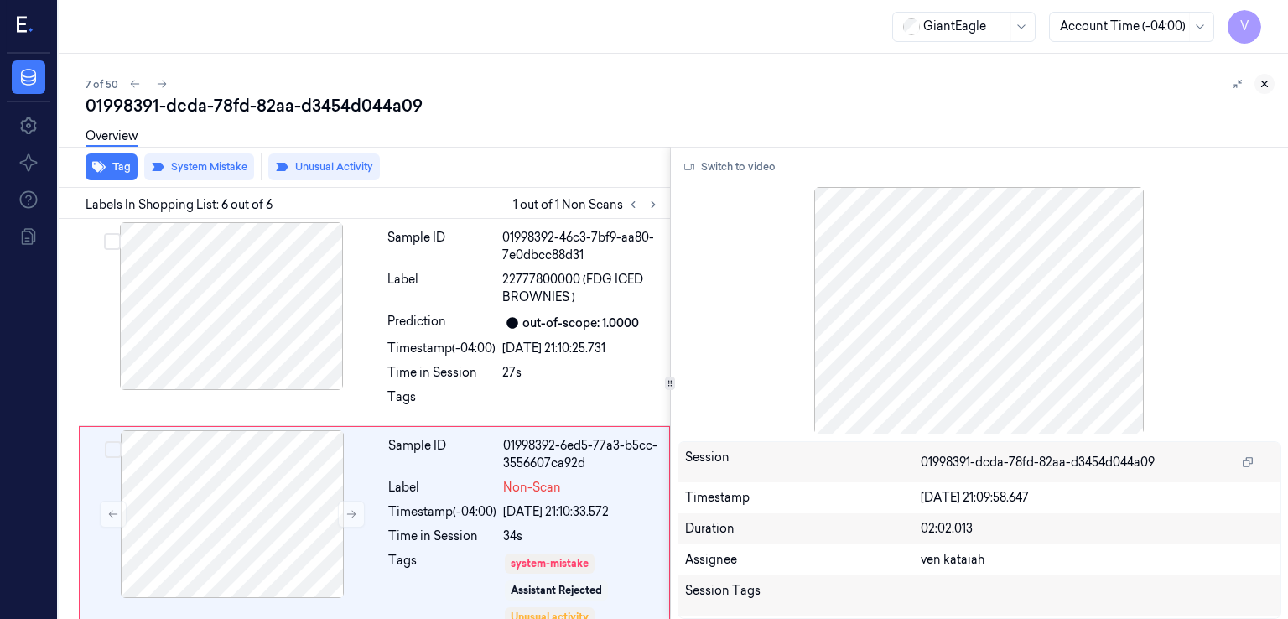
click at [1266, 79] on icon at bounding box center [1265, 84] width 12 height 12
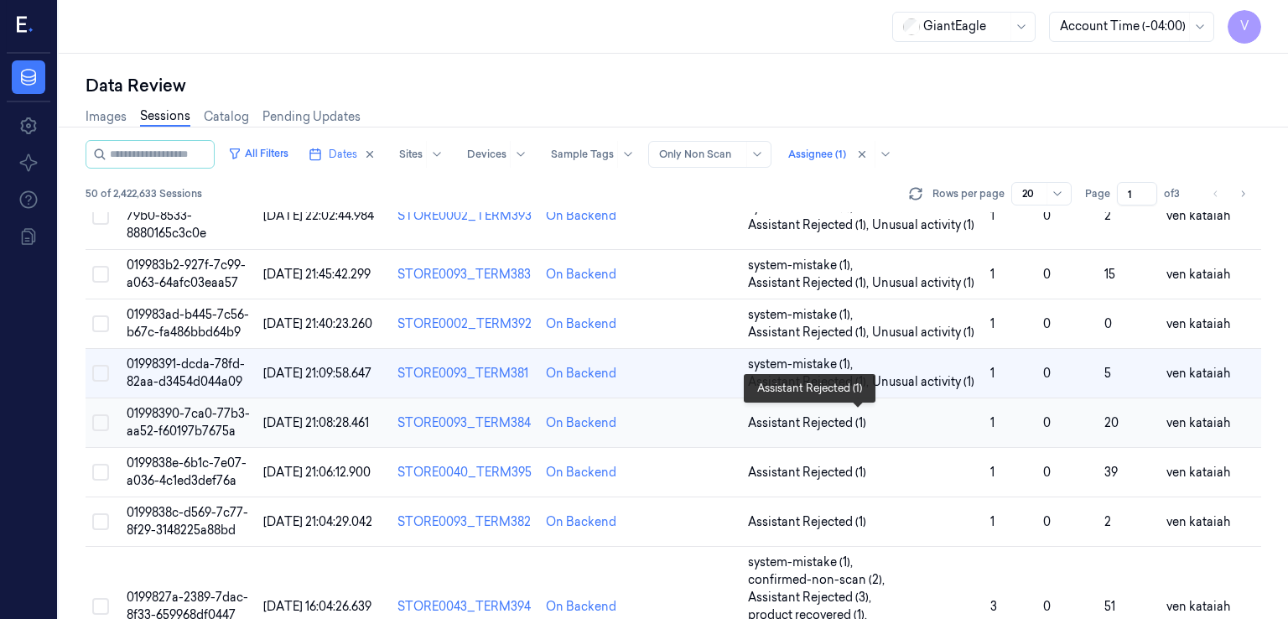
scroll to position [382, 0]
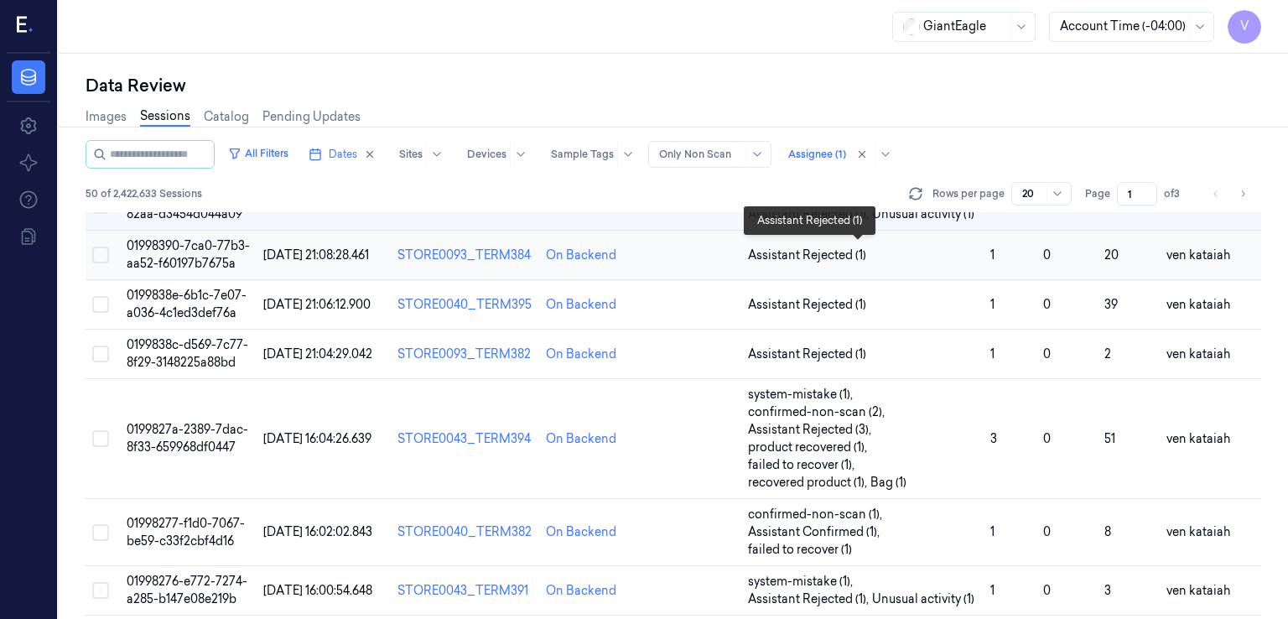
click at [844, 249] on span "Assistant Rejected (1)" at bounding box center [807, 256] width 118 height 18
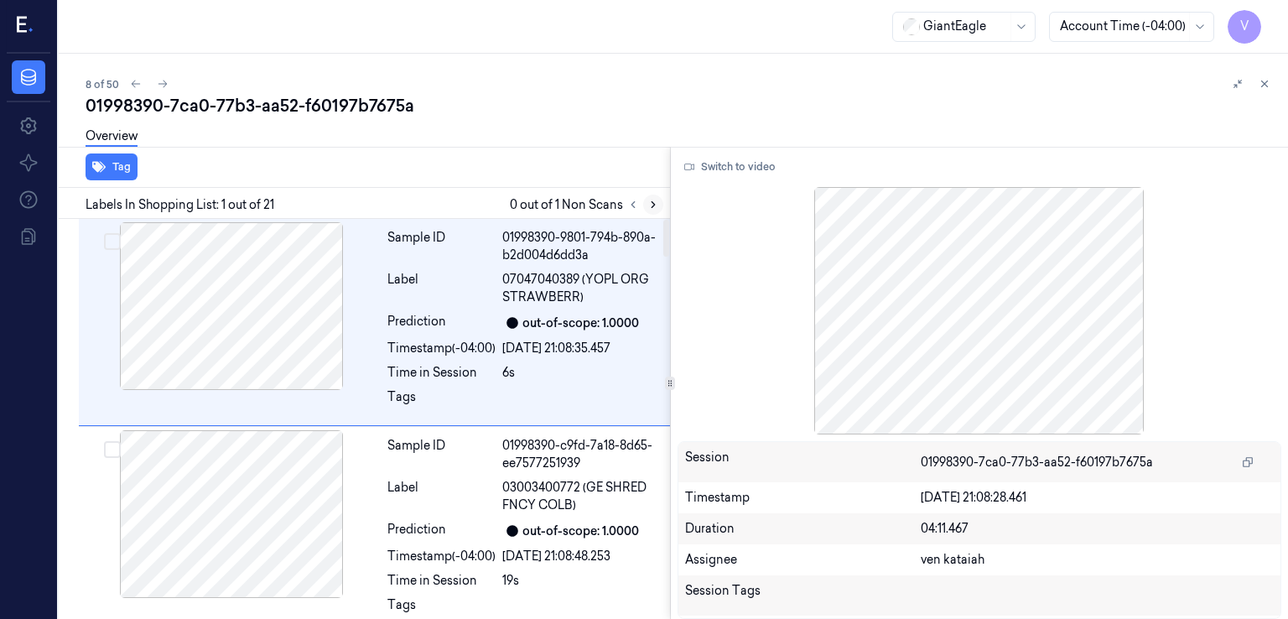
click at [648, 212] on button at bounding box center [653, 205] width 20 height 20
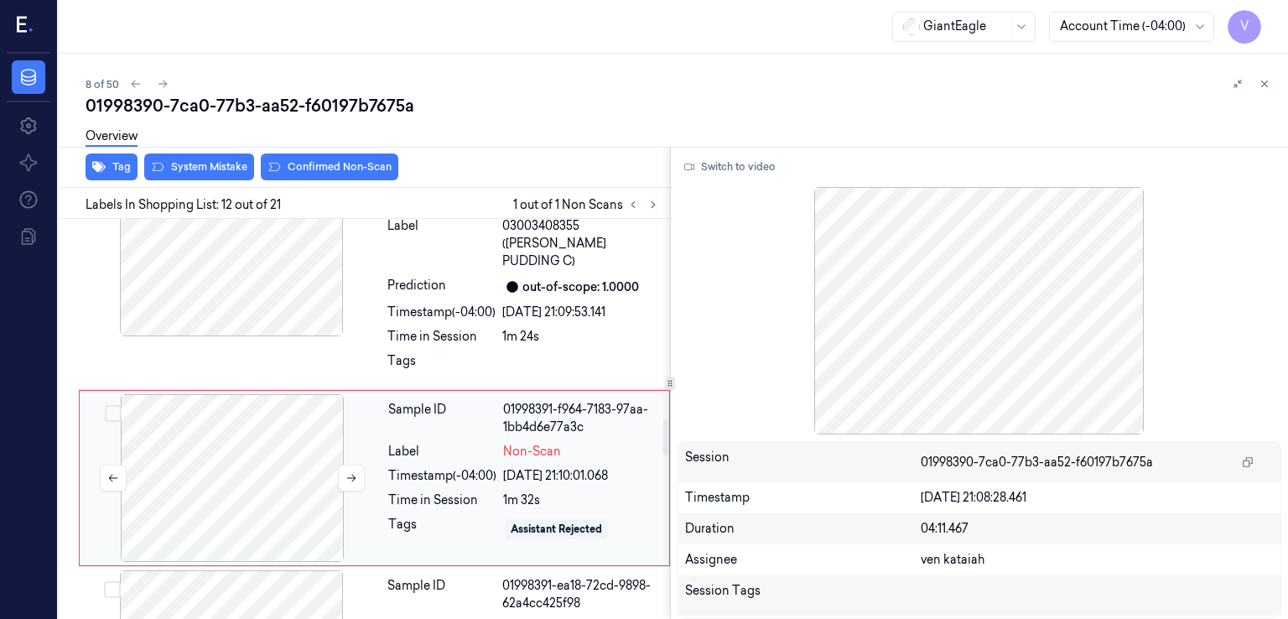
scroll to position [2171, 0]
click at [237, 436] on div at bounding box center [232, 477] width 299 height 168
click at [346, 471] on icon at bounding box center [352, 477] width 12 height 12
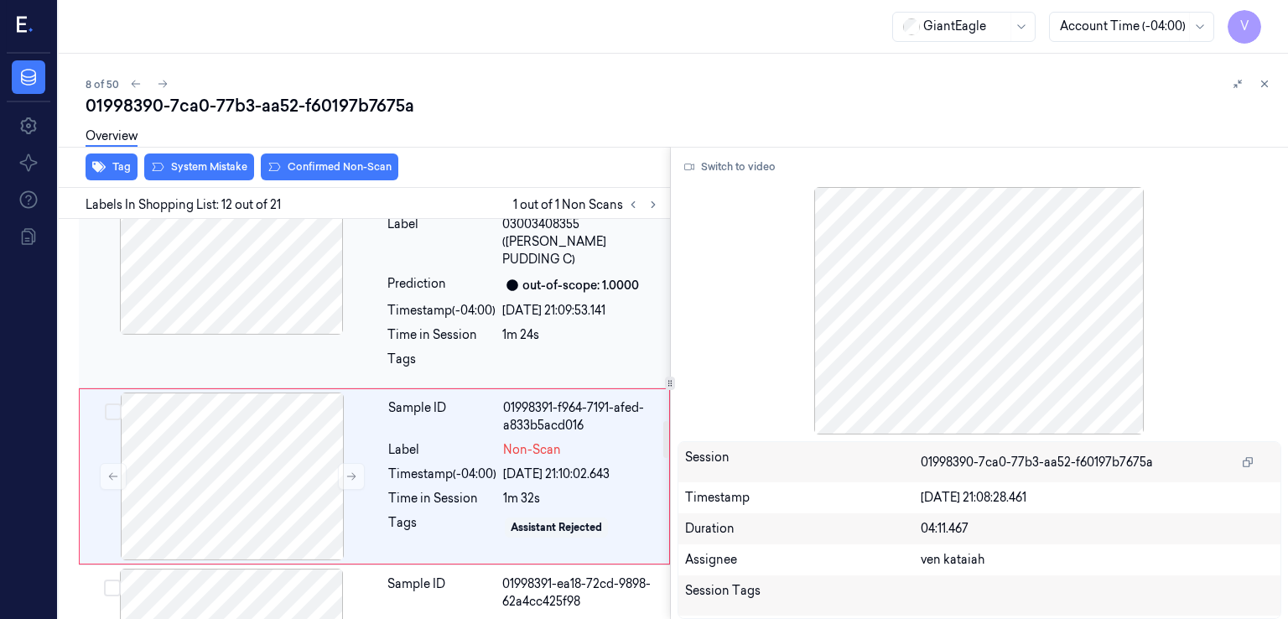
click at [413, 326] on div "Time in Session" at bounding box center [441, 335] width 108 height 18
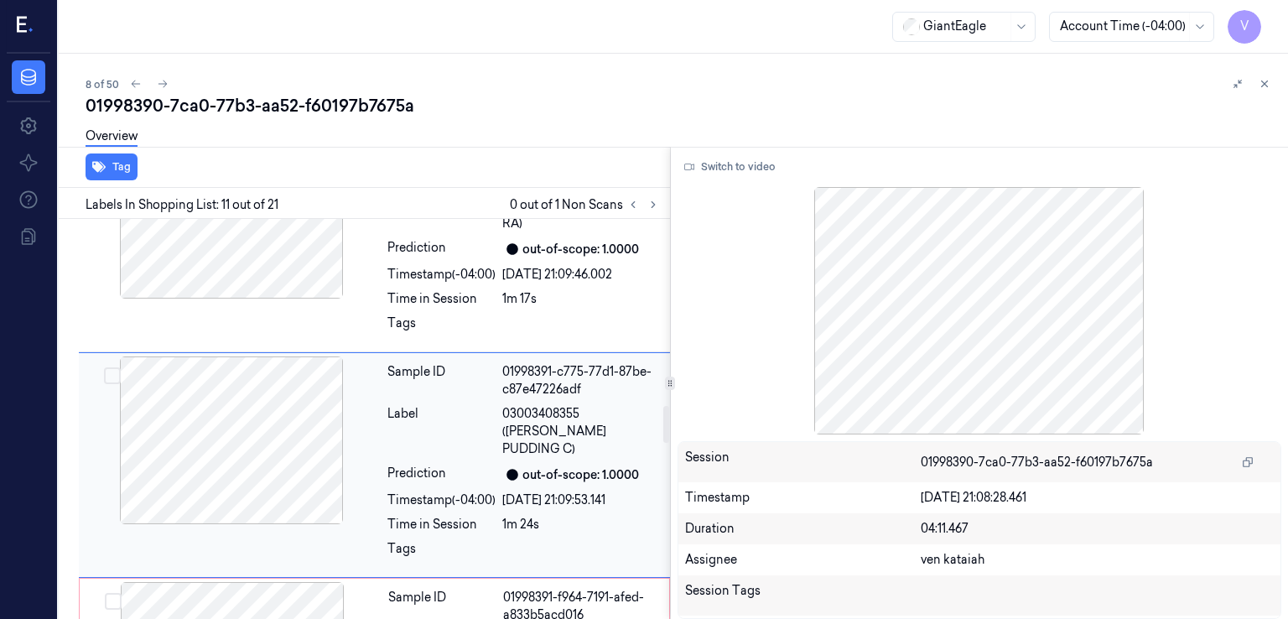
scroll to position [1979, 0]
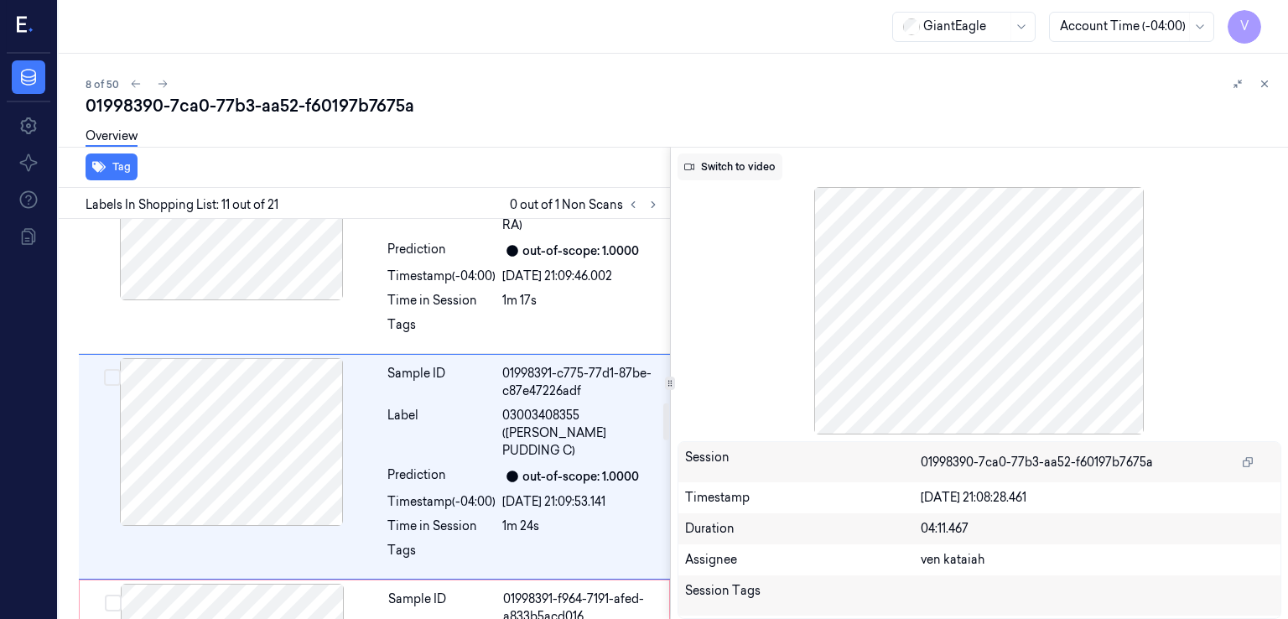
click at [765, 172] on button "Switch to video" at bounding box center [730, 166] width 105 height 27
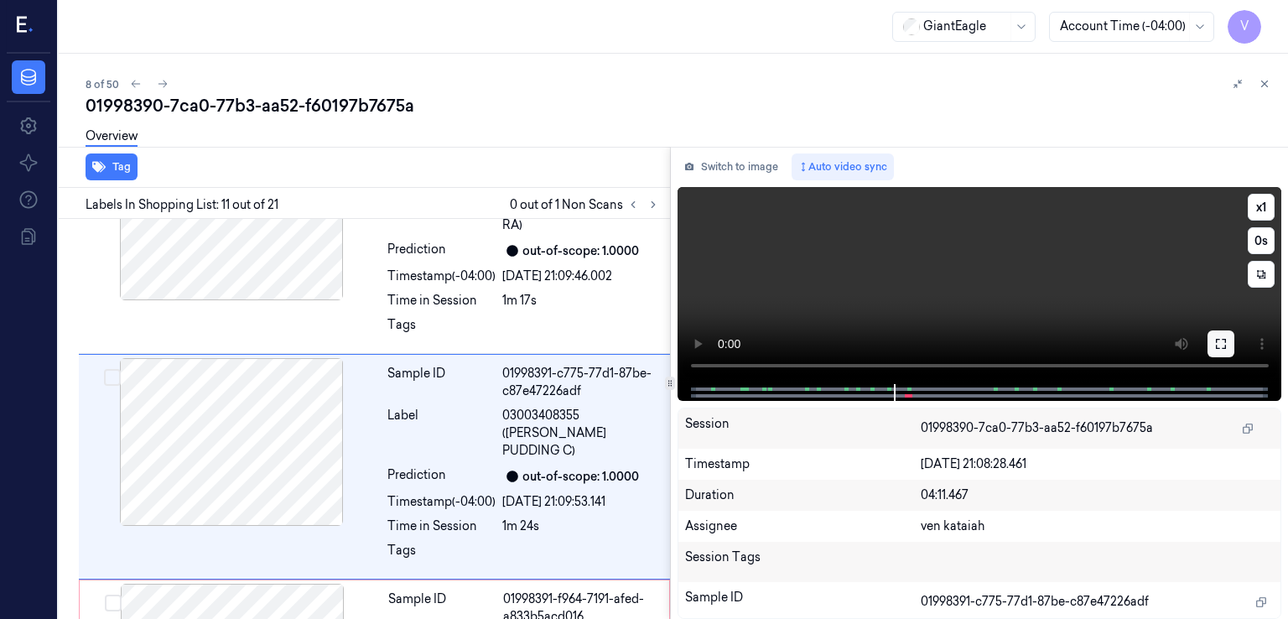
click at [1208, 344] on button at bounding box center [1221, 343] width 27 height 27
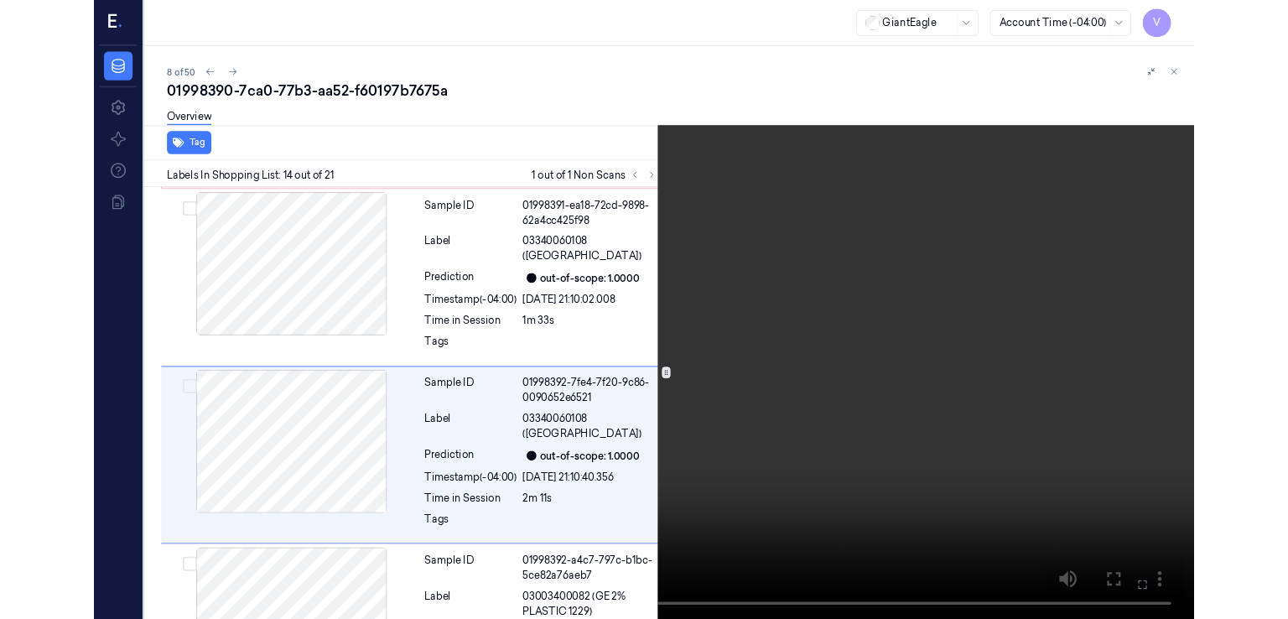
scroll to position [2517, 0]
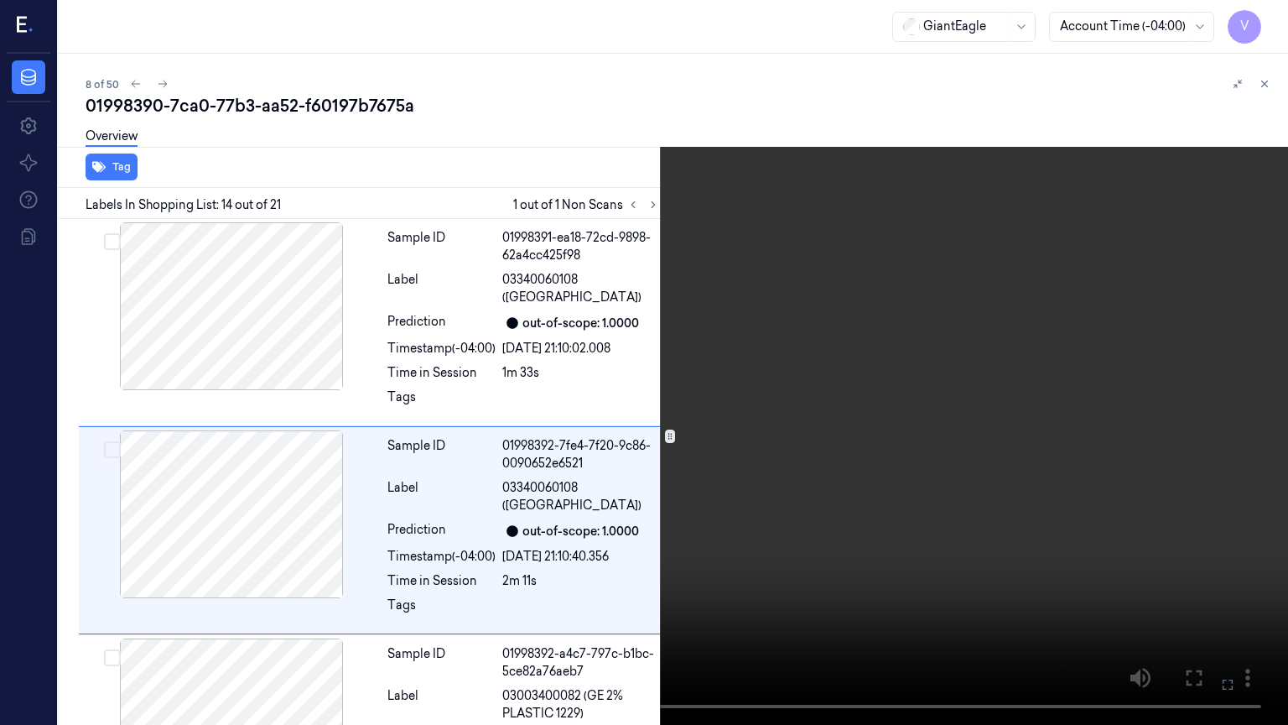
click at [0, 0] on button at bounding box center [0, 0] width 0 height 0
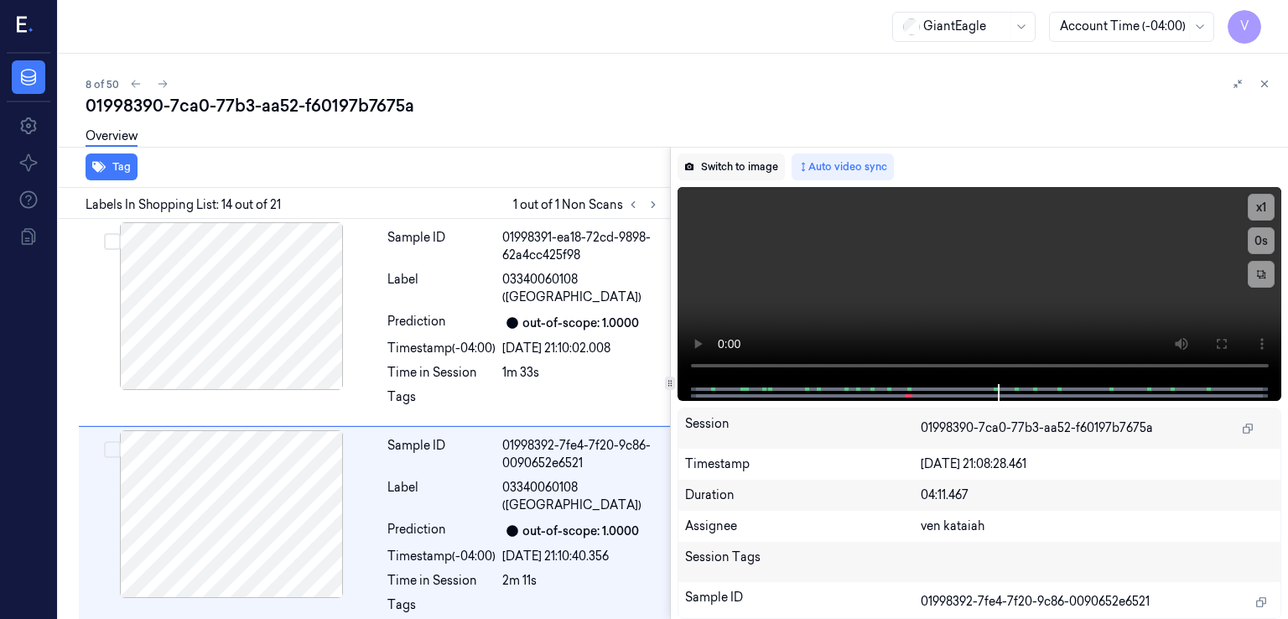
click at [698, 174] on button "Switch to image" at bounding box center [731, 166] width 107 height 27
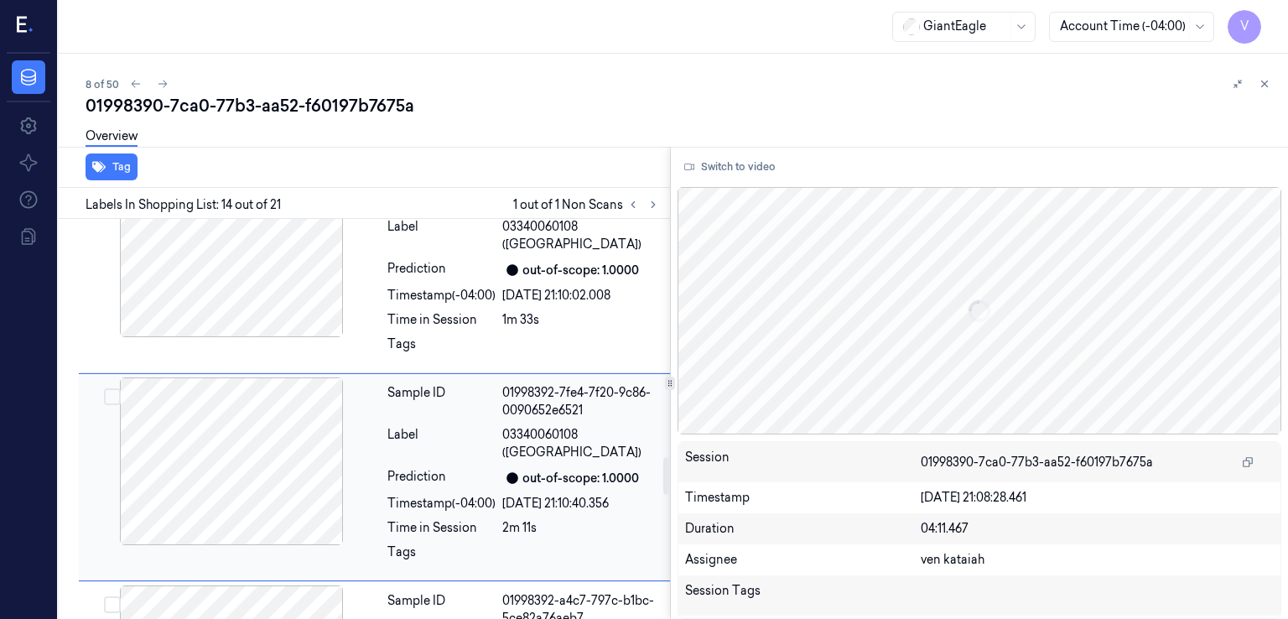
scroll to position [2402, 0]
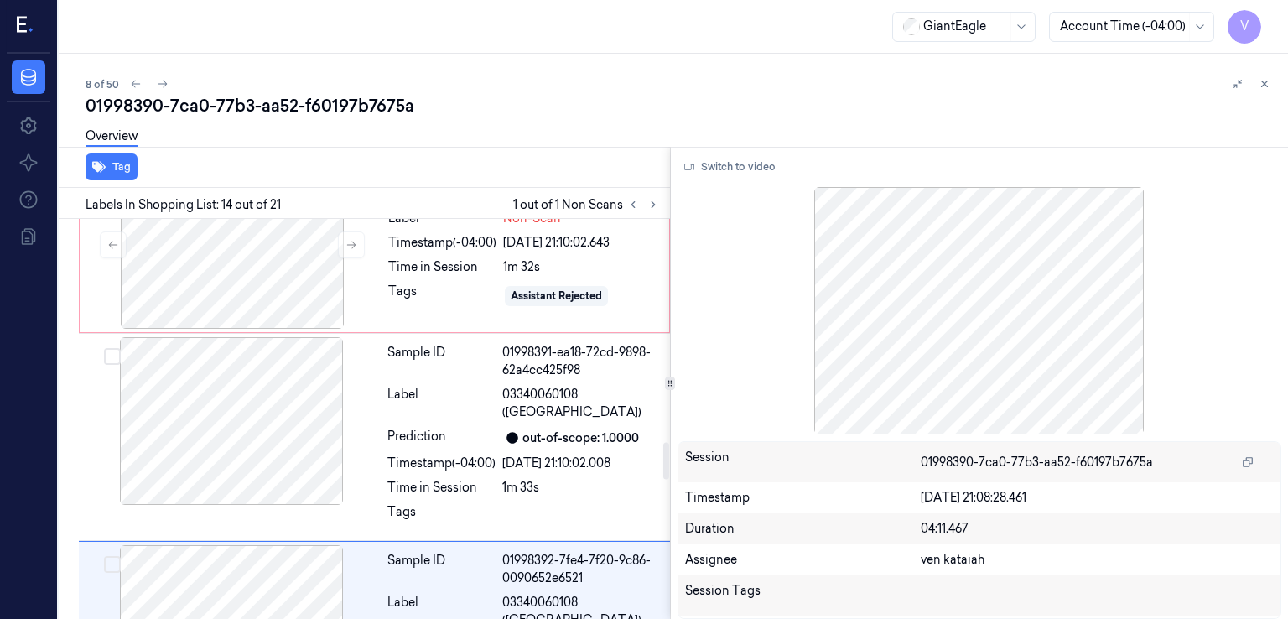
click at [560, 215] on div "Labels In Shopping List: 14 out of 21 1 out of 1 Non Scans" at bounding box center [361, 203] width 618 height 31
click at [542, 289] on div "Assistant Rejected" at bounding box center [556, 296] width 91 height 15
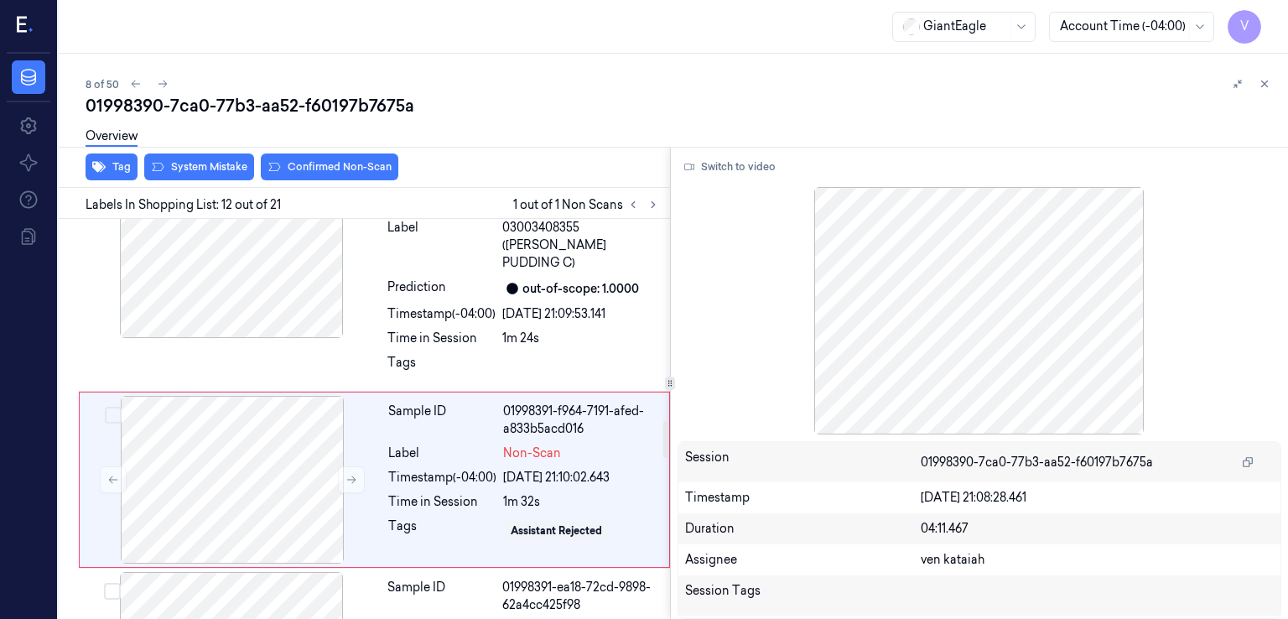
scroll to position [2171, 0]
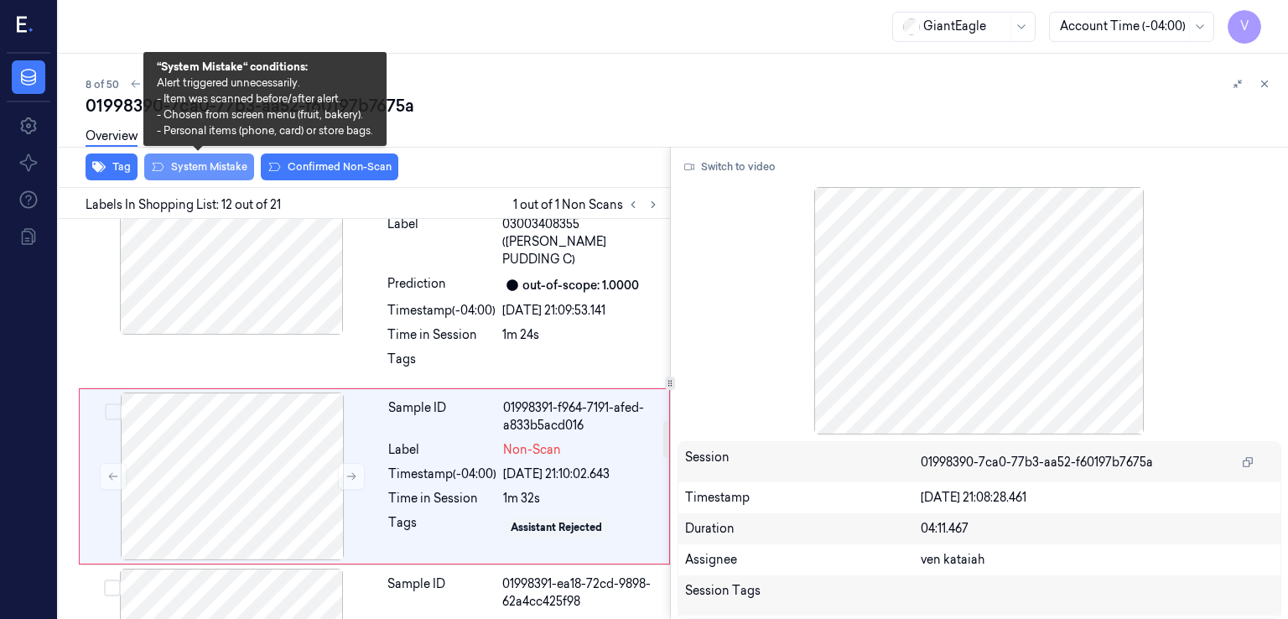
click at [188, 160] on button "System Mistake" at bounding box center [199, 166] width 110 height 27
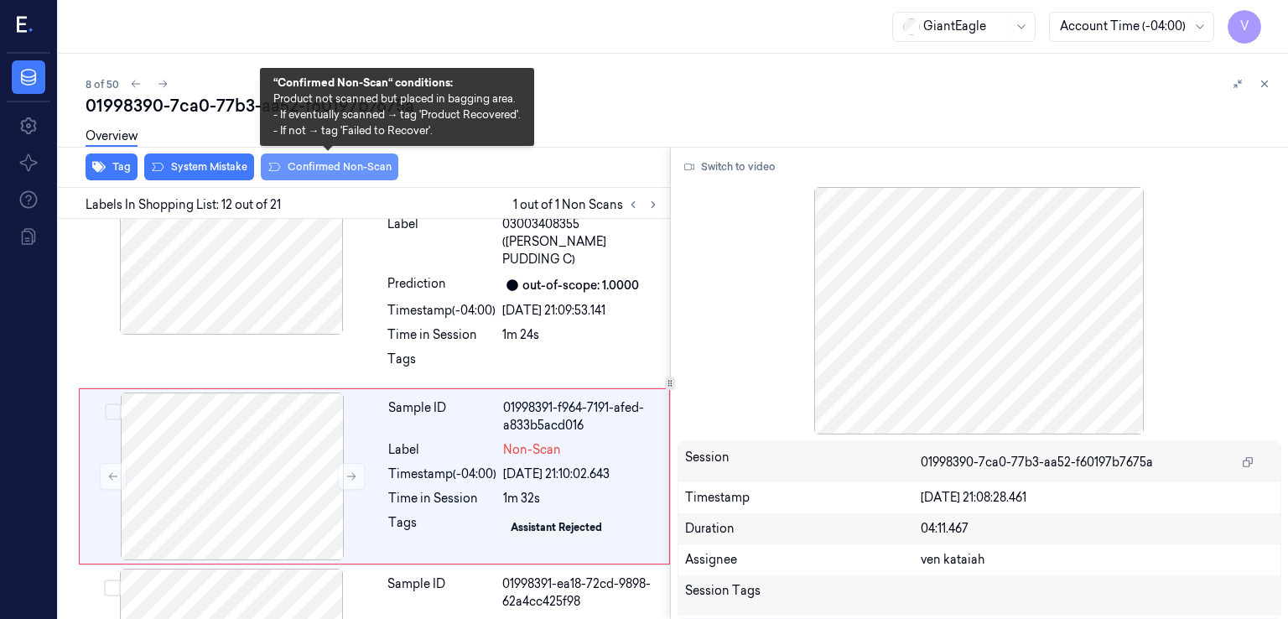
scroll to position [2176, 0]
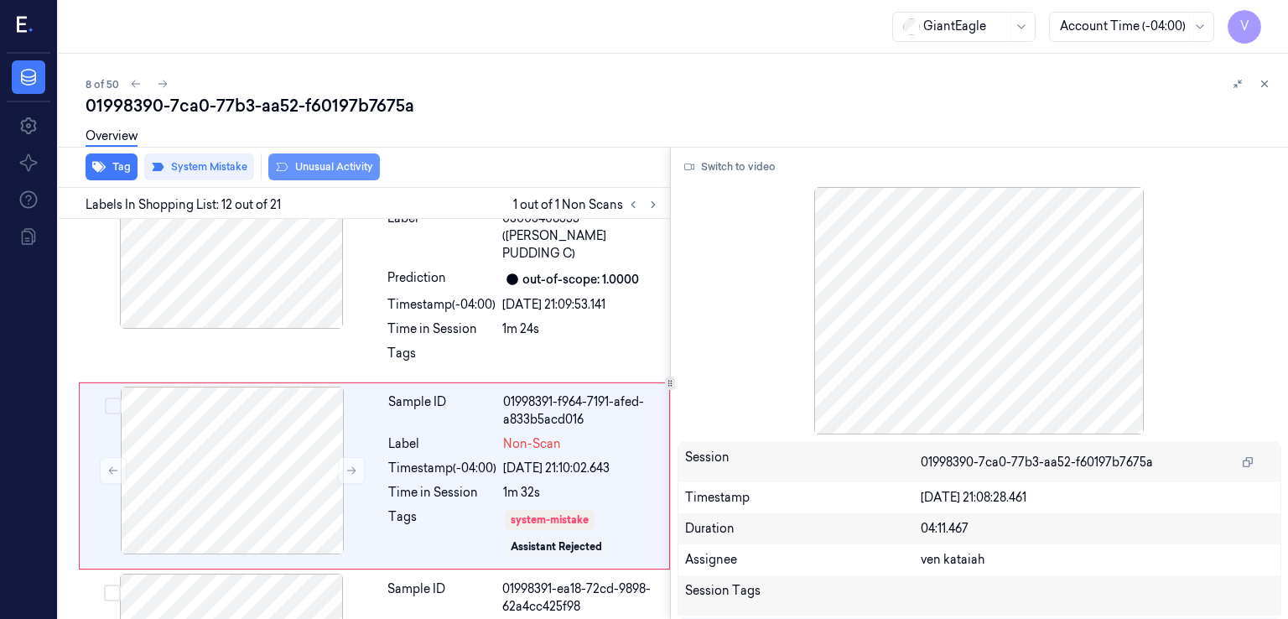
click at [325, 166] on button "Unusual Activity" at bounding box center [324, 166] width 112 height 27
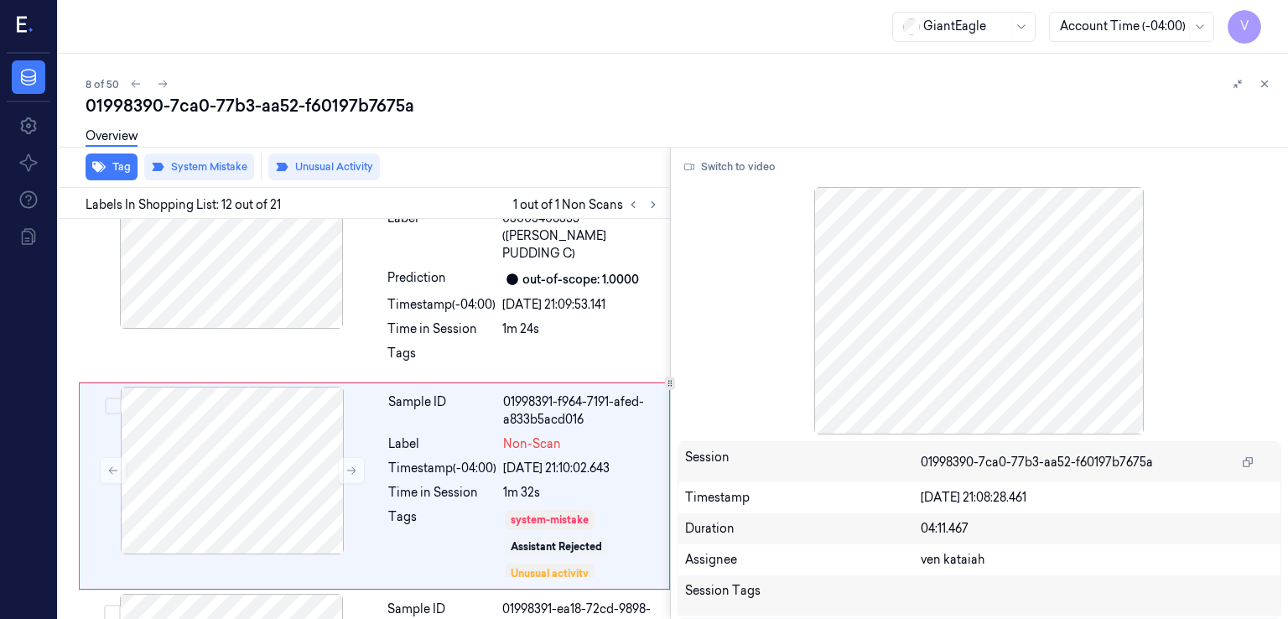
scroll to position [2186, 0]
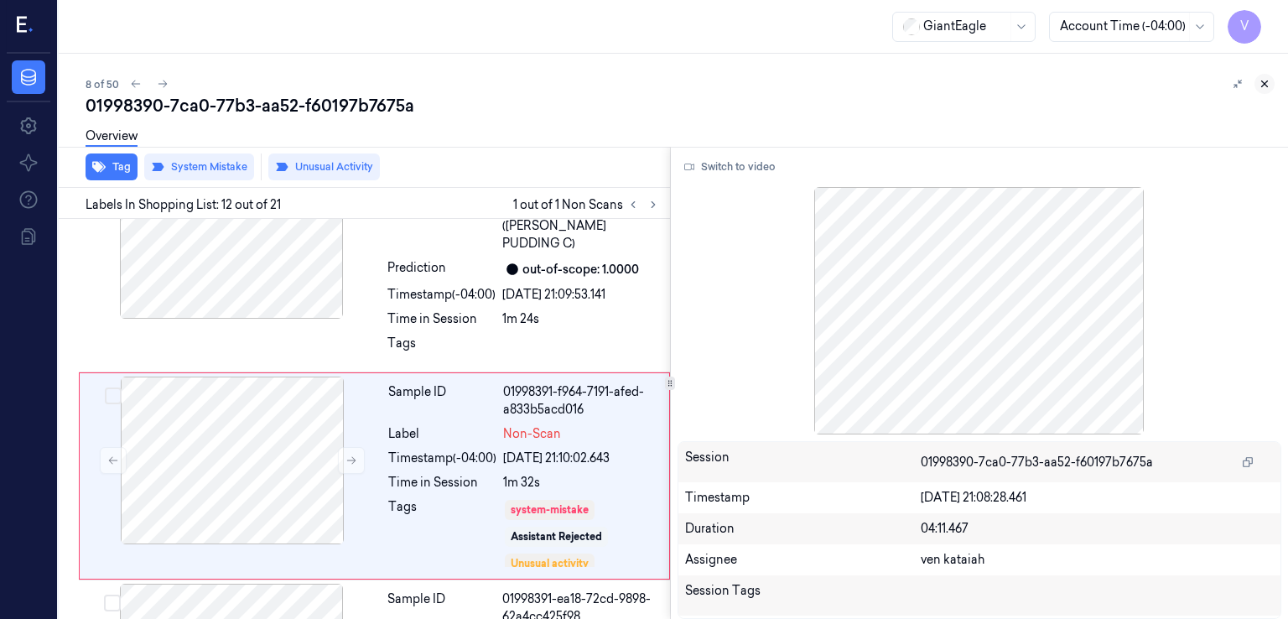
click at [1269, 78] on icon at bounding box center [1265, 84] width 12 height 12
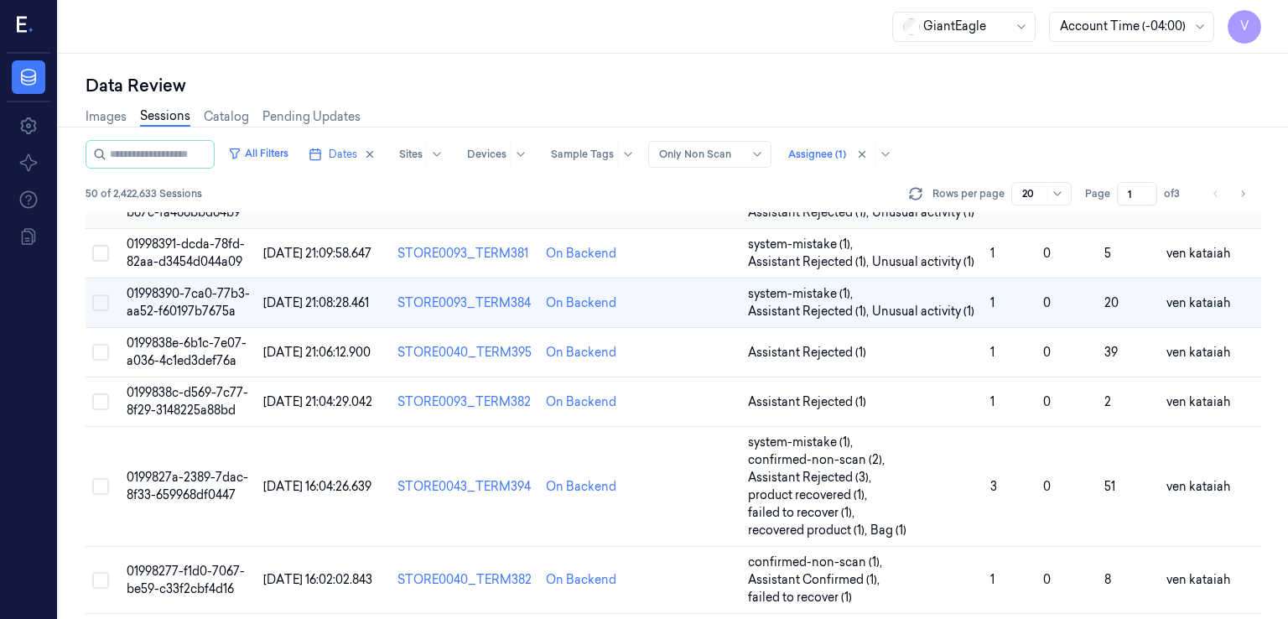
scroll to position [273, 0]
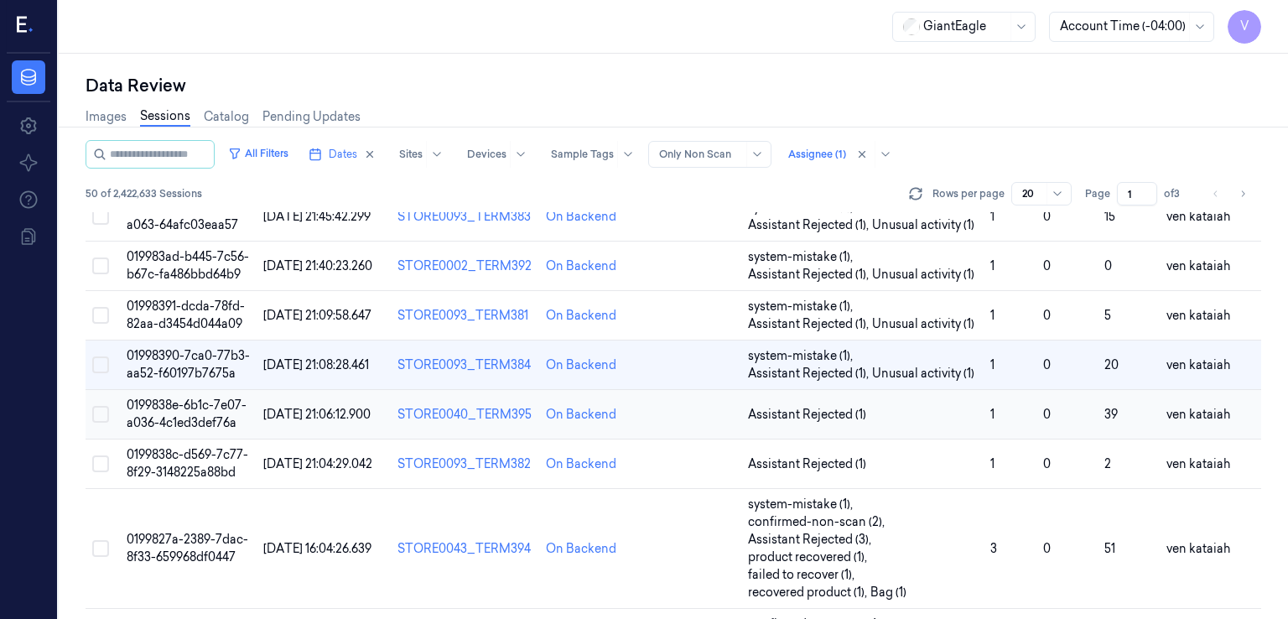
click at [792, 429] on td "Assistant Rejected (1)" at bounding box center [862, 414] width 243 height 49
click at [793, 413] on span "Assistant Rejected (1)" at bounding box center [807, 415] width 118 height 18
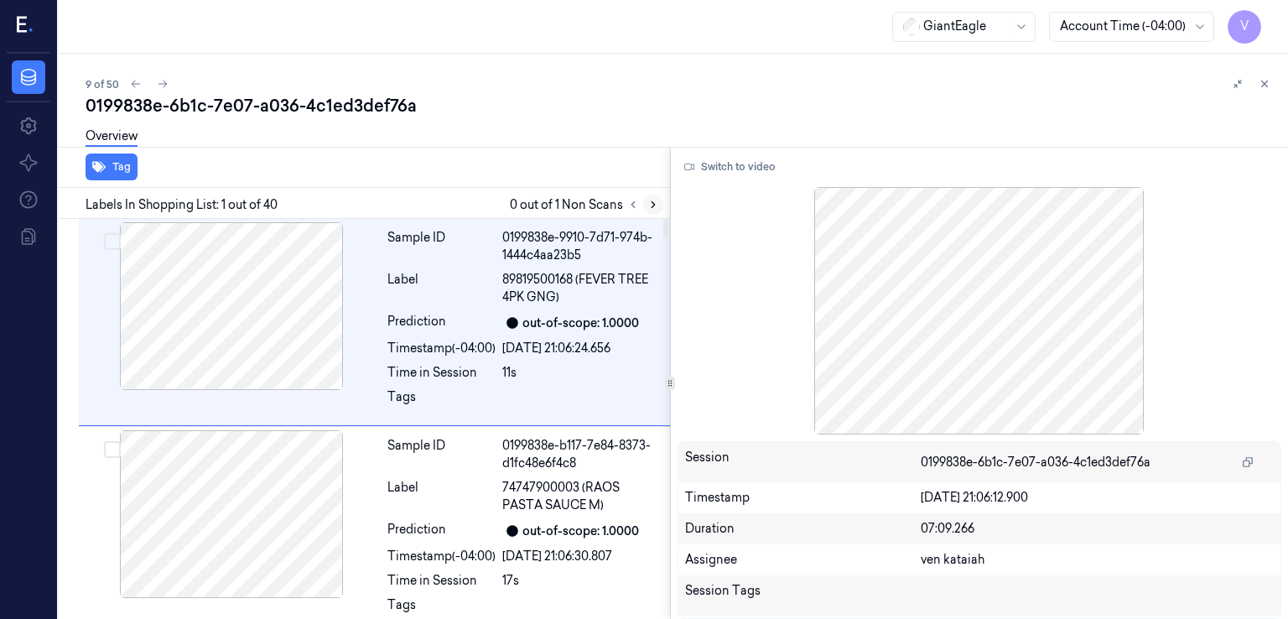
click at [661, 205] on button at bounding box center [653, 205] width 20 height 20
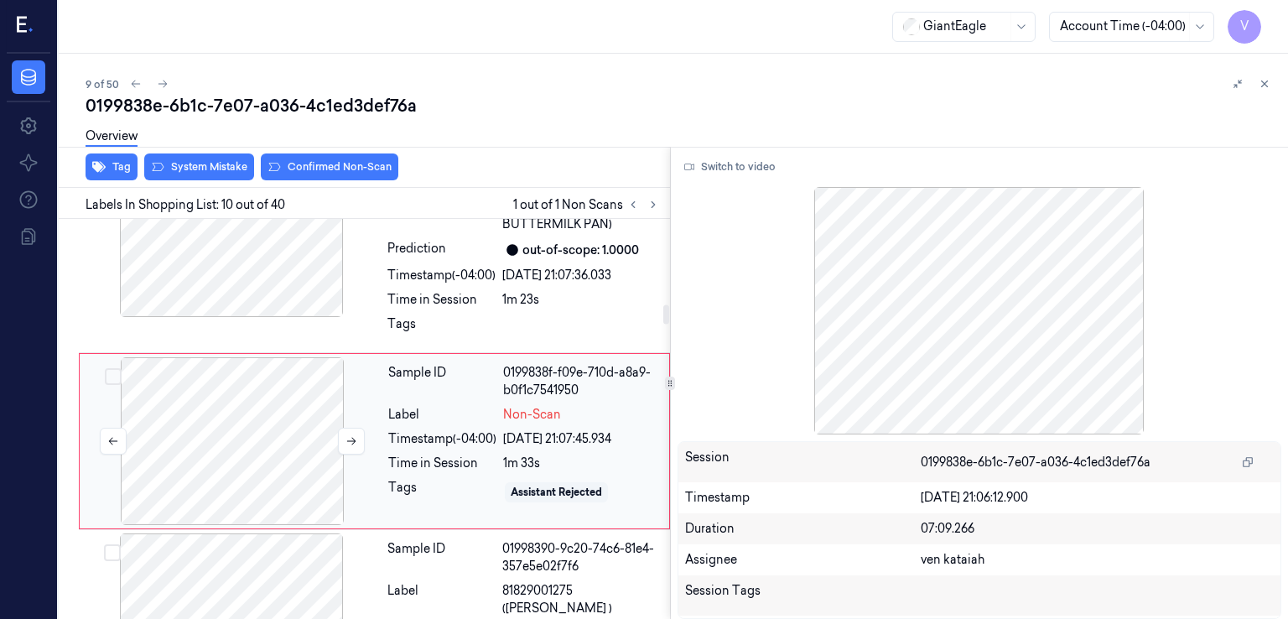
scroll to position [1755, 0]
click at [265, 440] on div at bounding box center [232, 440] width 299 height 168
click at [390, 290] on div "Time in Session" at bounding box center [441, 299] width 108 height 18
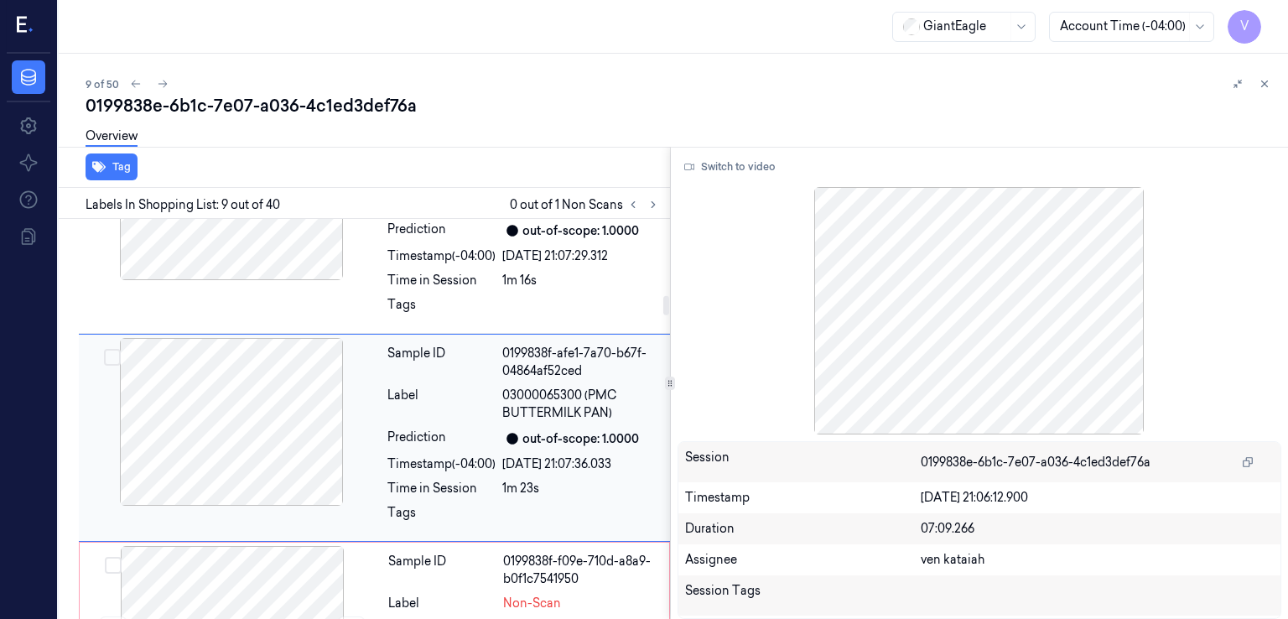
scroll to position [1563, 0]
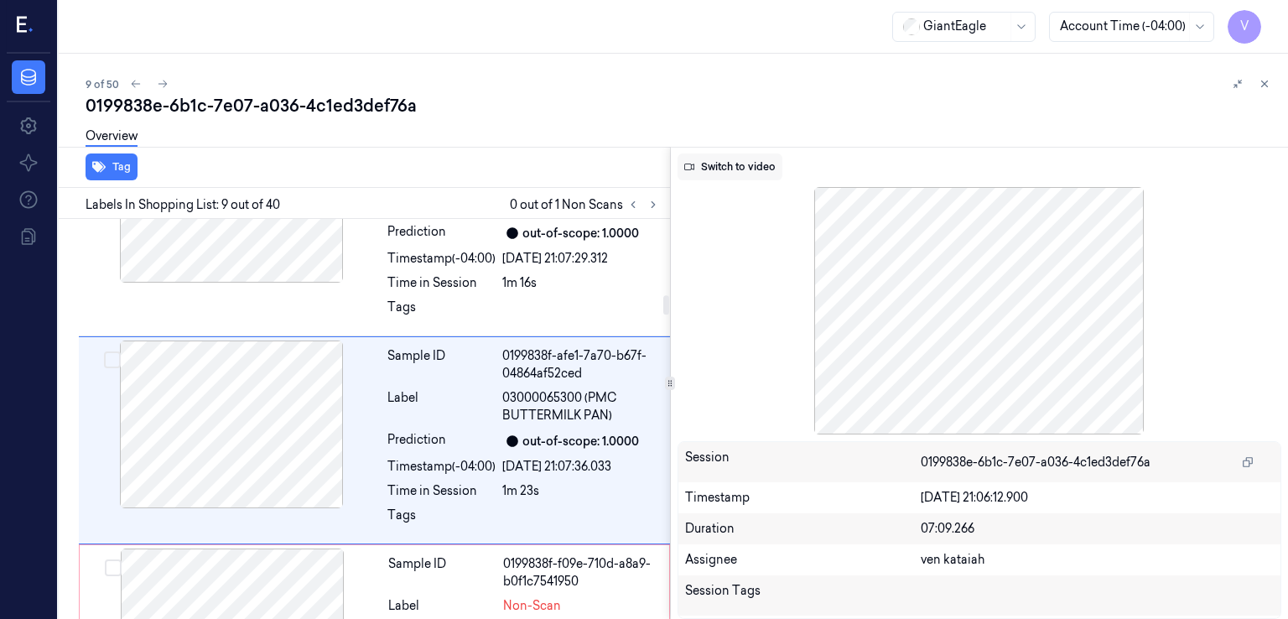
click at [711, 162] on button "Switch to video" at bounding box center [730, 166] width 105 height 27
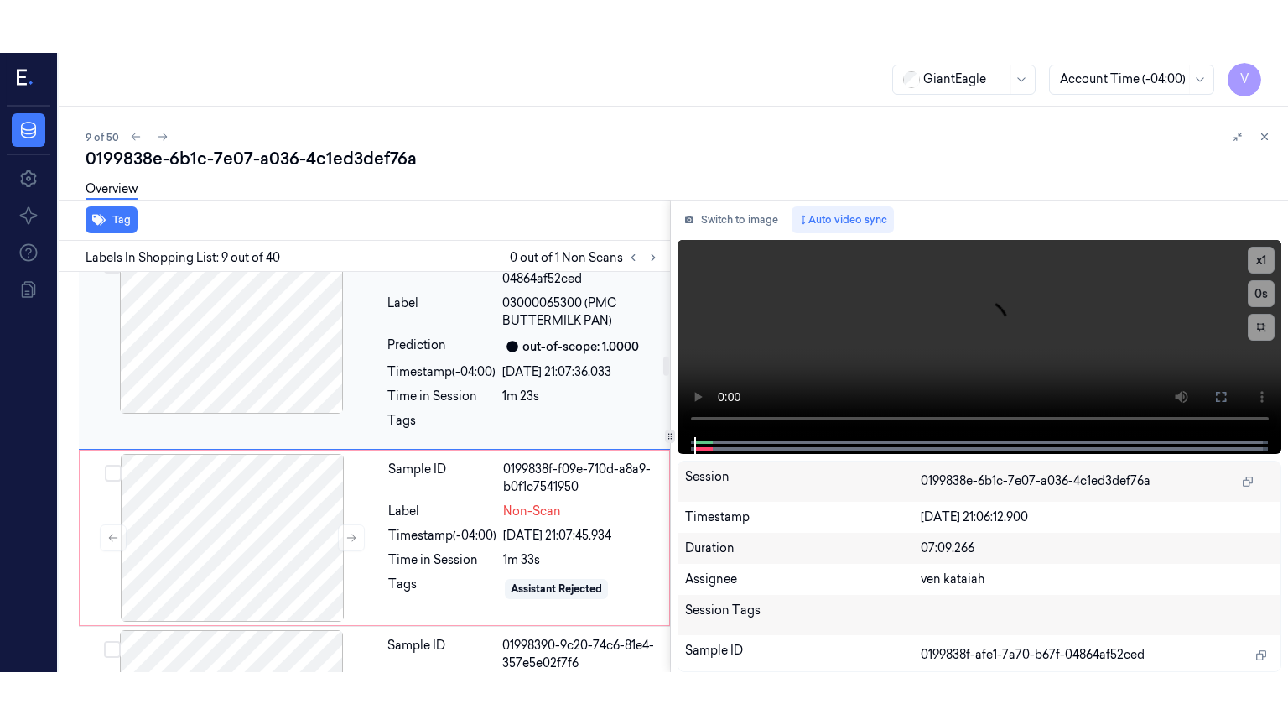
scroll to position [1731, 0]
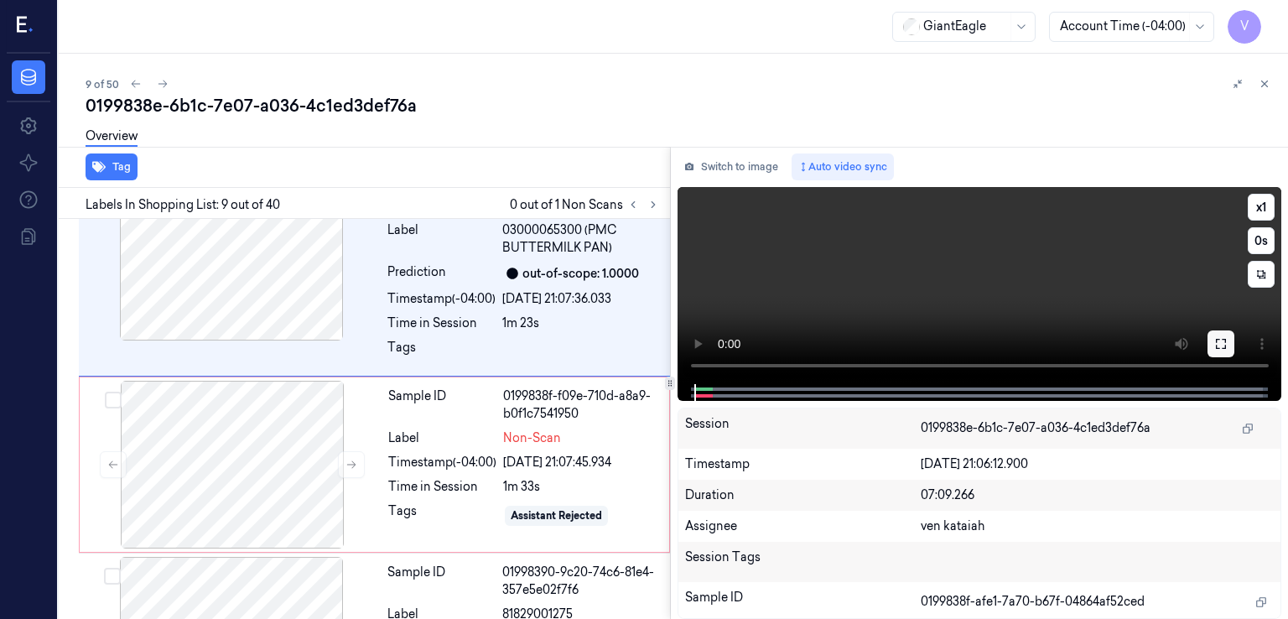
click at [1214, 345] on icon at bounding box center [1220, 343] width 13 height 13
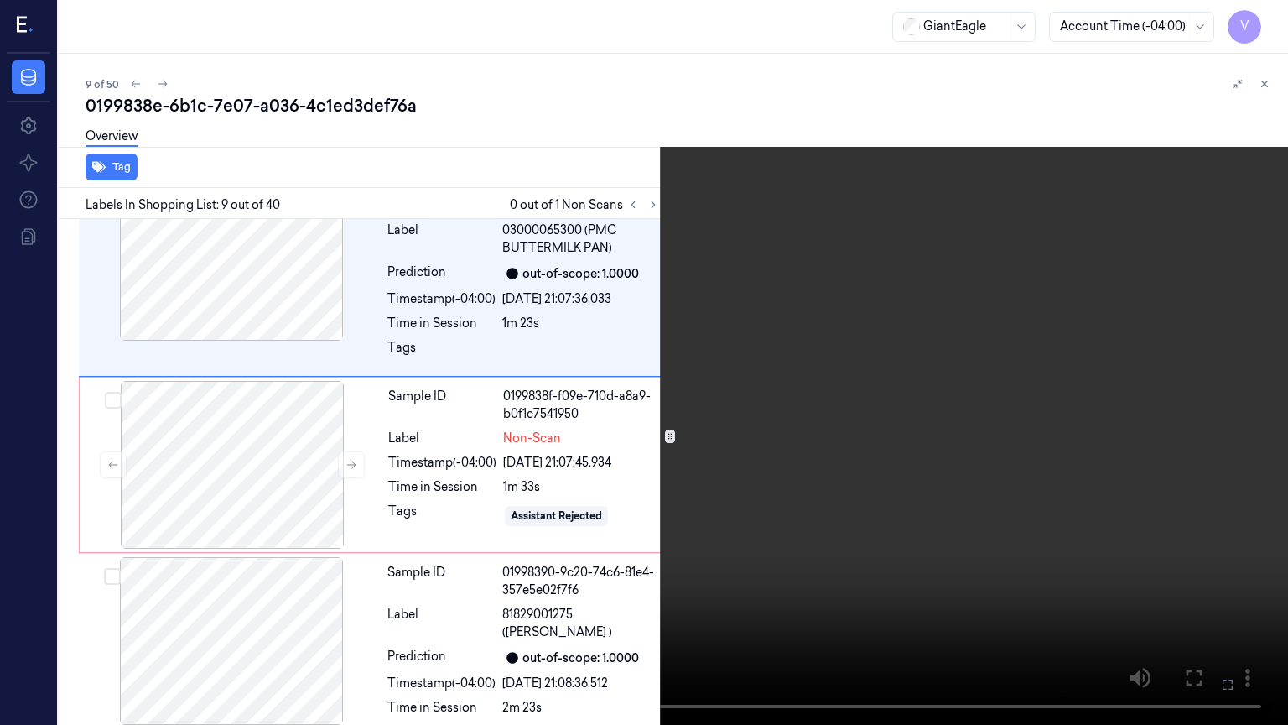
click at [1259, 22] on button "x 1" at bounding box center [1268, 20] width 27 height 27
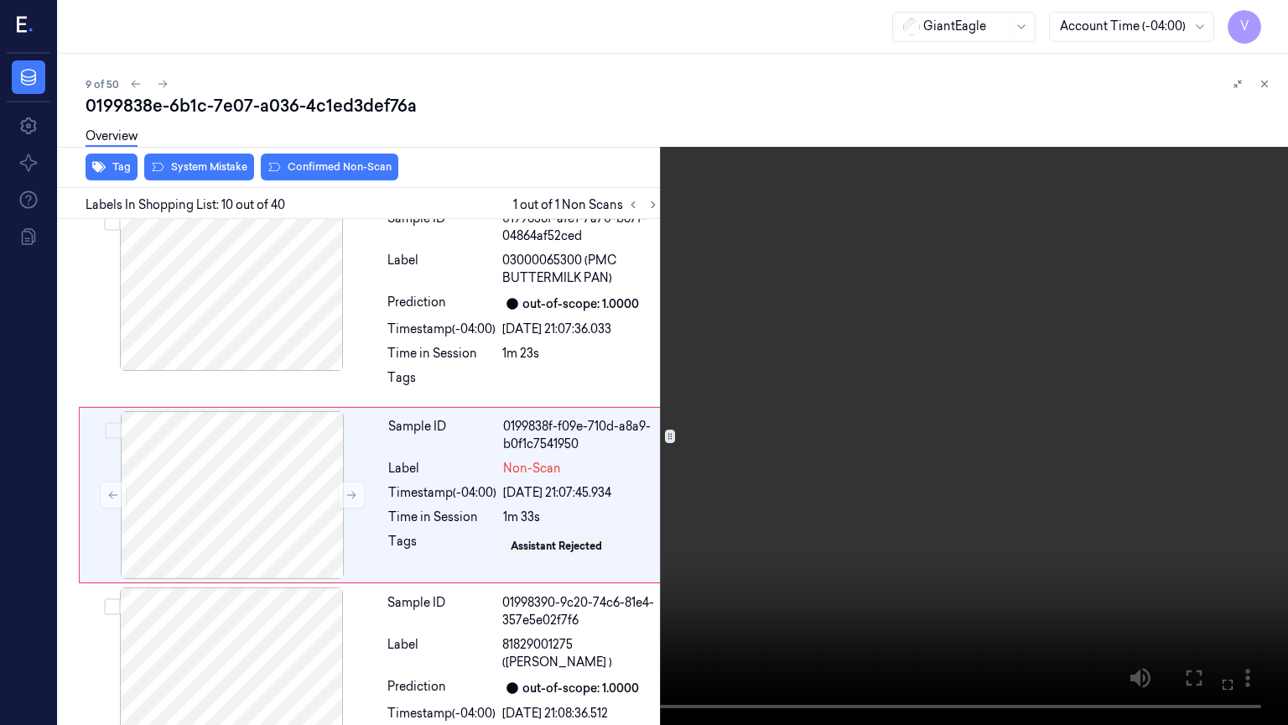
scroll to position [1703, 0]
click at [1259, 25] on button "x 2" at bounding box center [1268, 20] width 27 height 27
click at [1259, 25] on button "x 4" at bounding box center [1268, 20] width 27 height 27
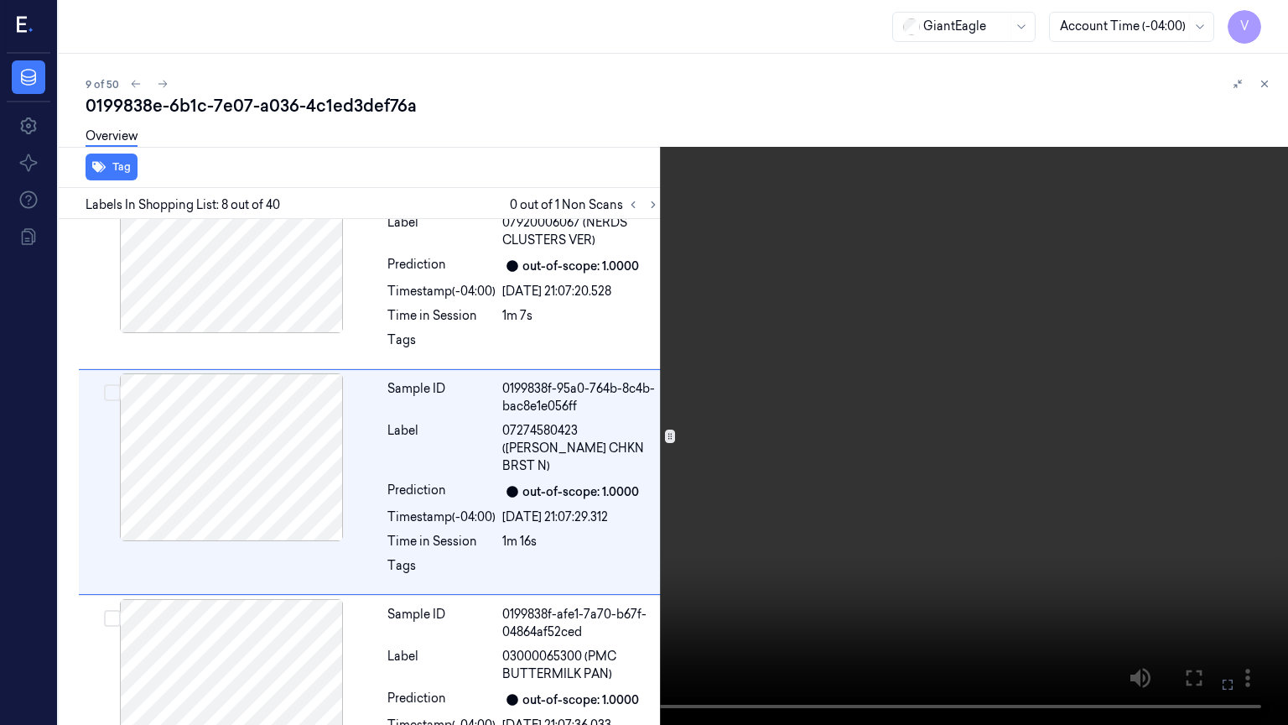
scroll to position [1303, 0]
click at [1265, 17] on button "x 1" at bounding box center [1268, 20] width 27 height 27
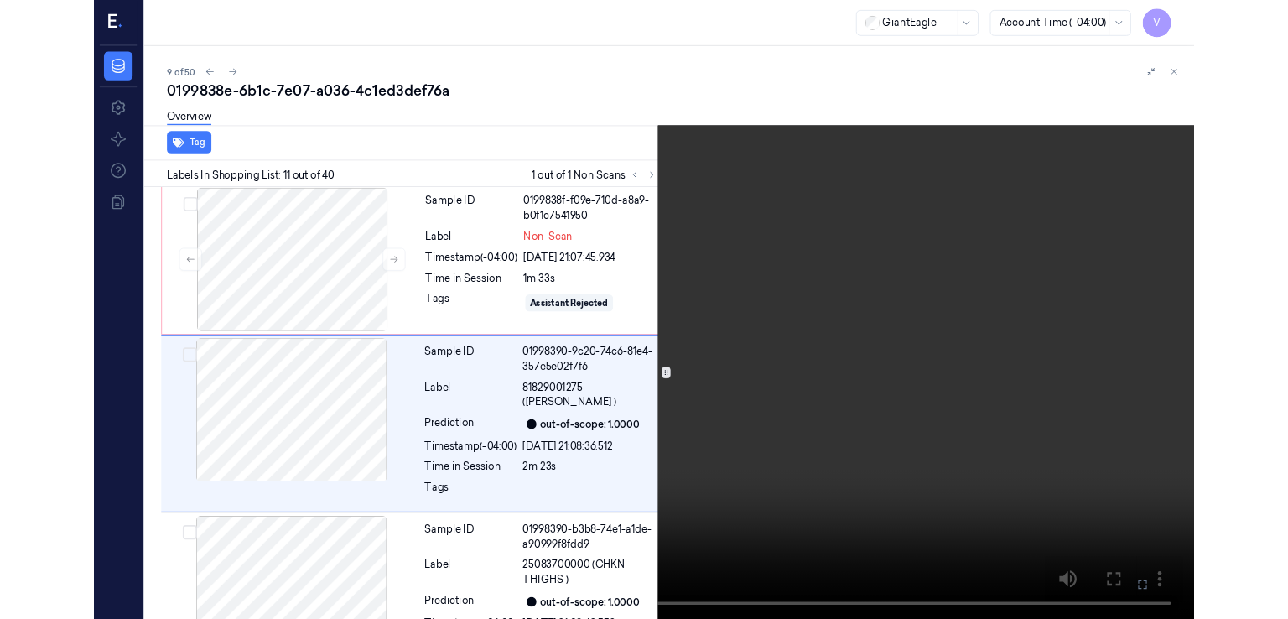
scroll to position [1895, 0]
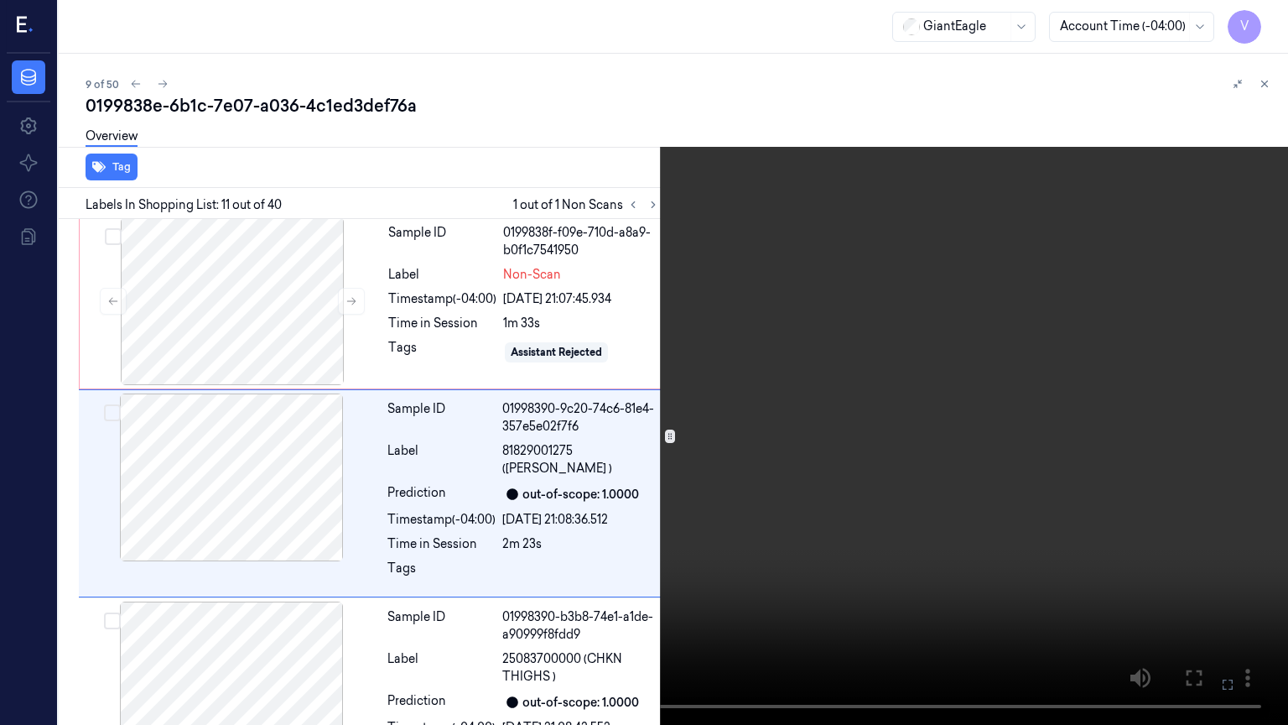
click at [0, 0] on icon at bounding box center [0, 0] width 0 height 0
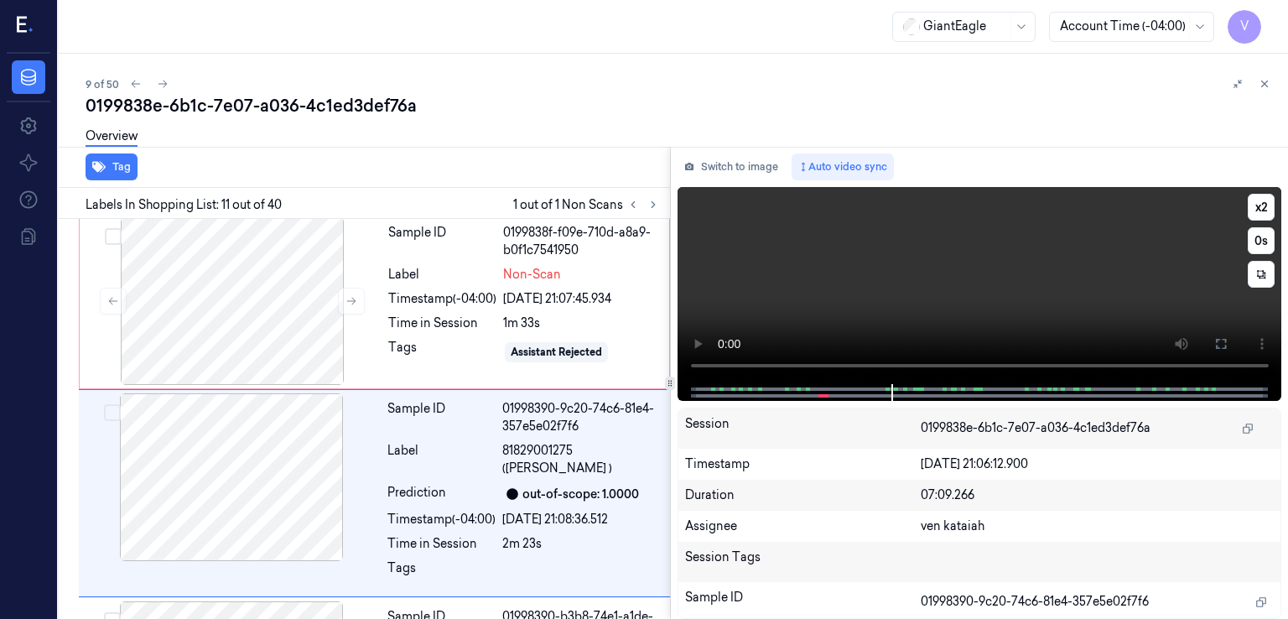
click at [747, 264] on video at bounding box center [980, 285] width 605 height 197
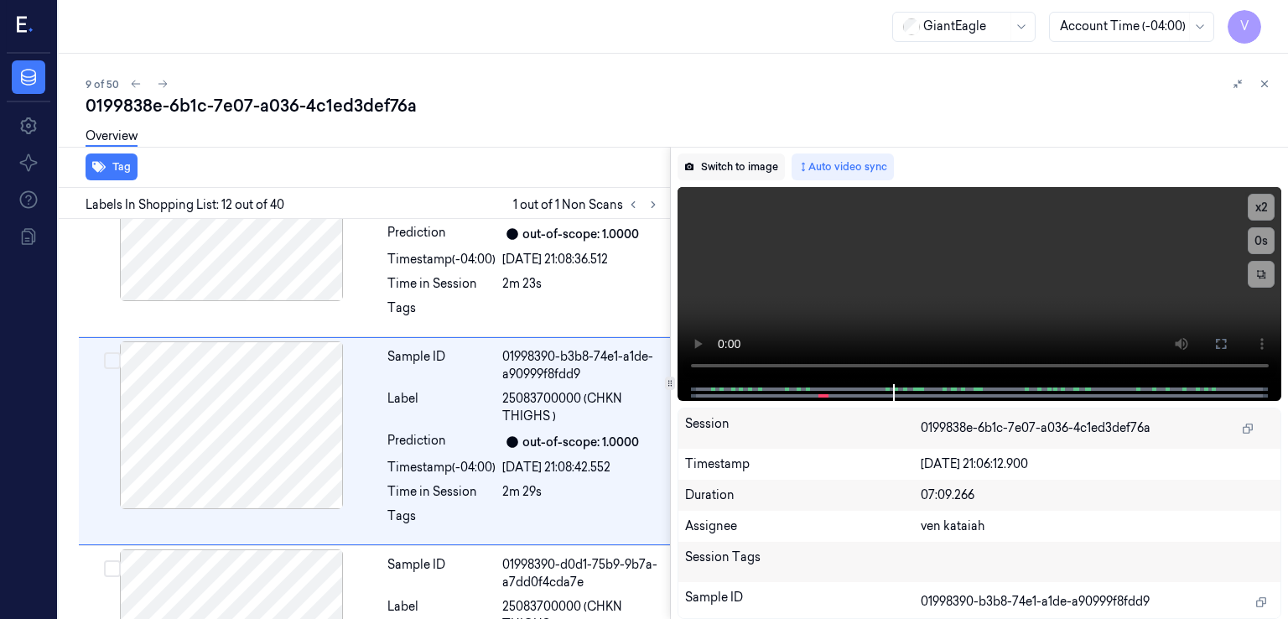
click at [748, 174] on button "Switch to image" at bounding box center [731, 166] width 107 height 27
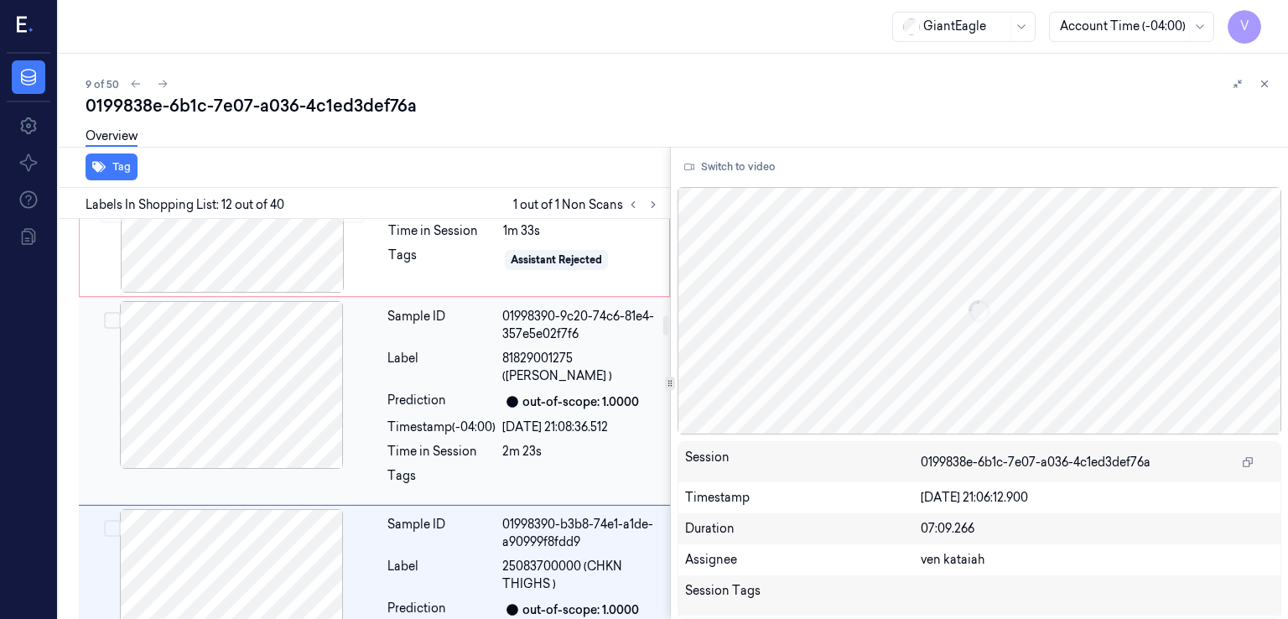
click at [424, 419] on div "Timestamp (-04:00)" at bounding box center [441, 428] width 108 height 18
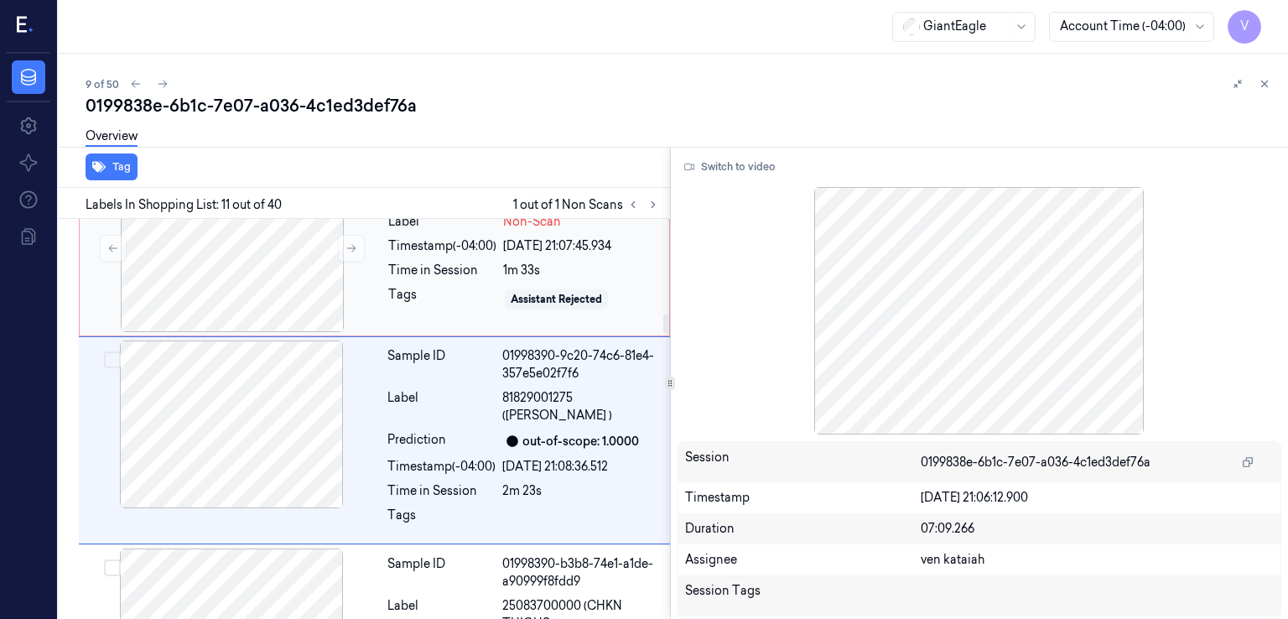
click at [425, 287] on div "Tags" at bounding box center [442, 299] width 108 height 27
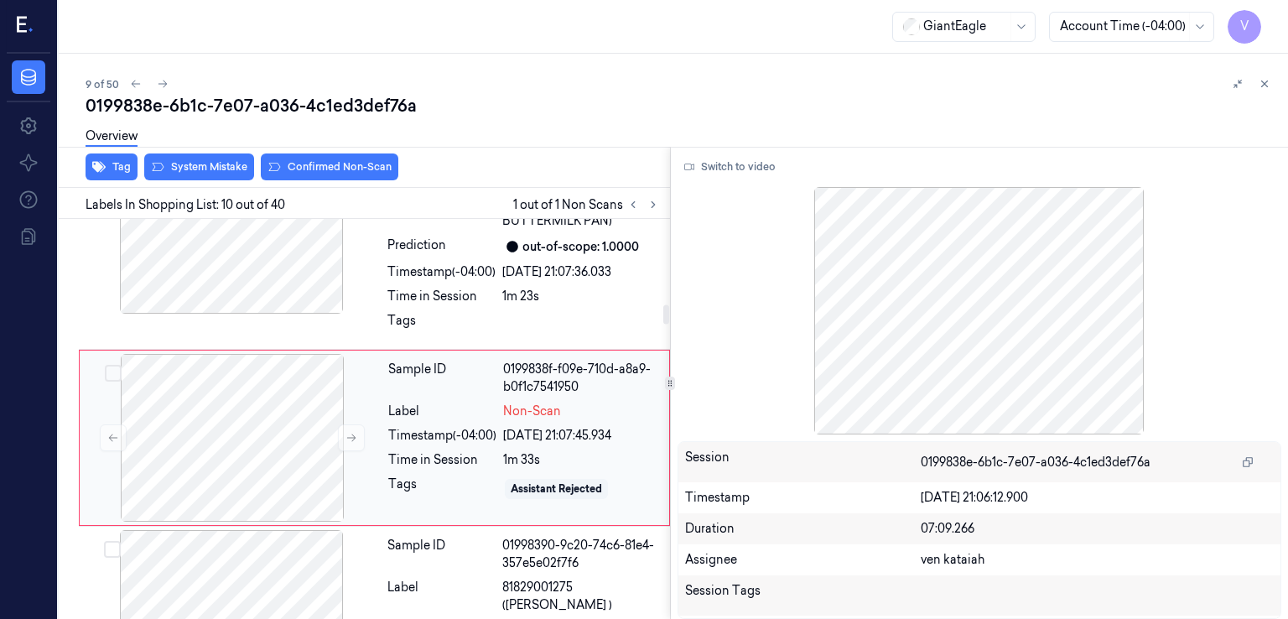
scroll to position [1755, 0]
click at [343, 427] on button at bounding box center [351, 440] width 27 height 27
click at [351, 434] on icon at bounding box center [352, 440] width 12 height 12
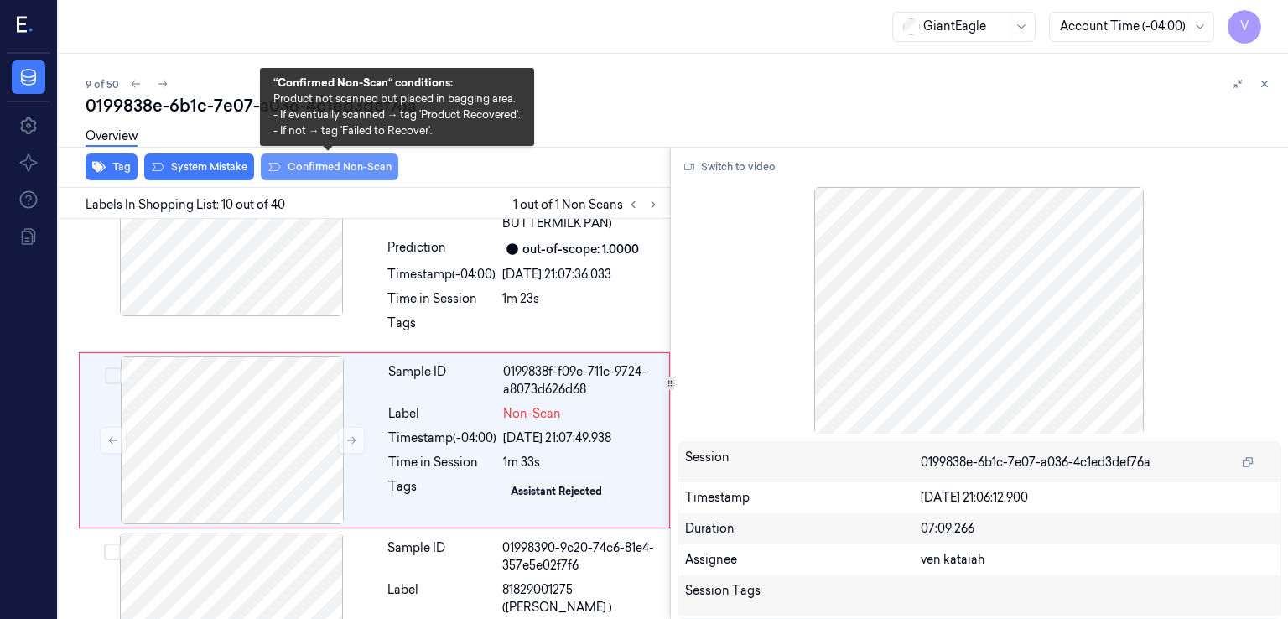
click at [318, 165] on button "Confirmed Non-Scan" at bounding box center [330, 166] width 138 height 27
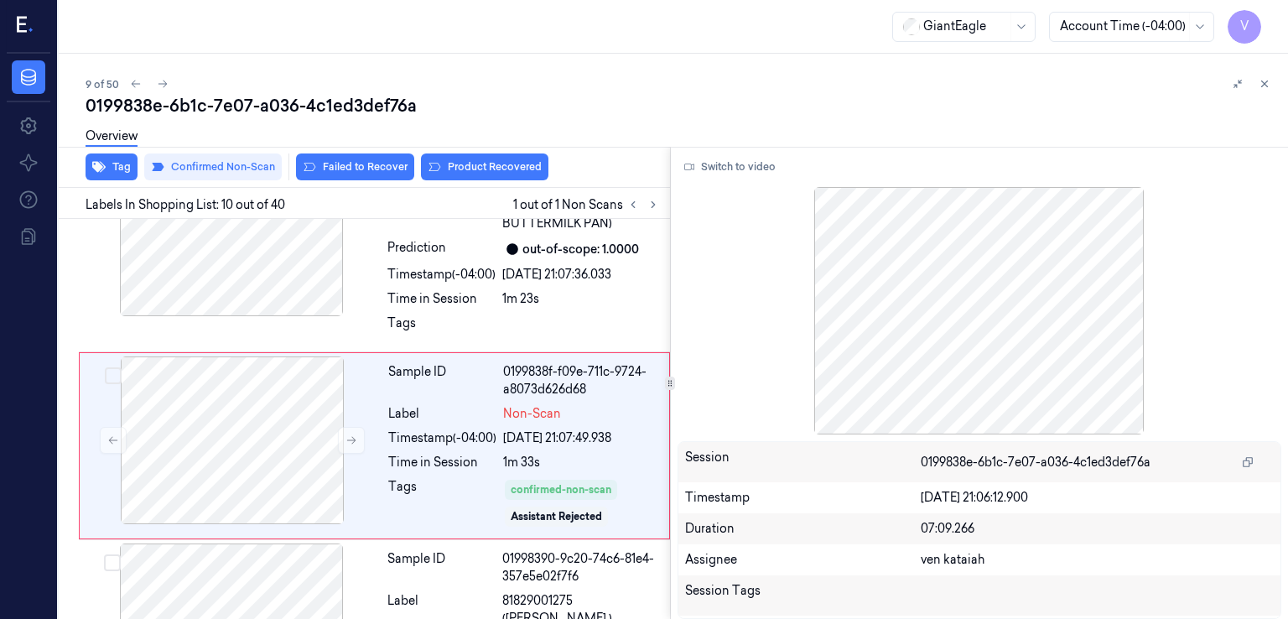
scroll to position [1761, 0]
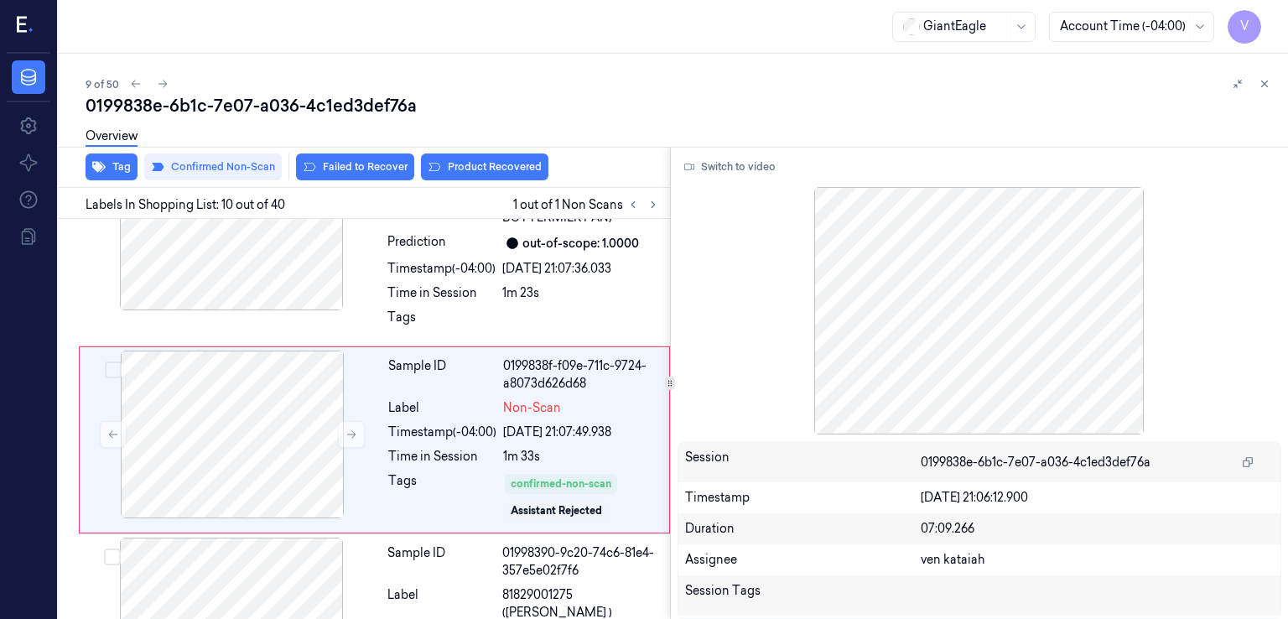
click at [434, 166] on icon at bounding box center [434, 166] width 13 height 13
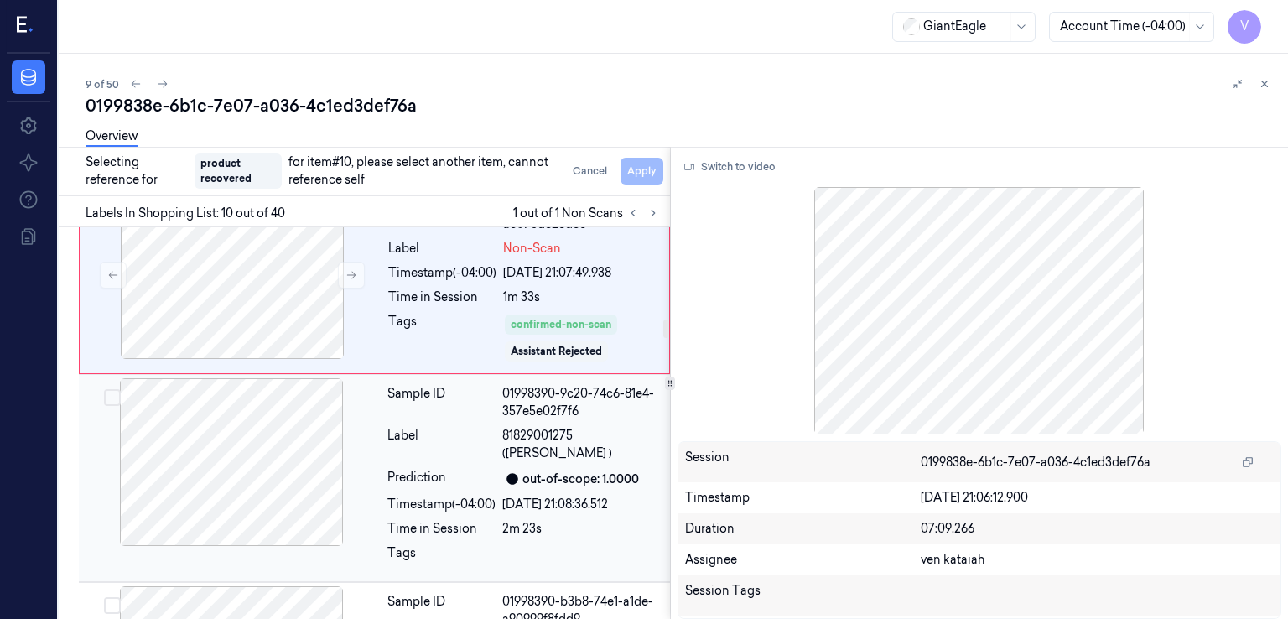
click at [424, 471] on div "Sample ID 01998390-9c20-74c6-81e4-357e5e02f7f6 Label 81829001275 (CHOBANI YOGUR…" at bounding box center [524, 478] width 286 height 200
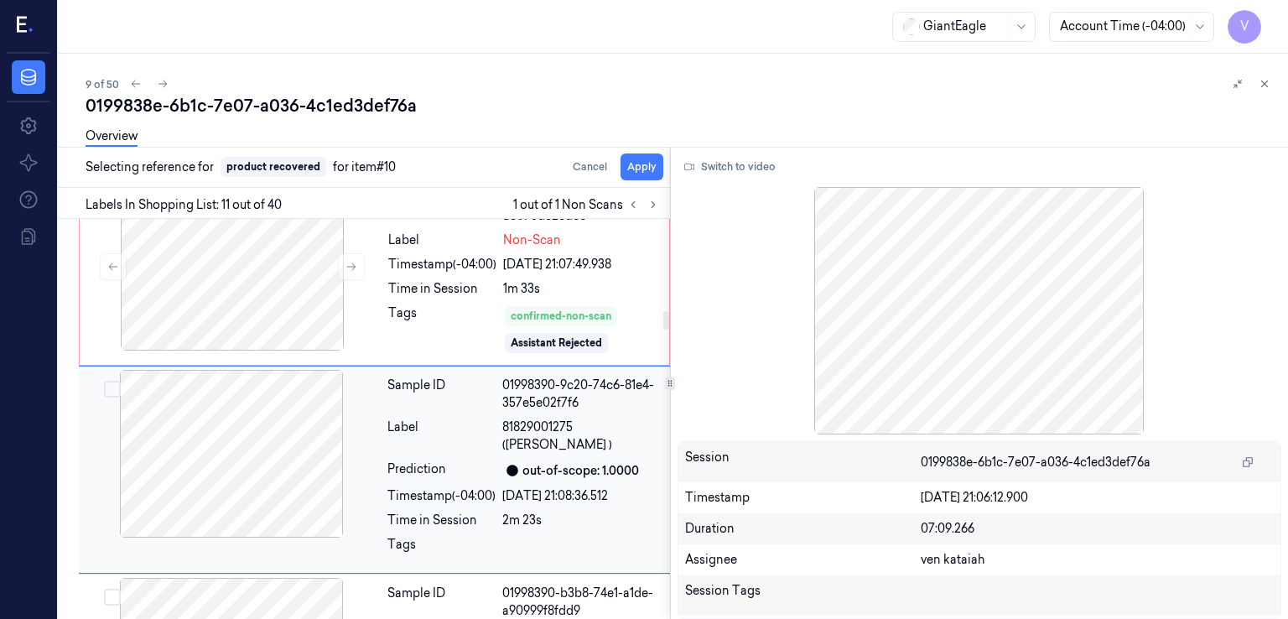
scroll to position [1957, 0]
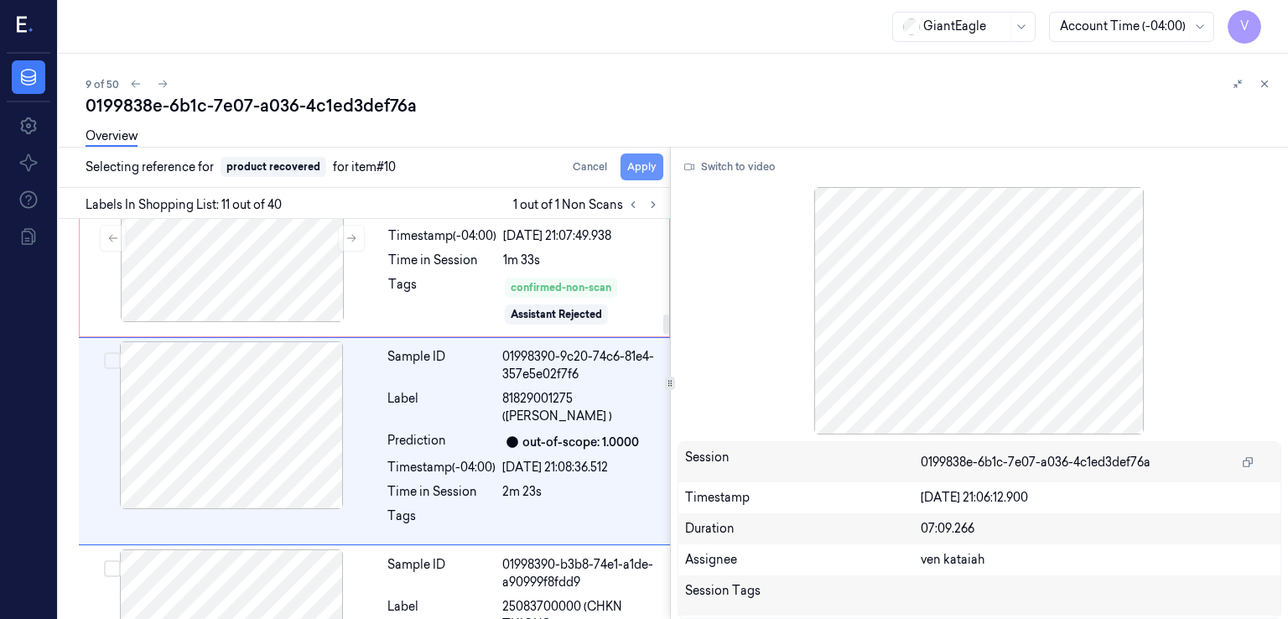
click at [647, 166] on button "Apply" at bounding box center [642, 166] width 43 height 27
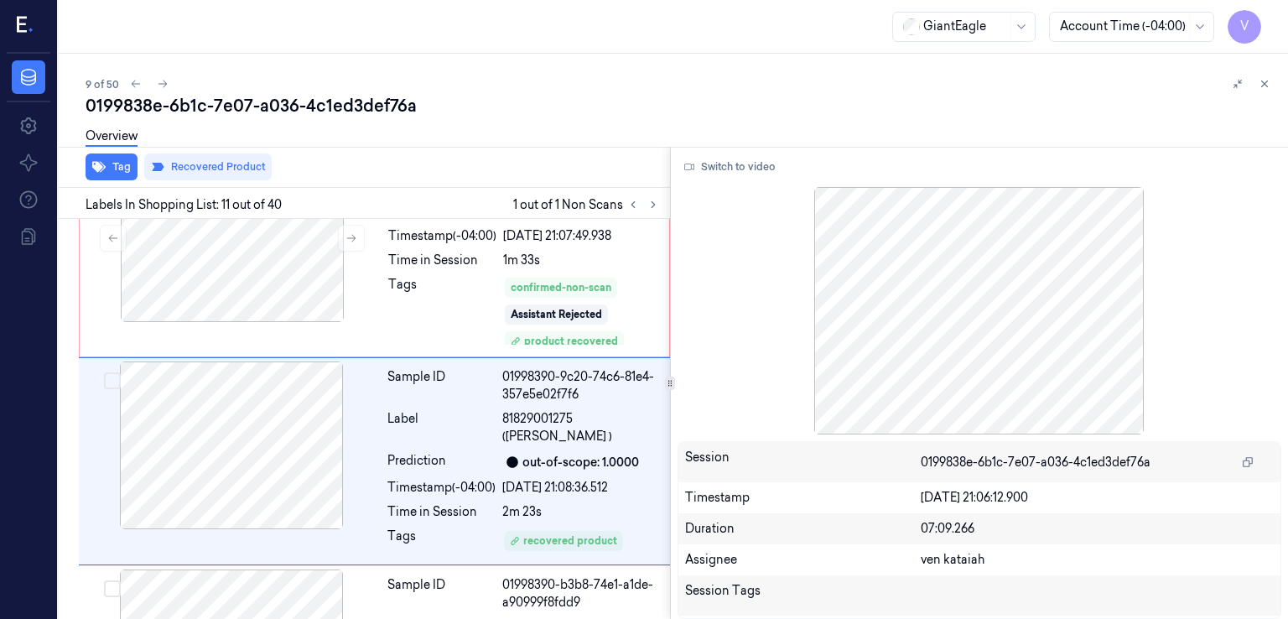
scroll to position [1978, 0]
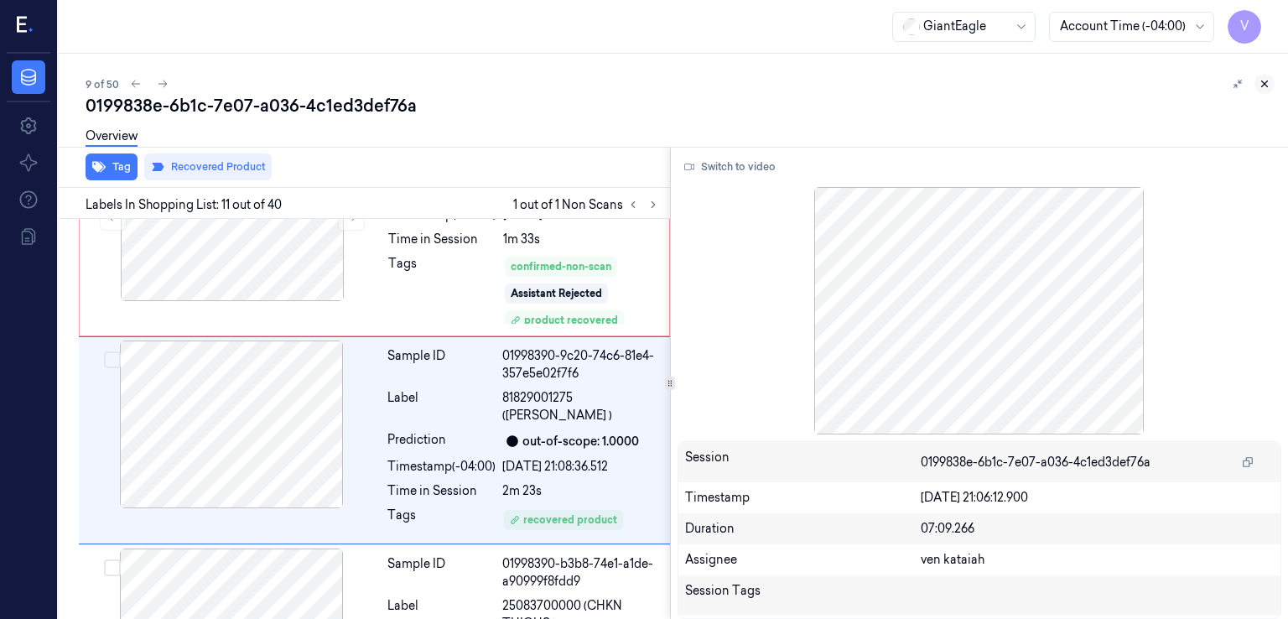
click at [1263, 91] on button at bounding box center [1265, 84] width 20 height 20
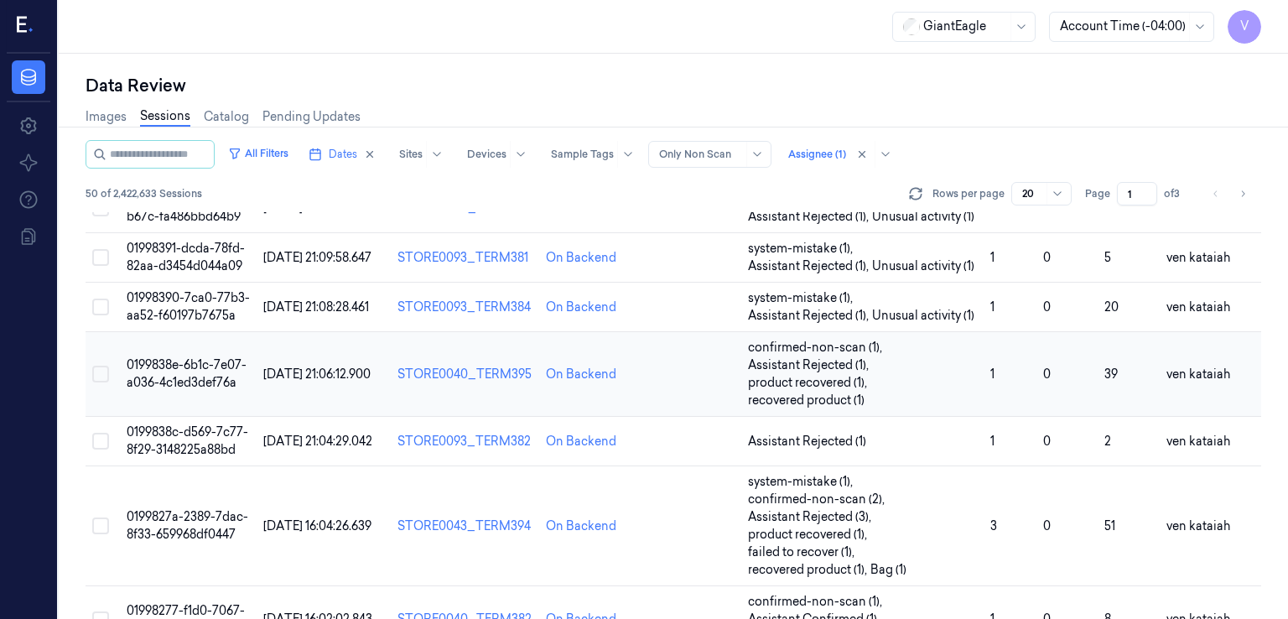
scroll to position [498, 0]
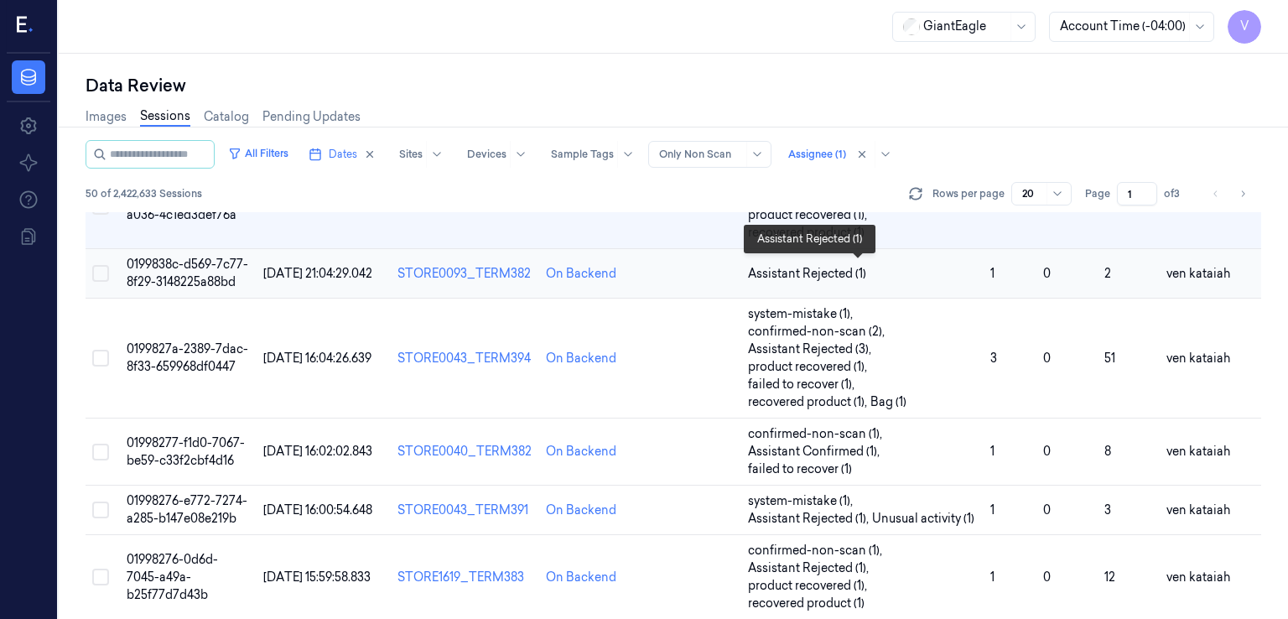
click at [908, 265] on span "Assistant Rejected (1)" at bounding box center [863, 274] width 230 height 18
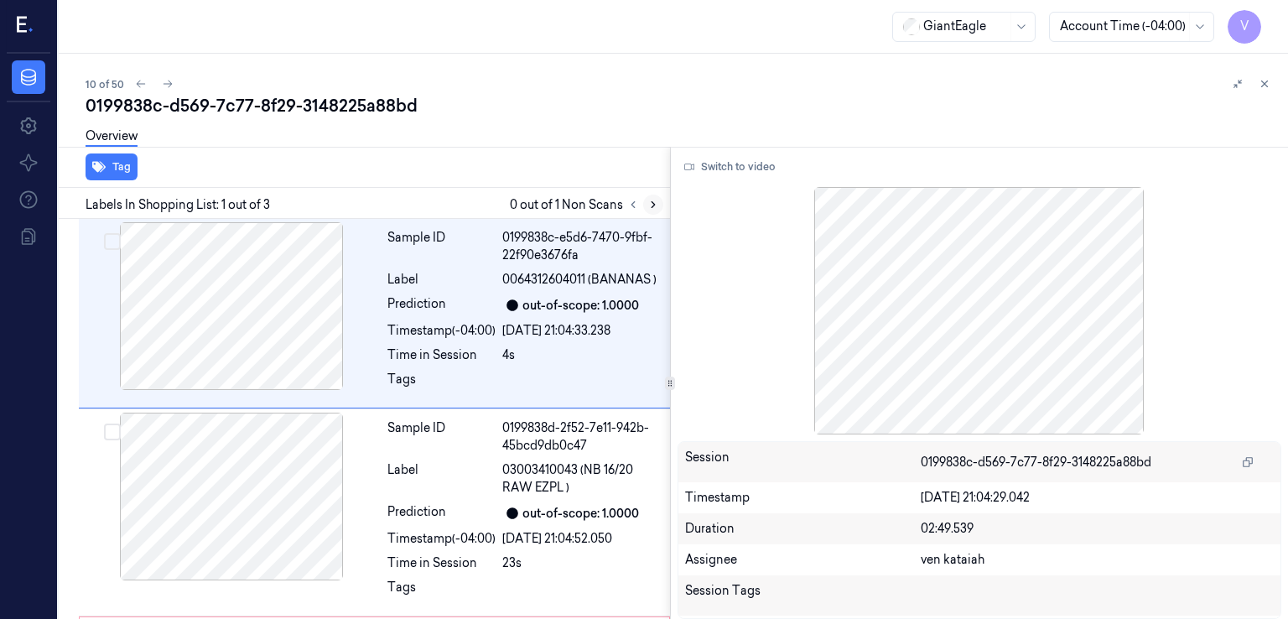
click at [643, 205] on button at bounding box center [653, 205] width 20 height 20
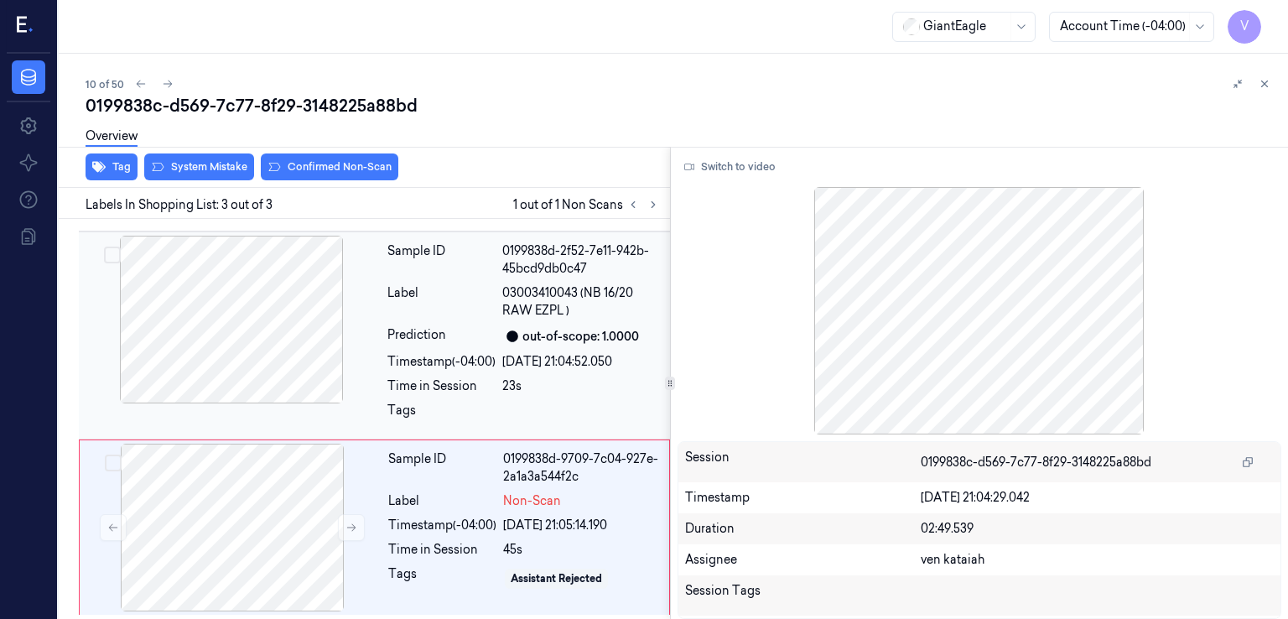
scroll to position [178, 0]
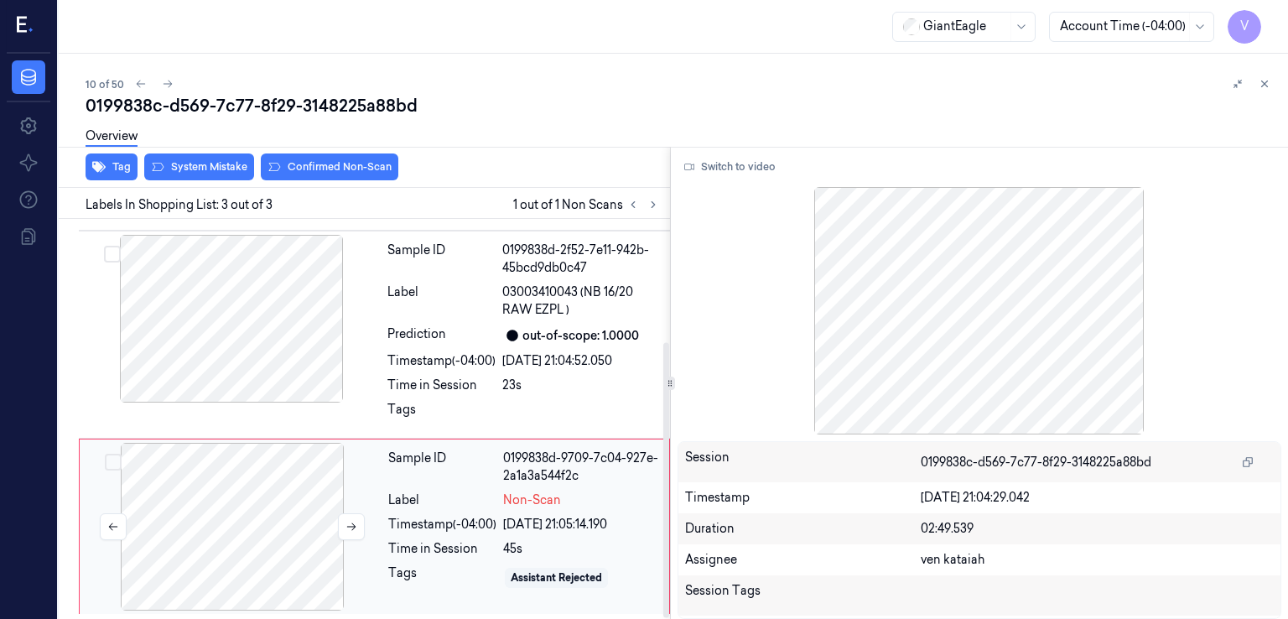
click at [365, 477] on div at bounding box center [232, 527] width 299 height 168
click at [362, 531] on button at bounding box center [351, 526] width 27 height 27
click at [416, 381] on div "Time in Session" at bounding box center [441, 386] width 108 height 18
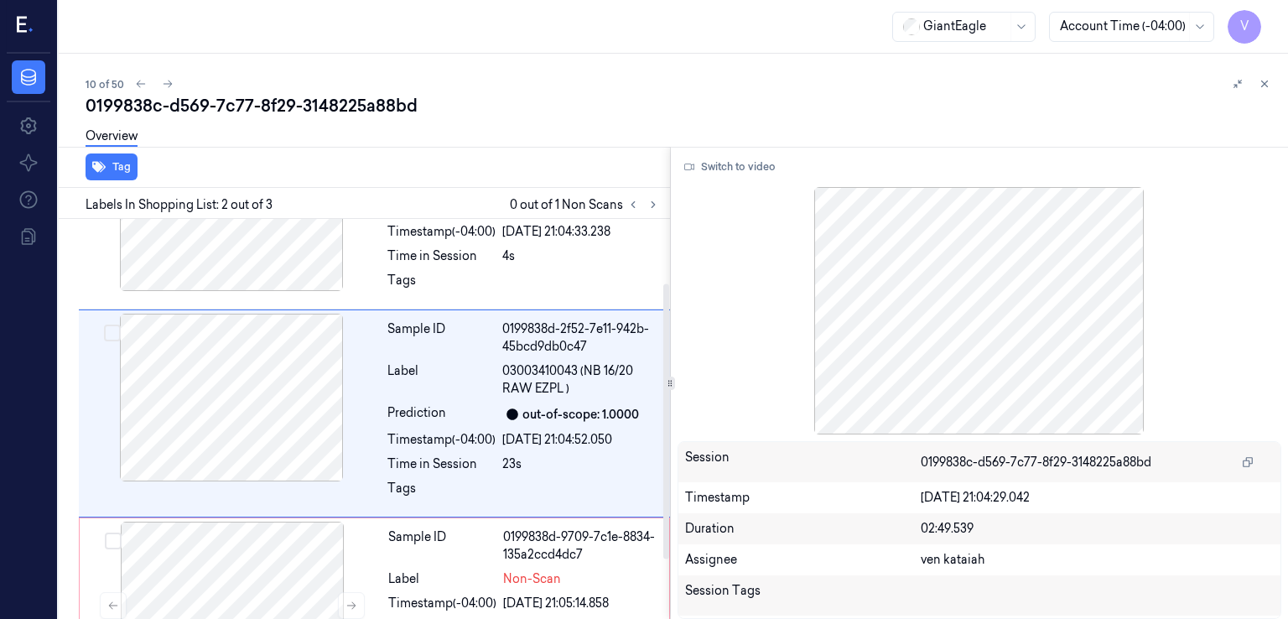
scroll to position [93, 0]
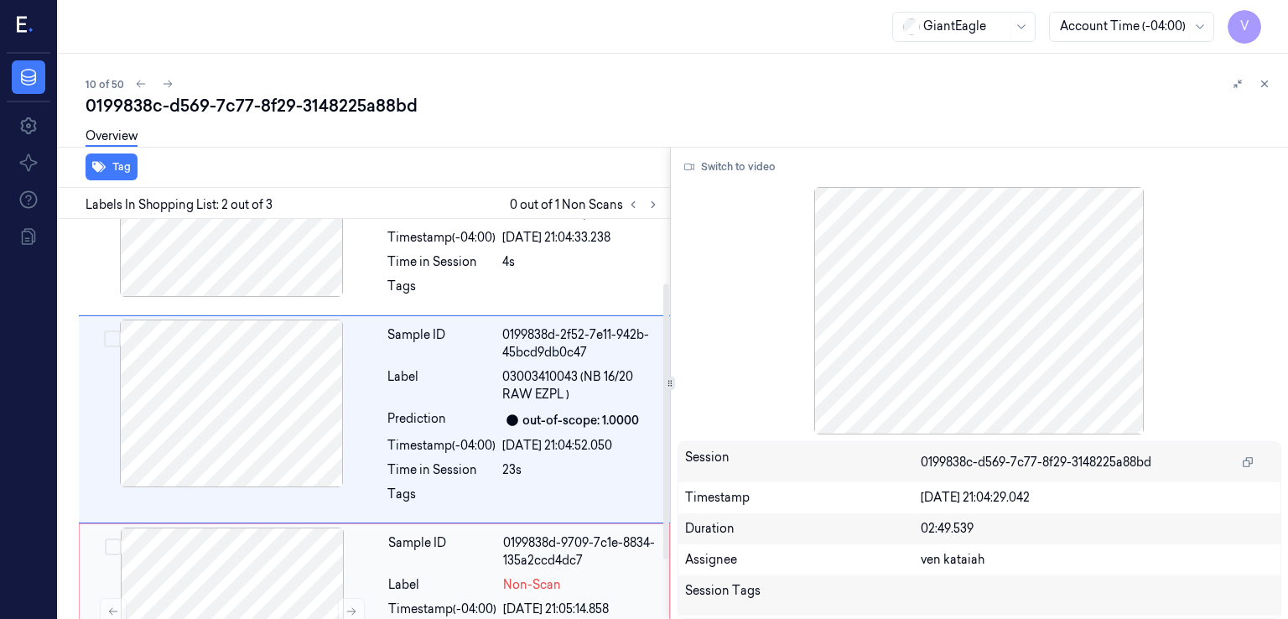
click at [486, 565] on div "Sample ID" at bounding box center [442, 551] width 108 height 35
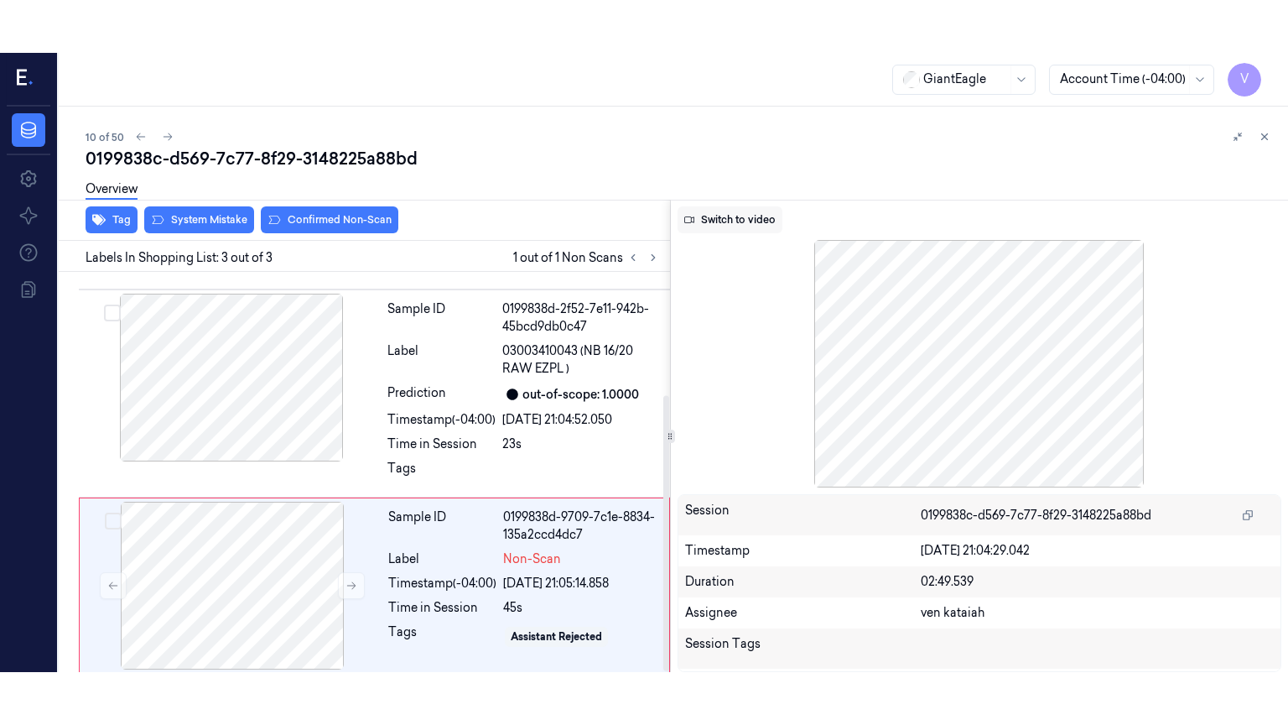
scroll to position [178, 0]
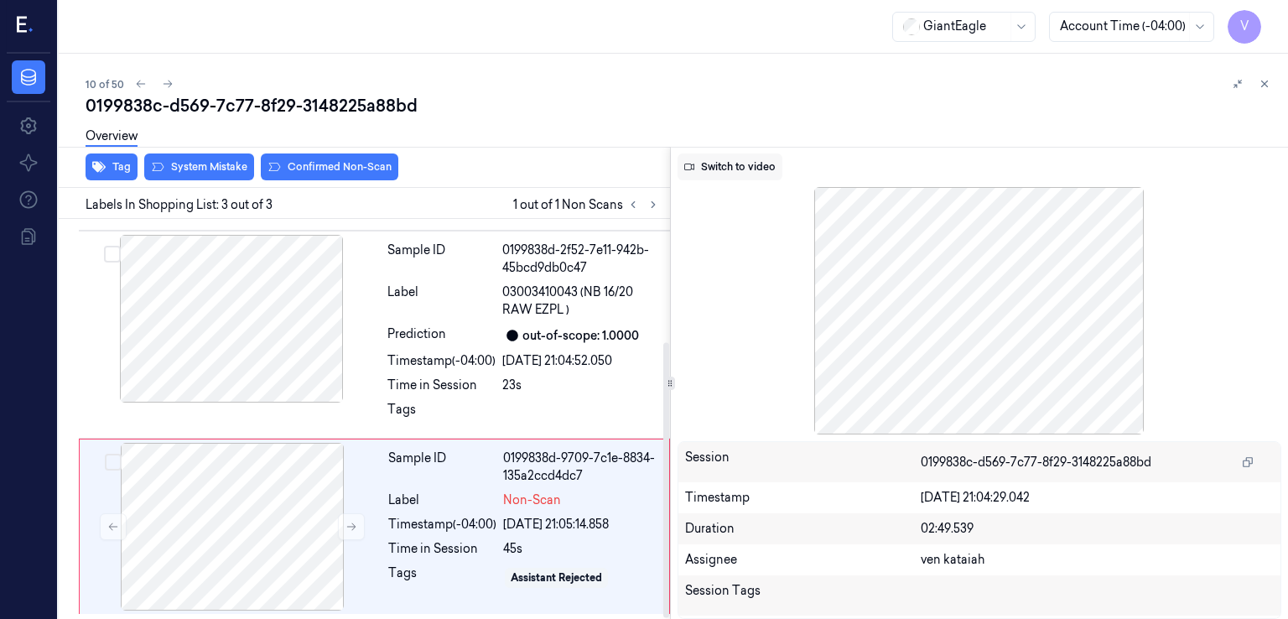
click at [741, 164] on button "Switch to video" at bounding box center [730, 166] width 105 height 27
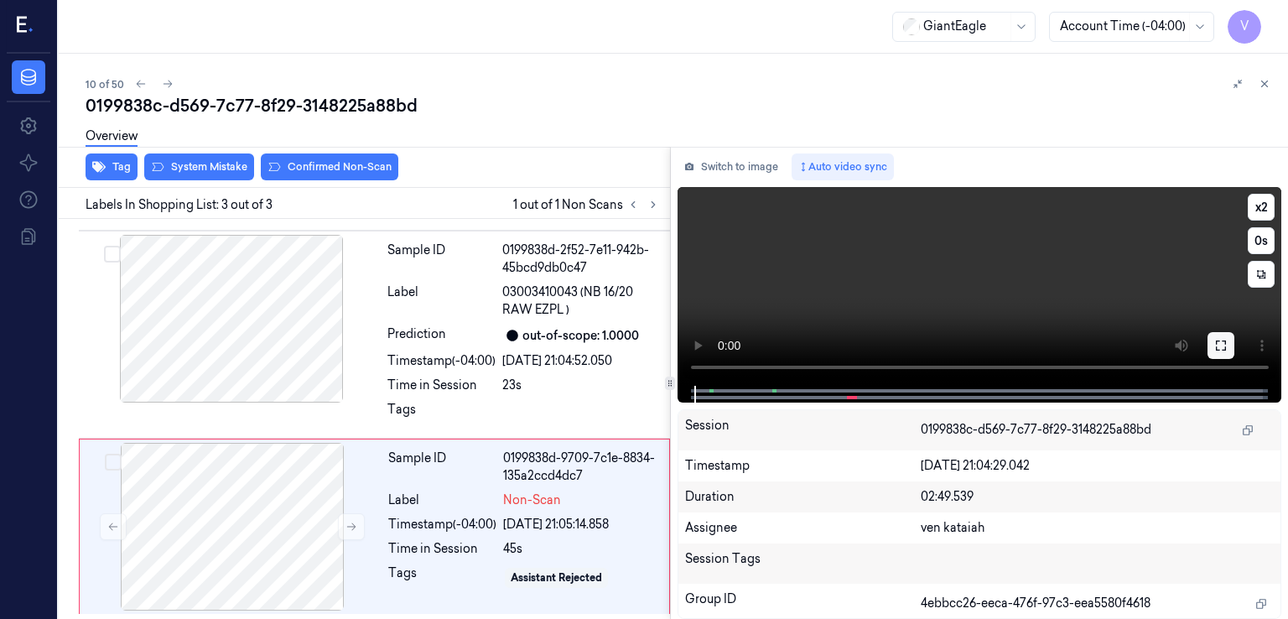
click at [1234, 346] on button at bounding box center [1221, 345] width 27 height 27
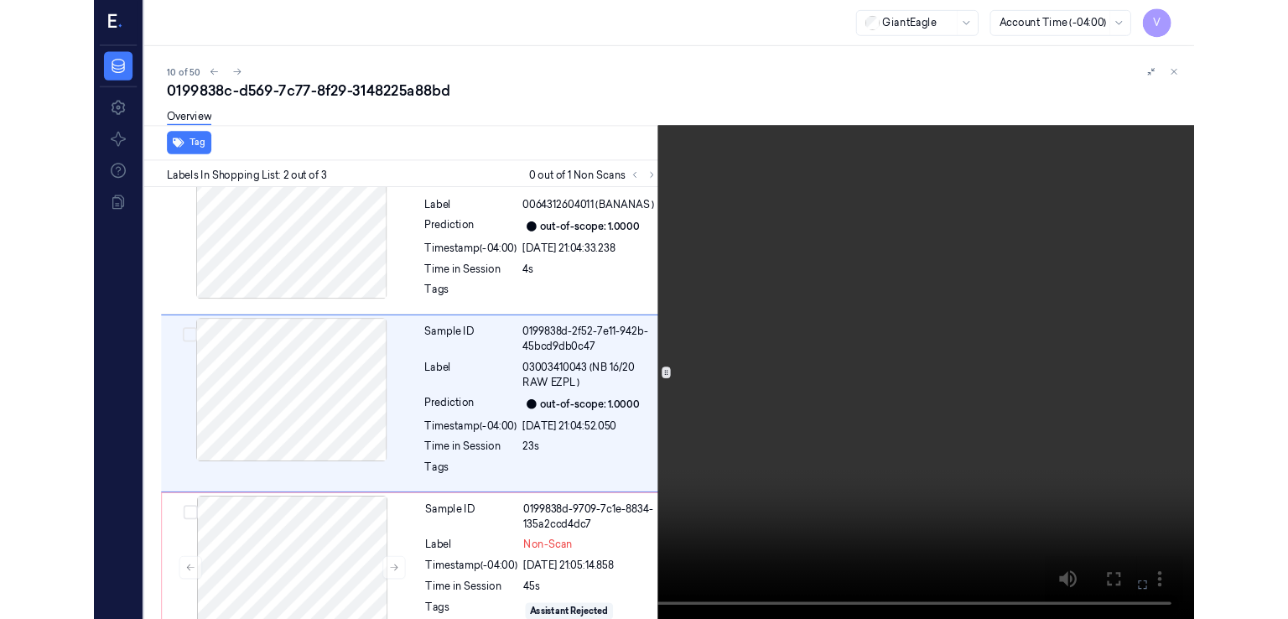
scroll to position [72, 0]
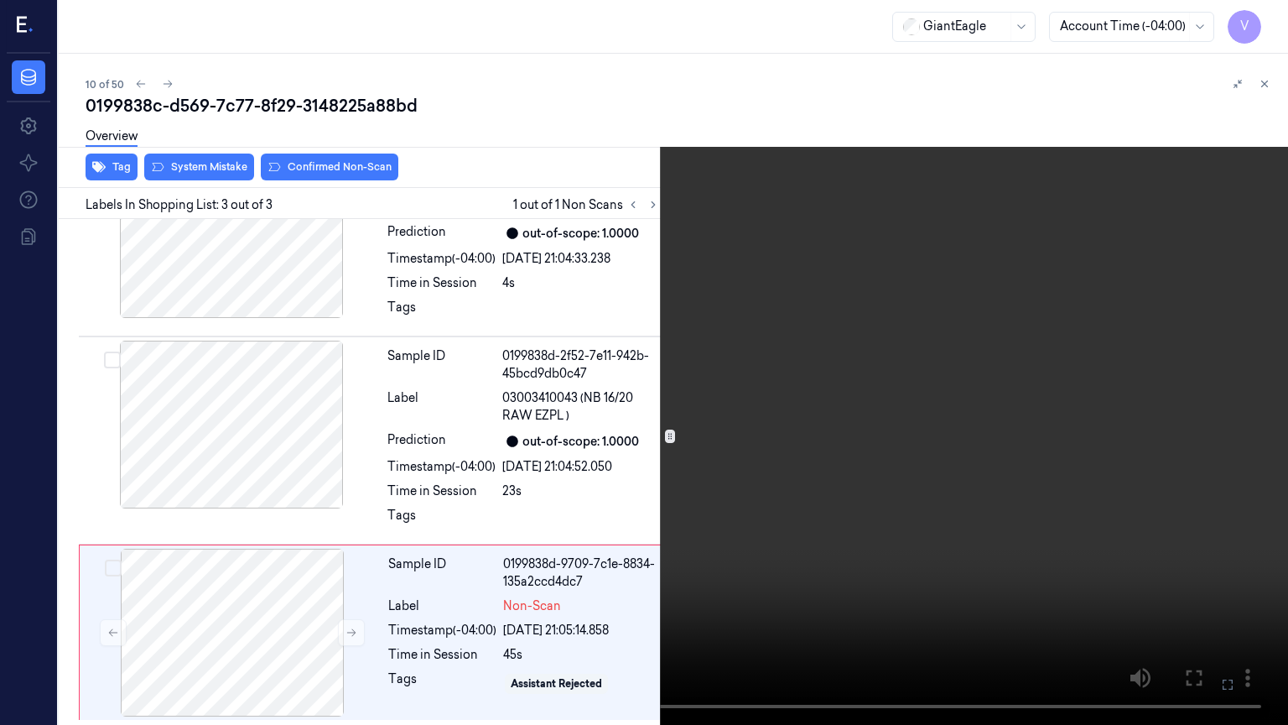
click at [0, 0] on button at bounding box center [0, 0] width 0 height 0
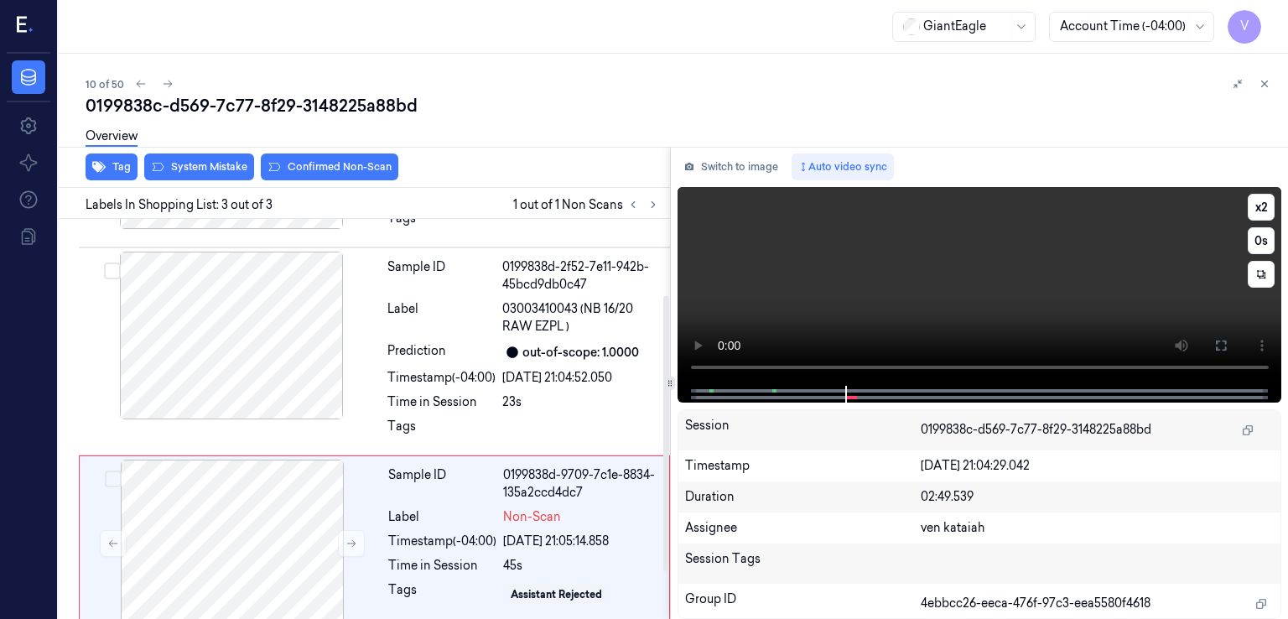
scroll to position [178, 0]
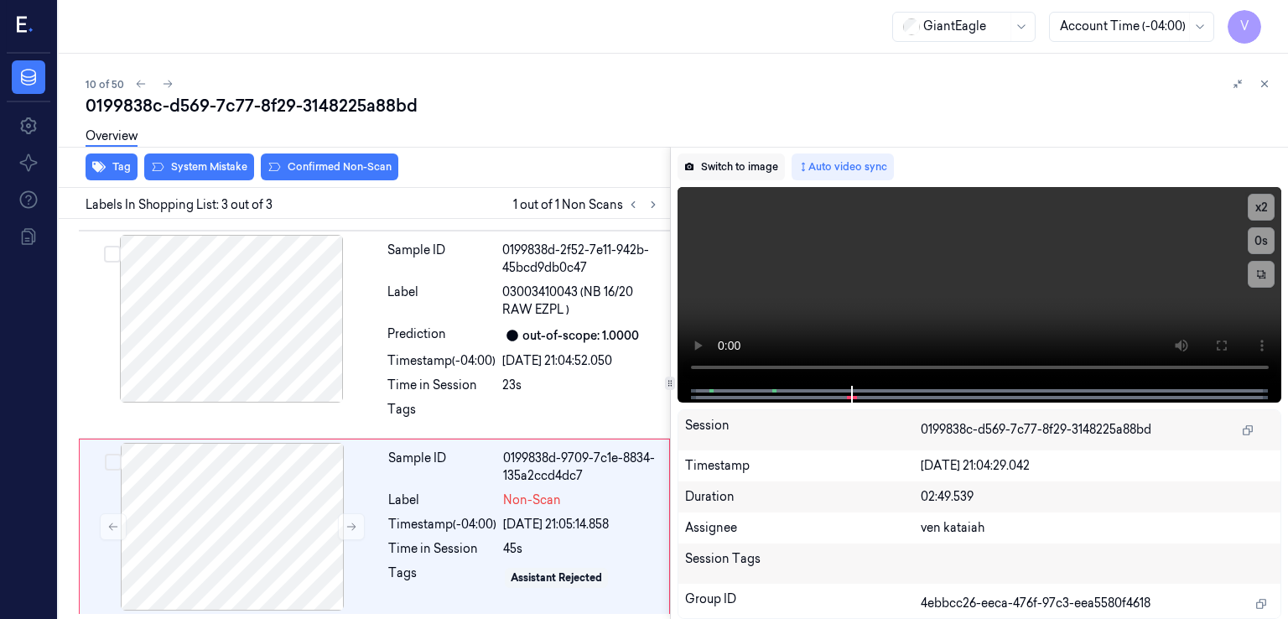
click at [766, 172] on button "Switch to image" at bounding box center [731, 166] width 107 height 27
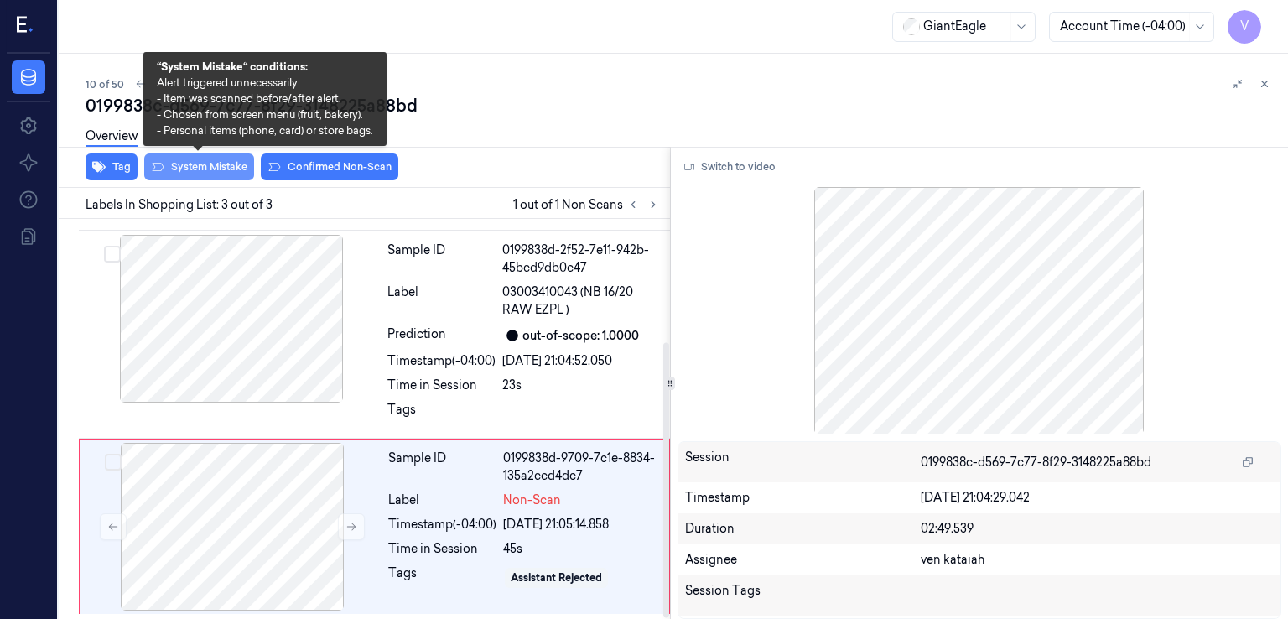
click at [231, 172] on button "System Mistake" at bounding box center [199, 166] width 110 height 27
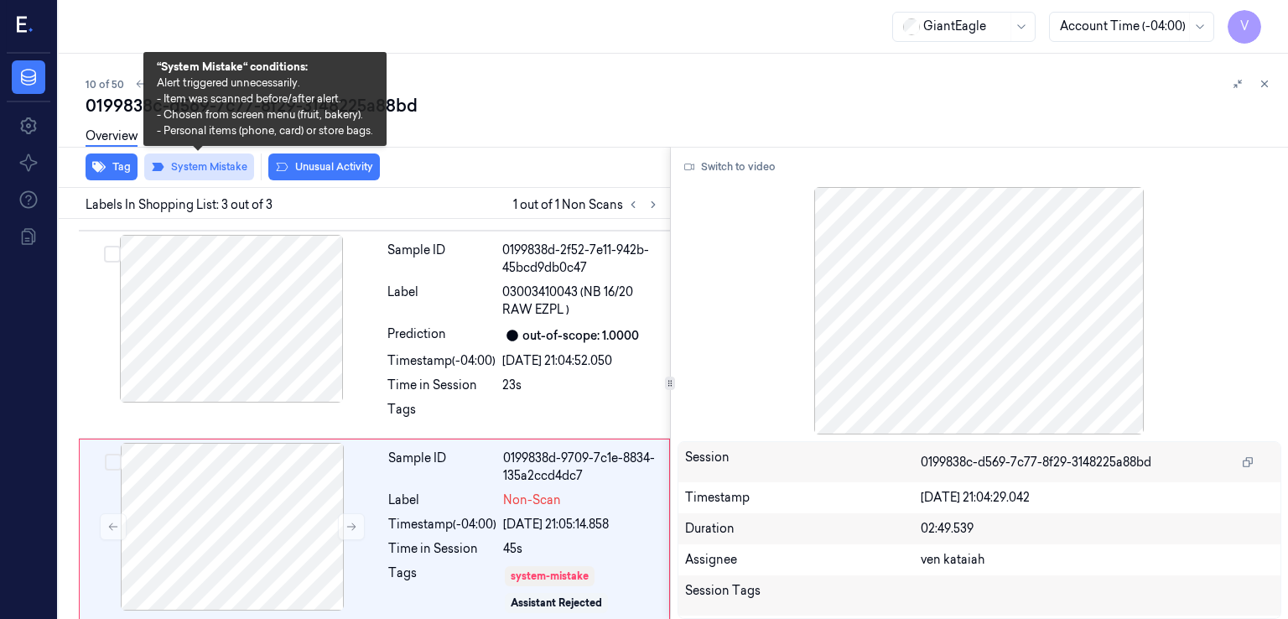
scroll to position [188, 0]
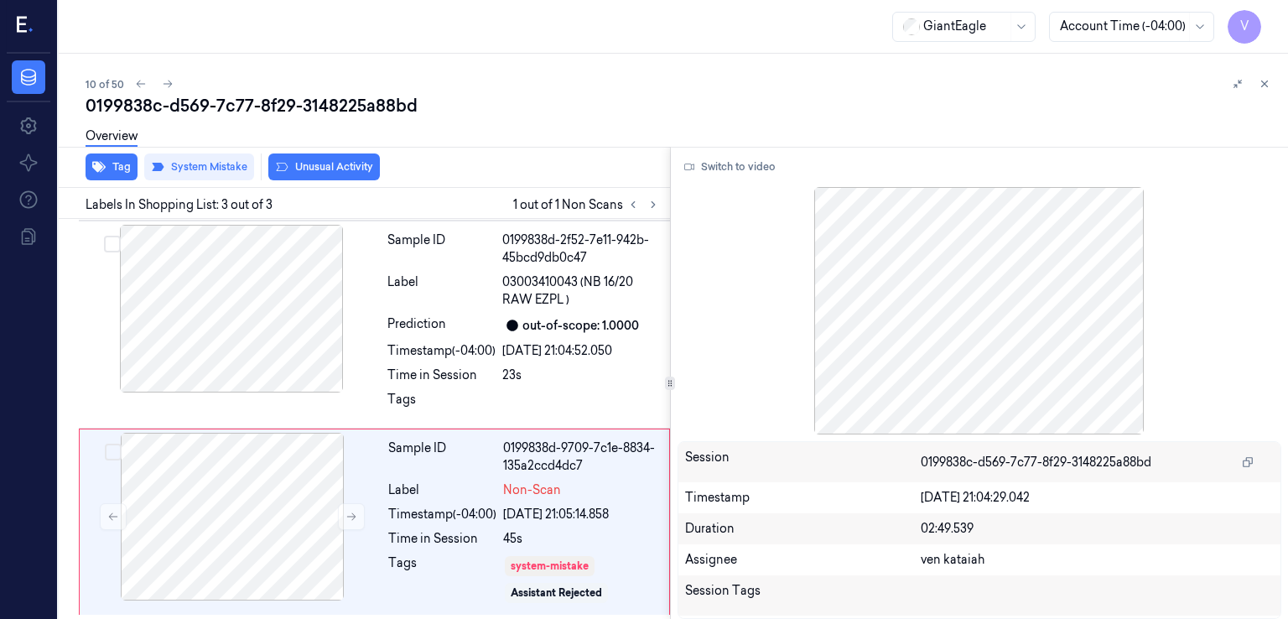
click at [341, 159] on div "Overview" at bounding box center [680, 138] width 1189 height 43
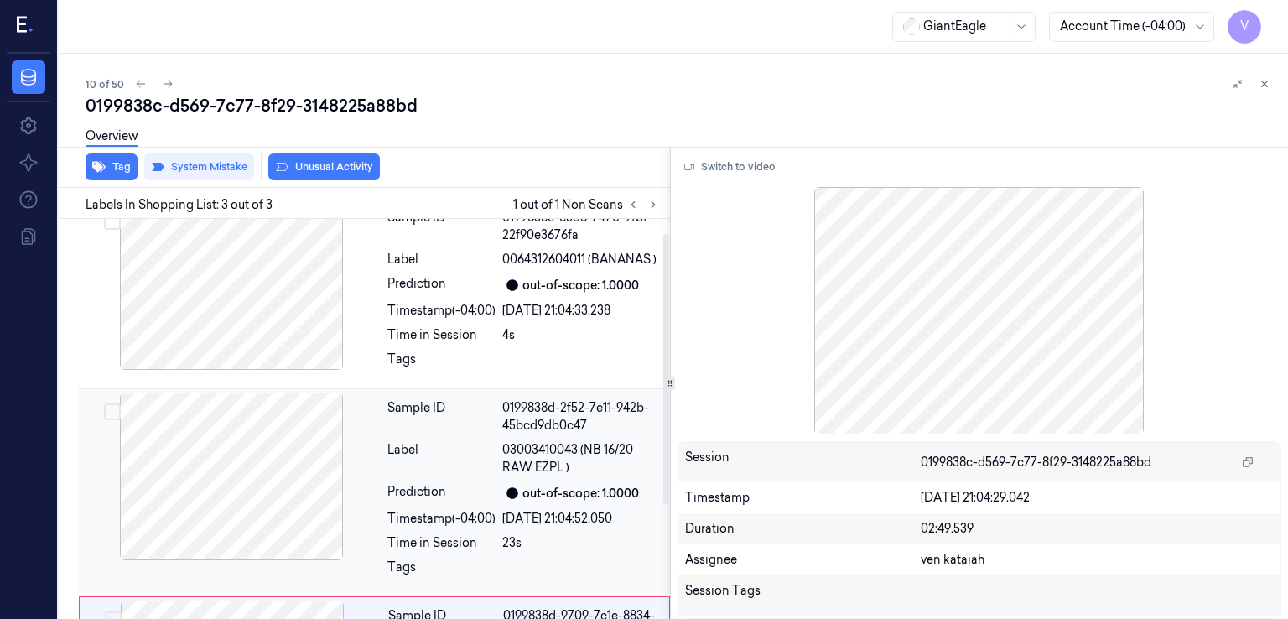
click at [420, 394] on div "Sample ID 0199838d-2f52-7e11-942b-45bcd9db0c47 Label 03003410043 (NB 16/20 RAW …" at bounding box center [524, 493] width 286 height 200
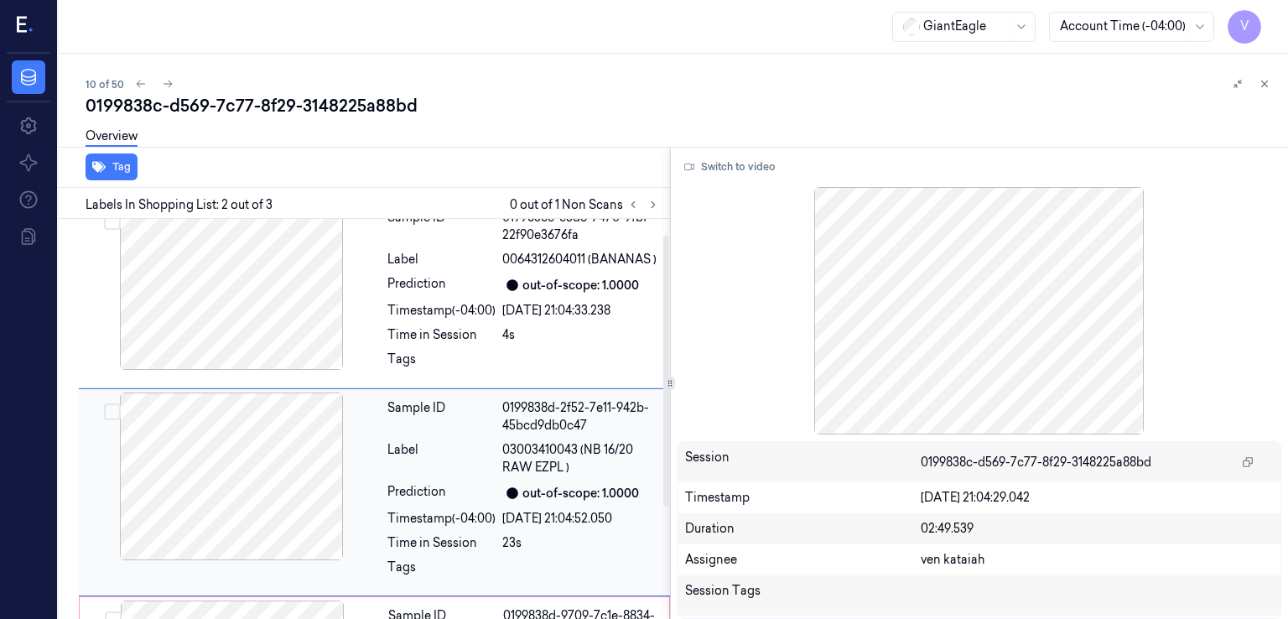
scroll to position [93, 0]
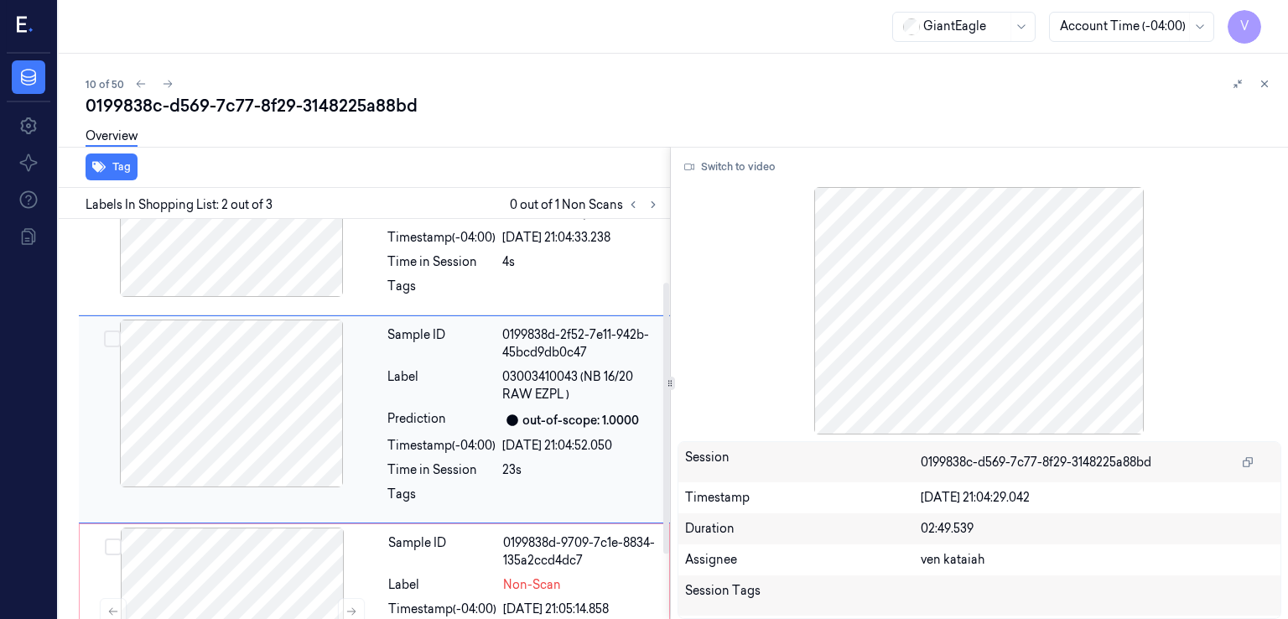
click at [420, 393] on div "Label" at bounding box center [441, 385] width 108 height 35
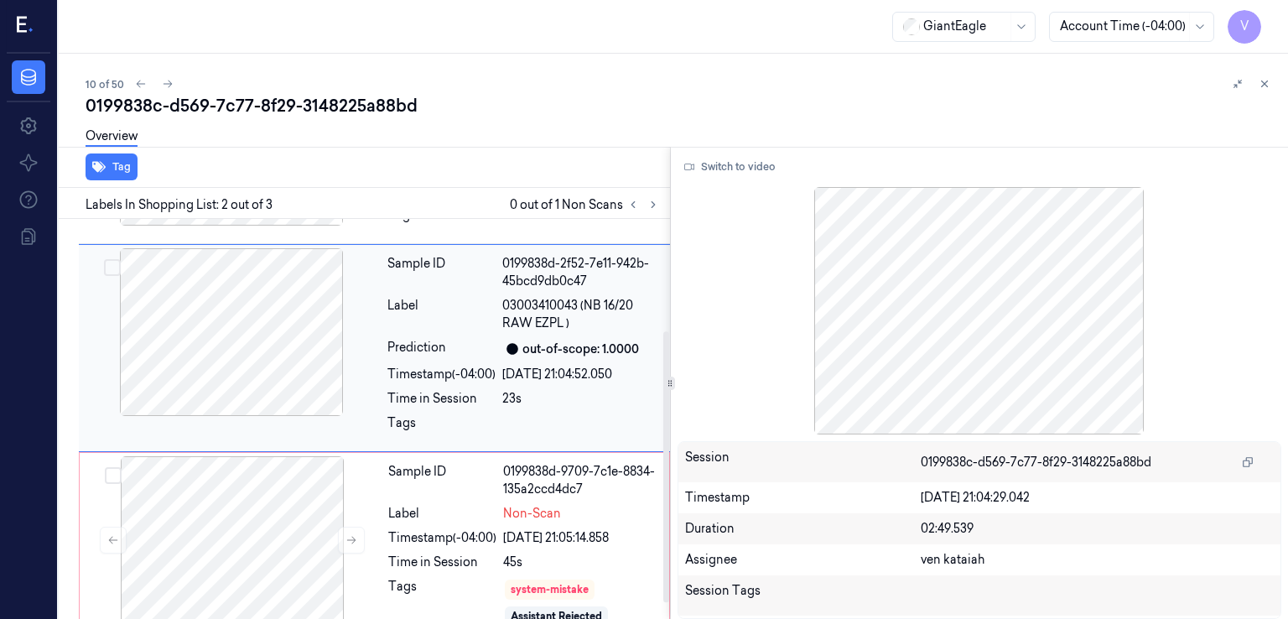
scroll to position [188, 0]
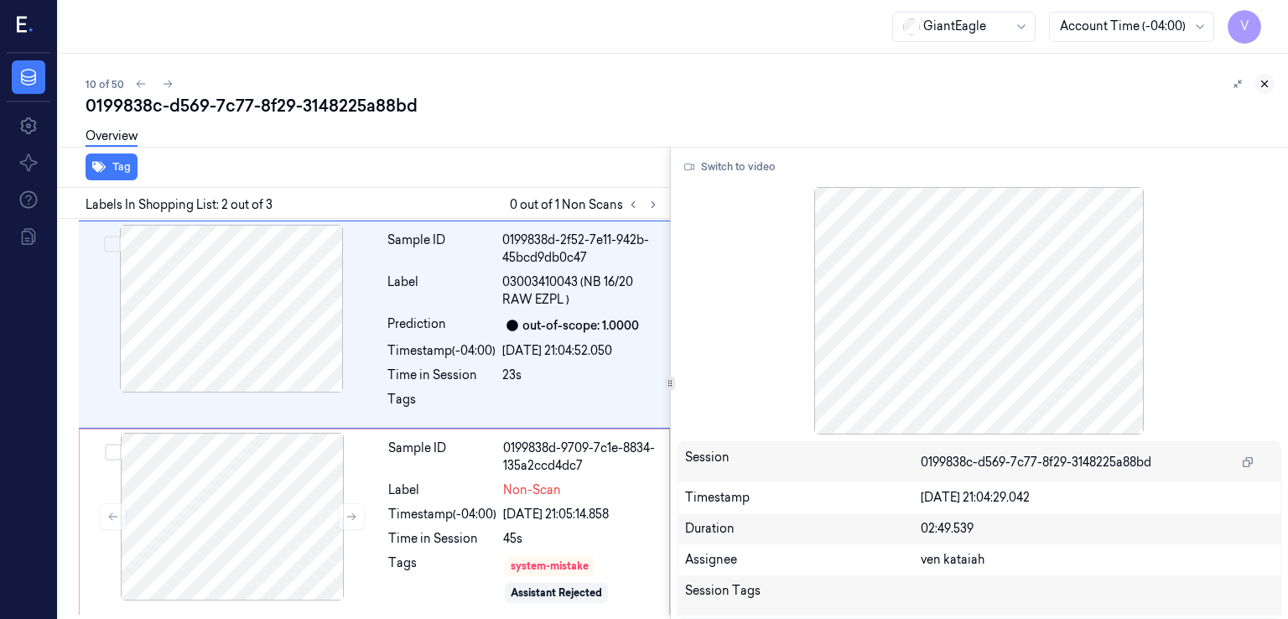
click at [1268, 81] on icon at bounding box center [1265, 84] width 12 height 12
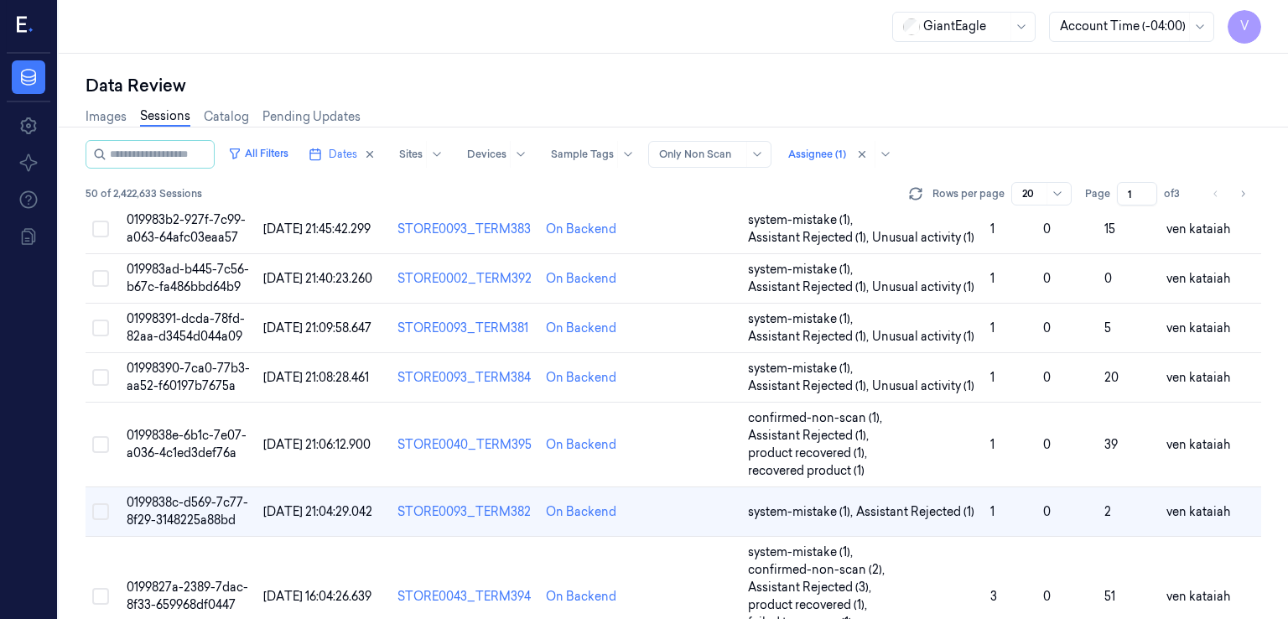
scroll to position [335, 0]
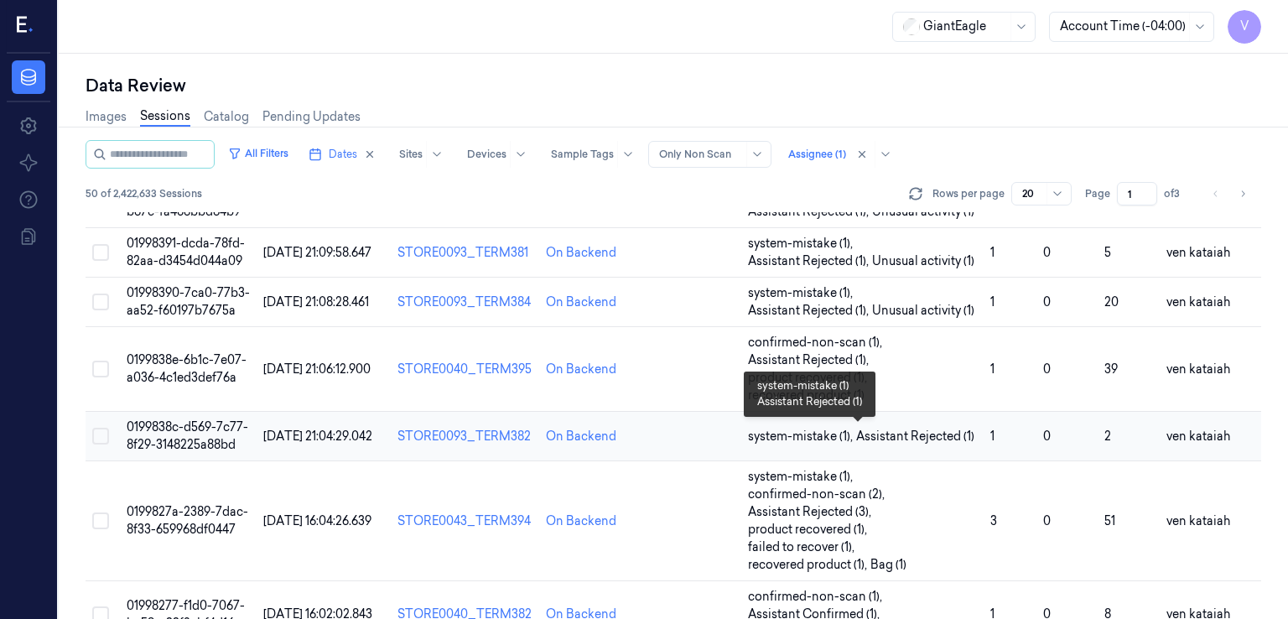
click at [899, 435] on span "Assistant Rejected (1)" at bounding box center [915, 437] width 118 height 18
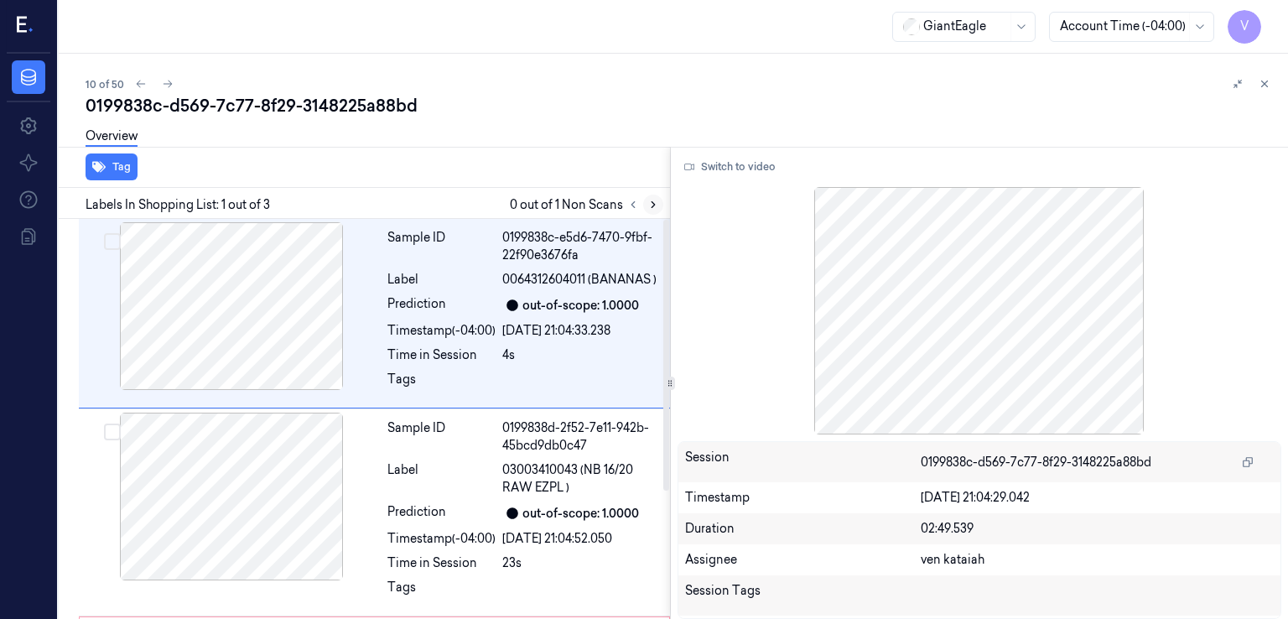
click at [649, 199] on icon at bounding box center [653, 205] width 12 height 12
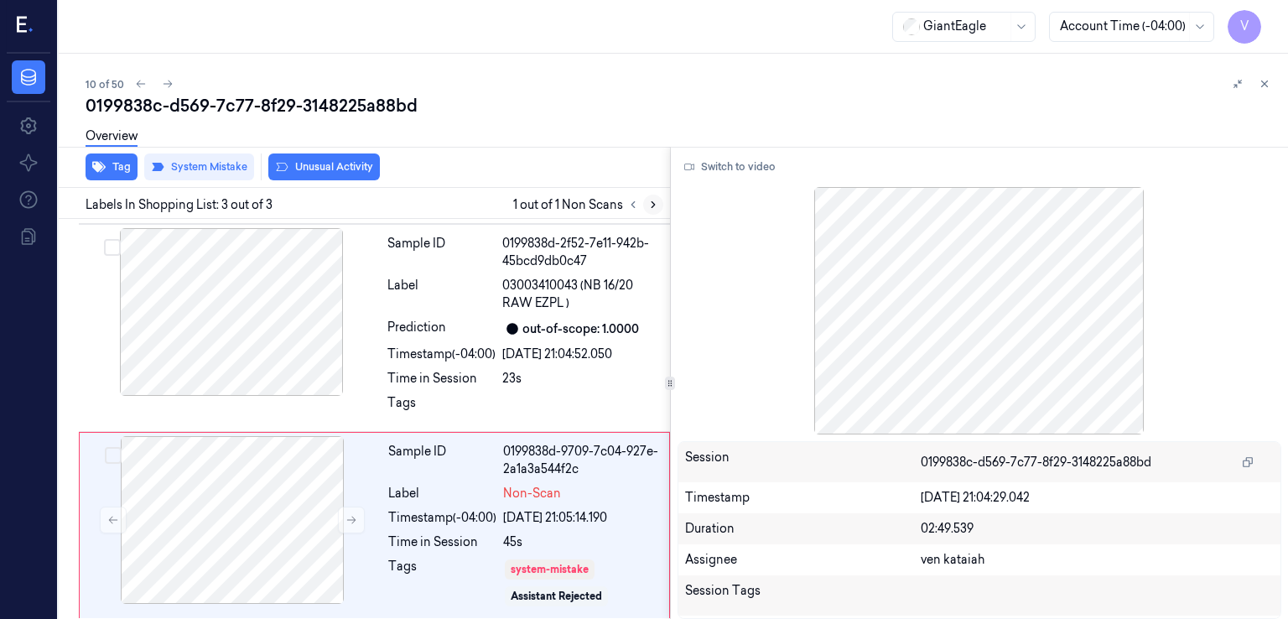
scroll to position [188, 0]
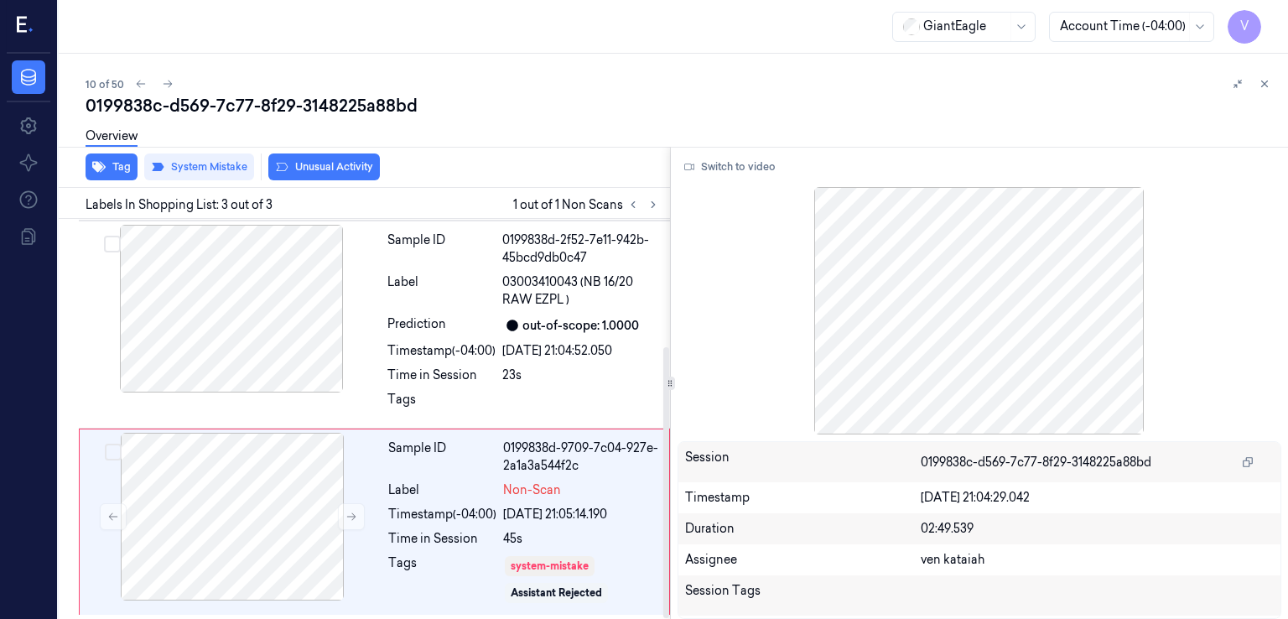
click at [352, 148] on div "Overview" at bounding box center [680, 138] width 1189 height 43
click at [351, 159] on div "Overview" at bounding box center [680, 138] width 1189 height 43
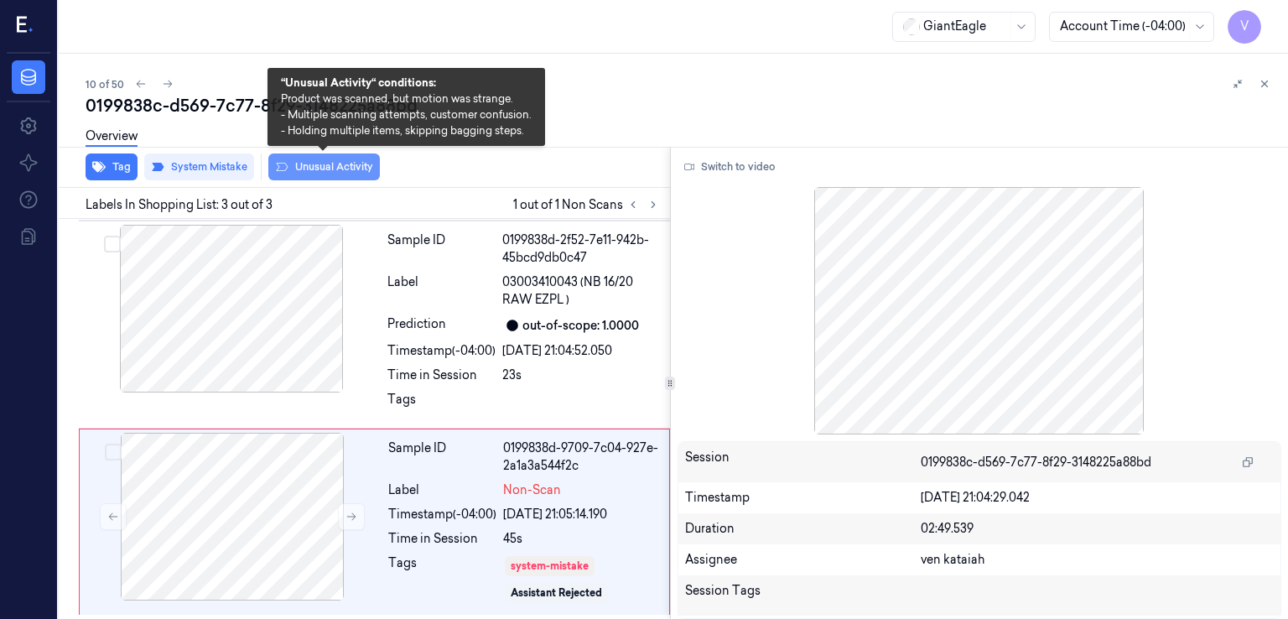
click at [325, 173] on button "Unusual Activity" at bounding box center [324, 166] width 112 height 27
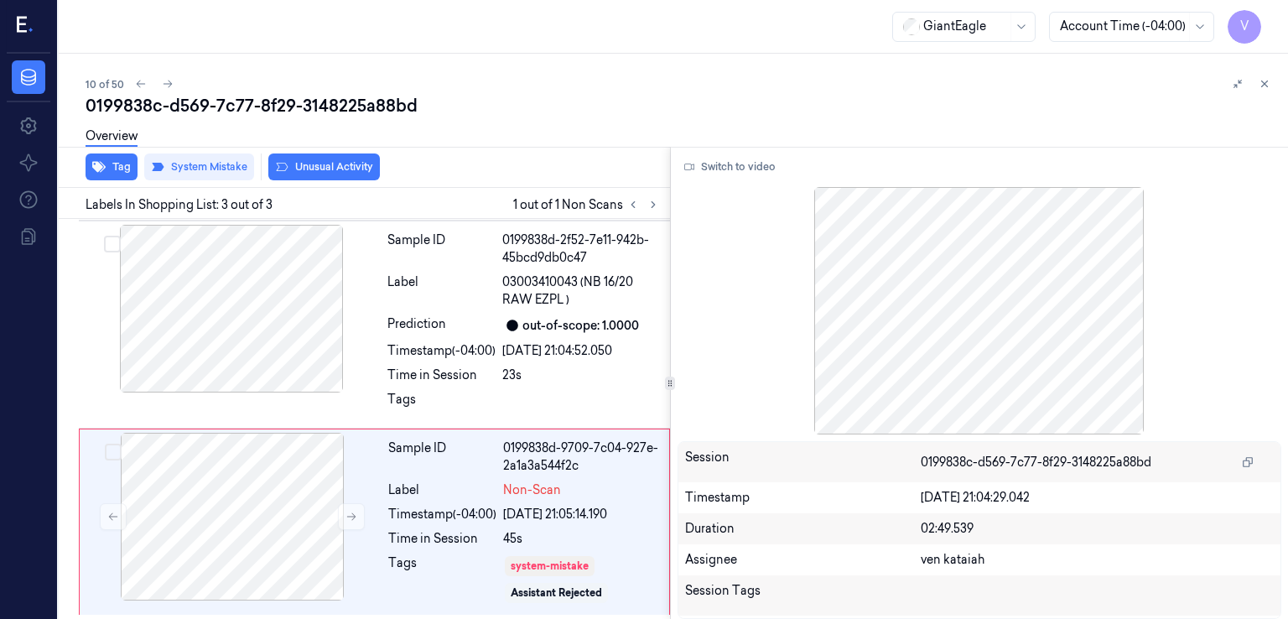
scroll to position [209, 0]
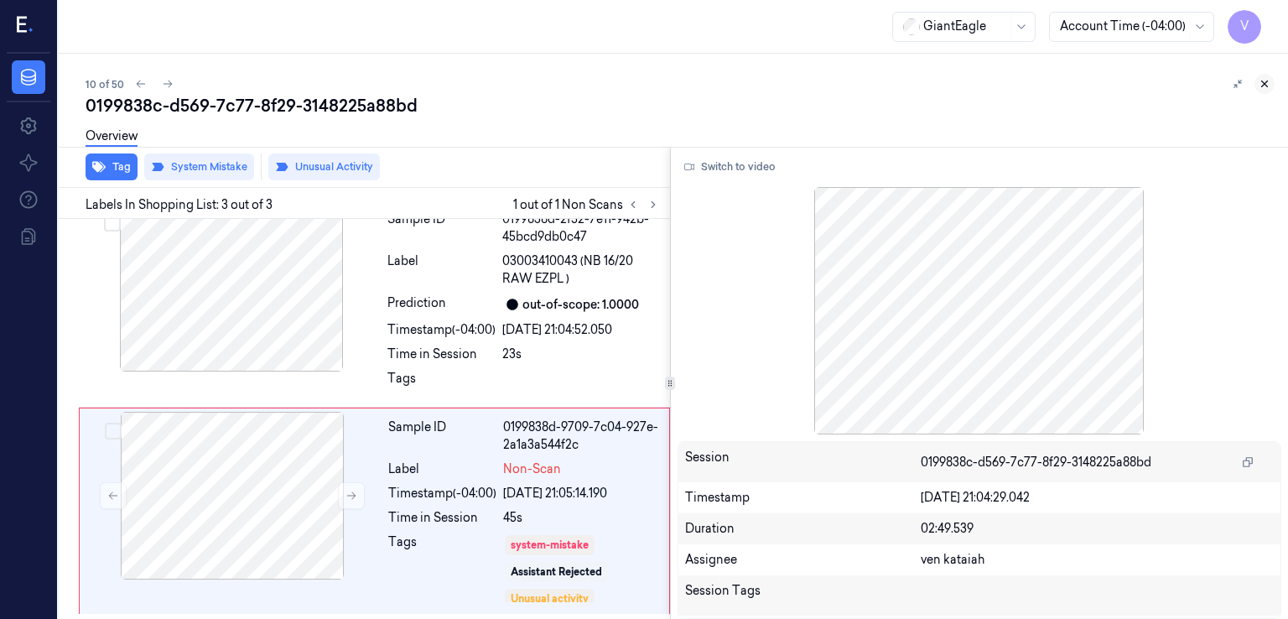
click at [1263, 86] on icon at bounding box center [1265, 84] width 12 height 12
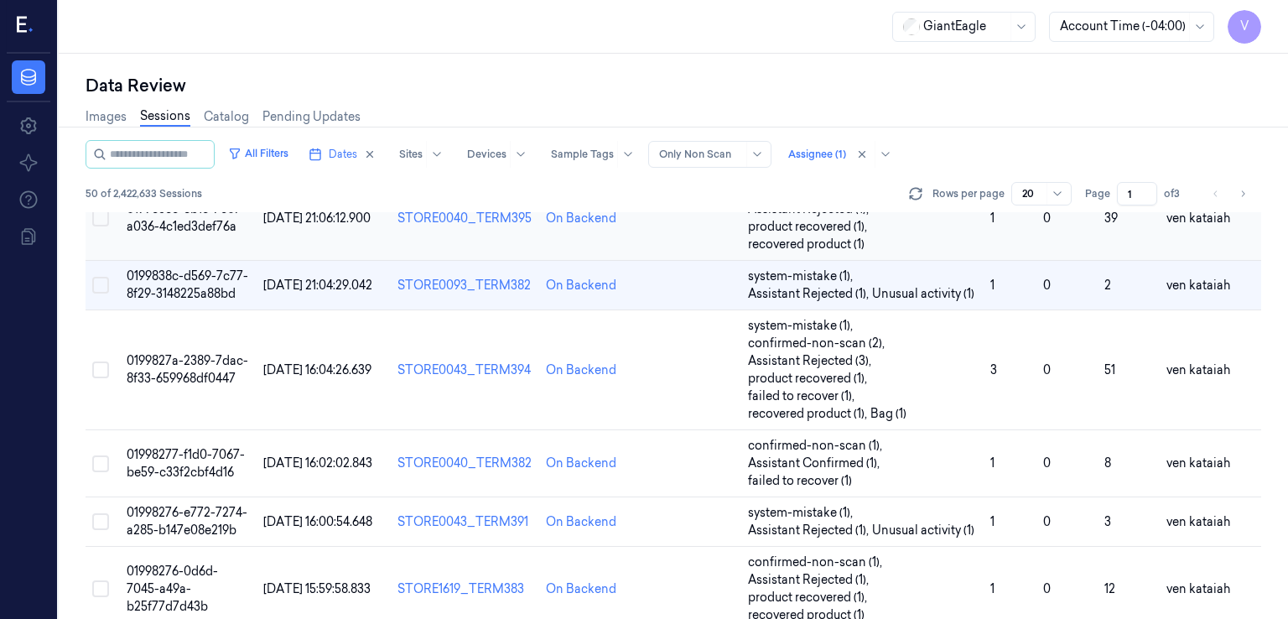
scroll to position [398, 0]
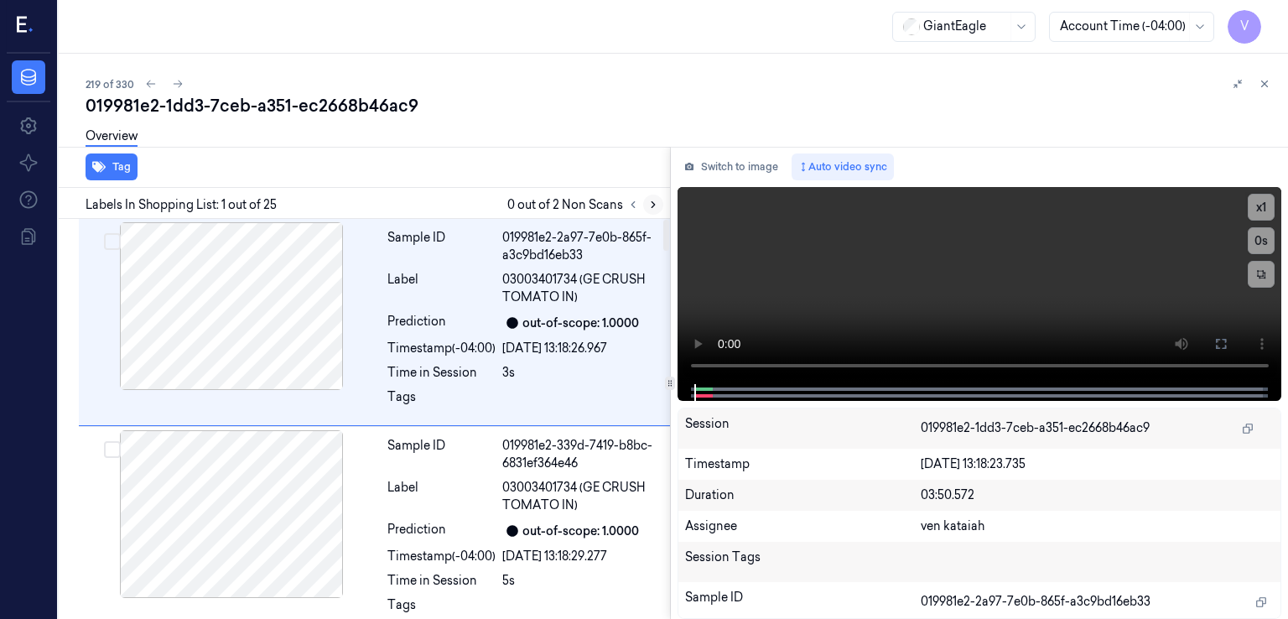
click at [655, 204] on icon at bounding box center [653, 205] width 12 height 12
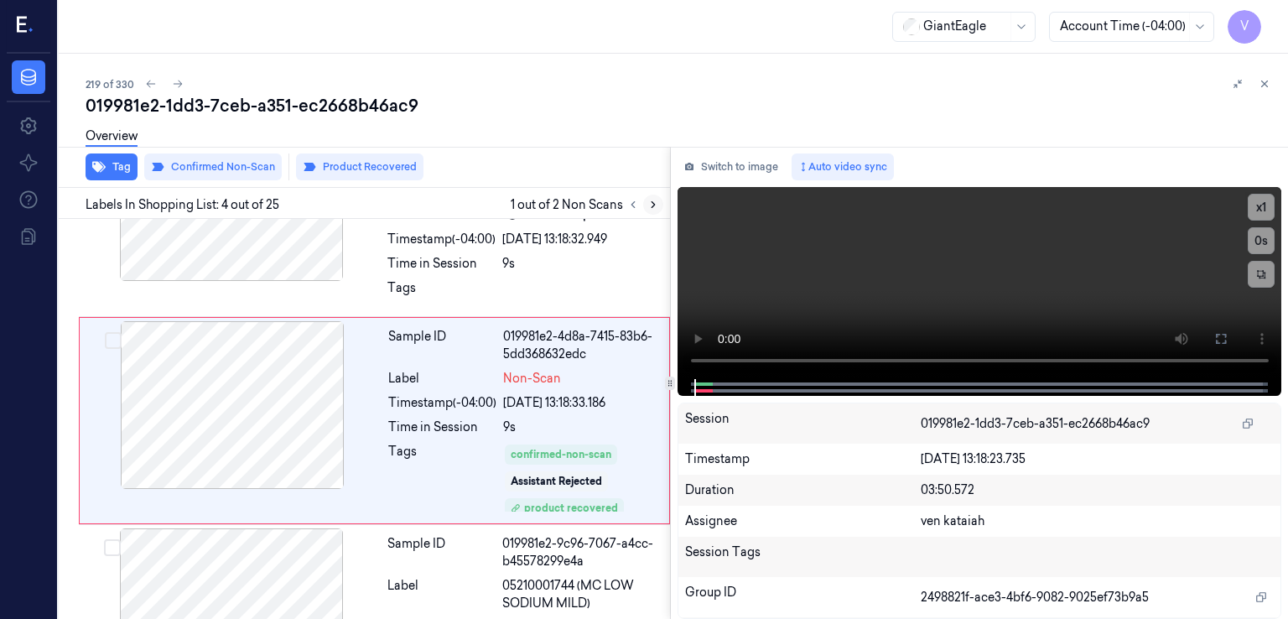
click at [655, 204] on icon at bounding box center [653, 205] width 12 height 12
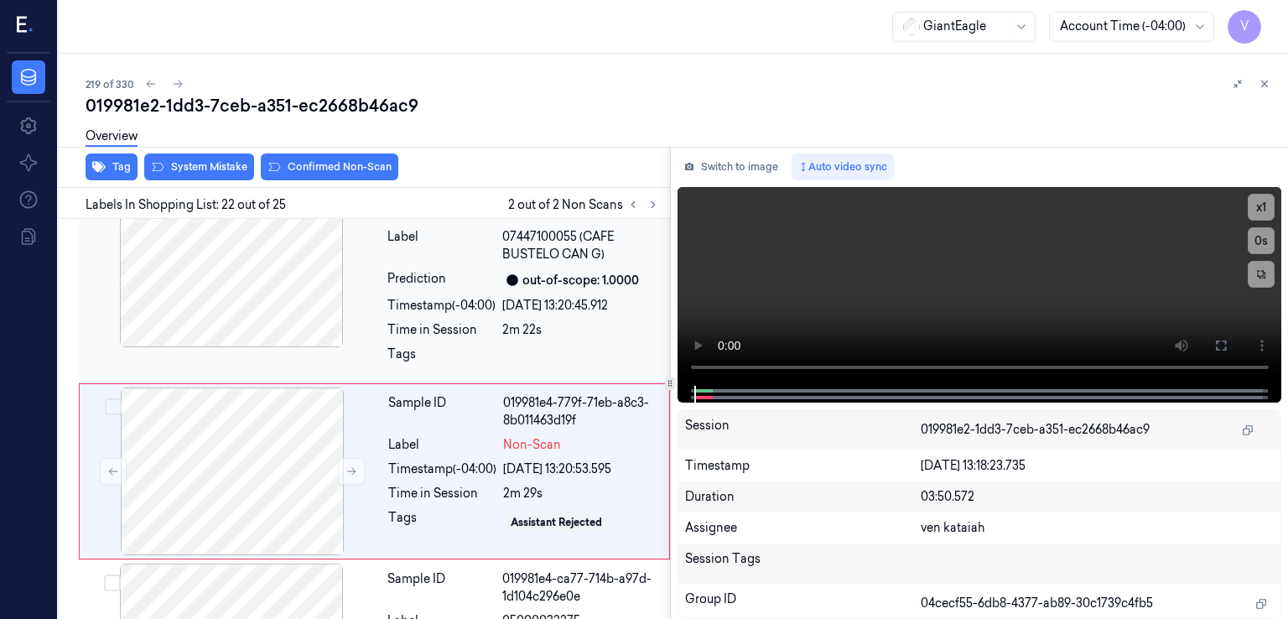
scroll to position [4247, 0]
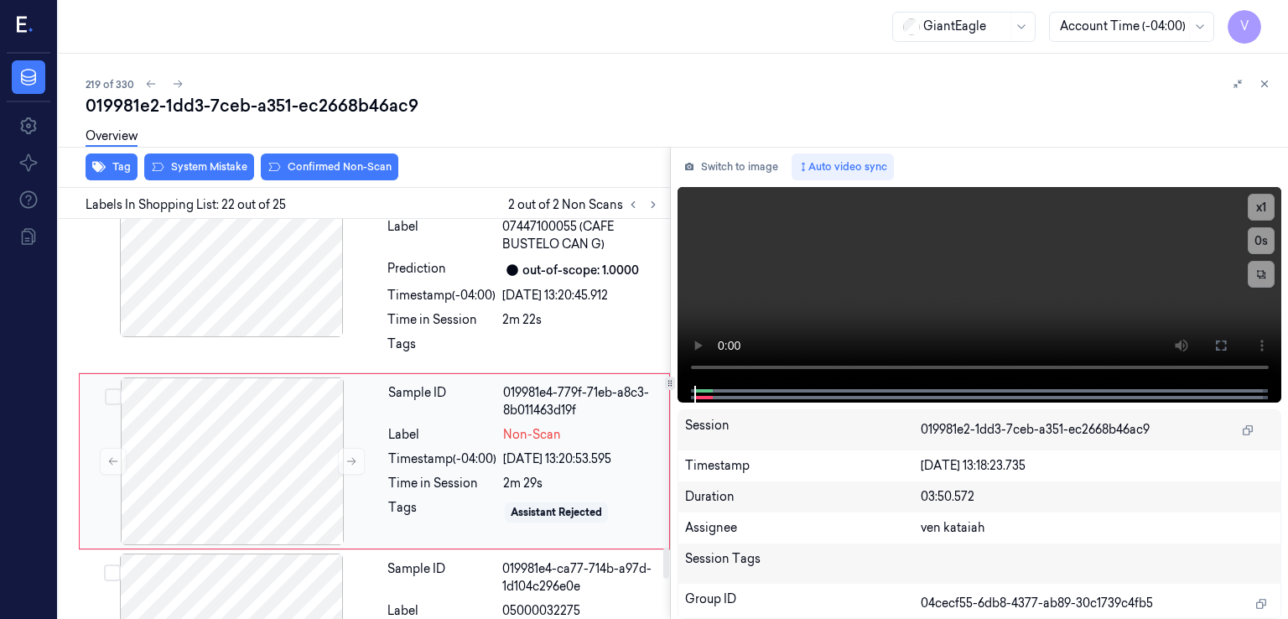
click at [419, 405] on div "Sample ID 019981e4-779f-71eb-a8c3-8b011463d19f Label Non-Scan Timestamp (-04:00…" at bounding box center [524, 461] width 284 height 168
click at [445, 289] on div "Sample ID 019981e4-4958-7ad8-8dcf-61a97cf797ff Label 07447100055 (CAFE BUSTELO …" at bounding box center [524, 269] width 286 height 200
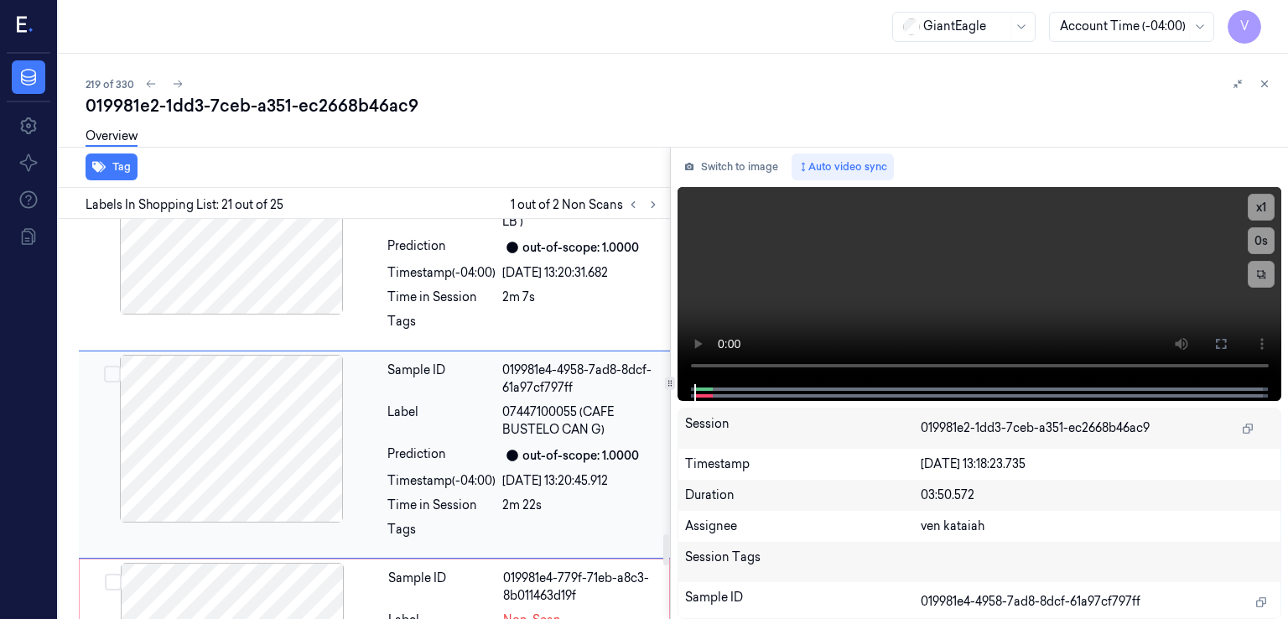
scroll to position [4055, 0]
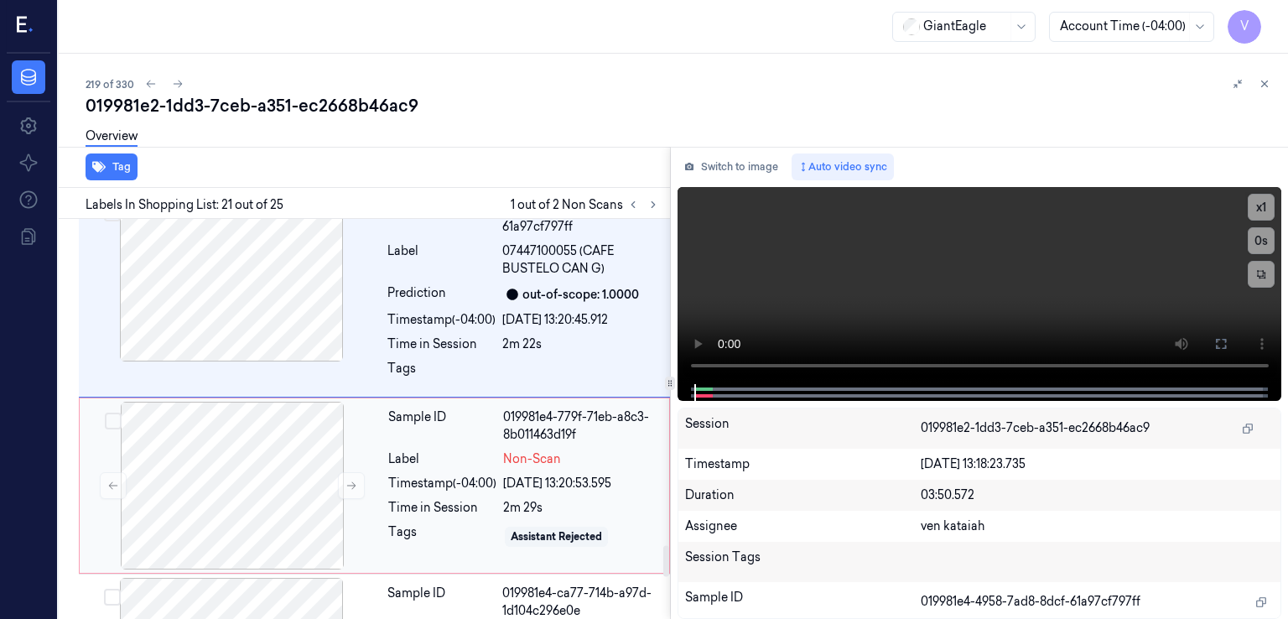
click at [479, 475] on div "Timestamp (-04:00)" at bounding box center [442, 484] width 108 height 18
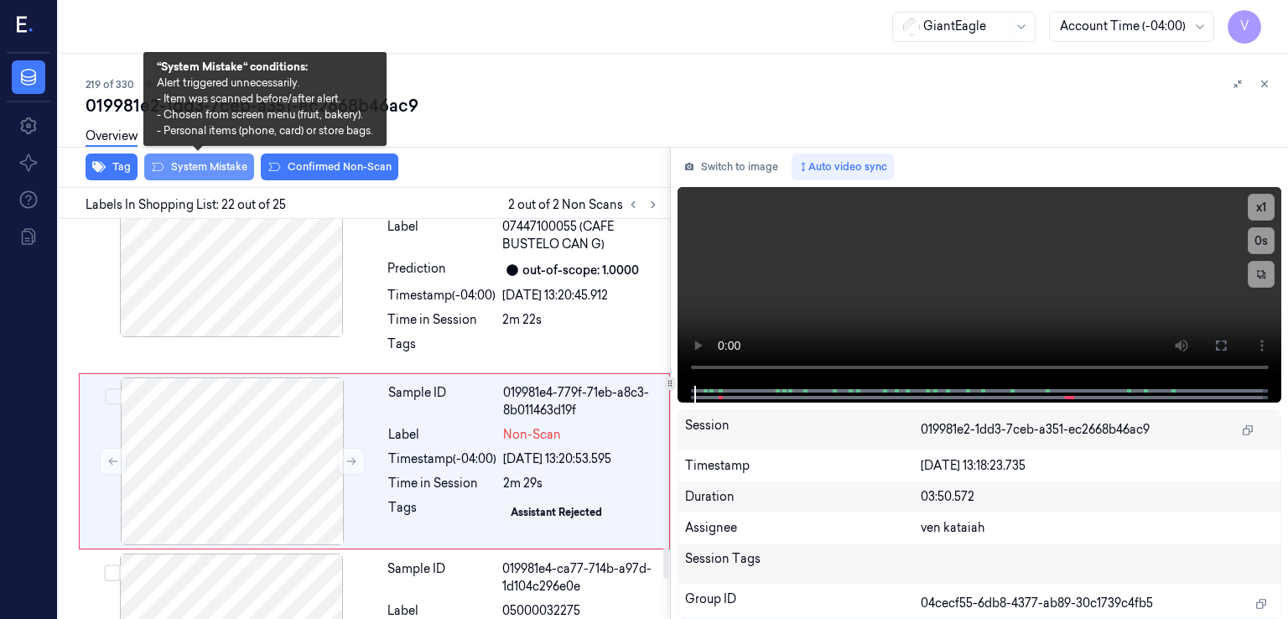
click at [206, 164] on button "System Mistake" at bounding box center [199, 166] width 110 height 27
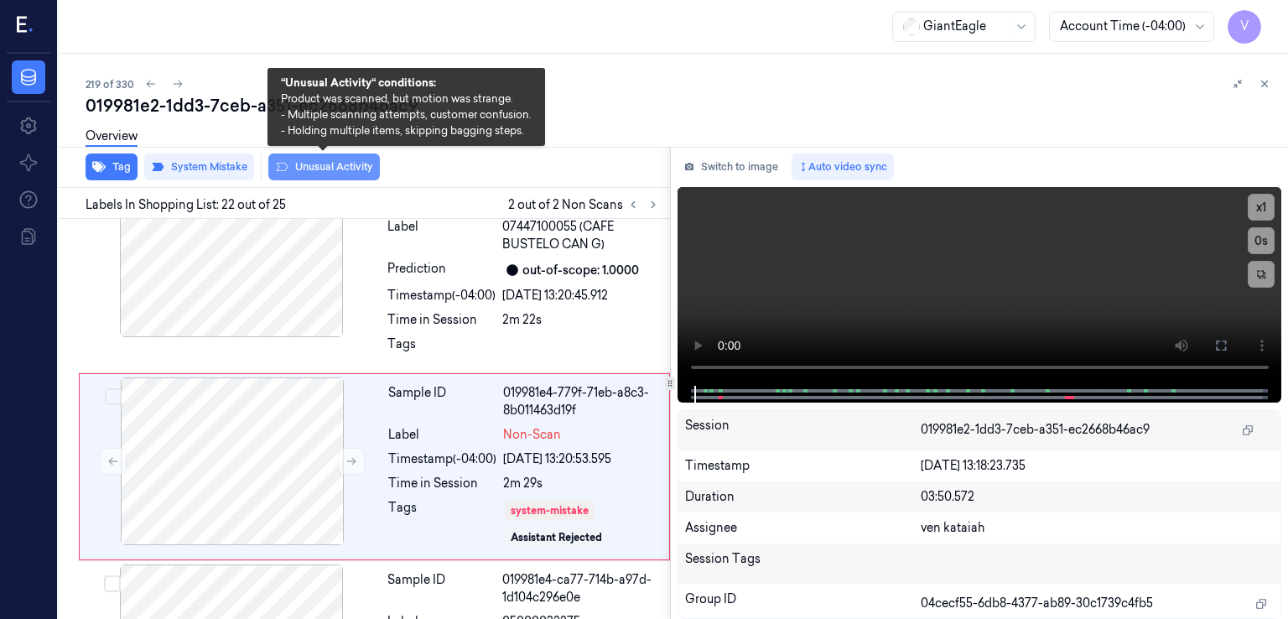
scroll to position [4252, 0]
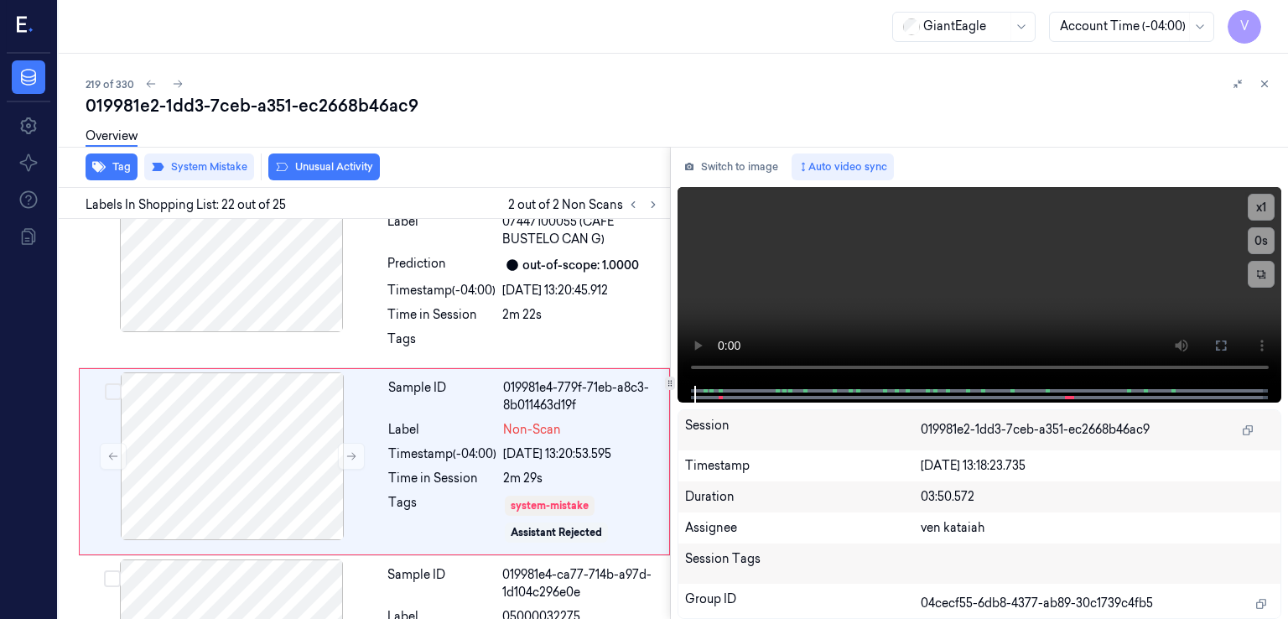
click at [346, 169] on button "Unusual Activity" at bounding box center [324, 166] width 112 height 27
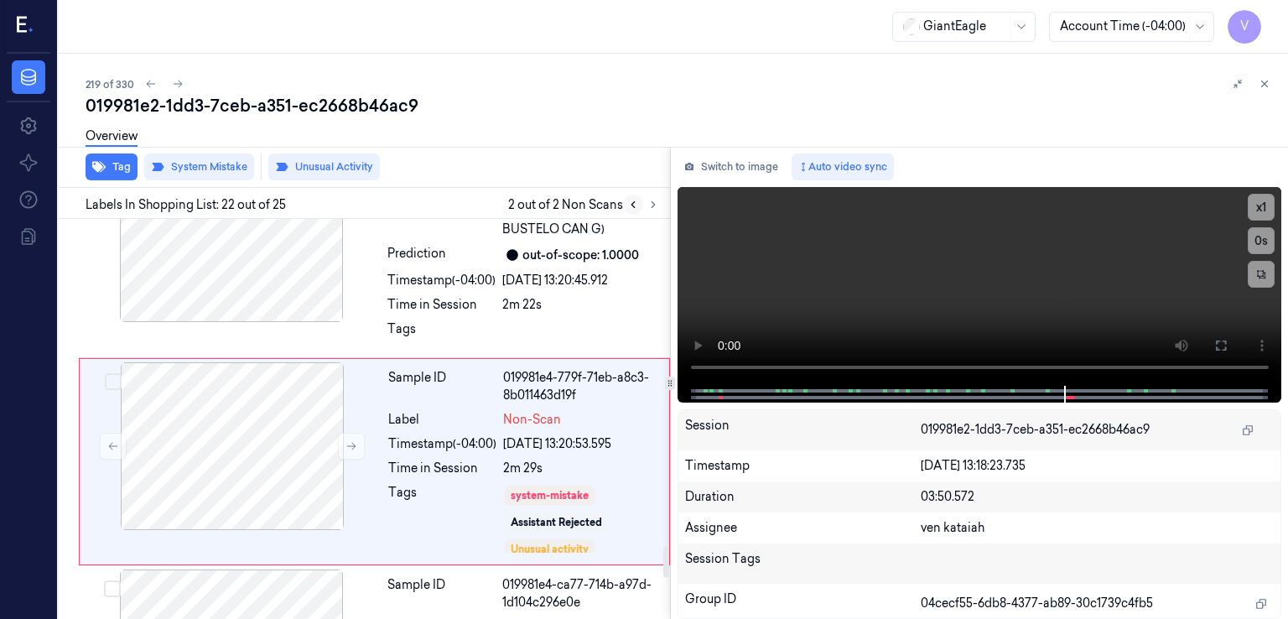
click at [636, 204] on icon at bounding box center [633, 205] width 12 height 12
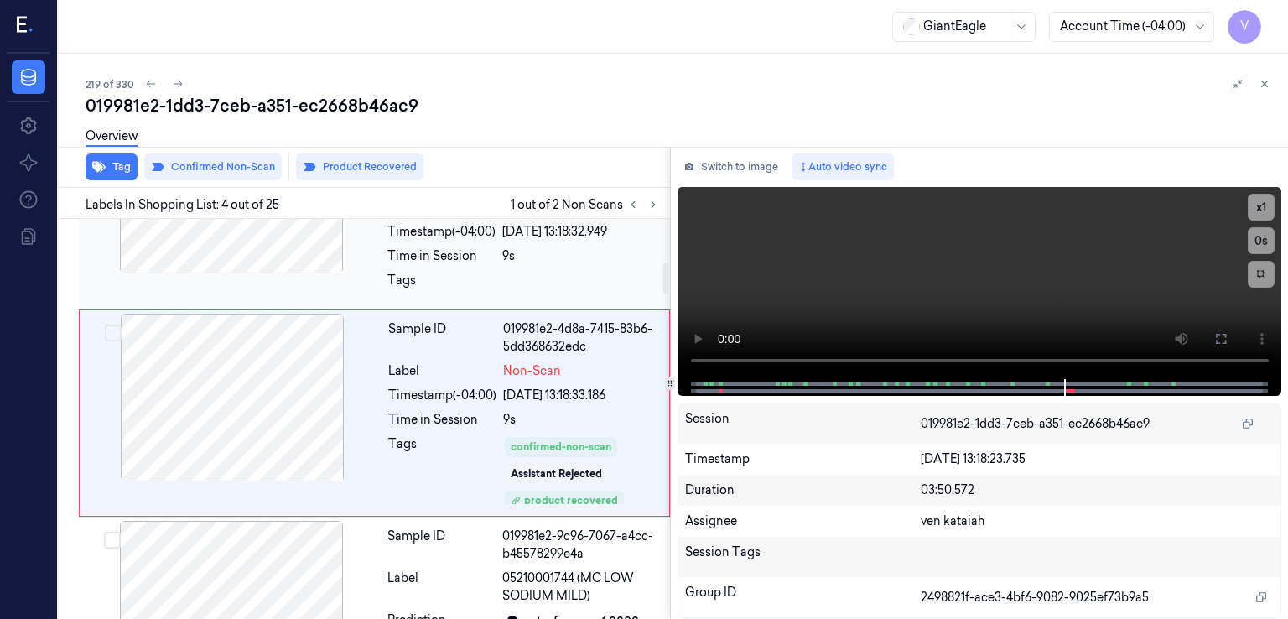
scroll to position [525, 0]
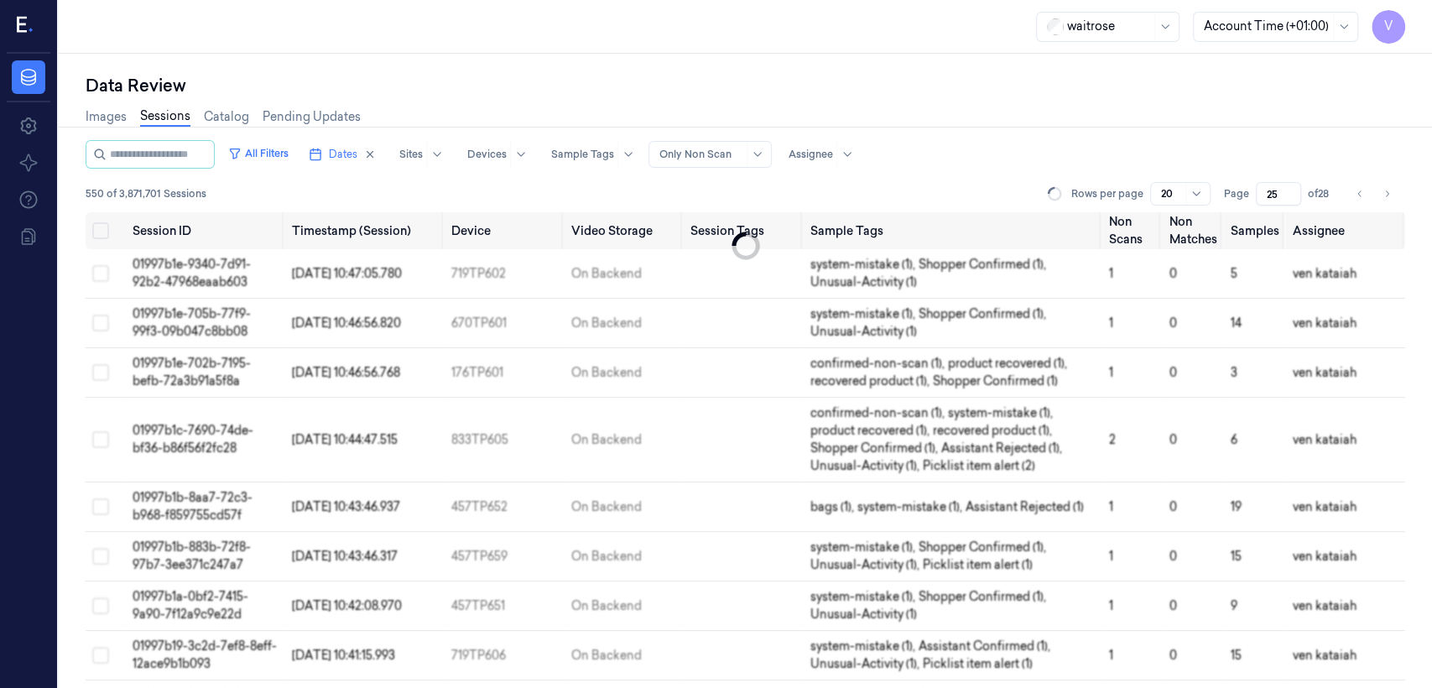
scroll to position [614, 0]
